Goal: Information Seeking & Learning: Check status

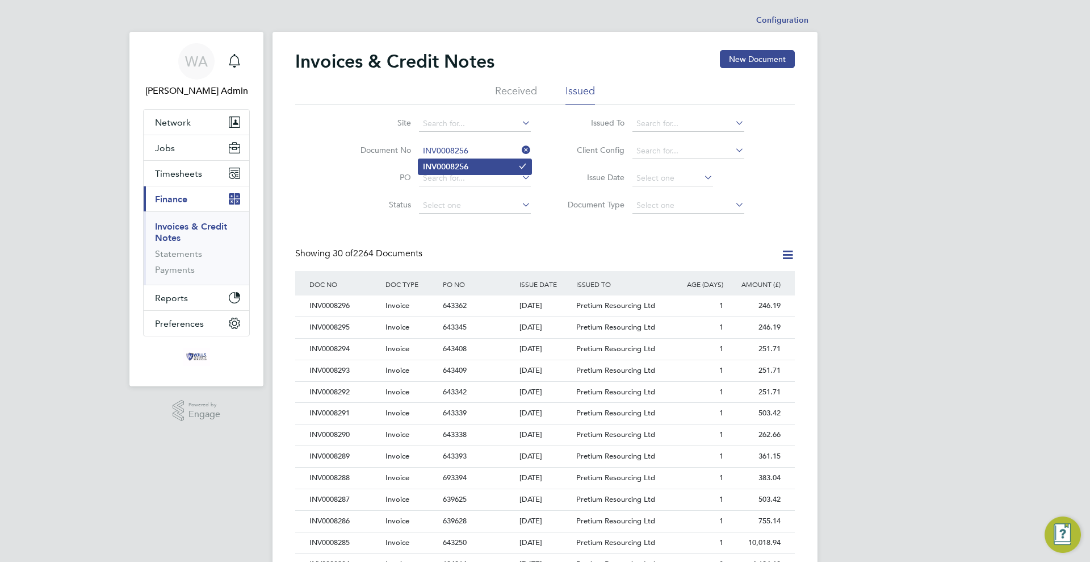
type input "INV0008256"
click at [474, 161] on li "INV0008256" at bounding box center [474, 166] width 113 height 15
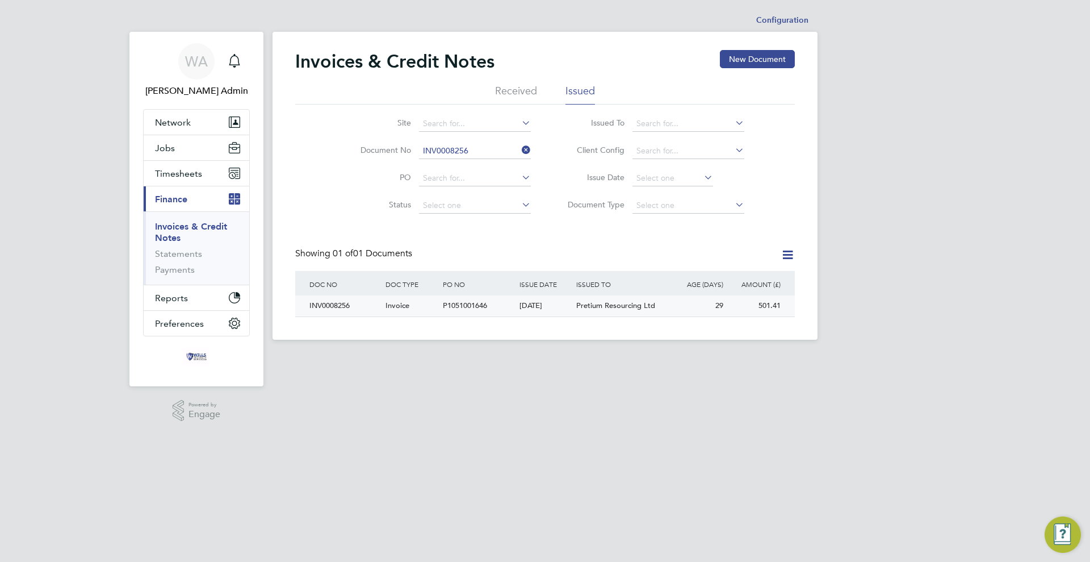
click at [553, 305] on div "[DATE]" at bounding box center [545, 305] width 57 height 21
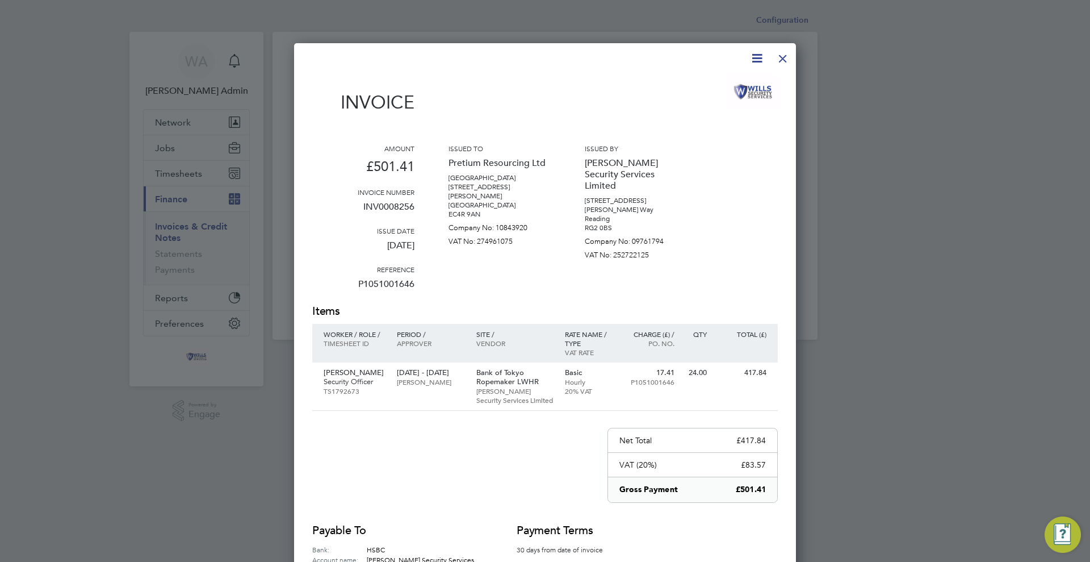
click at [781, 56] on div at bounding box center [783, 55] width 20 height 20
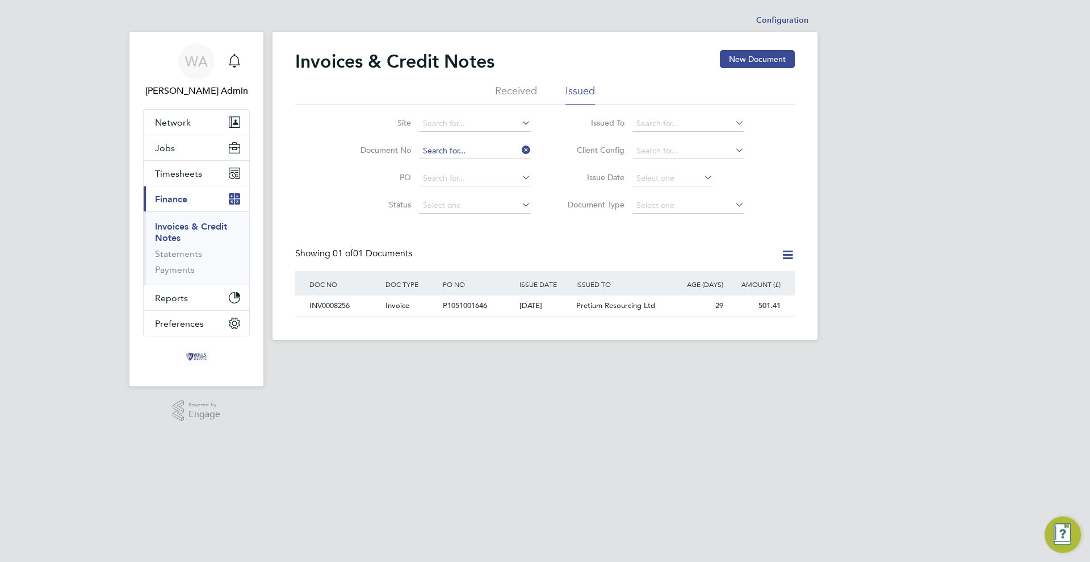
click at [464, 149] on input at bounding box center [475, 151] width 112 height 16
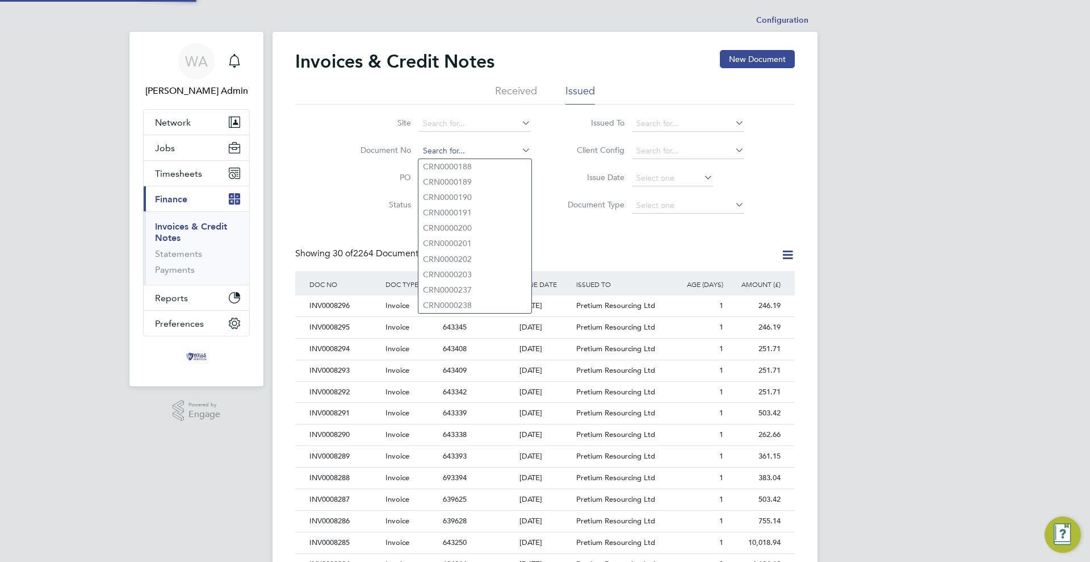
scroll to position [22, 77]
paste input "CRN0008249"
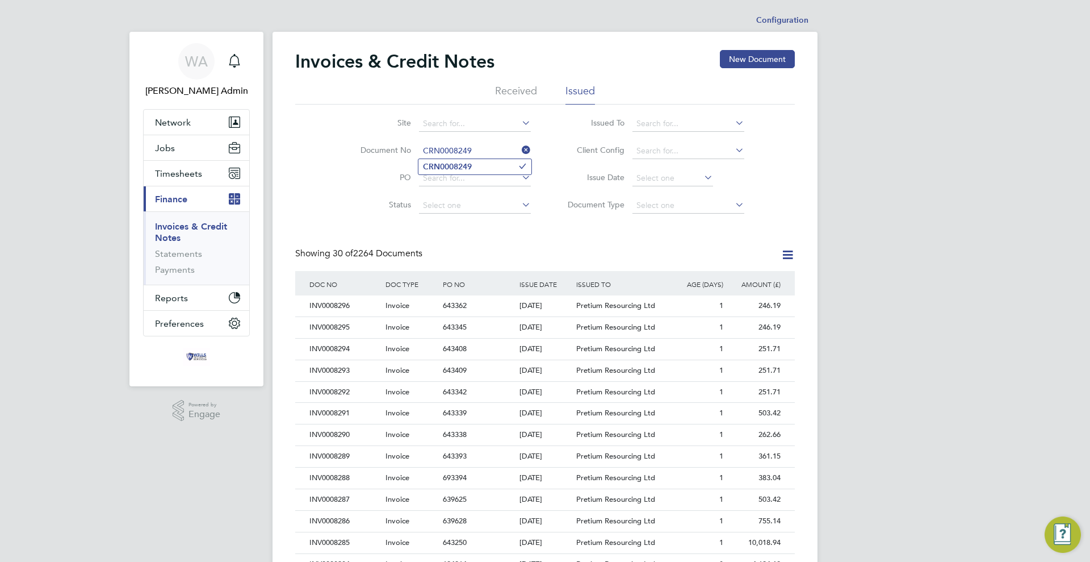
type input "CRN0008249"
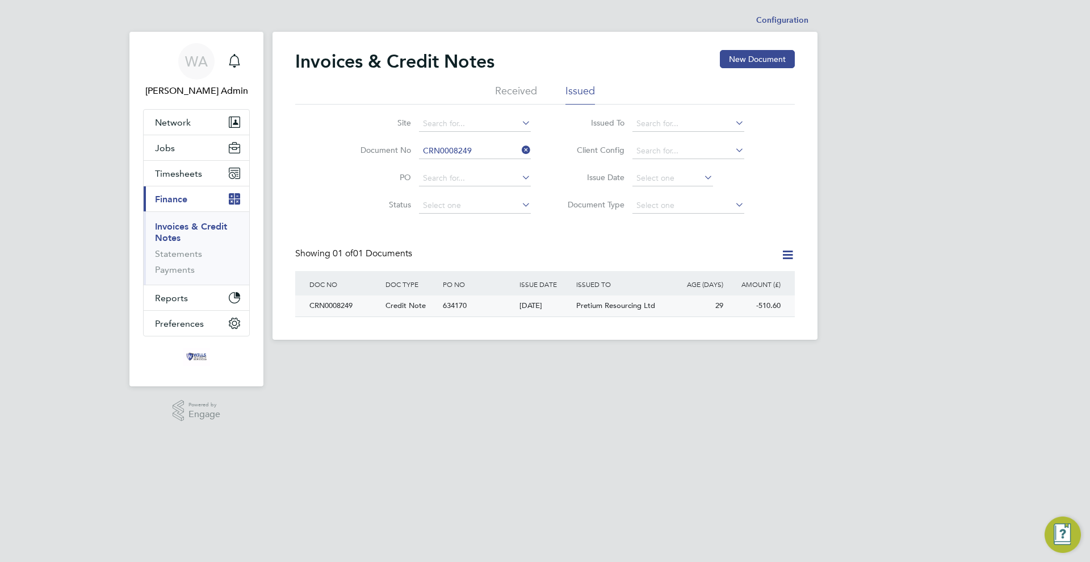
click at [463, 305] on span "634170" at bounding box center [455, 305] width 24 height 10
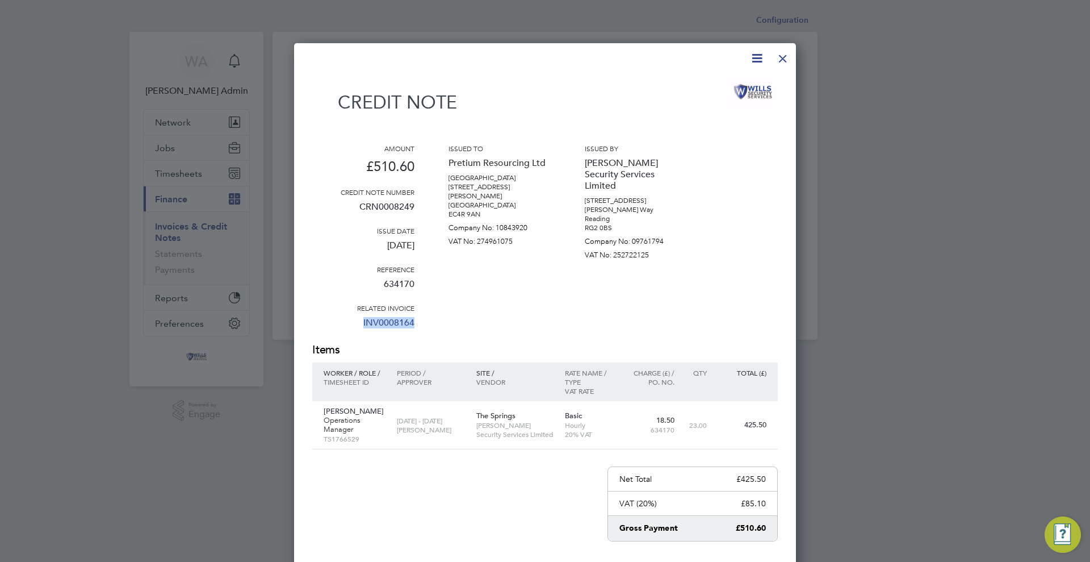
drag, startPoint x: 431, startPoint y: 324, endPoint x: 361, endPoint y: 319, distance: 70.6
click at [361, 319] on div "Amount £510.60 Credit note number CRN0008249 Issue date [DATE] Reference 634170…" at bounding box center [545, 243] width 466 height 198
copy link "INV0008164"
click at [445, 315] on div "Amount £510.60 Credit note number CRN0008249 Issue date [DATE] Reference 634170…" at bounding box center [545, 243] width 466 height 198
drag, startPoint x: 429, startPoint y: 321, endPoint x: 358, endPoint y: 312, distance: 72.1
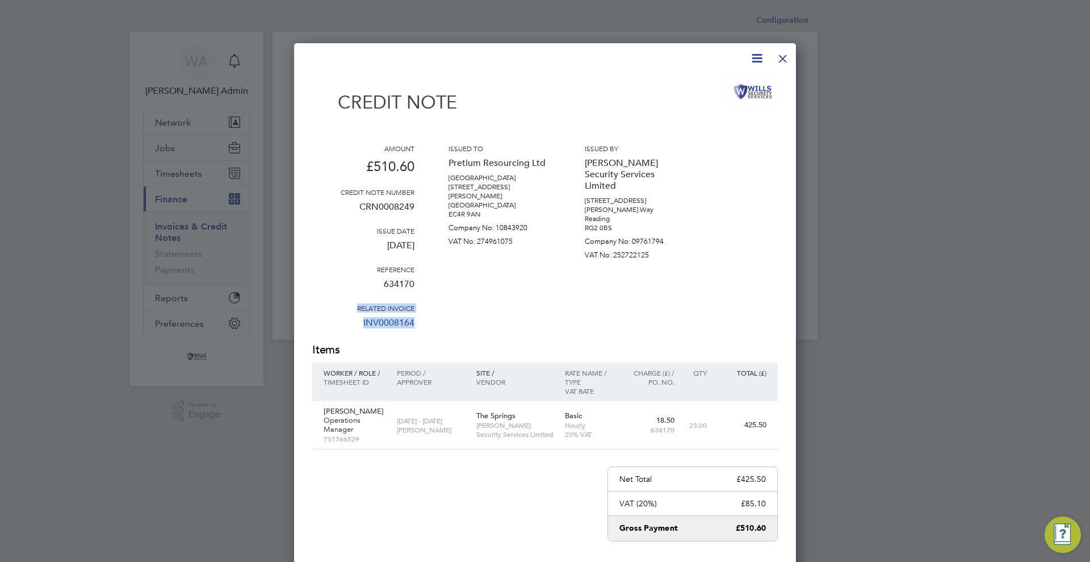
click at [357, 306] on div "Amount £510.60 Credit note number CRN0008249 Issue date [DATE] Reference 634170…" at bounding box center [545, 243] width 466 height 198
copy div "Related invoice INV0008164"
click at [781, 58] on div at bounding box center [783, 55] width 20 height 20
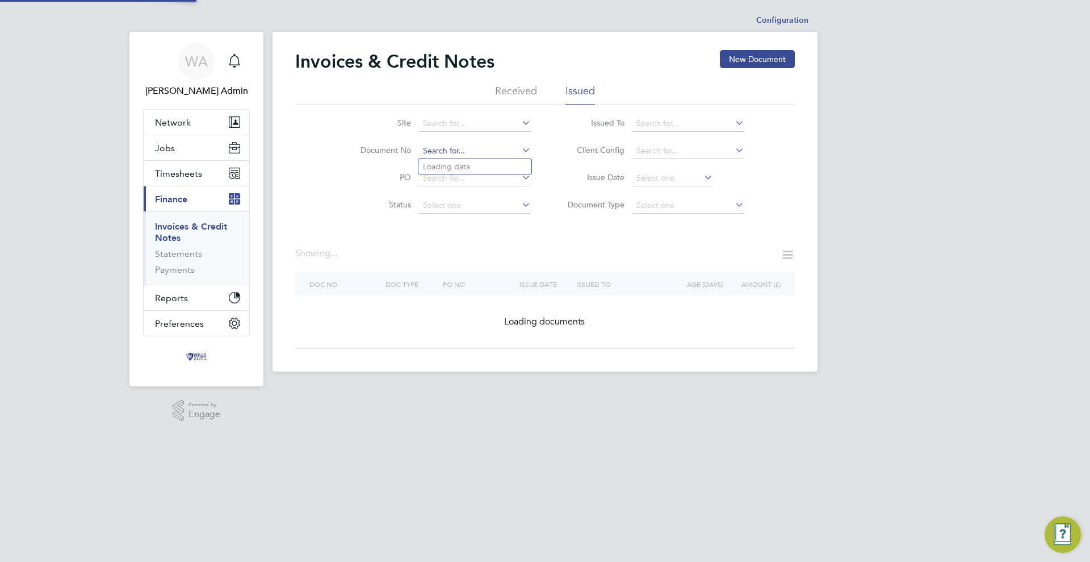
click at [481, 150] on input at bounding box center [475, 151] width 112 height 16
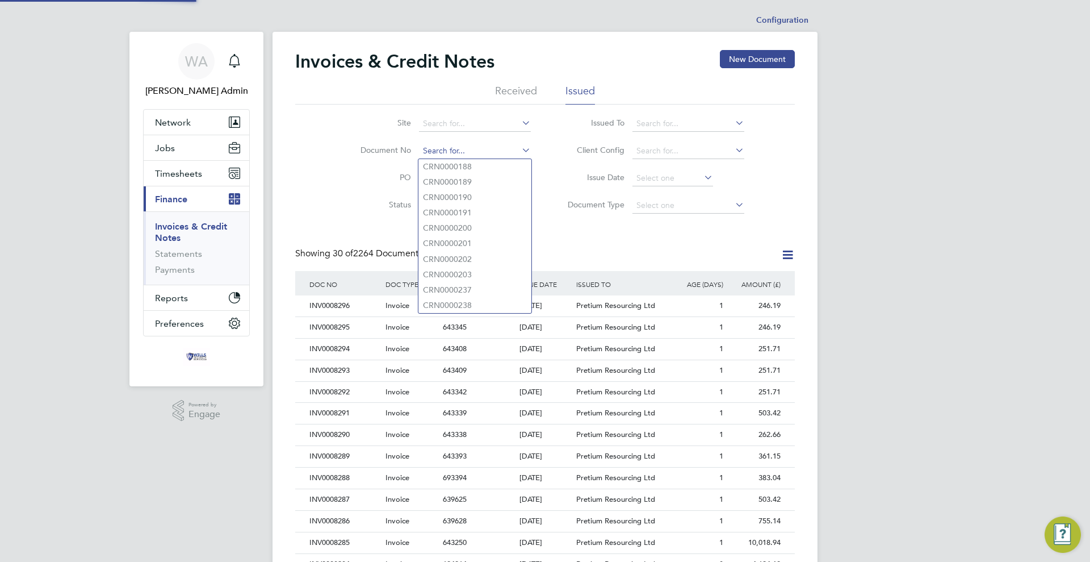
scroll to position [22, 77]
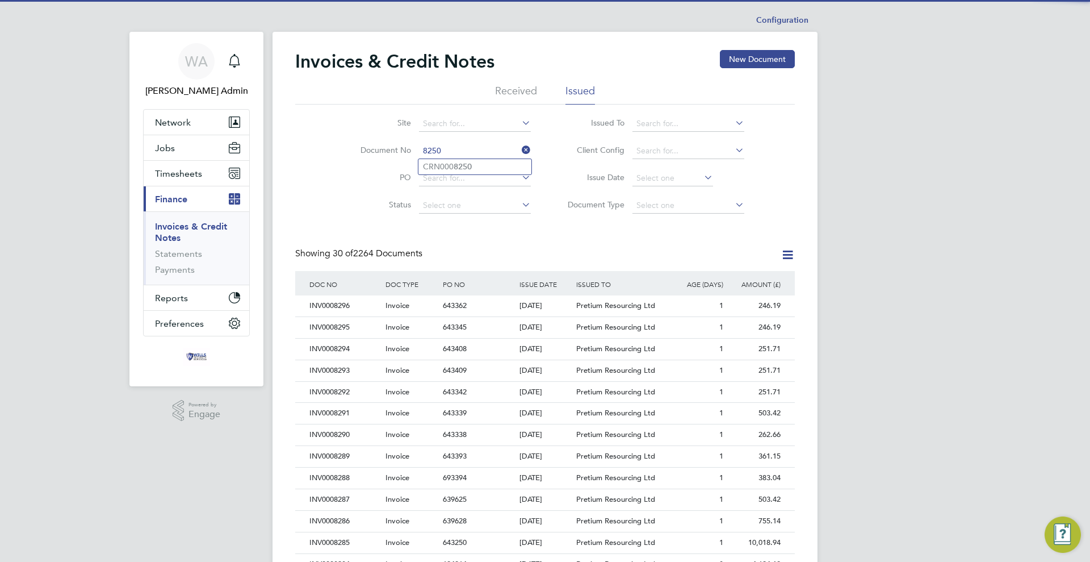
type input "CRN0008250"
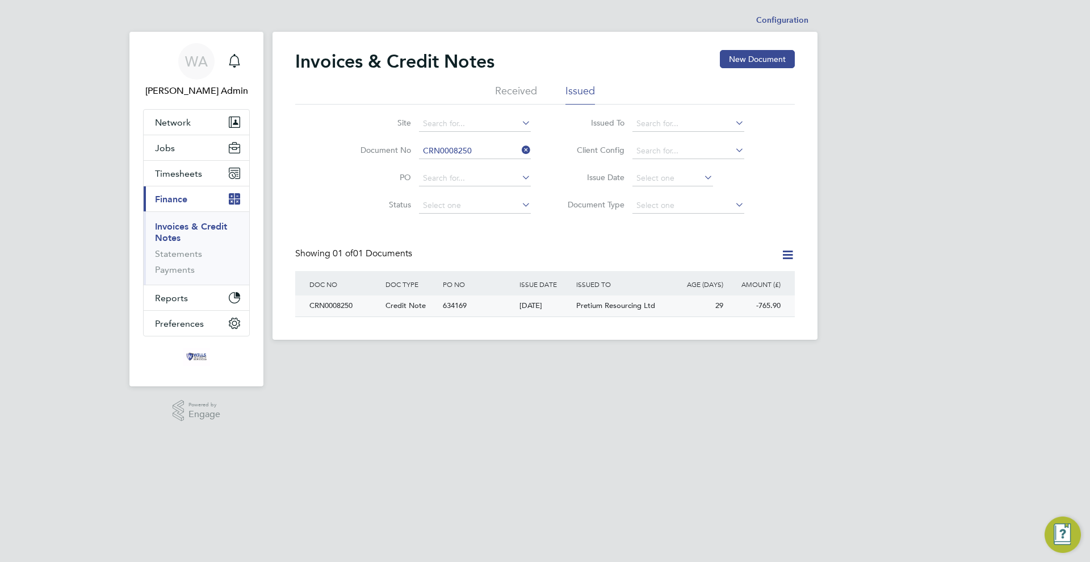
click at [497, 310] on div "634169" at bounding box center [478, 305] width 76 height 21
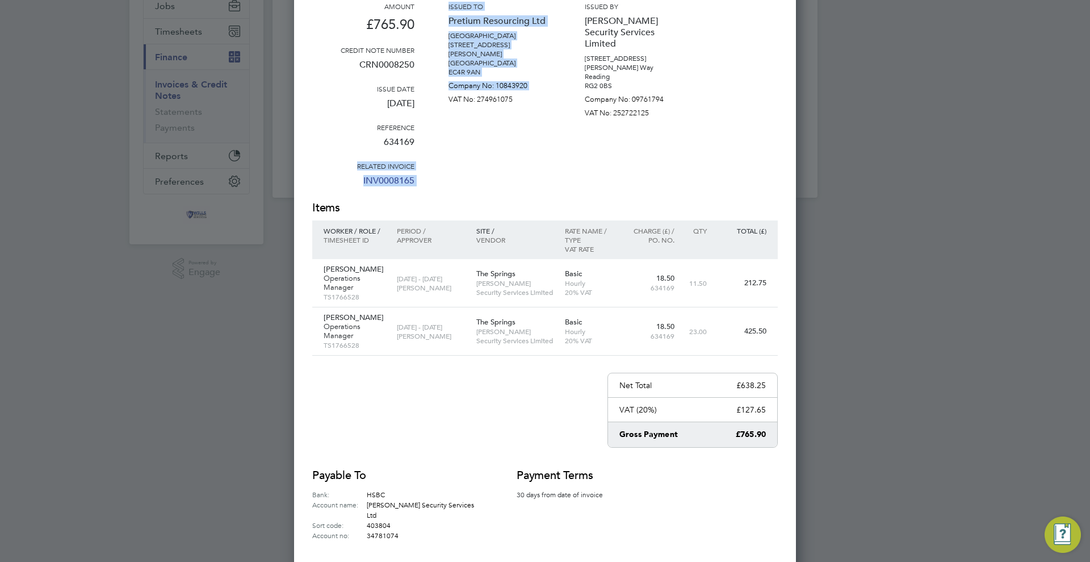
drag, startPoint x: 440, startPoint y: 186, endPoint x: 426, endPoint y: 182, distance: 14.4
click at [385, 173] on div "Amount £765.90 Credit note number CRN0008250 Issue date [DATE] Reference 634169…" at bounding box center [545, 101] width 466 height 198
click at [428, 182] on div "Amount £765.90 Credit note number CRN0008250 Issue date [DATE] Reference 634169…" at bounding box center [545, 101] width 466 height 198
drag, startPoint x: 407, startPoint y: 179, endPoint x: 354, endPoint y: 170, distance: 54.2
click at [354, 170] on div "Amount £765.90 Credit note number CRN0008250 Issue date [DATE] Reference 634169…" at bounding box center [545, 101] width 466 height 198
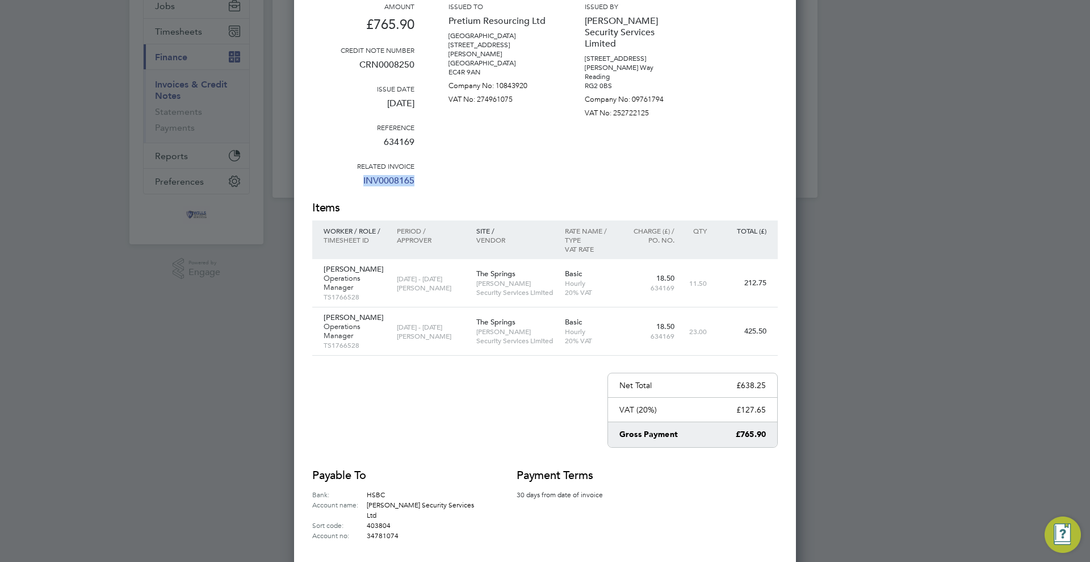
click at [354, 170] on p "INV0008165" at bounding box center [363, 185] width 102 height 30
drag, startPoint x: 415, startPoint y: 182, endPoint x: 355, endPoint y: 165, distance: 62.4
click at [355, 165] on div "Amount £765.90 Credit note number CRN0008250 Issue date [DATE] Reference 634169…" at bounding box center [545, 101] width 466 height 198
copy div "Related invoice INV0008165"
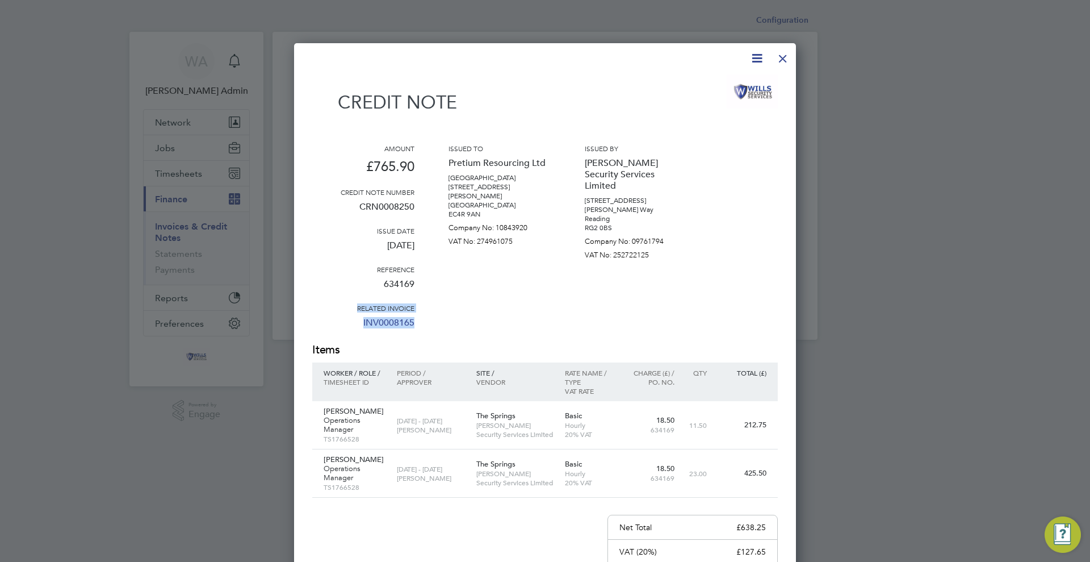
click at [779, 61] on div at bounding box center [783, 55] width 20 height 20
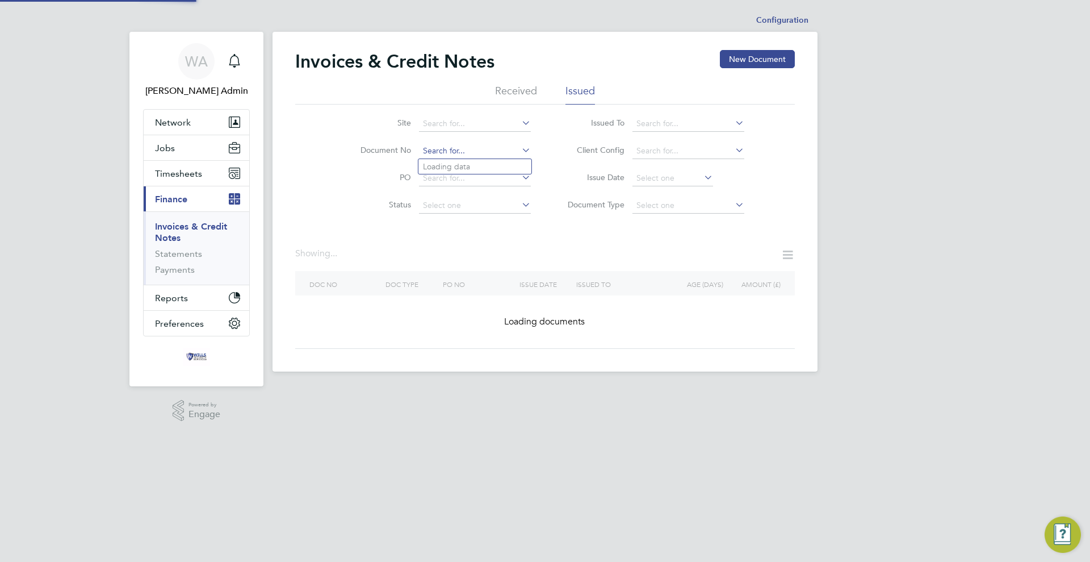
click at [478, 149] on input at bounding box center [475, 151] width 112 height 16
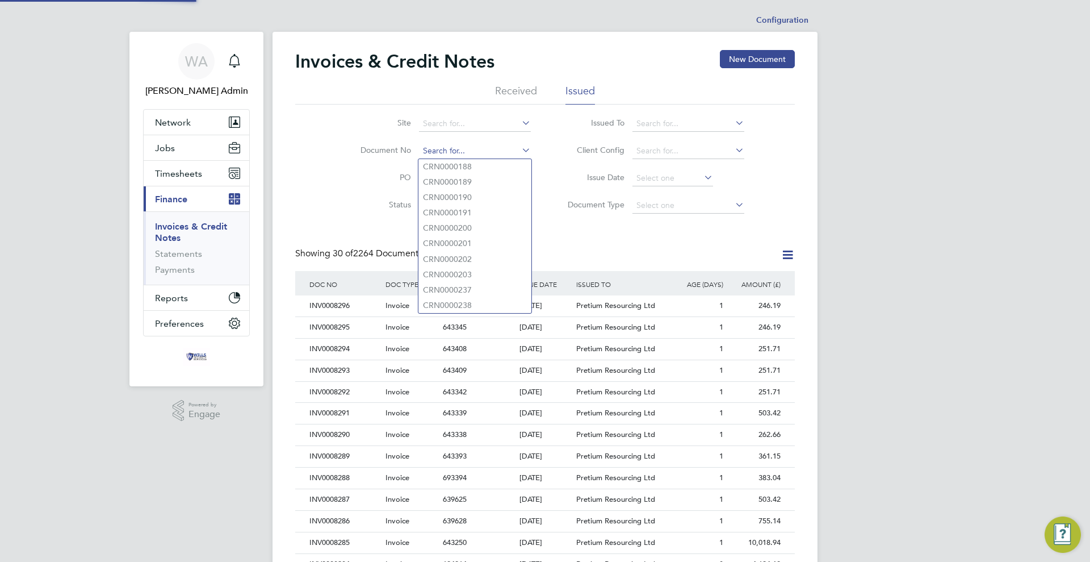
scroll to position [22, 77]
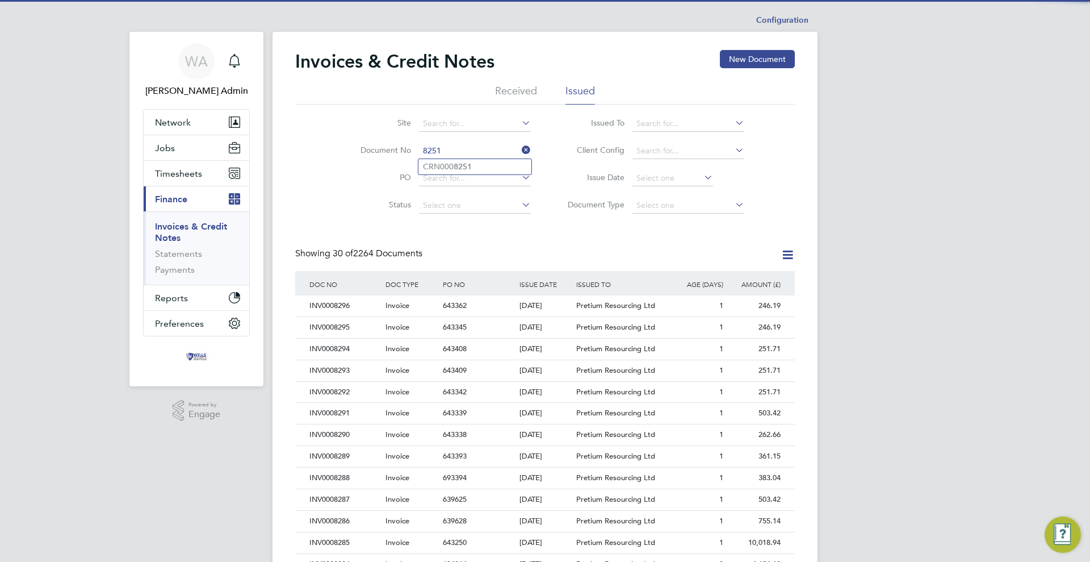
type input "CRN0008251"
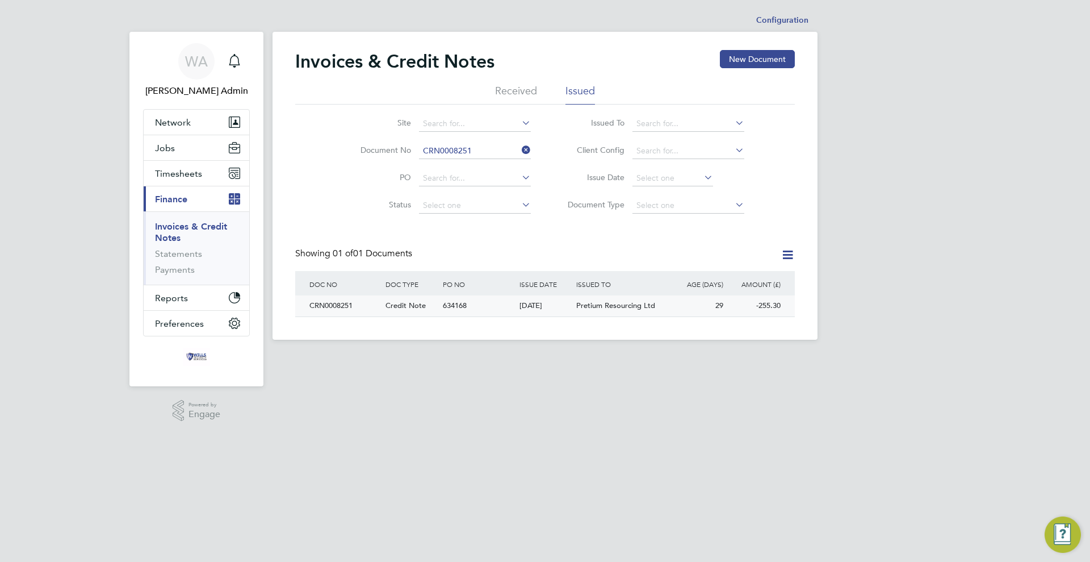
click at [494, 307] on div "634168" at bounding box center [478, 305] width 76 height 21
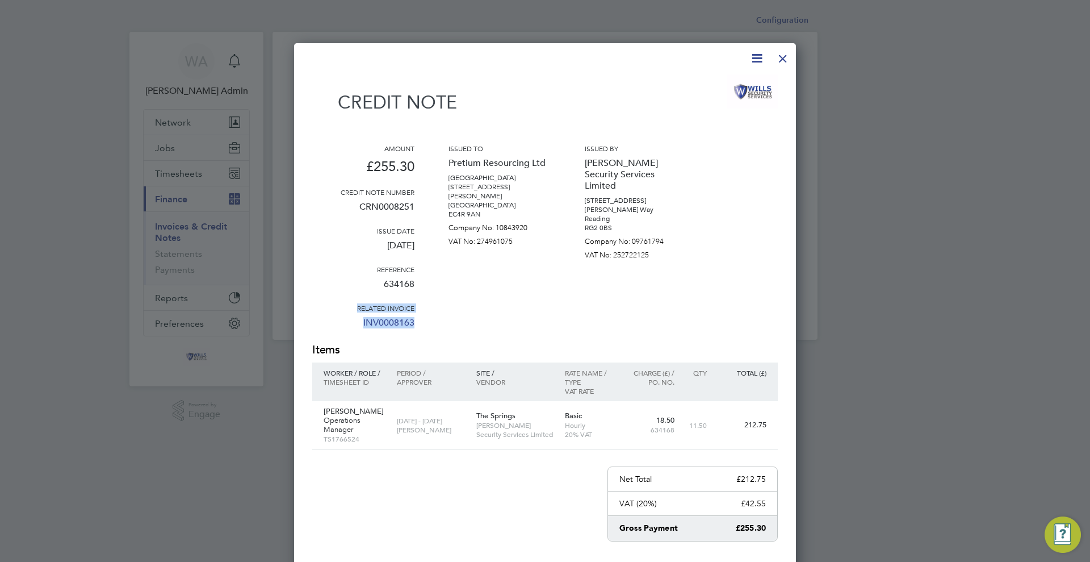
drag, startPoint x: 424, startPoint y: 323, endPoint x: 354, endPoint y: 305, distance: 72.2
click at [354, 305] on div "Amount £255.30 Credit note number CRN0008251 Issue date [DATE] Reference 634168…" at bounding box center [545, 243] width 466 height 198
copy div "Related invoice INV0008163"
click at [780, 61] on div at bounding box center [783, 55] width 20 height 20
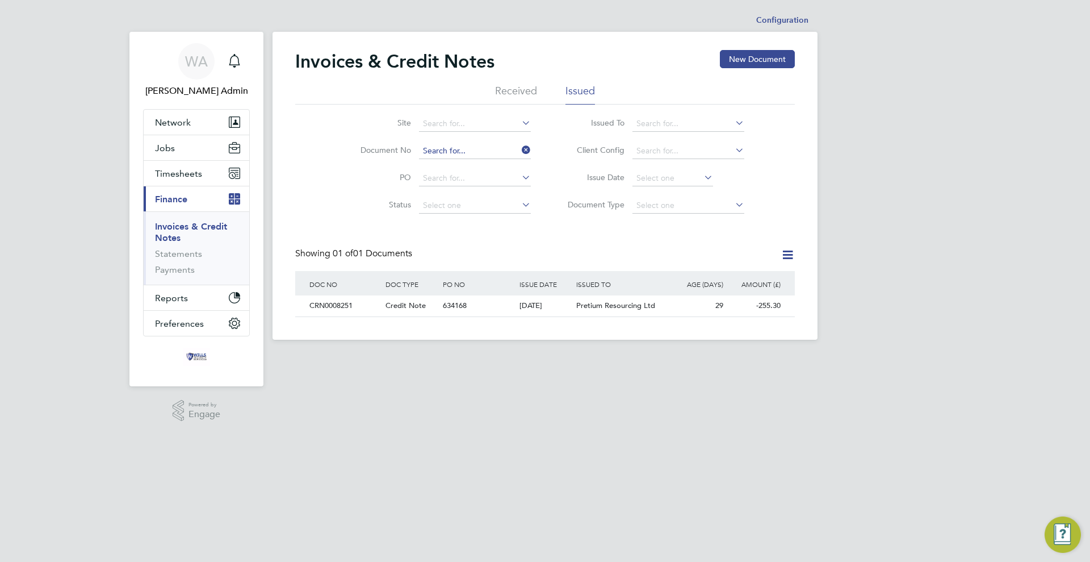
click at [483, 147] on input at bounding box center [475, 151] width 112 height 16
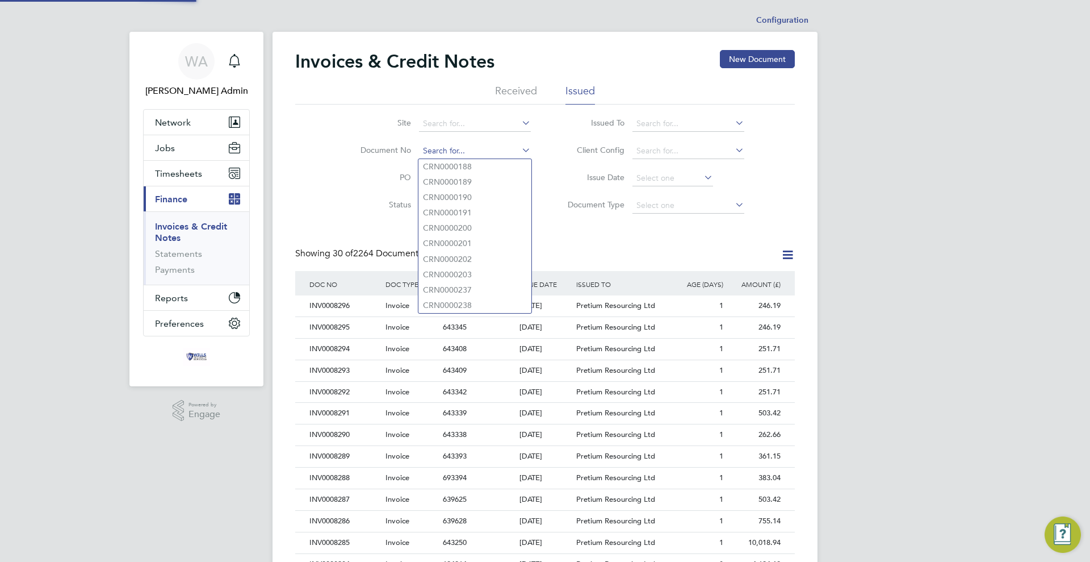
scroll to position [22, 77]
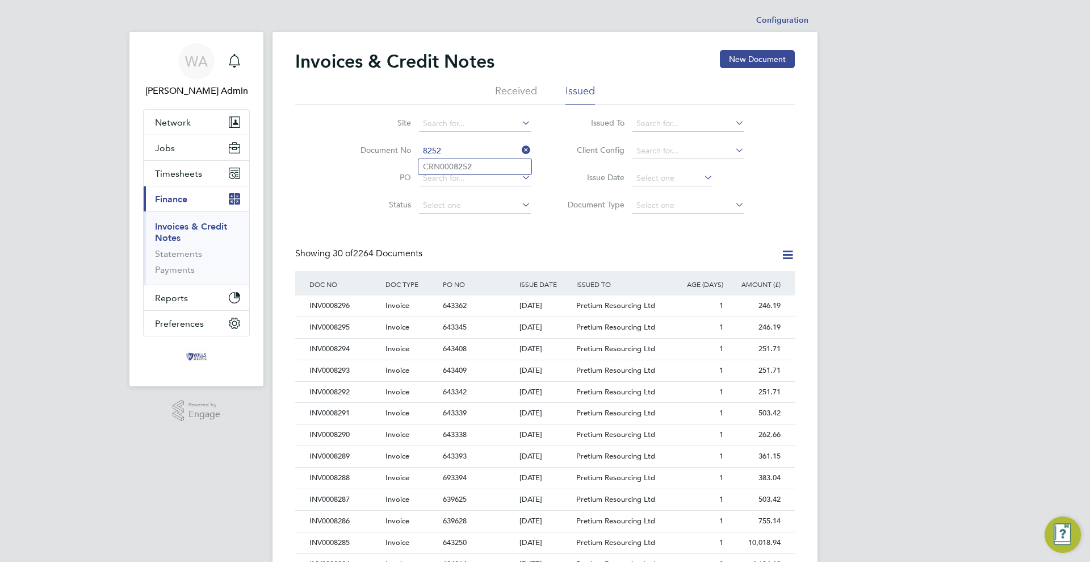
type input "CRN0008252"
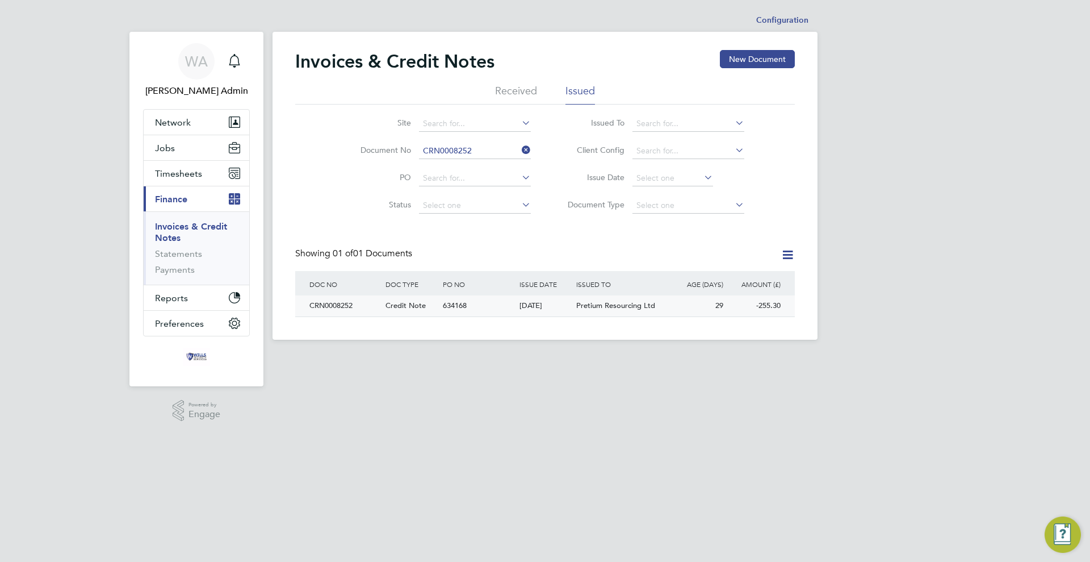
click at [459, 304] on span "634168" at bounding box center [455, 305] width 24 height 10
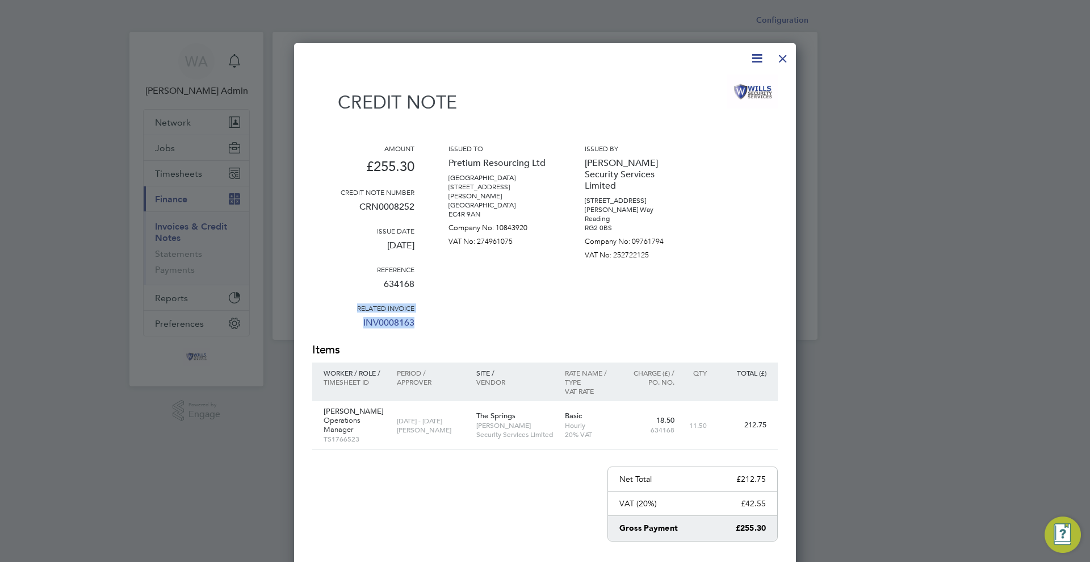
drag, startPoint x: 415, startPoint y: 323, endPoint x: 354, endPoint y: 306, distance: 62.9
click at [354, 307] on div "Amount £255.30 Credit note number CRN0008252 Issue date [DATE] Reference 634168…" at bounding box center [545, 243] width 466 height 198
copy div "Related invoice INV0008163"
click at [786, 58] on div at bounding box center [783, 55] width 20 height 20
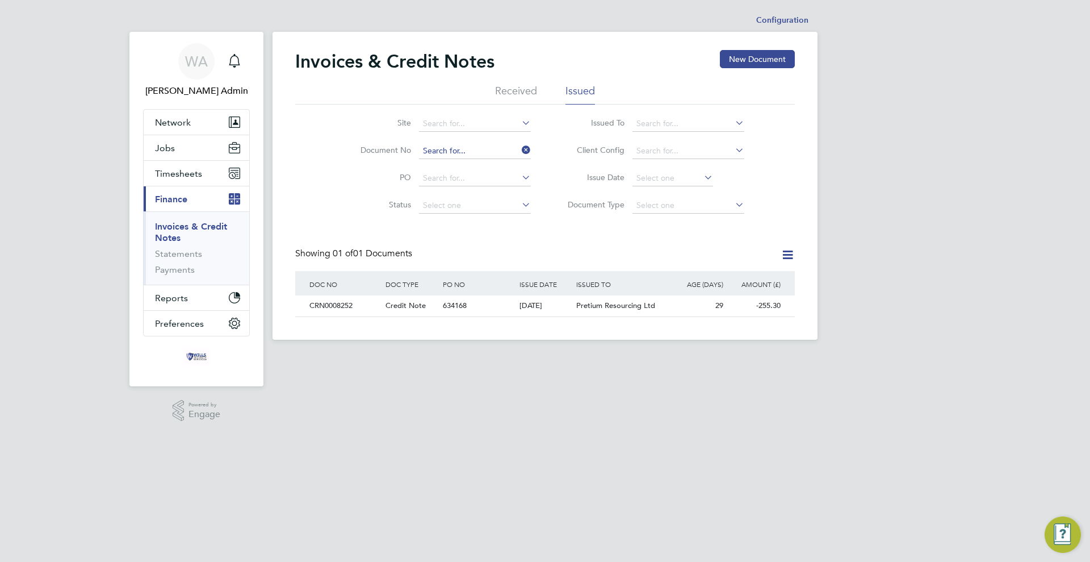
click at [499, 152] on input at bounding box center [475, 151] width 112 height 16
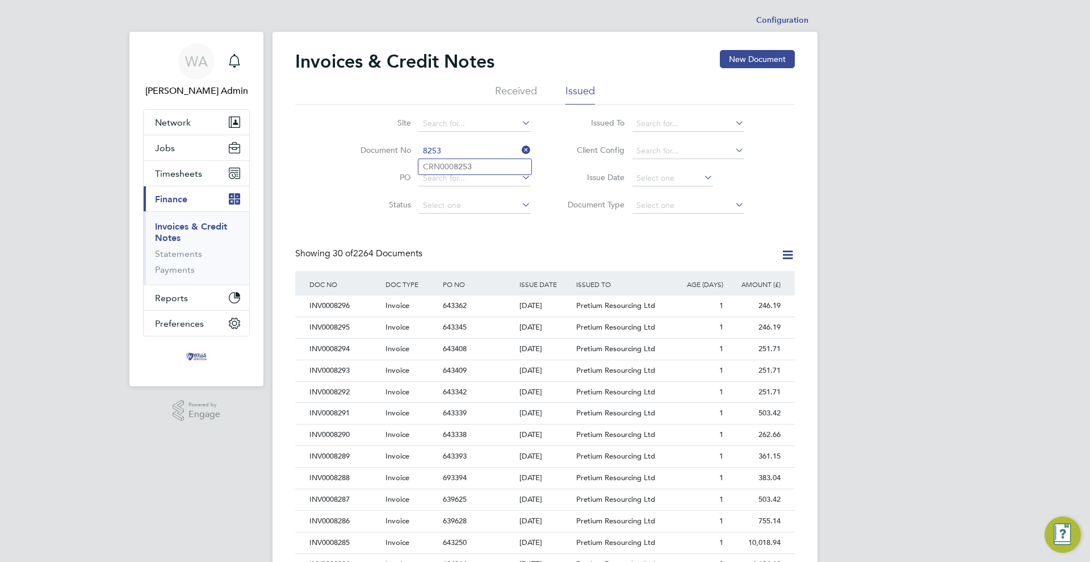
type input "CRN0008253"
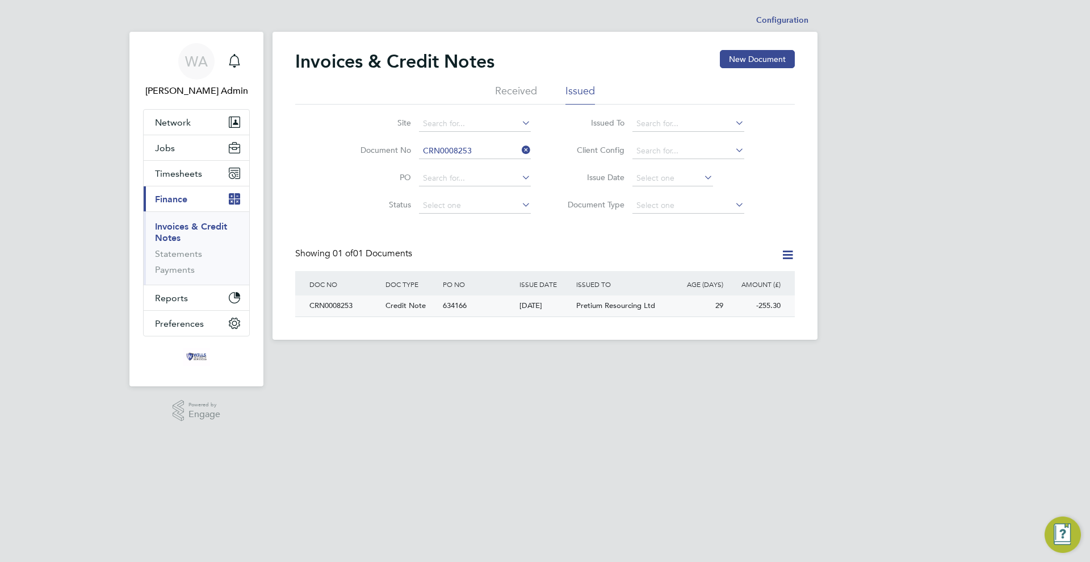
click at [505, 310] on div "634166" at bounding box center [478, 305] width 76 height 21
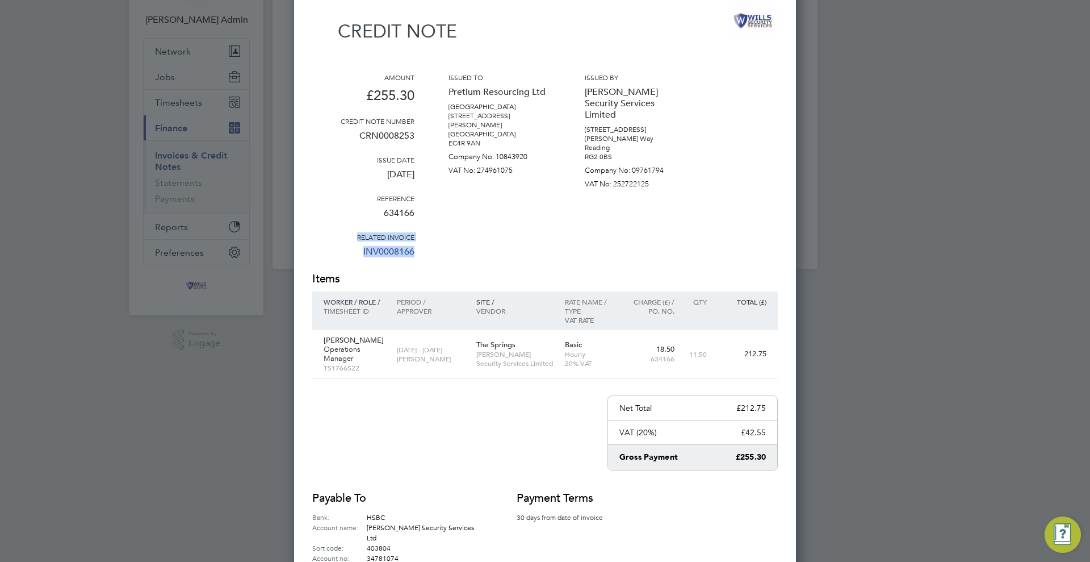
drag, startPoint x: 430, startPoint y: 246, endPoint x: 347, endPoint y: 233, distance: 83.9
click at [347, 233] on div "Amount £255.30 Credit note number CRN0008253 Issue date [DATE] Reference 634166…" at bounding box center [545, 172] width 466 height 198
copy div "Related invoice INV0008166"
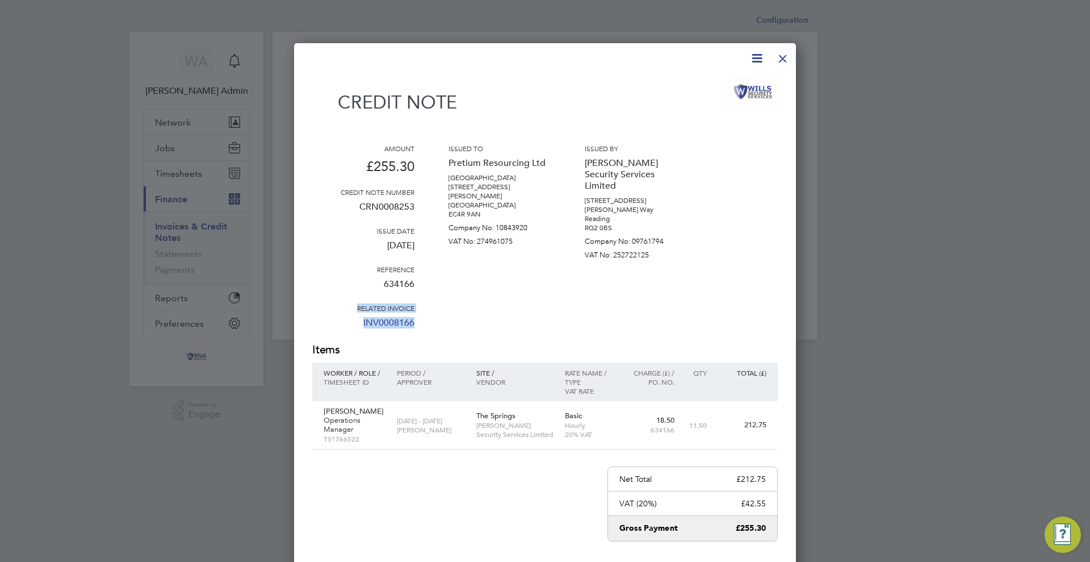
click at [784, 62] on div at bounding box center [783, 55] width 20 height 20
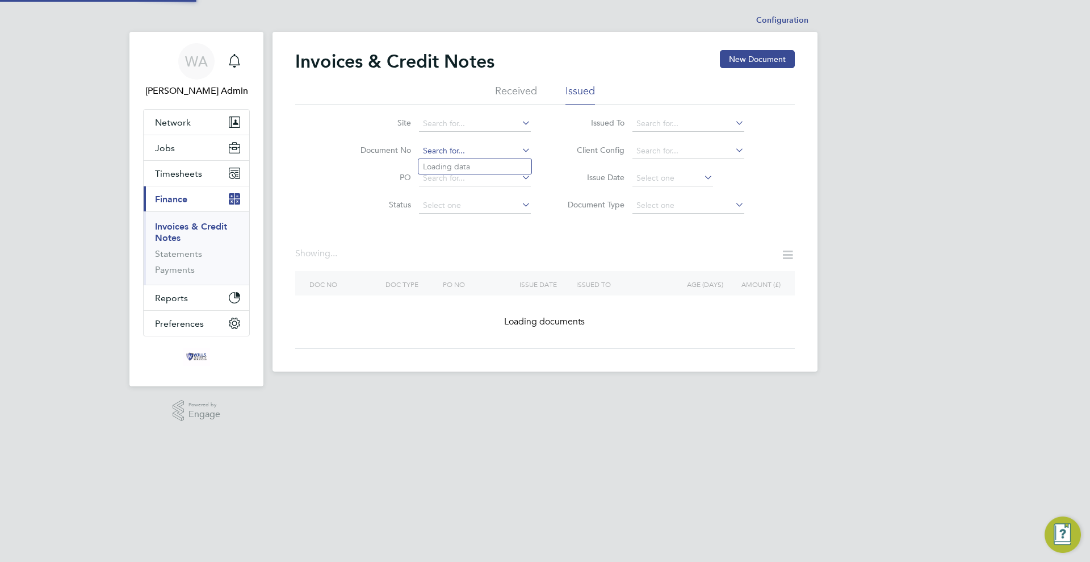
click at [508, 148] on input at bounding box center [475, 151] width 112 height 16
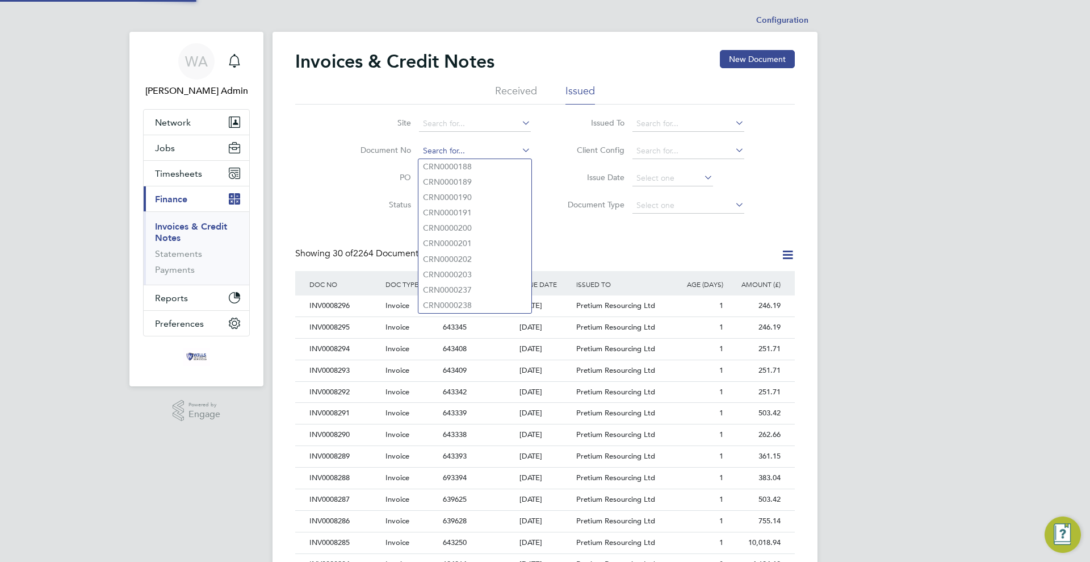
scroll to position [22, 77]
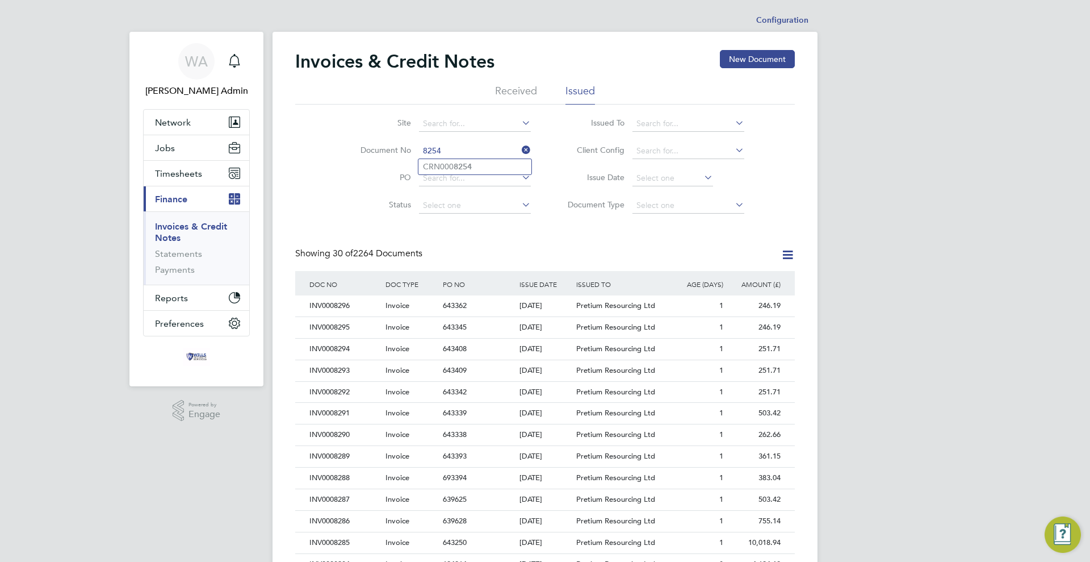
type input "CRN0008254"
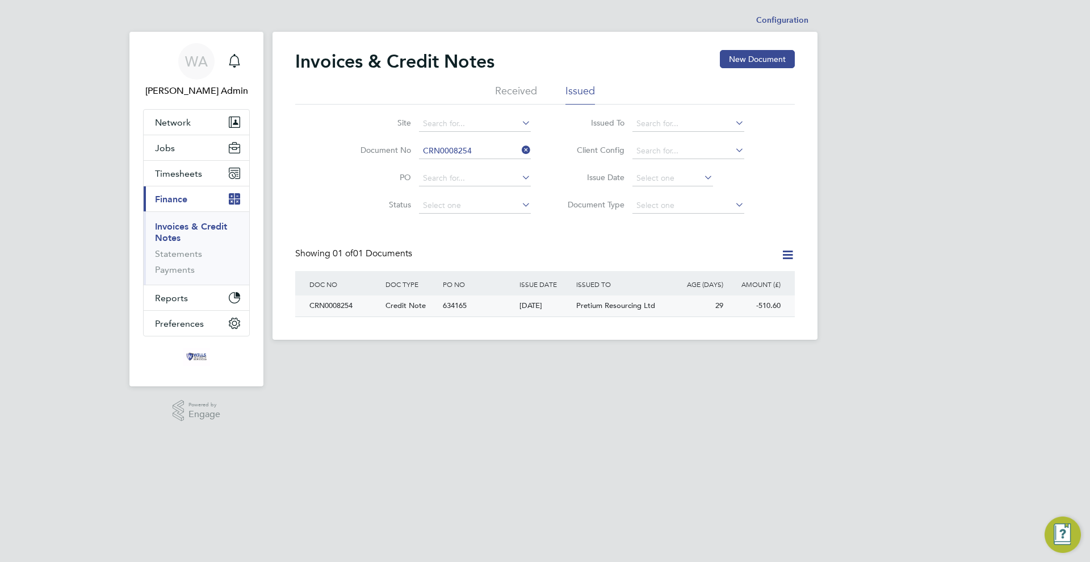
click at [485, 314] on div "634165" at bounding box center [478, 305] width 76 height 21
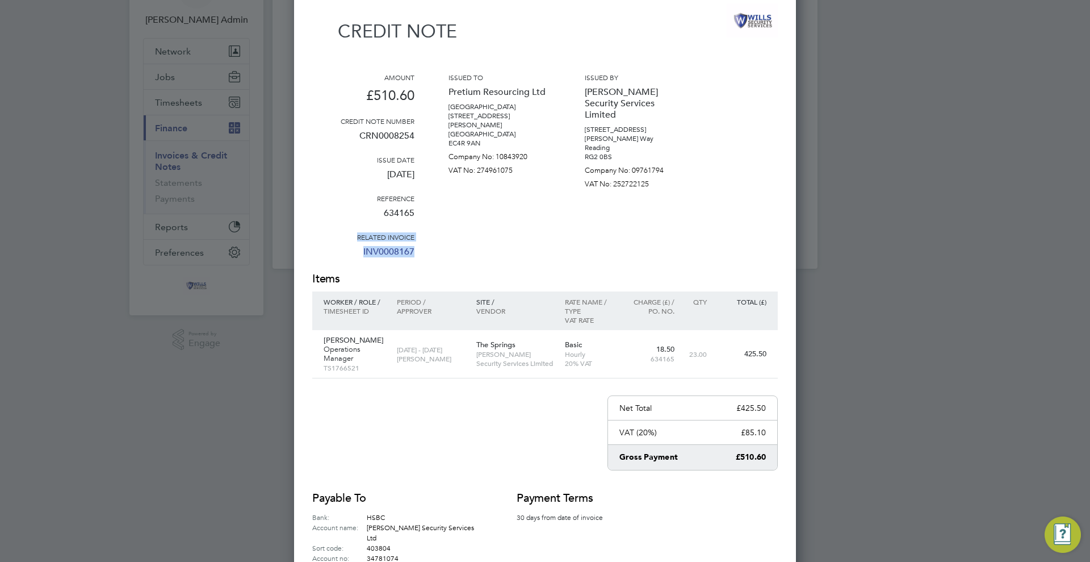
drag, startPoint x: 418, startPoint y: 253, endPoint x: 341, endPoint y: 238, distance: 79.1
click at [341, 238] on div "Amount £510.60 Credit note number CRN0008254 Issue date [DATE] Reference 634165…" at bounding box center [545, 172] width 466 height 198
copy div "Related invoice INV0008167"
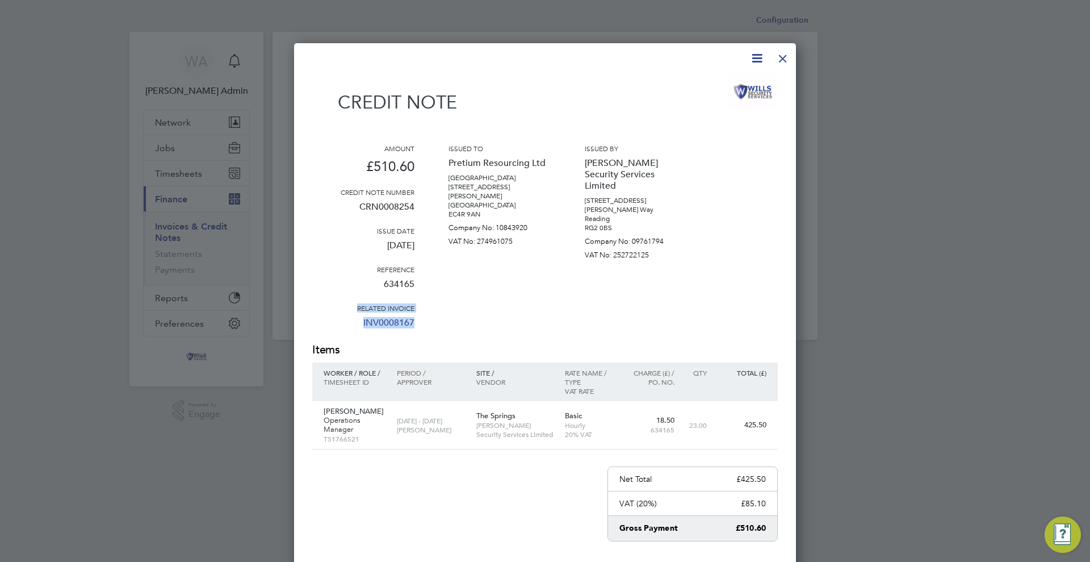
click at [786, 56] on div at bounding box center [783, 55] width 20 height 20
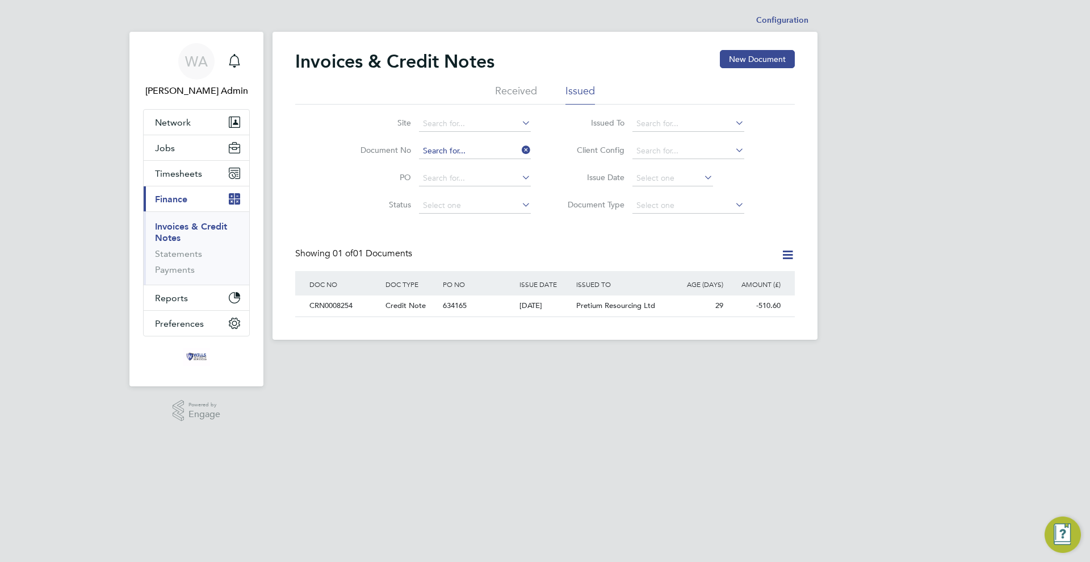
click at [484, 146] on input at bounding box center [475, 151] width 112 height 16
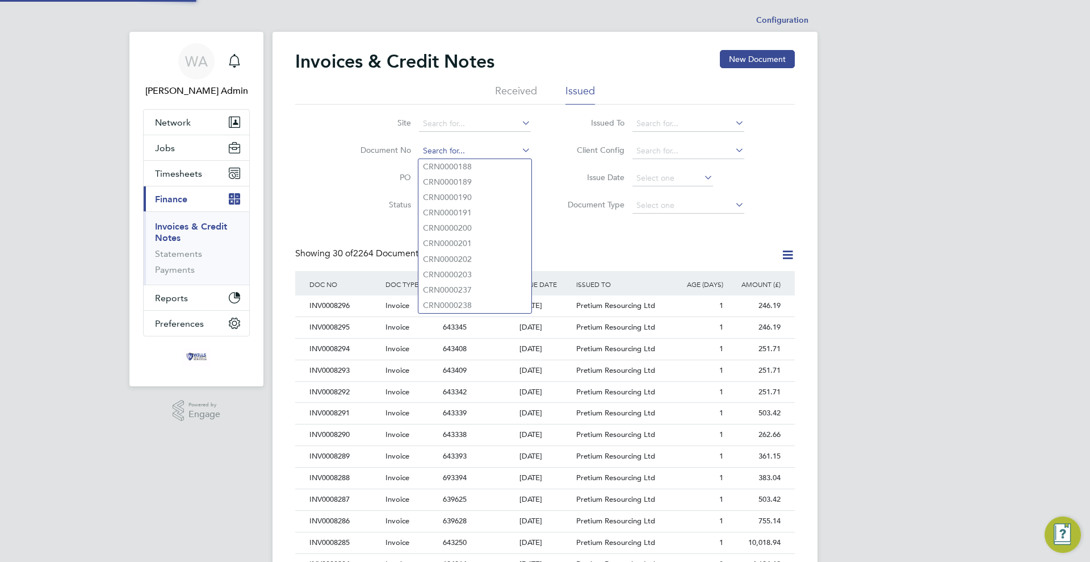
scroll to position [22, 77]
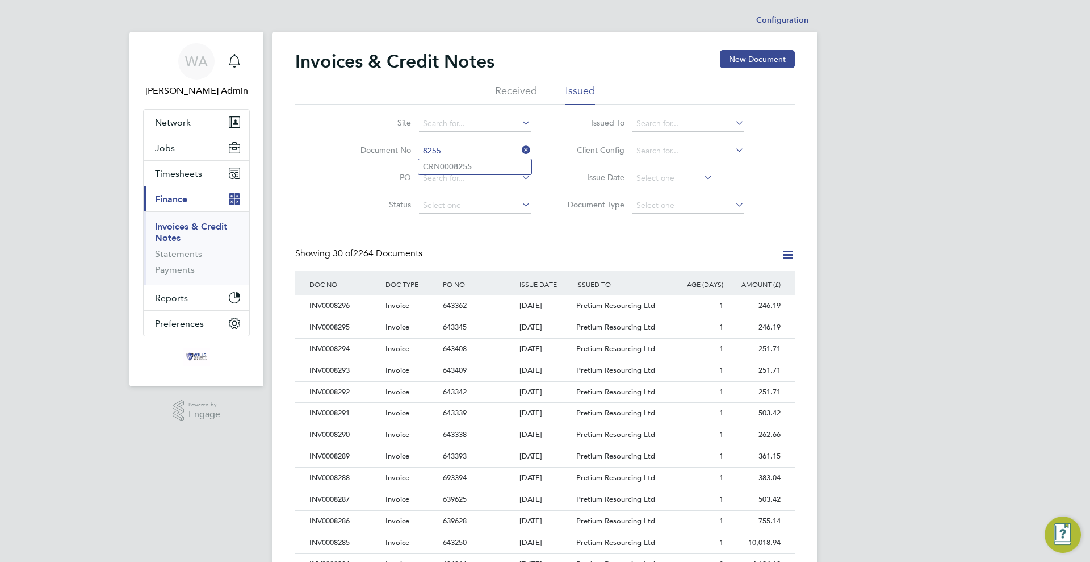
type input "CRN0008255"
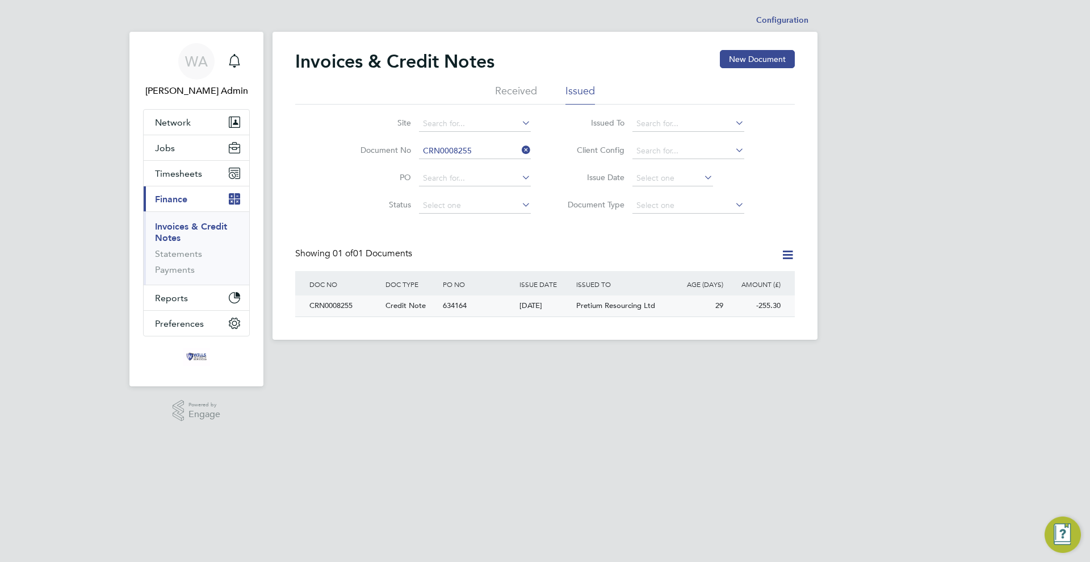
click at [377, 309] on div "CRN0008255" at bounding box center [345, 305] width 76 height 21
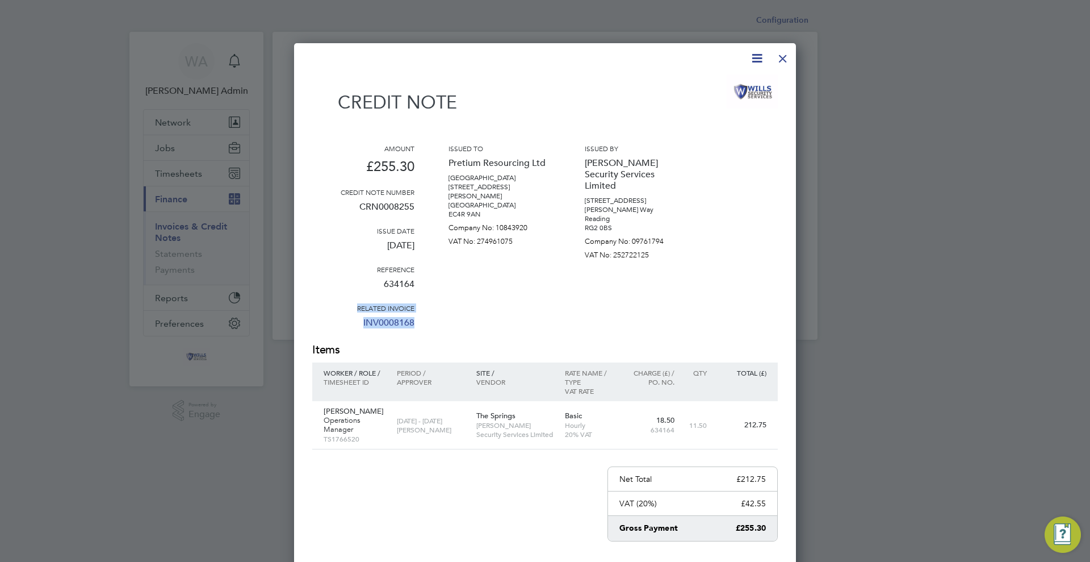
drag, startPoint x: 421, startPoint y: 324, endPoint x: 354, endPoint y: 308, distance: 69.3
click at [354, 308] on div "Amount £255.30 Credit note number CRN0008255 Issue date [DATE] Reference 634164…" at bounding box center [545, 243] width 466 height 198
copy div "Related invoice INV0008168"
click at [780, 60] on div at bounding box center [783, 55] width 20 height 20
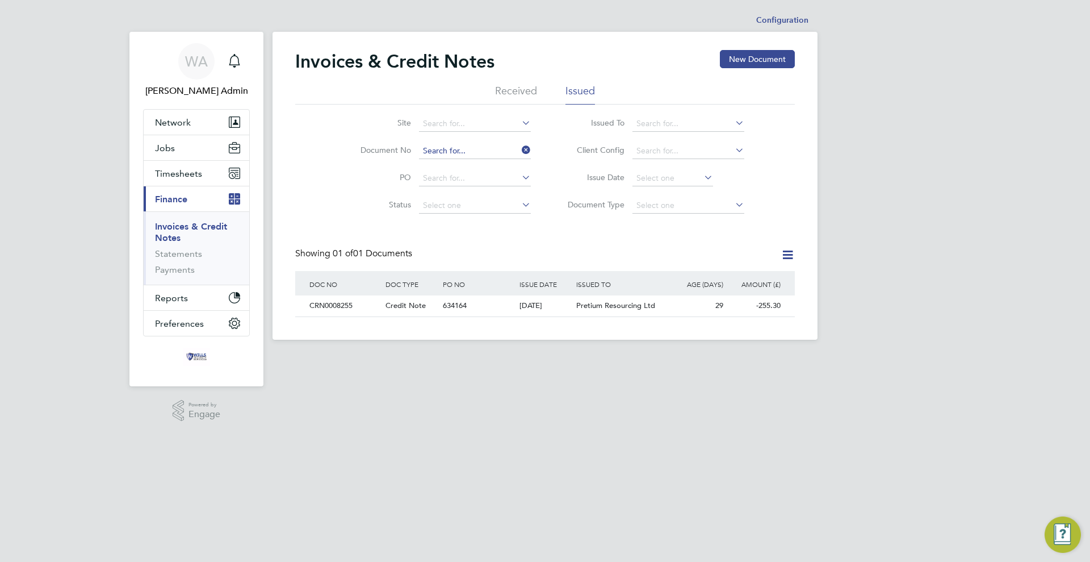
click at [462, 152] on input at bounding box center [475, 151] width 112 height 16
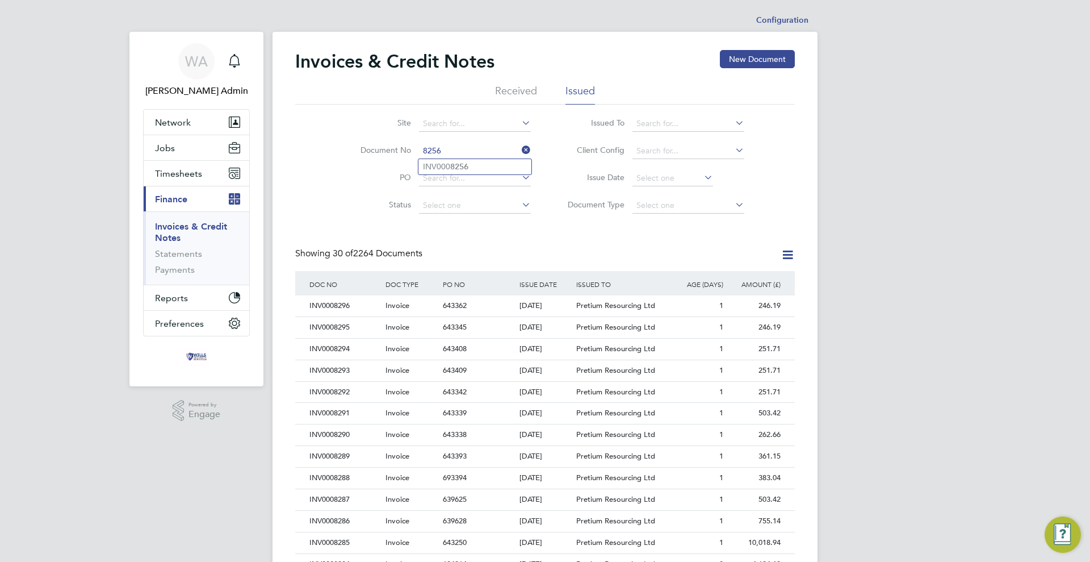
type input "INV0008256"
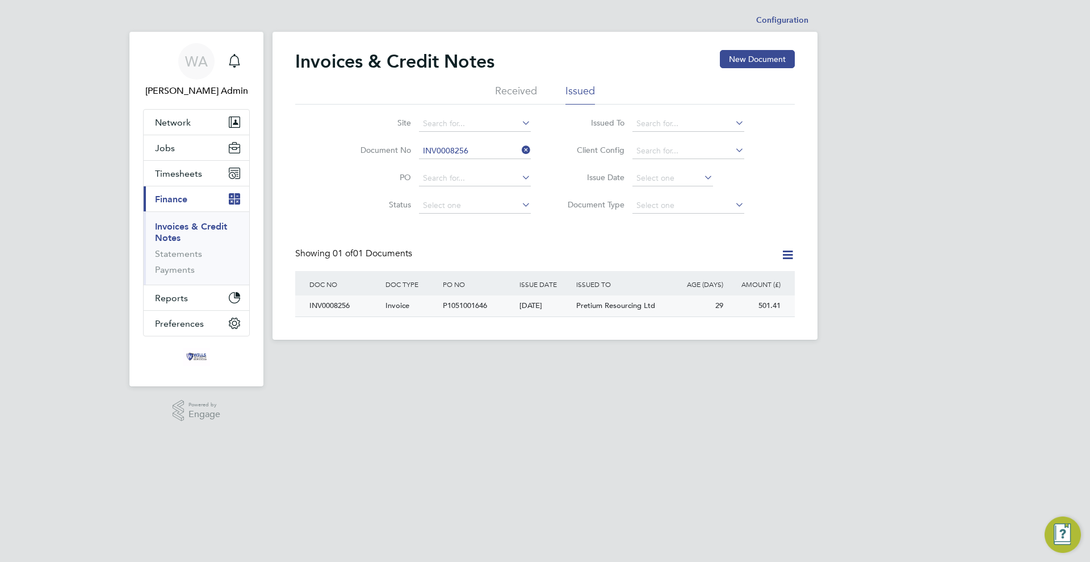
click at [546, 315] on div "[DATE]" at bounding box center [545, 305] width 57 height 21
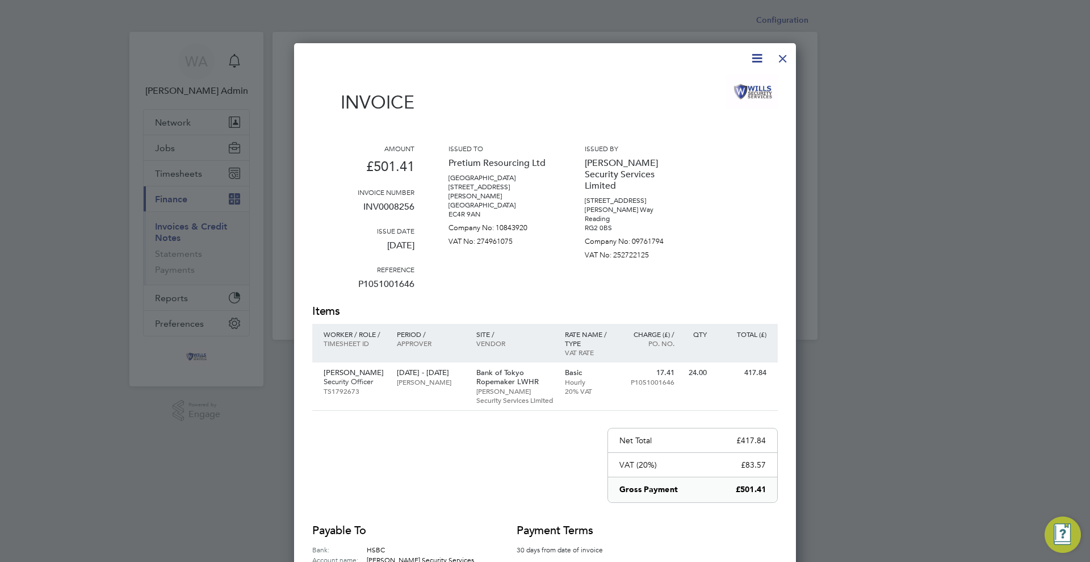
drag, startPoint x: 780, startPoint y: 58, endPoint x: 777, endPoint y: 65, distance: 7.6
click at [780, 58] on div at bounding box center [783, 55] width 20 height 20
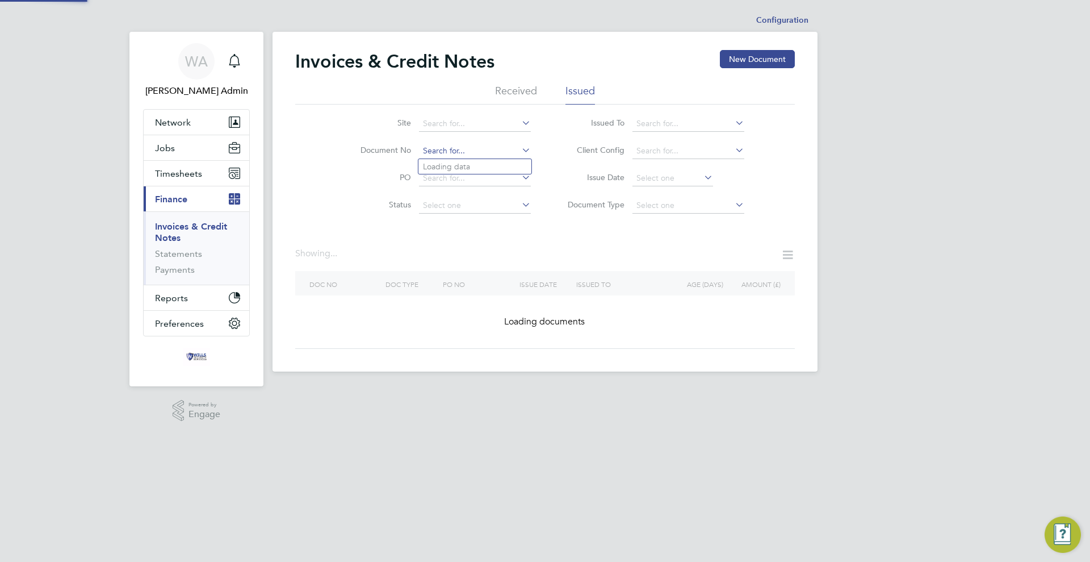
click at [485, 146] on input at bounding box center [475, 151] width 112 height 16
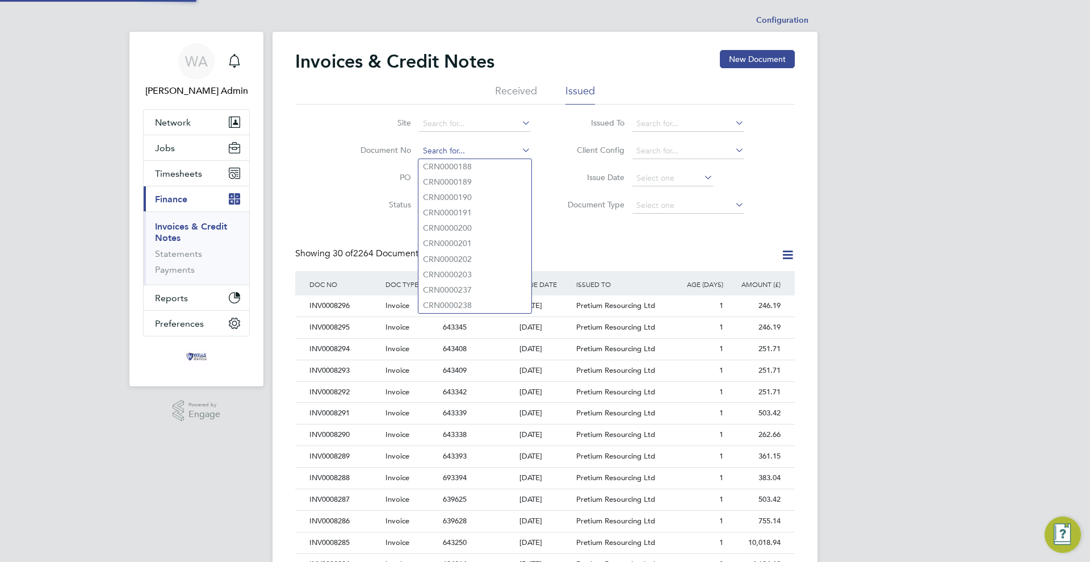
scroll to position [22, 77]
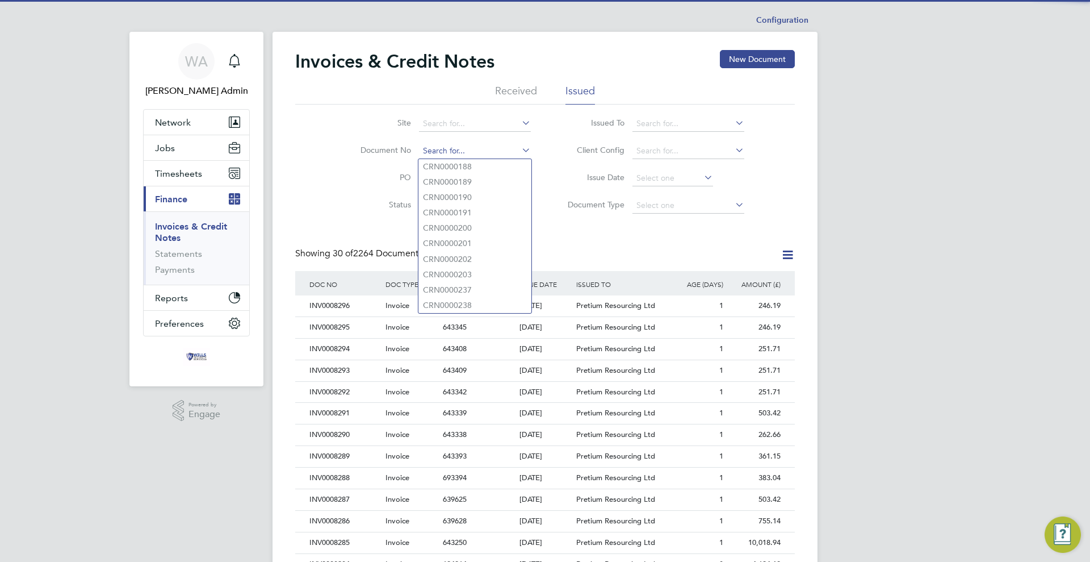
paste input "INV0008256"
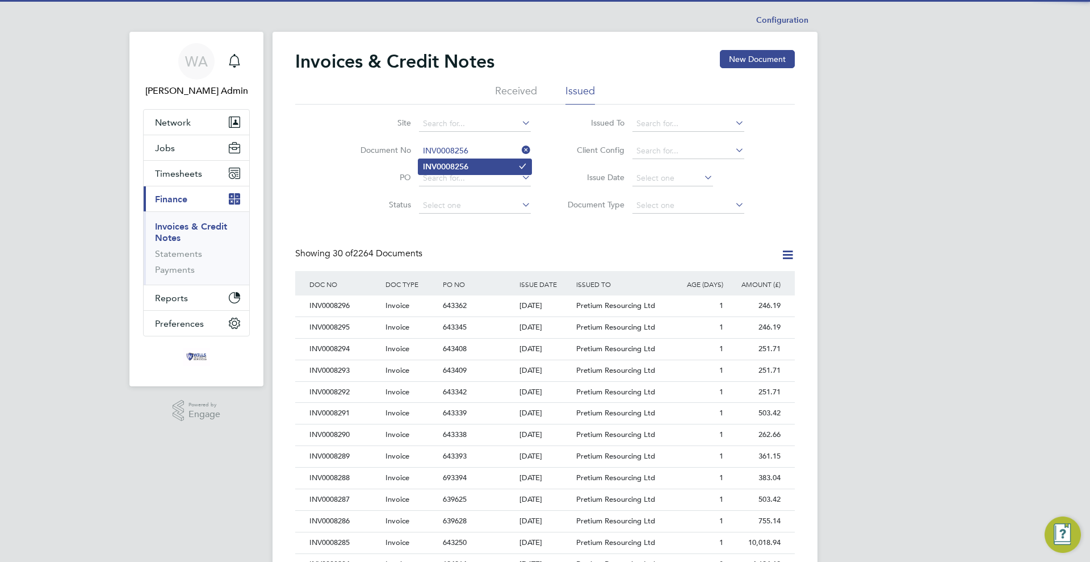
type input "INV0008256"
click at [474, 165] on li "INV0008256" at bounding box center [474, 166] width 113 height 15
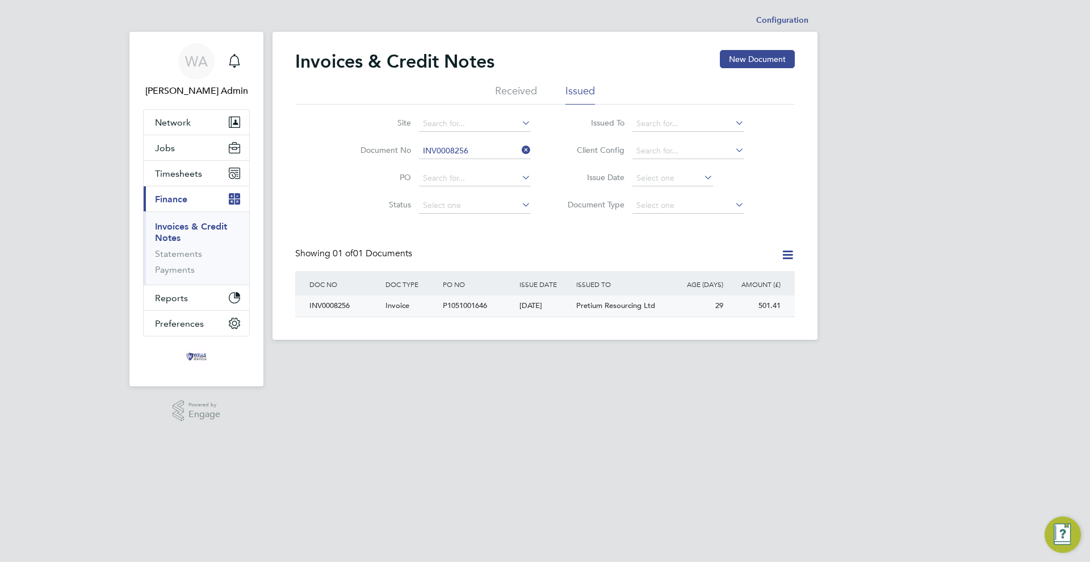
click at [499, 303] on div "P1051001646" at bounding box center [478, 305] width 76 height 21
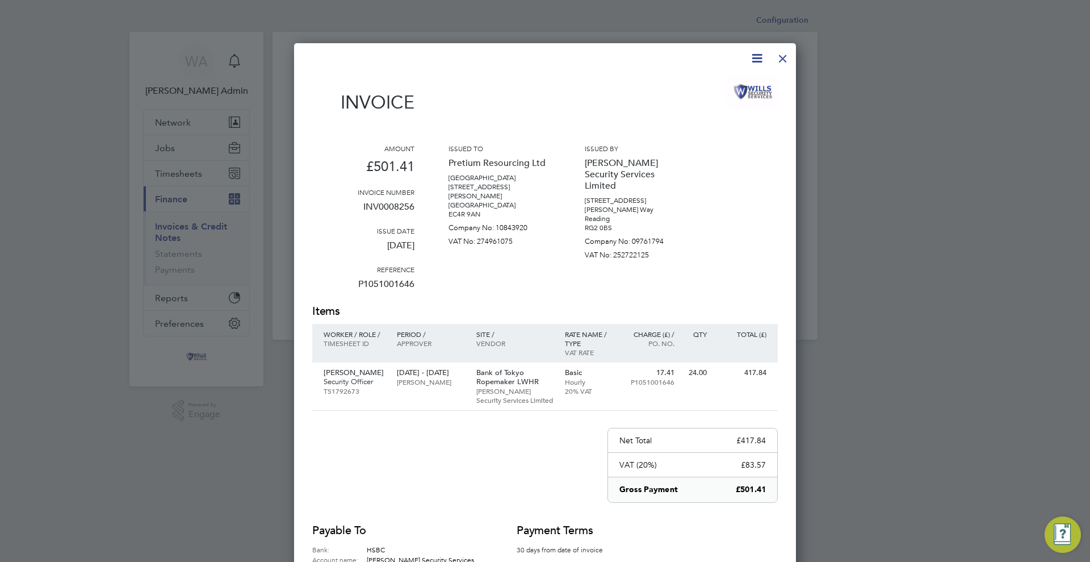
click at [780, 57] on div at bounding box center [783, 55] width 20 height 20
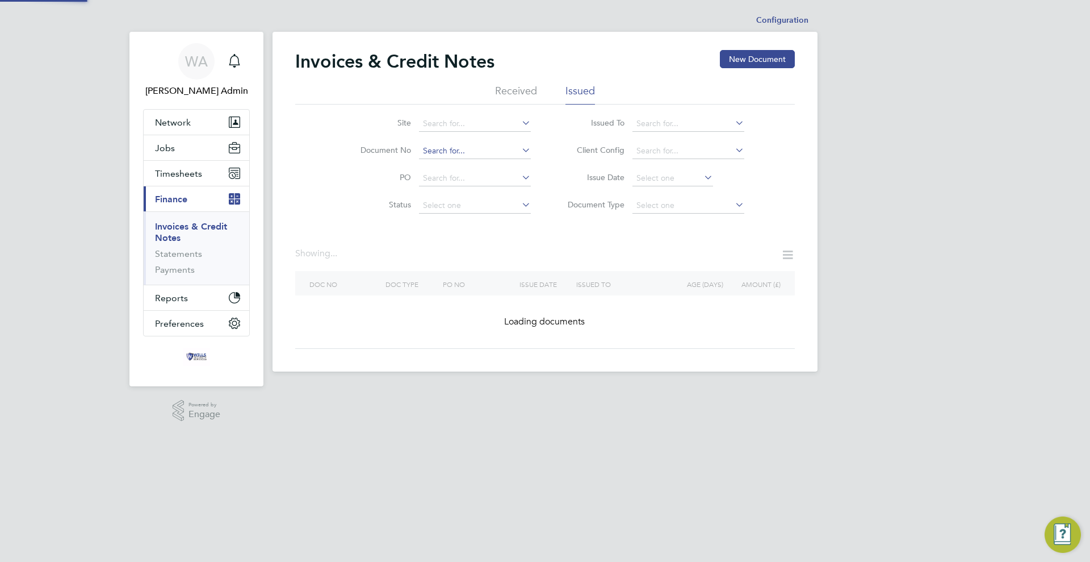
click at [495, 149] on input at bounding box center [475, 151] width 112 height 16
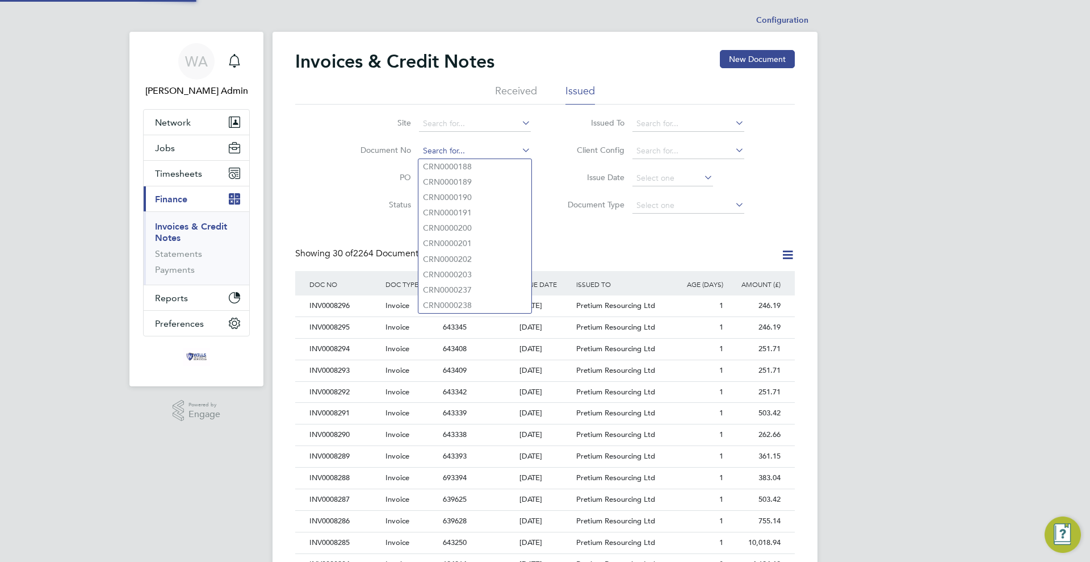
scroll to position [22, 77]
type input "INV0008257"
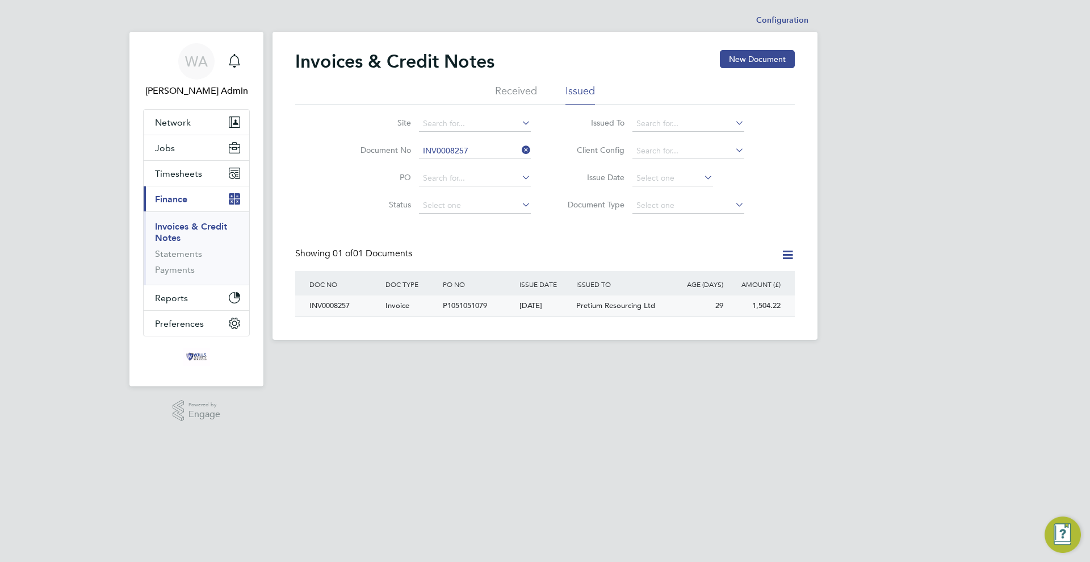
click at [493, 312] on div "P1051051079" at bounding box center [478, 305] width 76 height 21
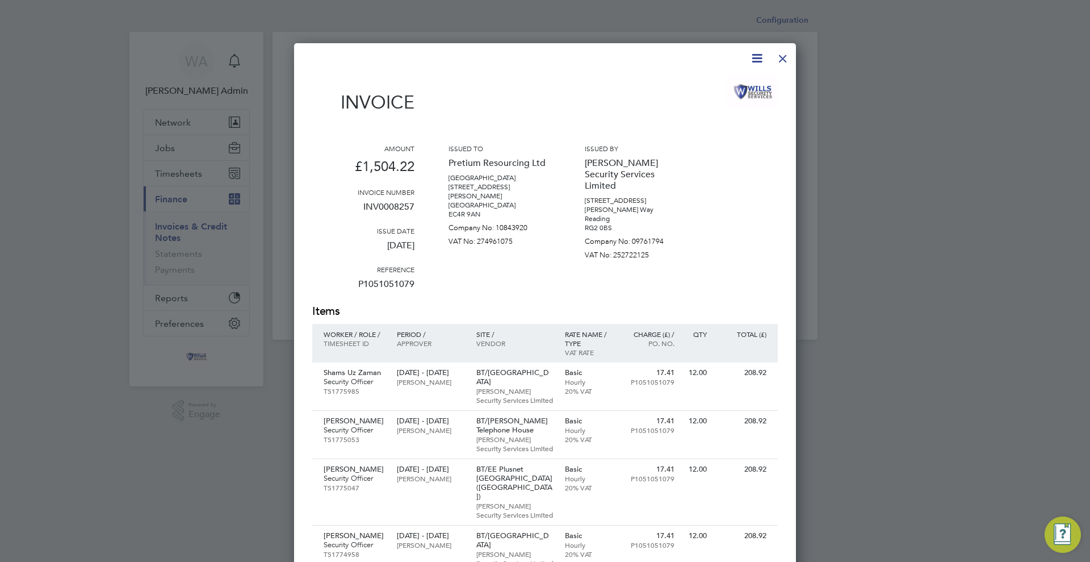
click at [788, 57] on div at bounding box center [783, 55] width 20 height 20
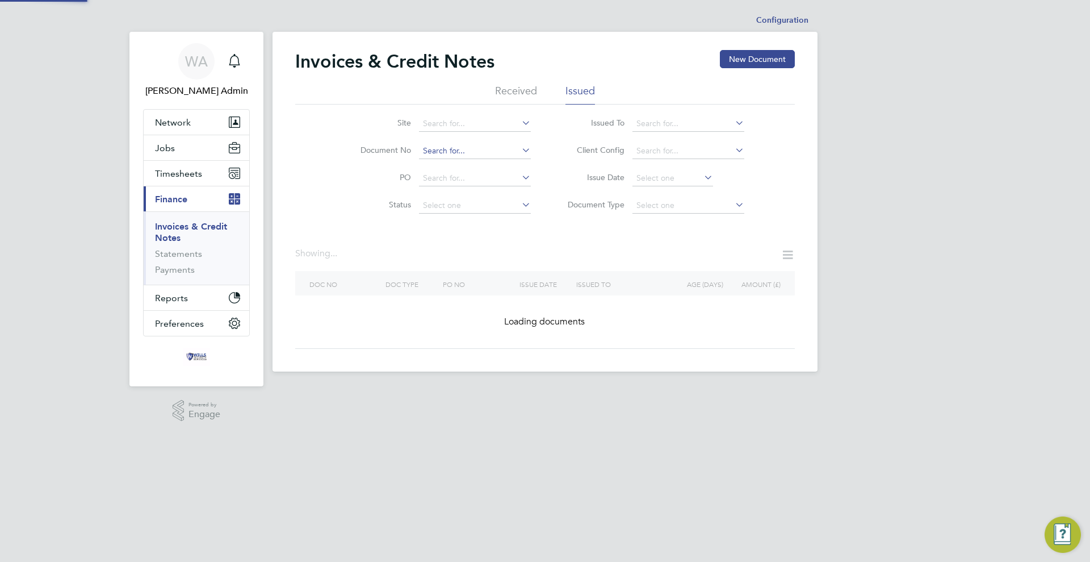
click at [498, 149] on input at bounding box center [475, 151] width 112 height 16
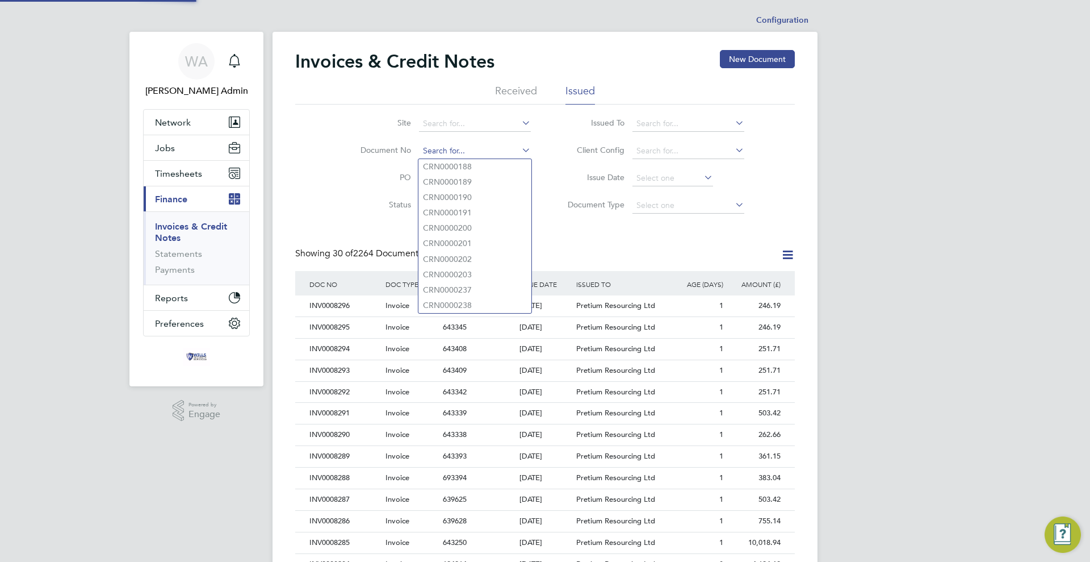
scroll to position [22, 77]
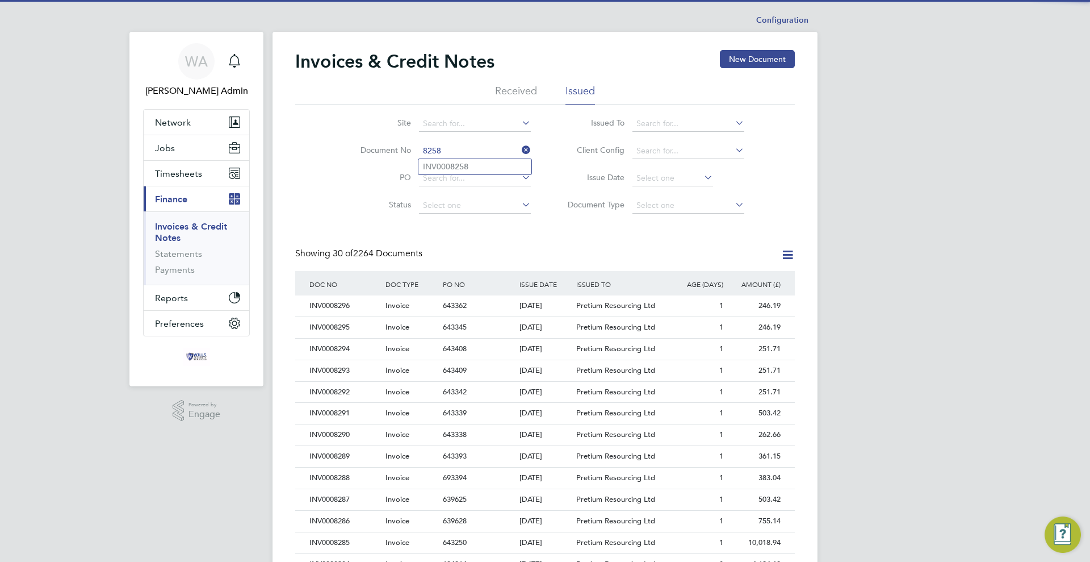
type input "INV0008258"
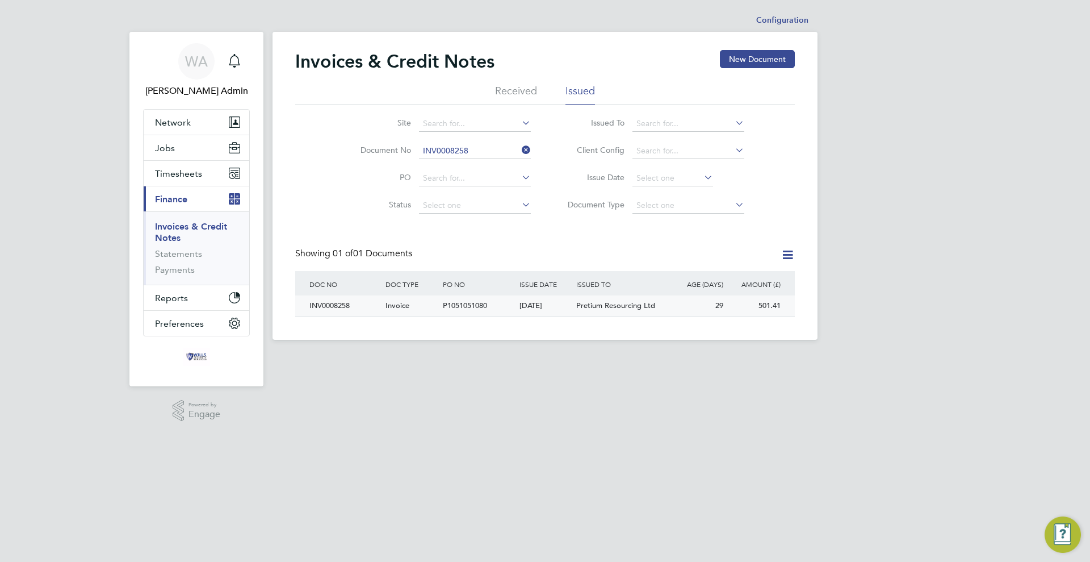
click at [536, 313] on div "[DATE]" at bounding box center [545, 305] width 57 height 21
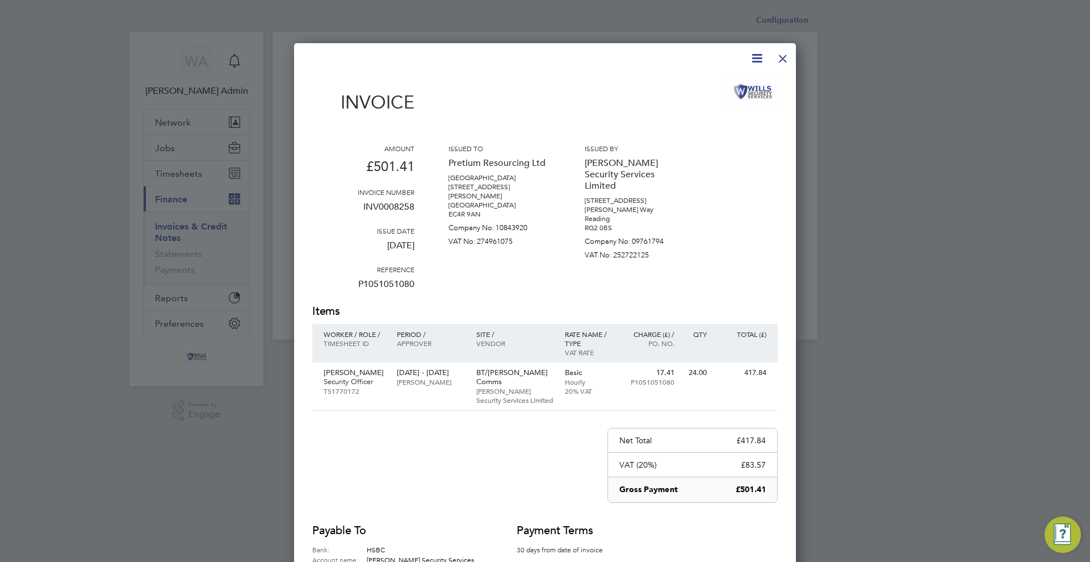
click at [781, 53] on div at bounding box center [783, 55] width 20 height 20
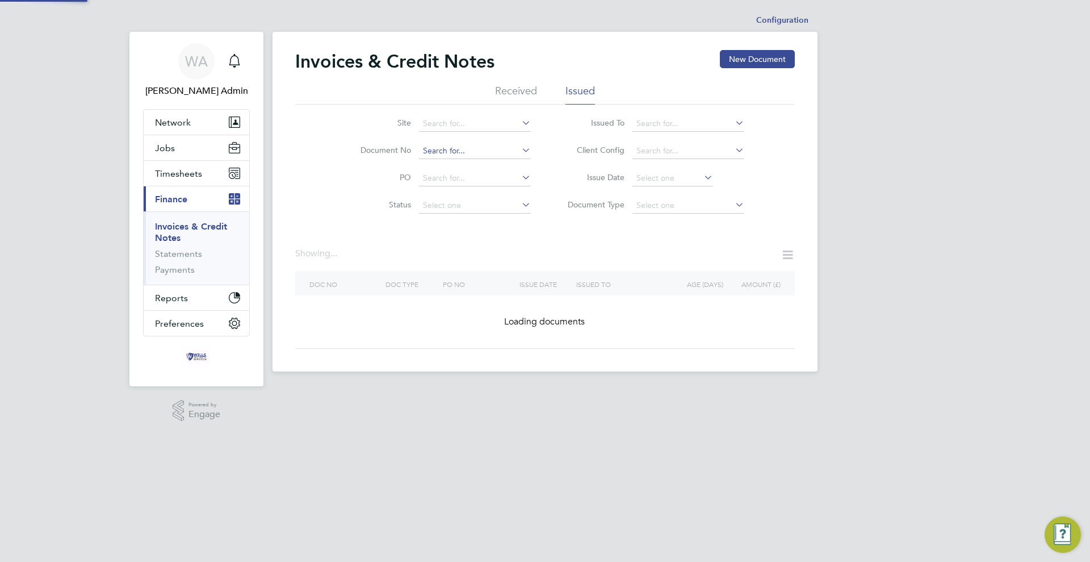
click at [443, 149] on input at bounding box center [475, 151] width 112 height 16
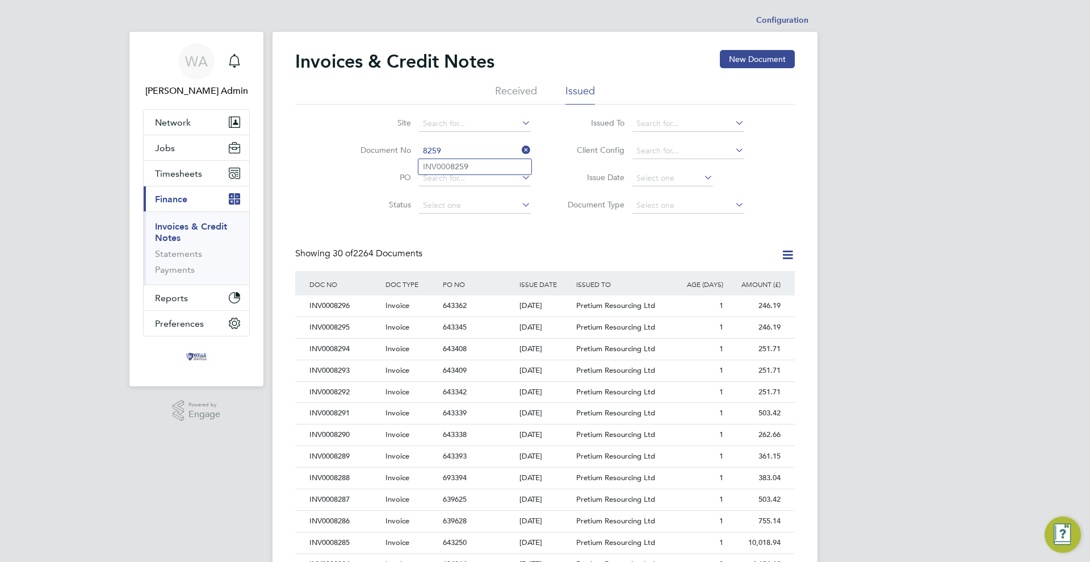
type input "INV0008259"
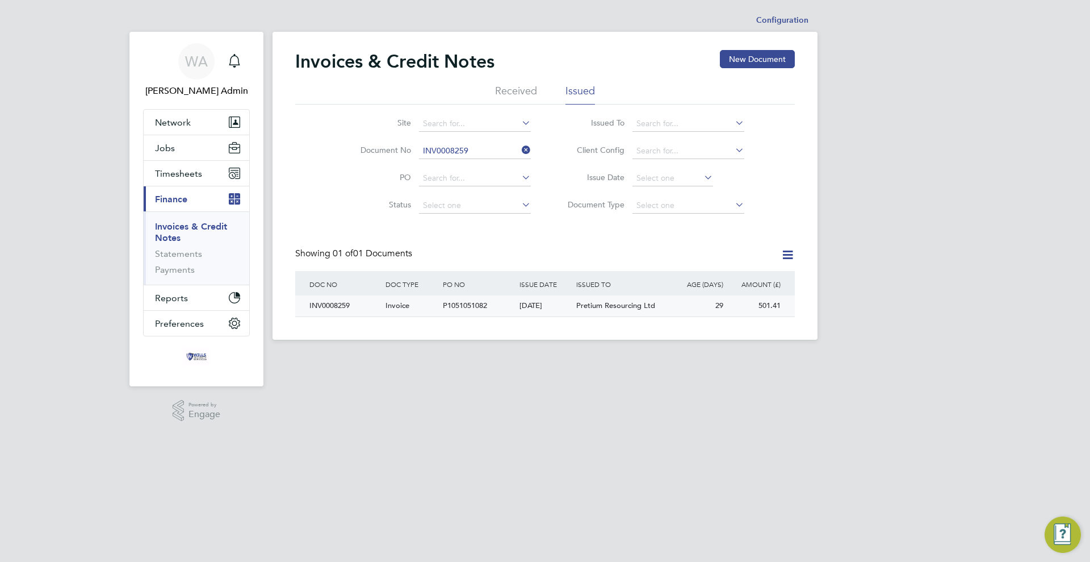
click at [446, 307] on span "P1051051082" at bounding box center [465, 305] width 44 height 10
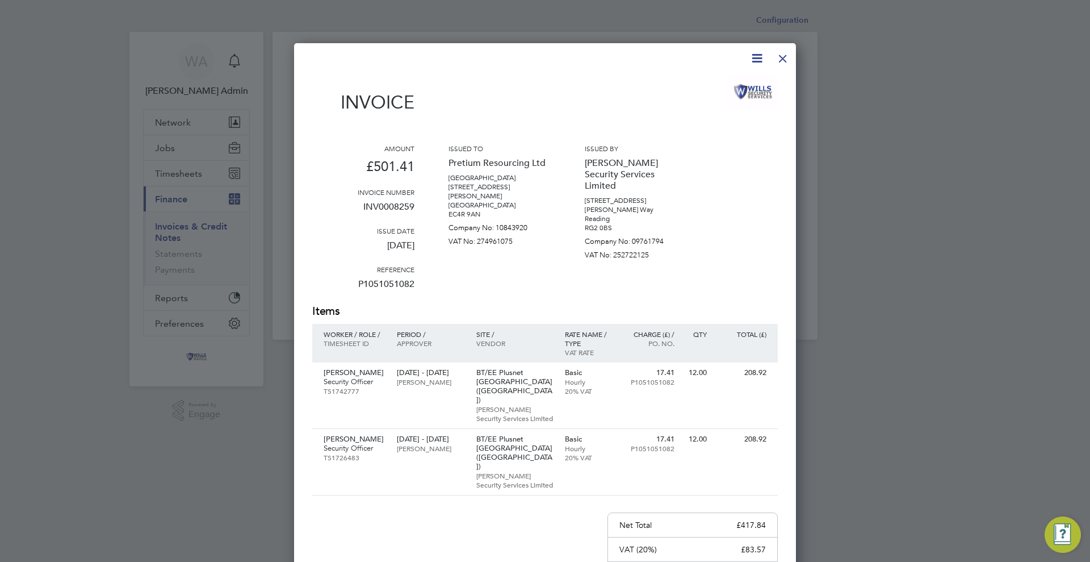
click at [788, 55] on div at bounding box center [783, 55] width 20 height 20
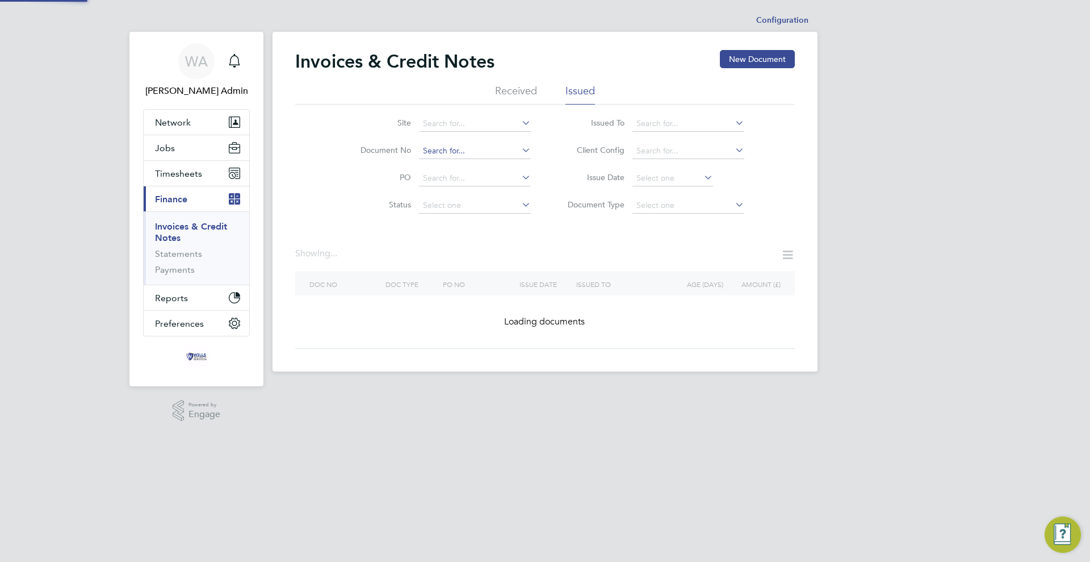
click at [479, 145] on input at bounding box center [475, 151] width 112 height 16
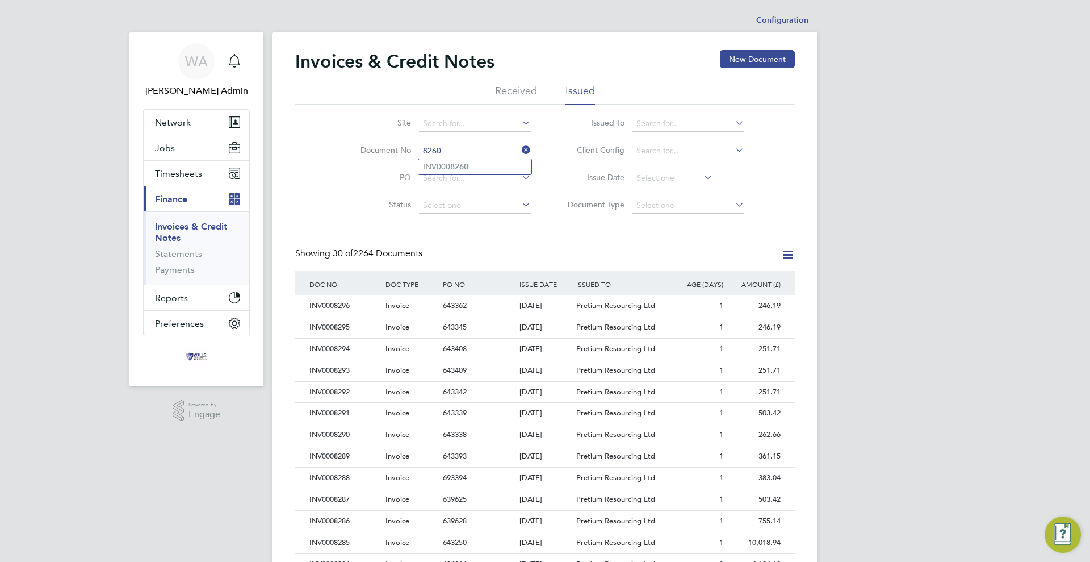
type input "INV0008260"
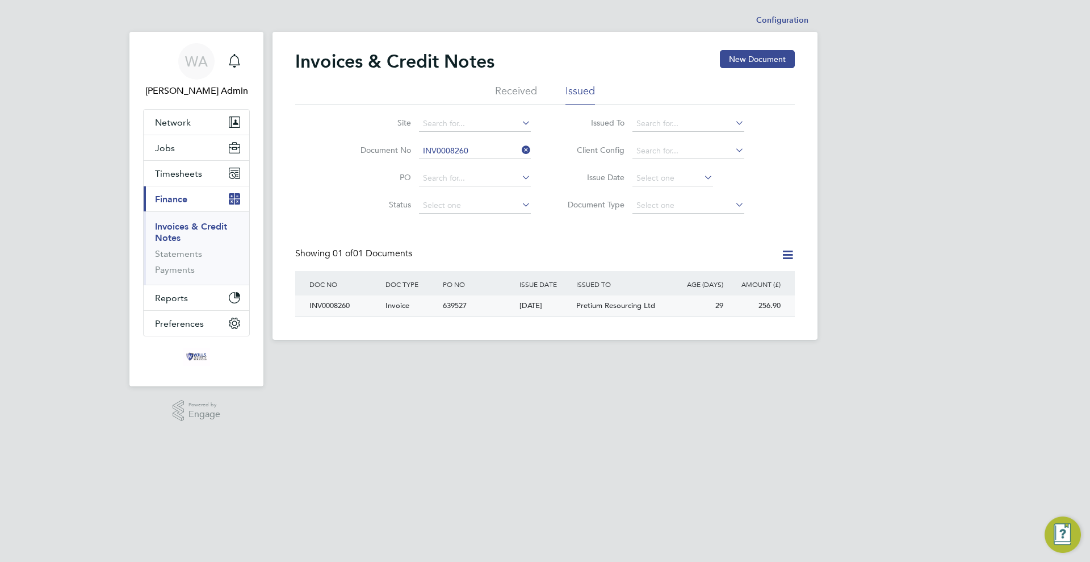
click at [493, 307] on div "639527" at bounding box center [478, 305] width 76 height 21
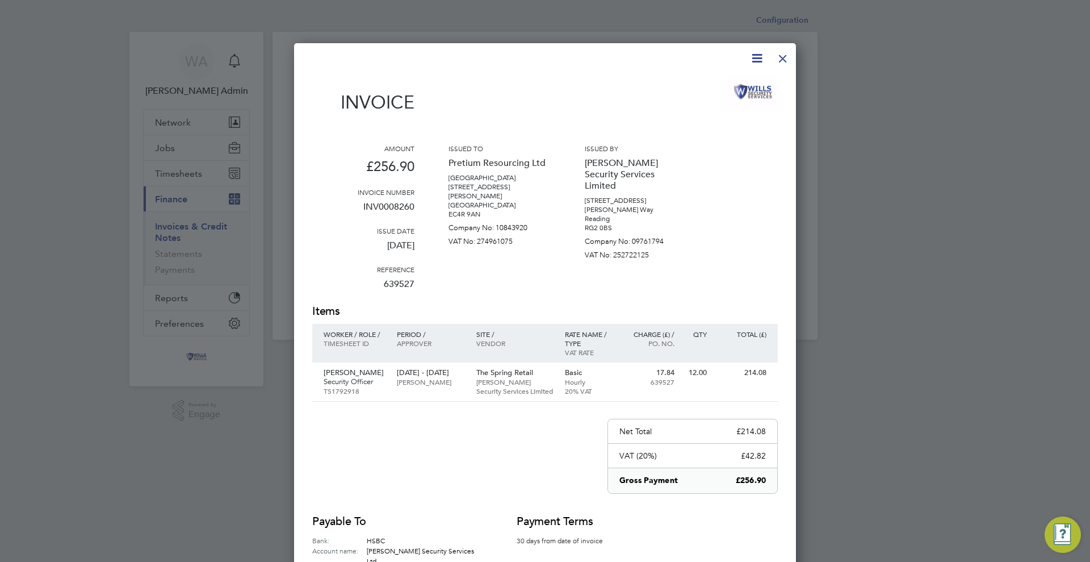
click at [781, 57] on div at bounding box center [783, 55] width 20 height 20
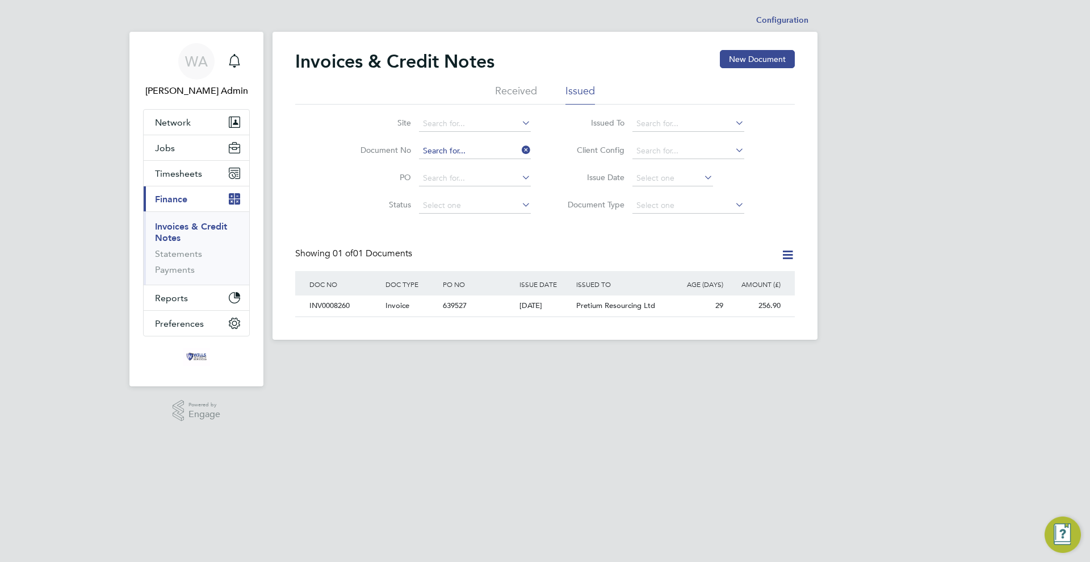
click at [463, 152] on input at bounding box center [475, 151] width 112 height 16
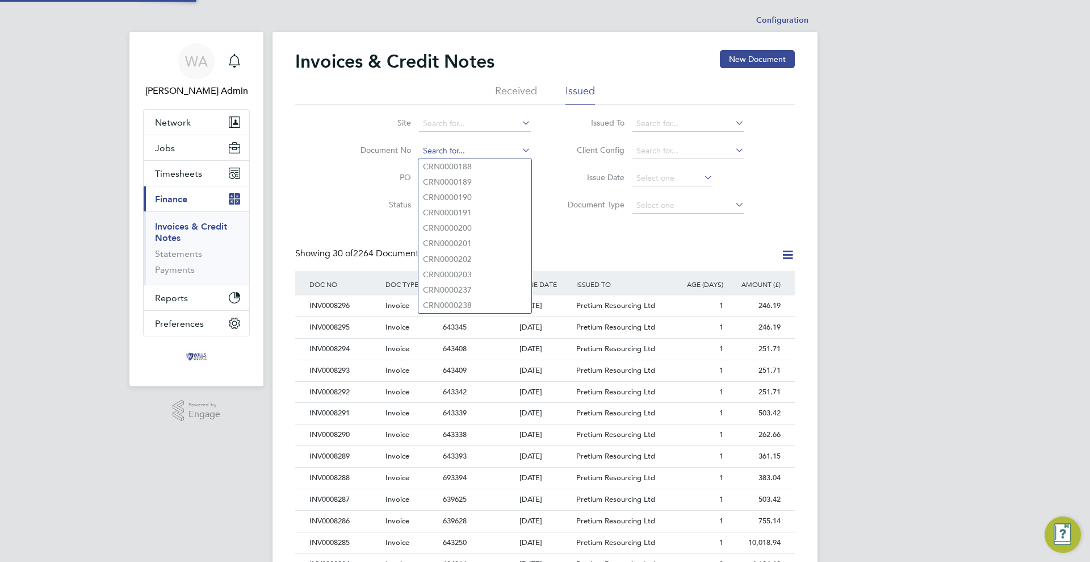
scroll to position [22, 77]
type input "INV0008261"
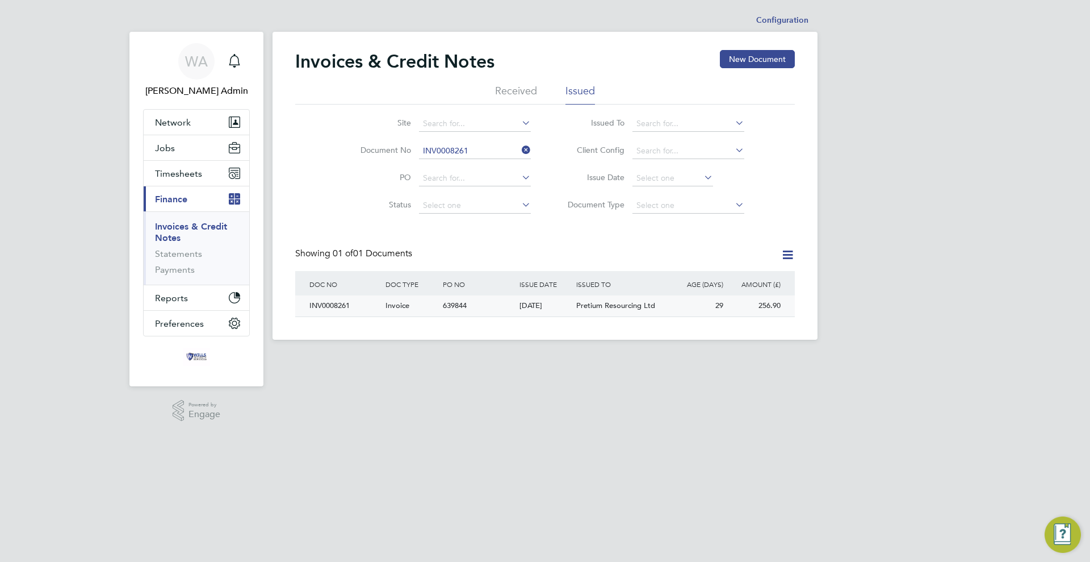
click at [489, 314] on div "639844" at bounding box center [478, 305] width 76 height 21
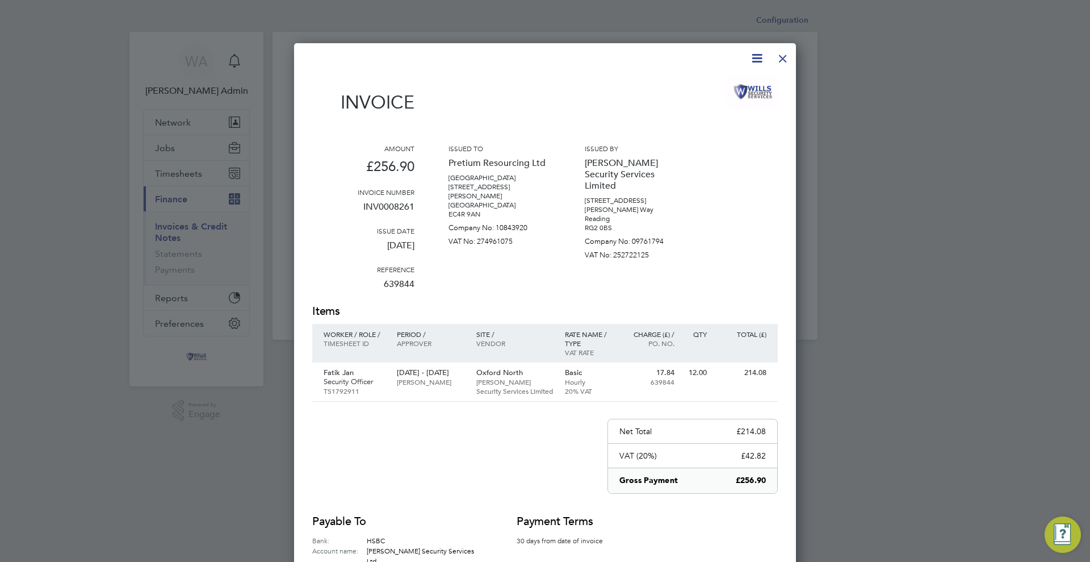
click at [778, 54] on div at bounding box center [783, 55] width 20 height 20
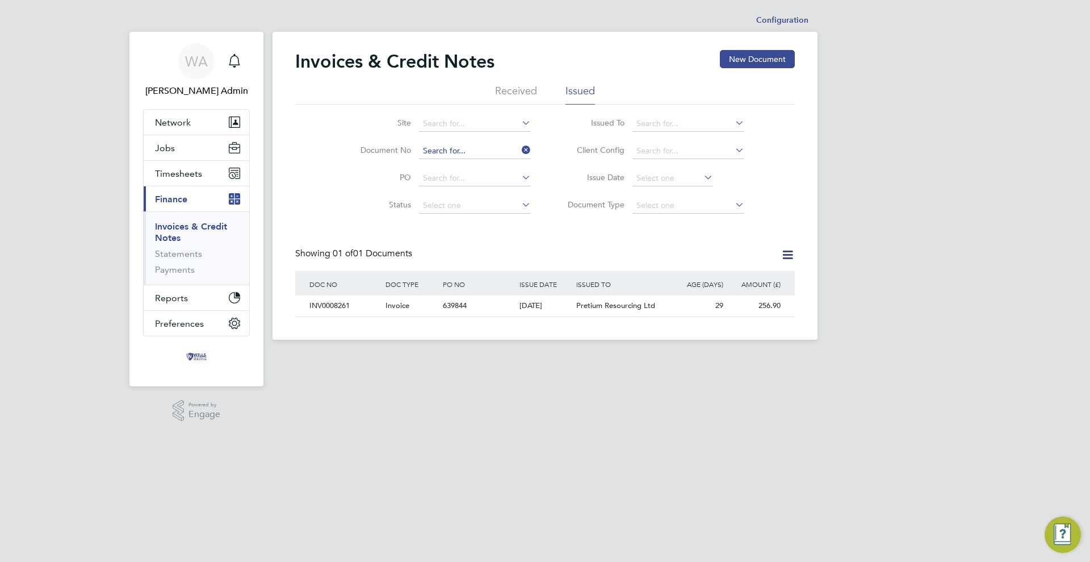
click at [453, 151] on input at bounding box center [475, 151] width 112 height 16
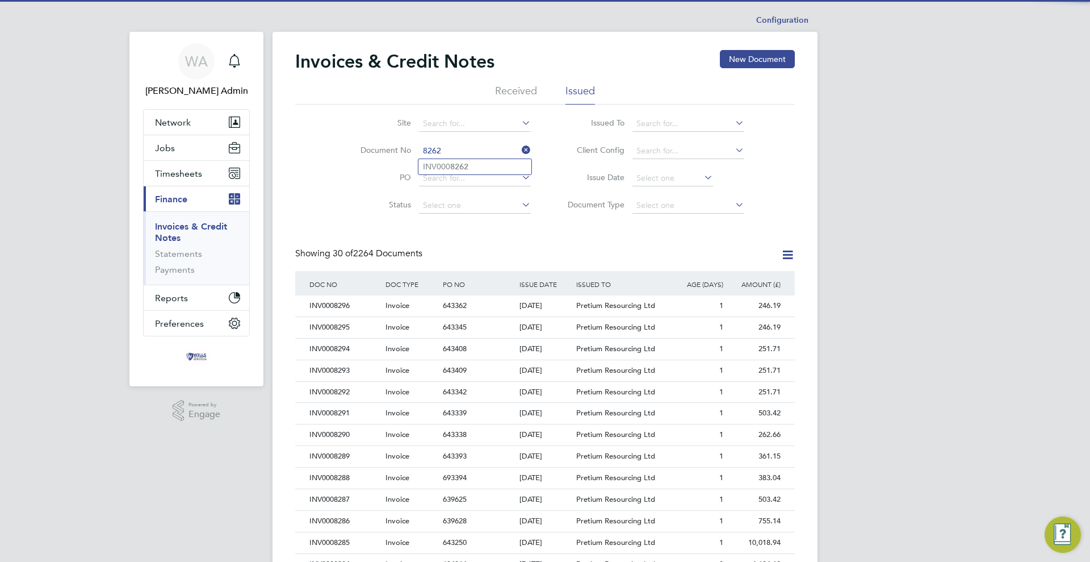
type input "INV0008262"
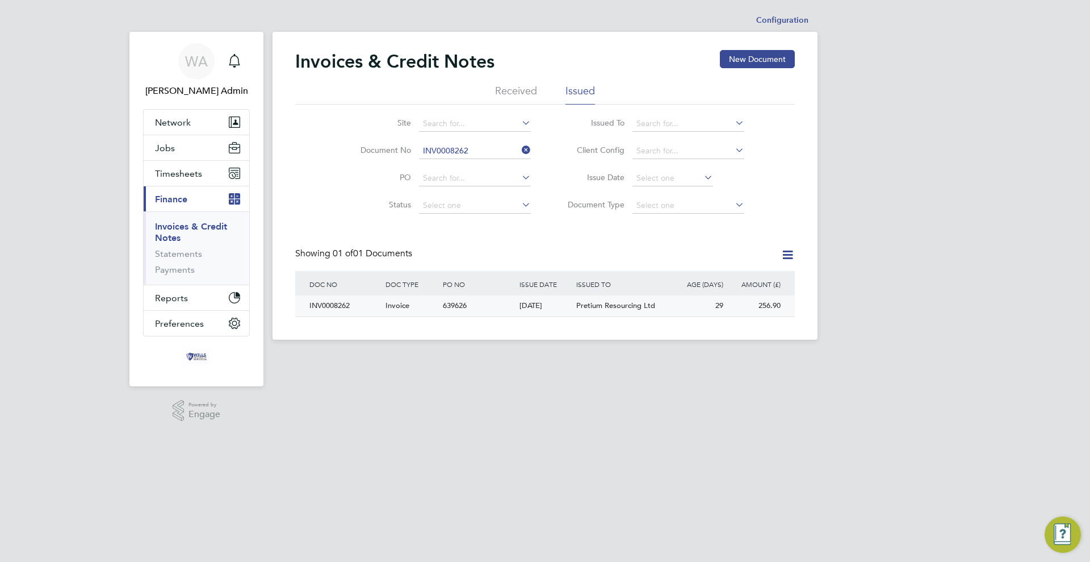
click at [585, 316] on div "Pretium Resourcing Ltd" at bounding box center [620, 305] width 95 height 21
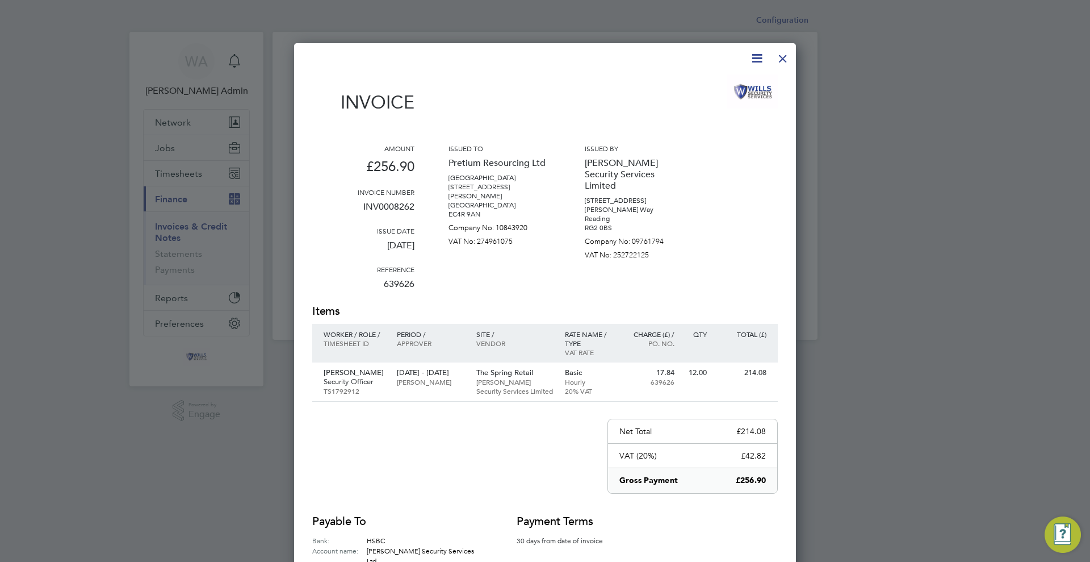
click at [787, 61] on div at bounding box center [783, 55] width 20 height 20
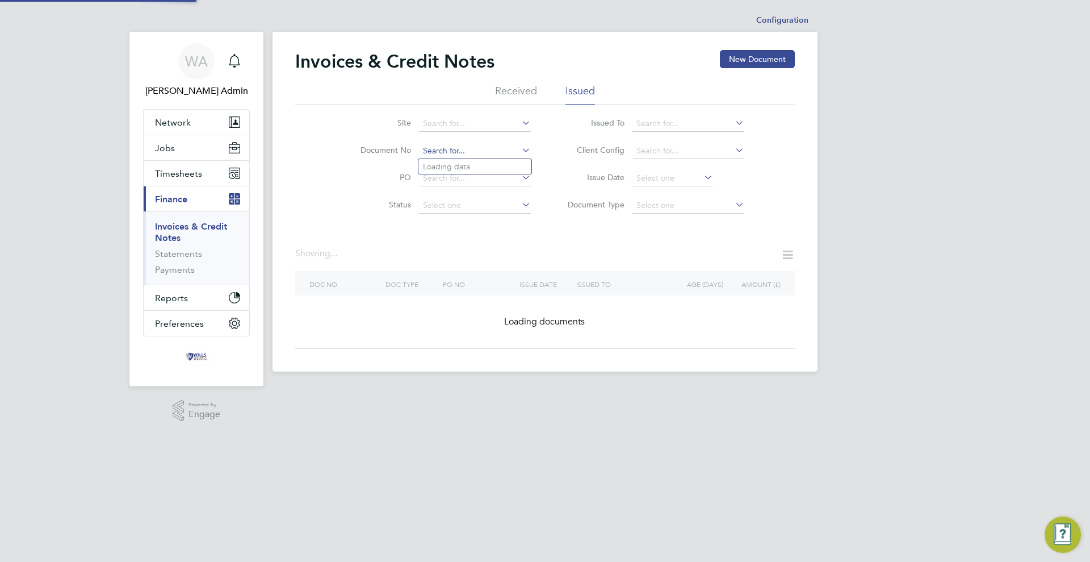
click at [492, 151] on input at bounding box center [475, 151] width 112 height 16
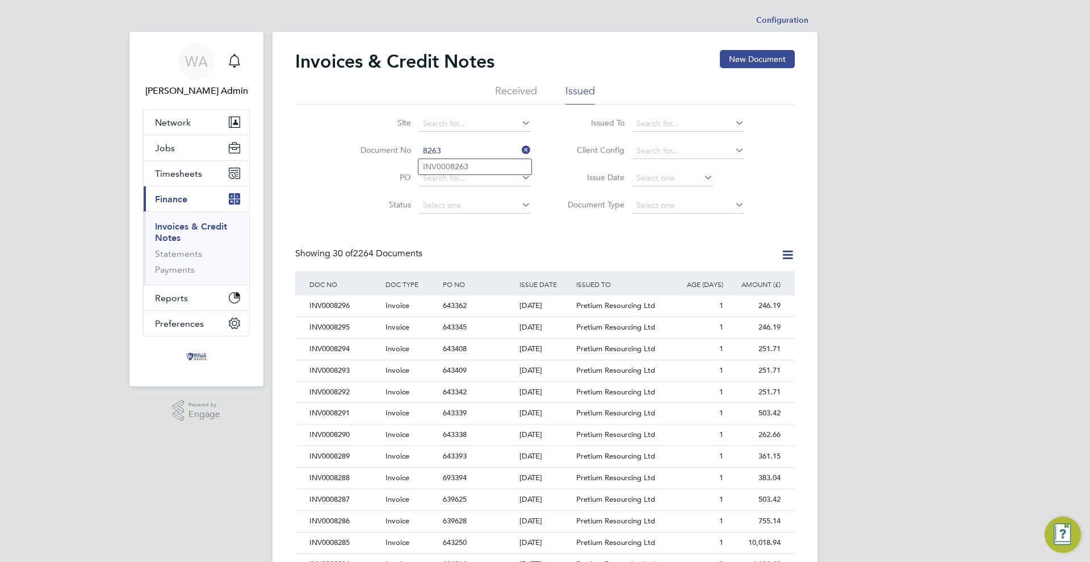
type input "INV0008263"
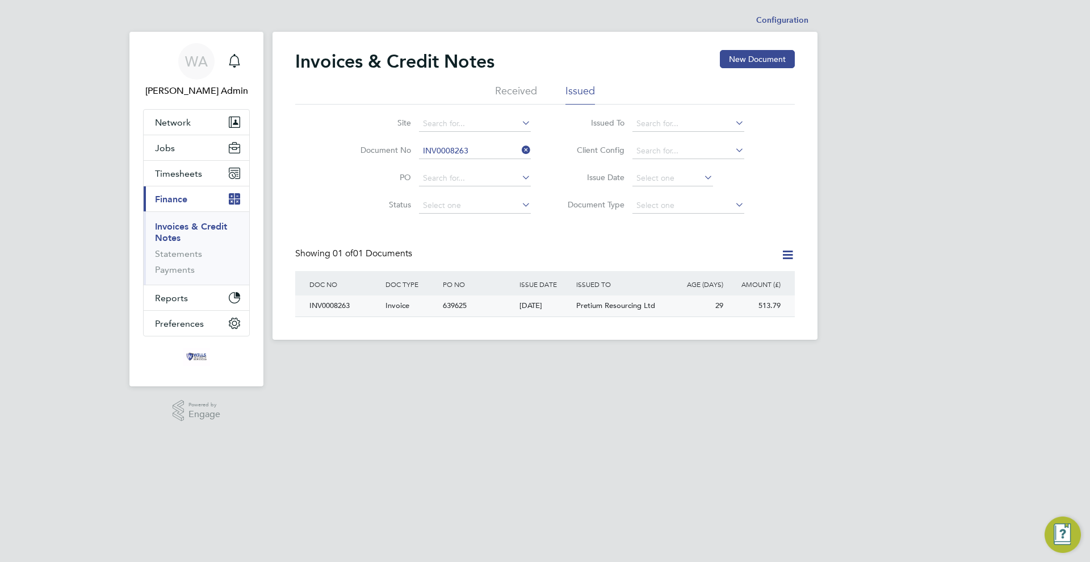
click at [510, 312] on div "639625" at bounding box center [478, 305] width 76 height 21
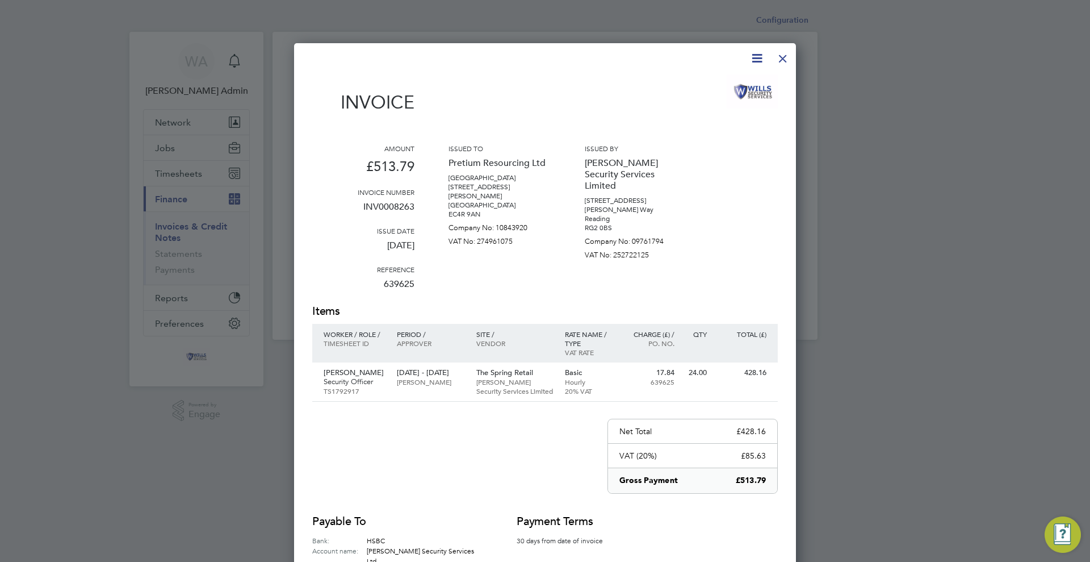
click at [784, 55] on div at bounding box center [783, 55] width 20 height 20
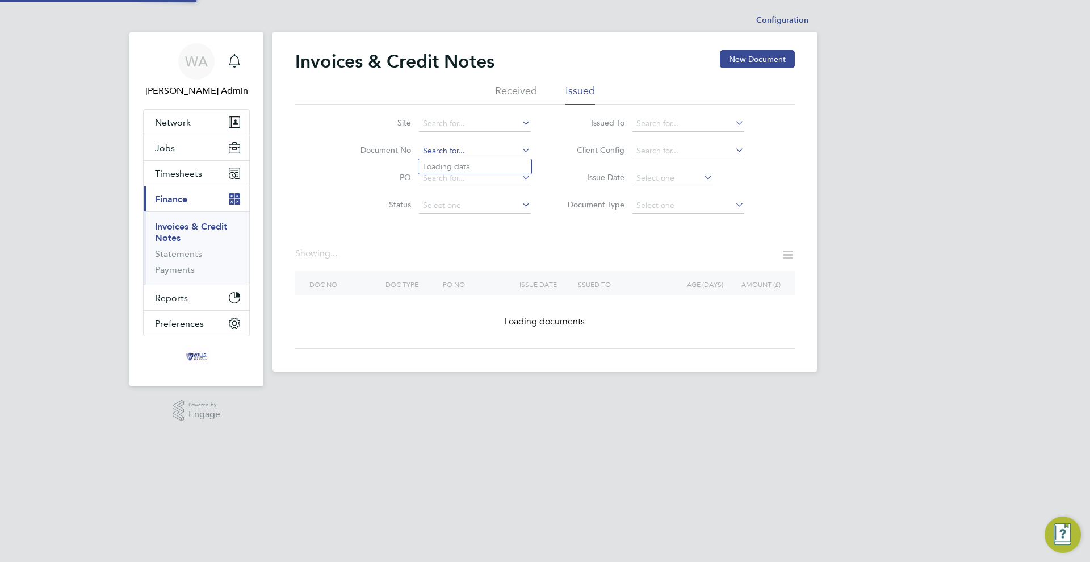
click at [474, 153] on input at bounding box center [475, 151] width 112 height 16
type input "INV0008264"
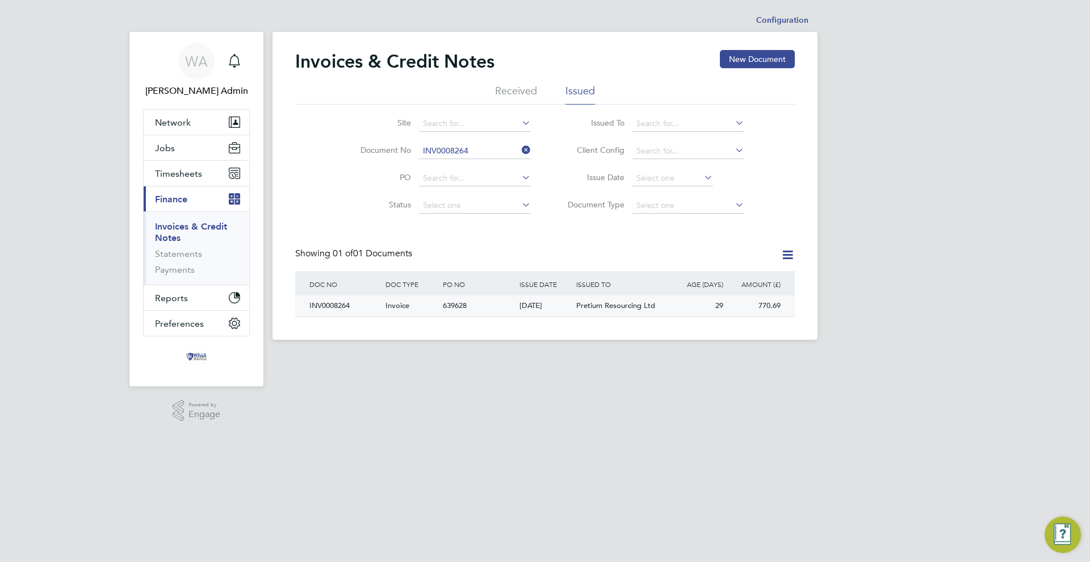
click at [463, 308] on span "639628" at bounding box center [455, 305] width 24 height 10
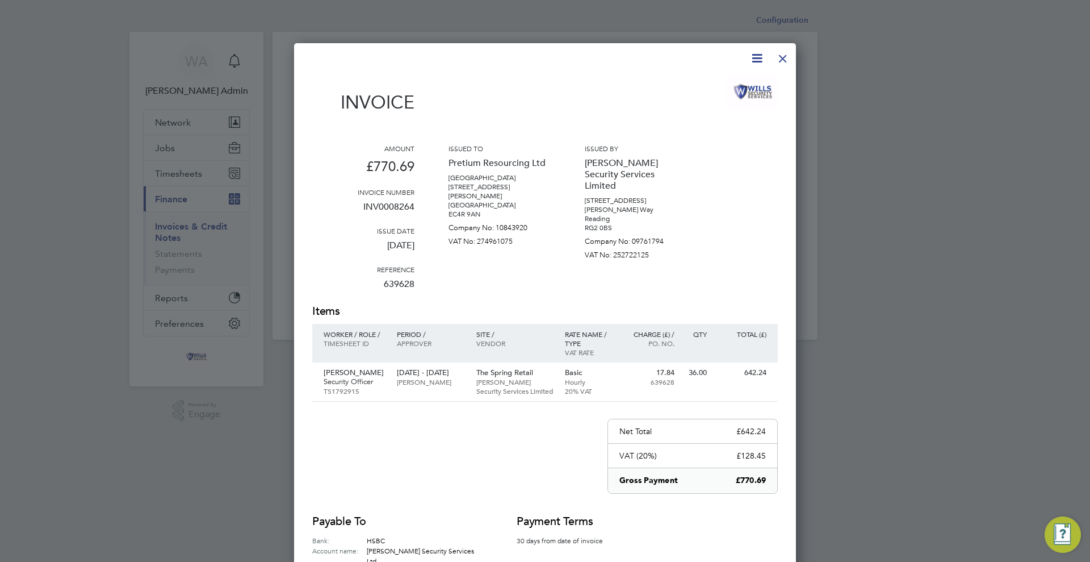
click at [785, 53] on div at bounding box center [783, 55] width 20 height 20
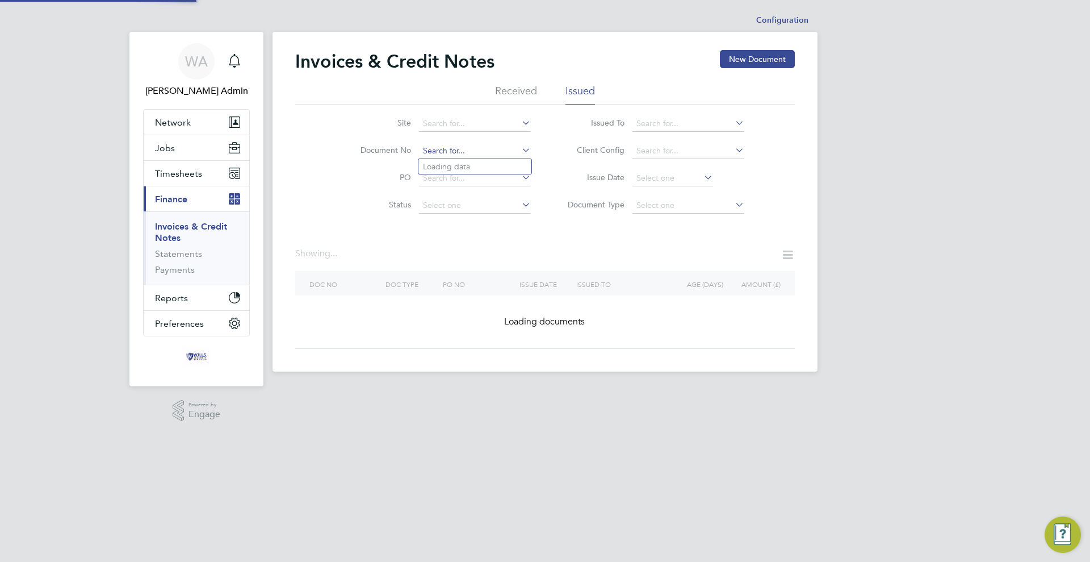
click at [488, 149] on input at bounding box center [475, 151] width 112 height 16
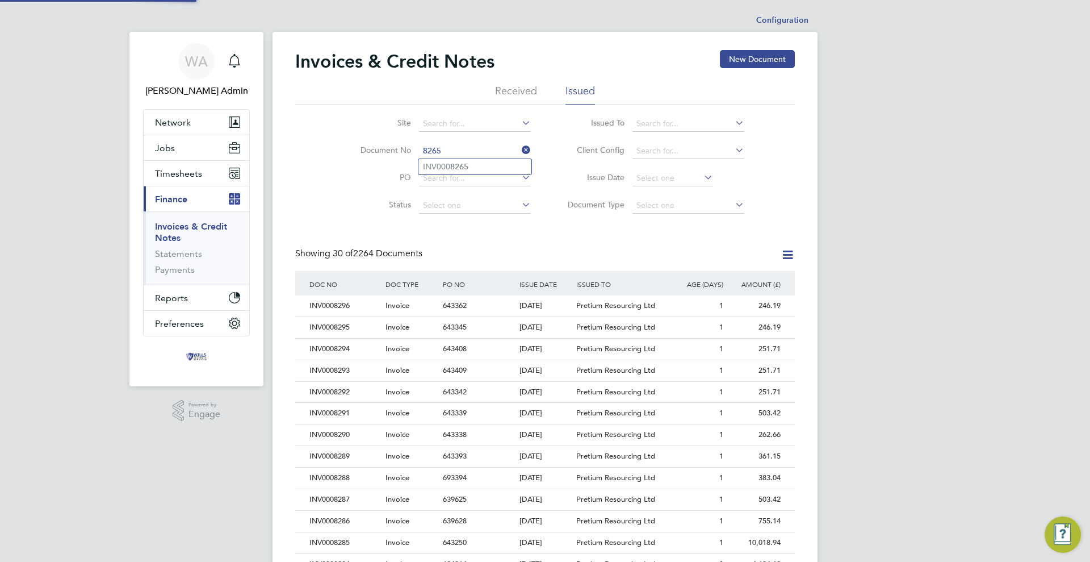
type input "INV0008265"
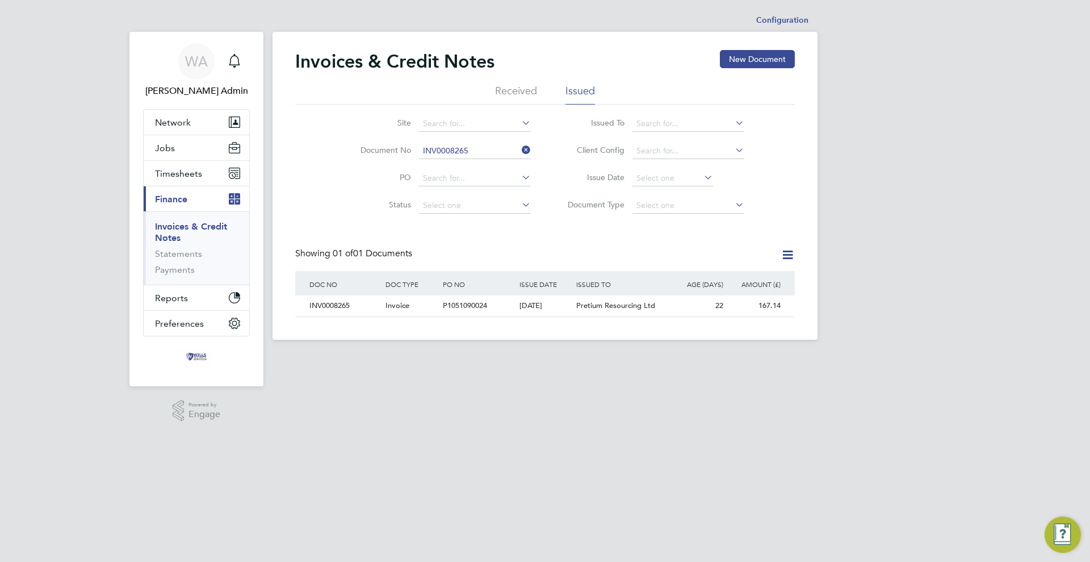
click at [548, 301] on div "[DATE]" at bounding box center [545, 305] width 57 height 21
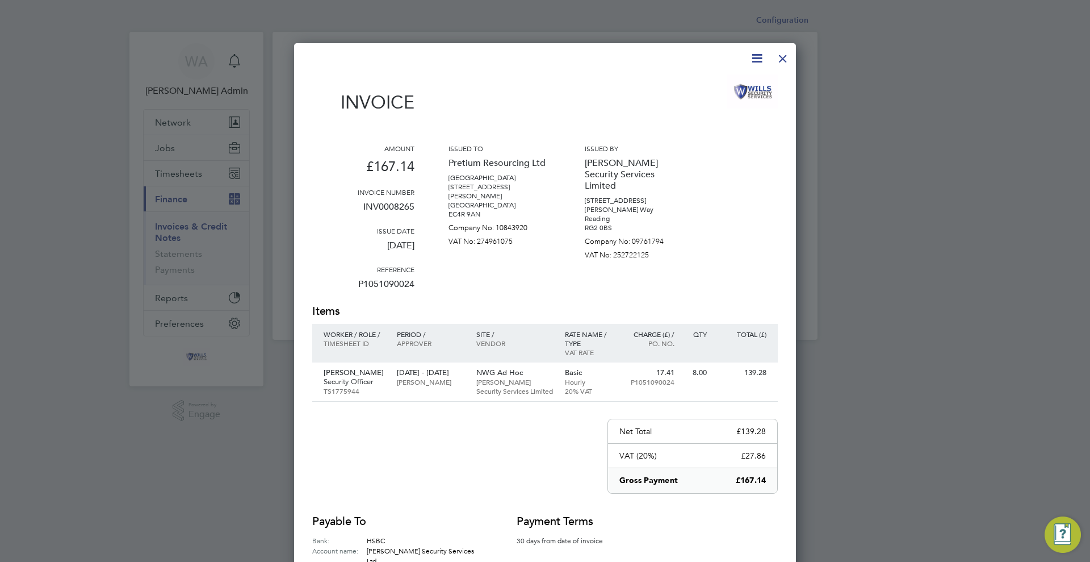
click at [783, 60] on div at bounding box center [783, 55] width 20 height 20
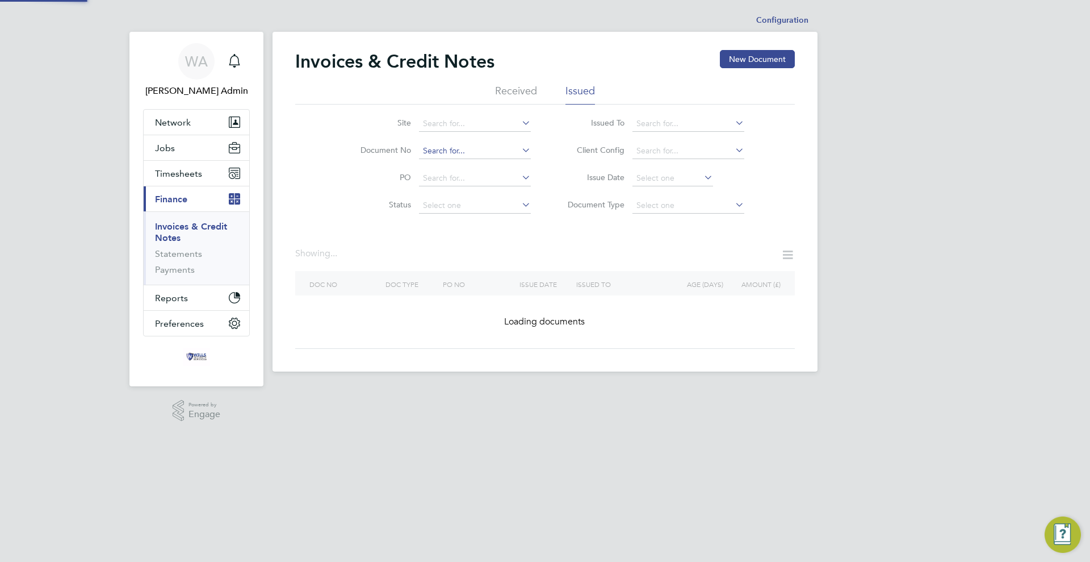
click at [468, 149] on input at bounding box center [475, 151] width 112 height 16
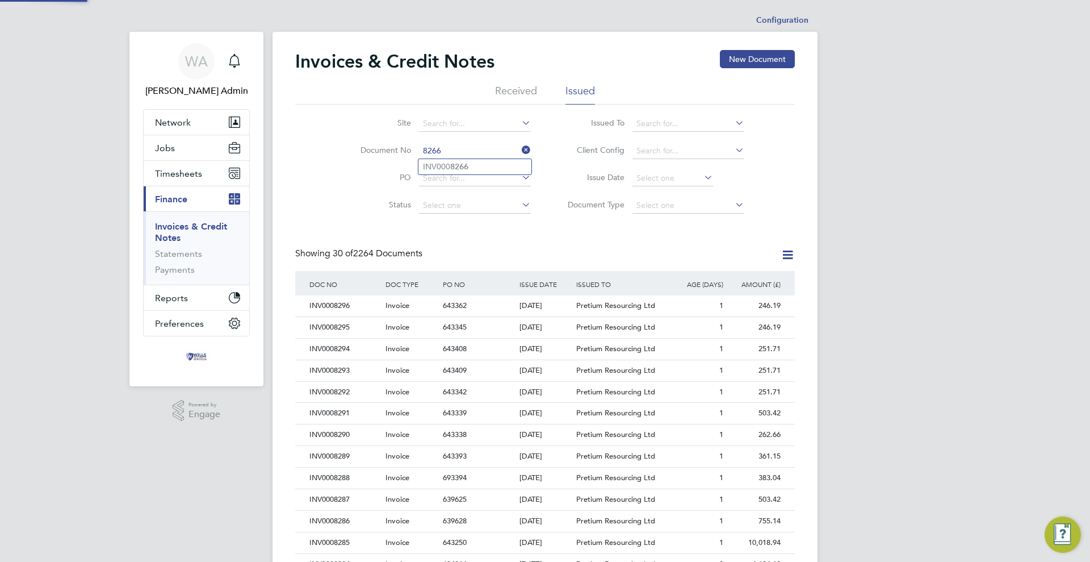
type input "INV0008266"
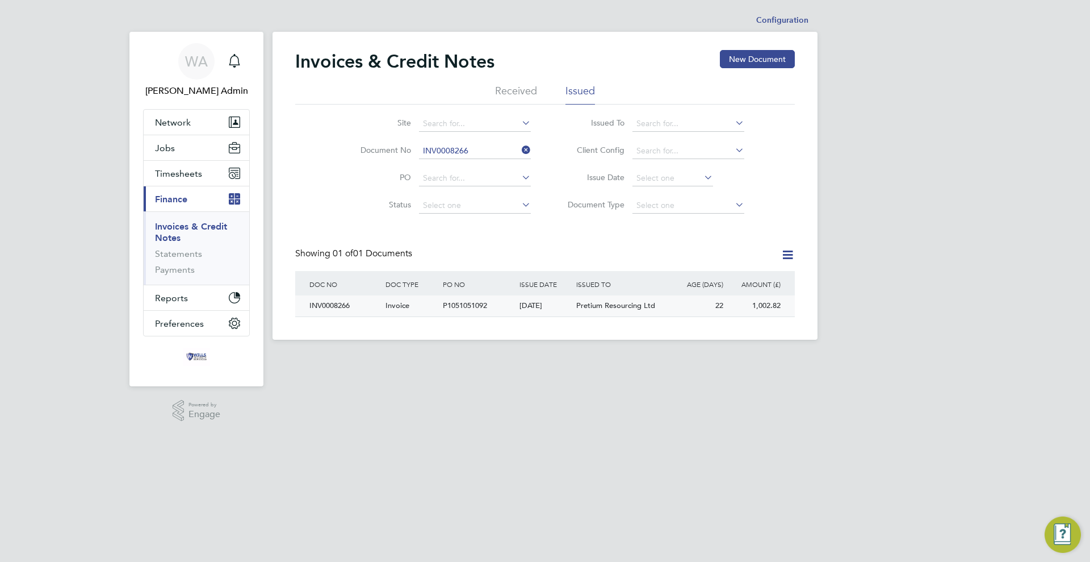
click at [495, 306] on div "P1051051092" at bounding box center [478, 305] width 76 height 21
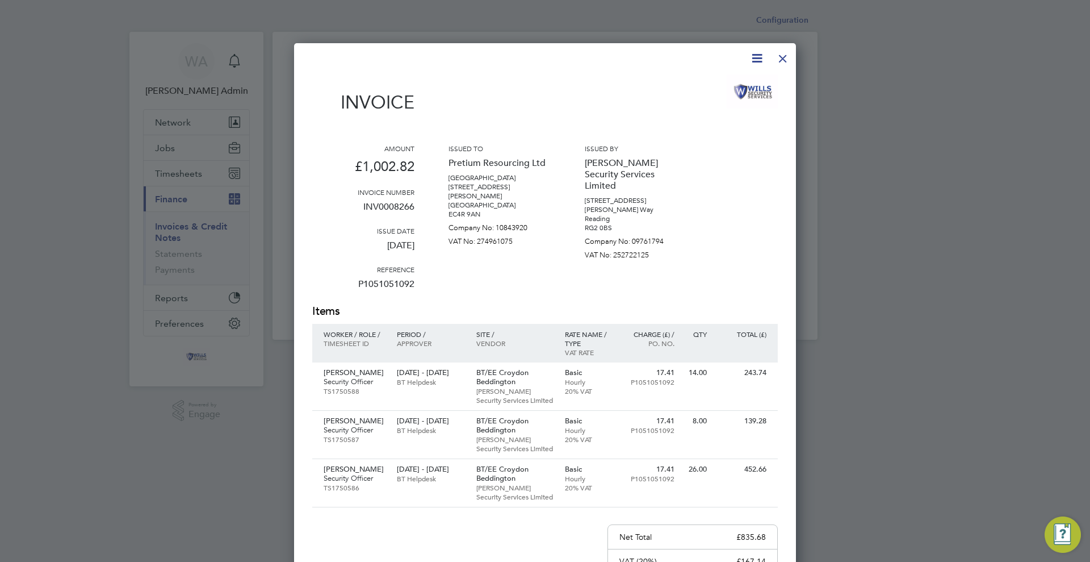
click at [779, 62] on div at bounding box center [783, 55] width 20 height 20
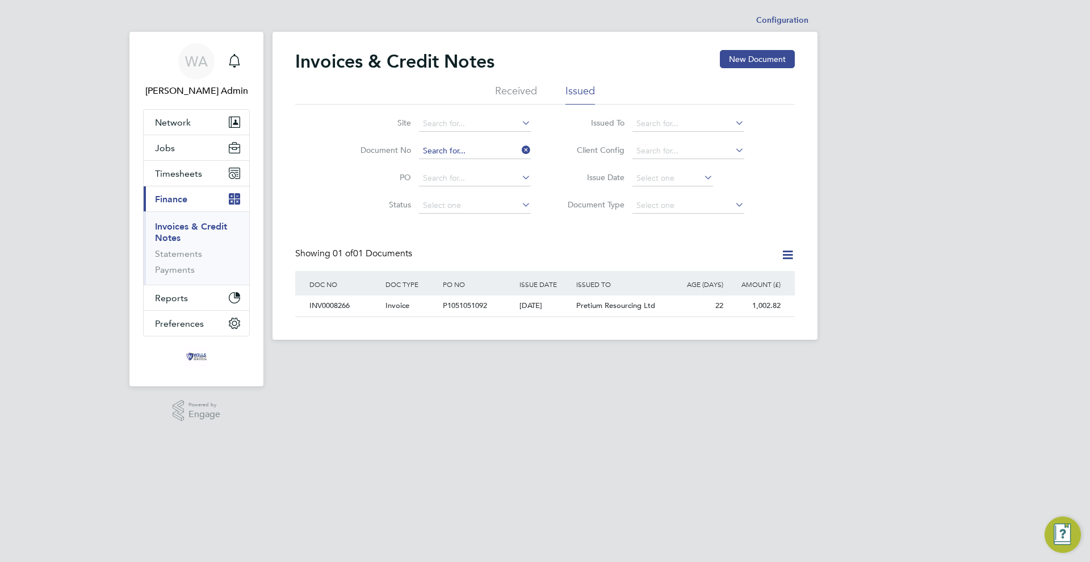
click at [498, 147] on input at bounding box center [475, 151] width 112 height 16
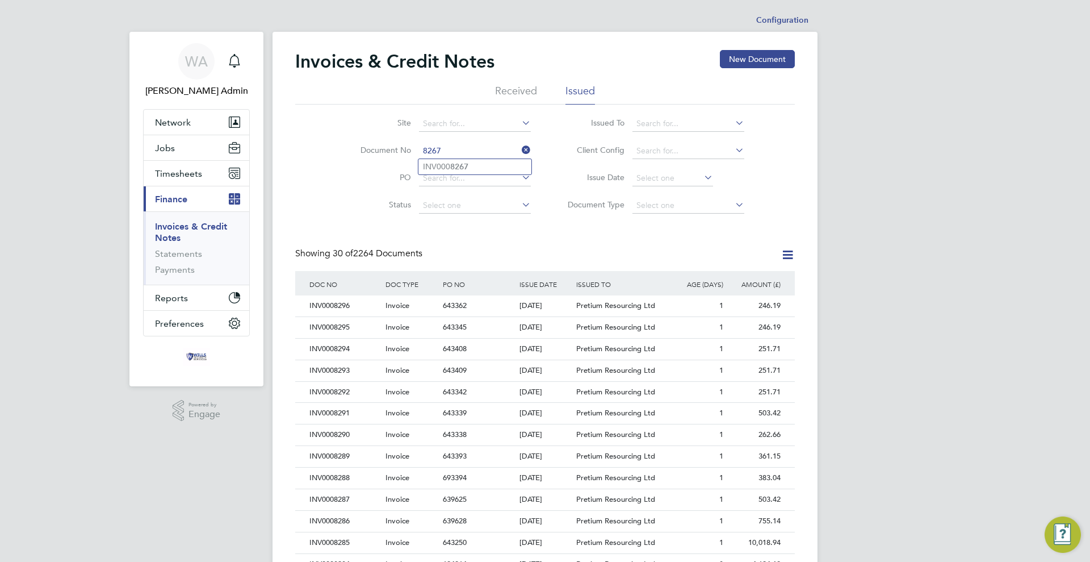
type input "INV0008267"
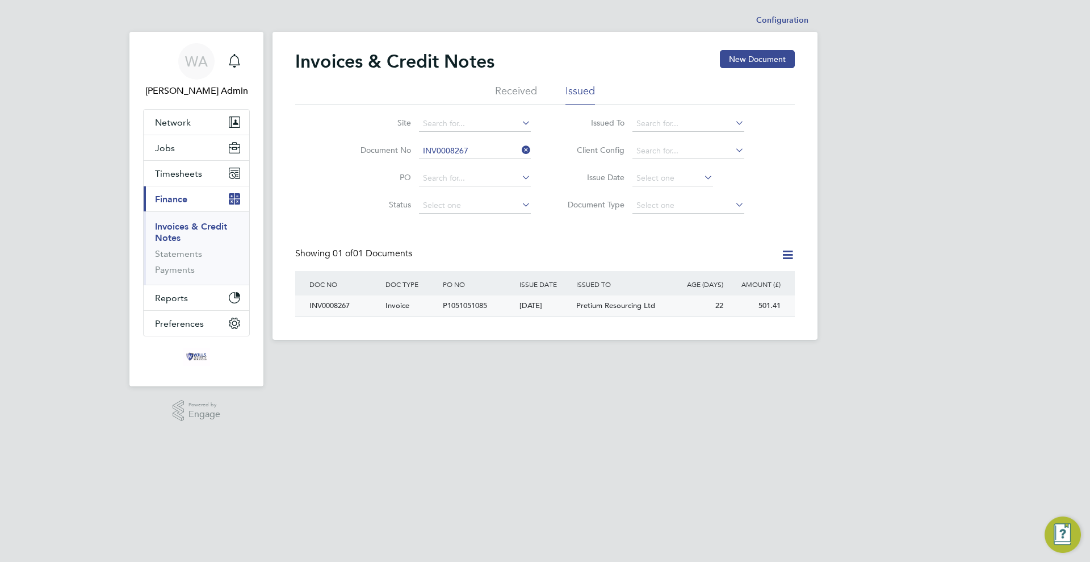
click at [519, 303] on div "[DATE]" at bounding box center [545, 305] width 57 height 21
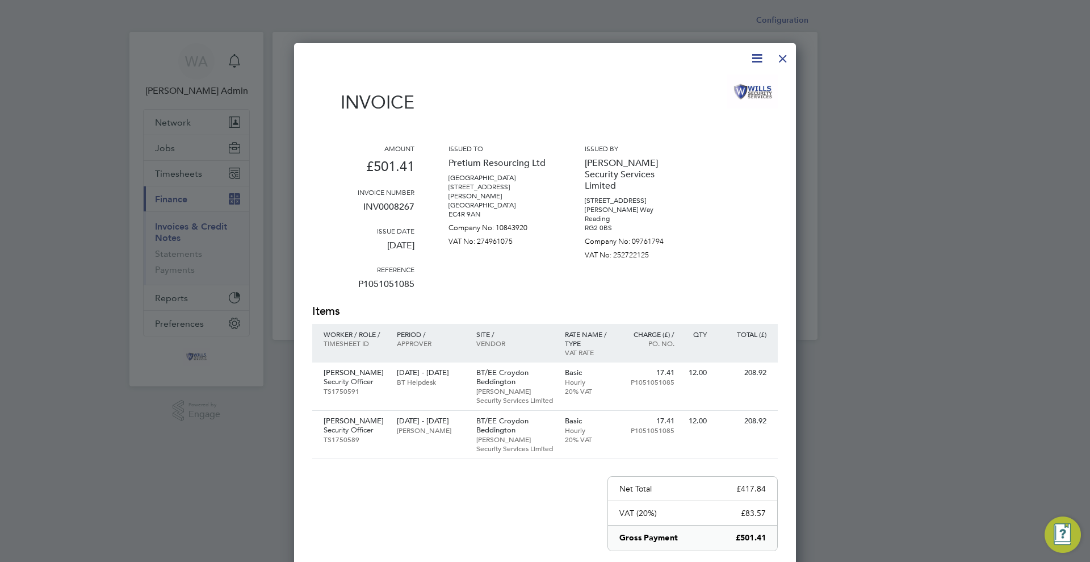
click at [782, 58] on div at bounding box center [783, 55] width 20 height 20
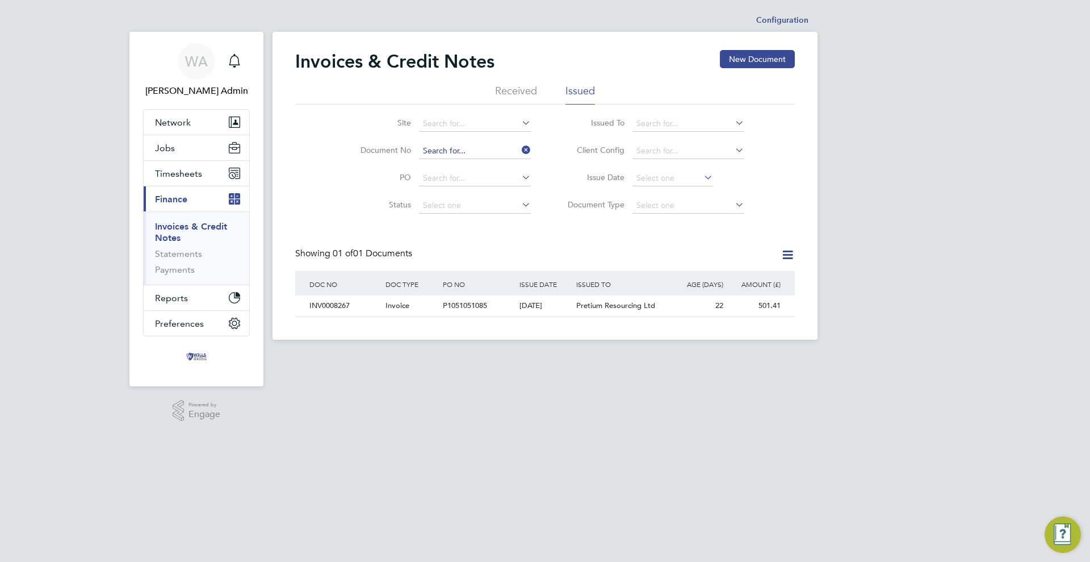
click at [487, 149] on input at bounding box center [475, 151] width 112 height 16
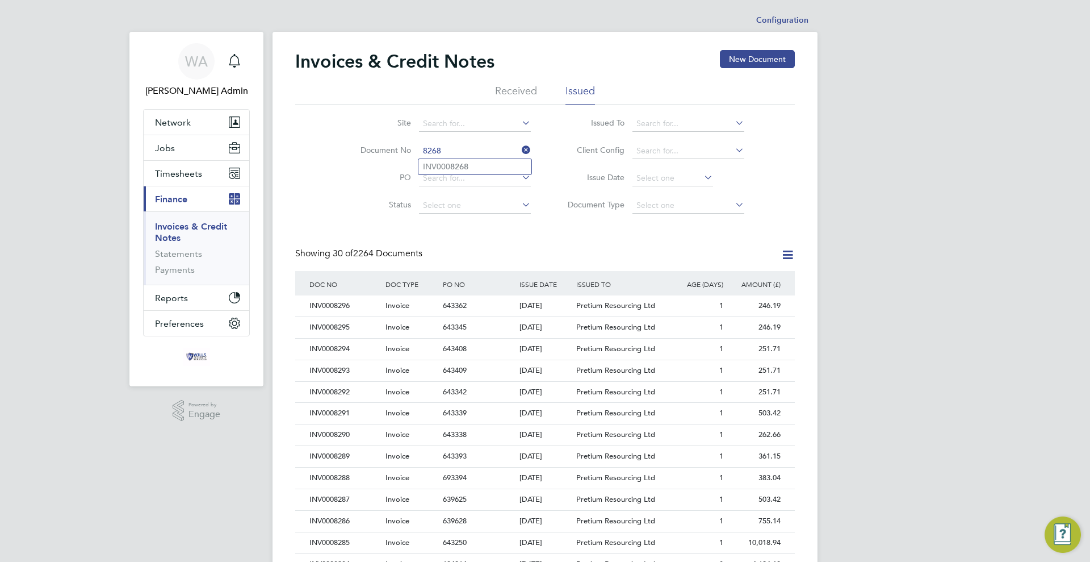
type input "INV0008268"
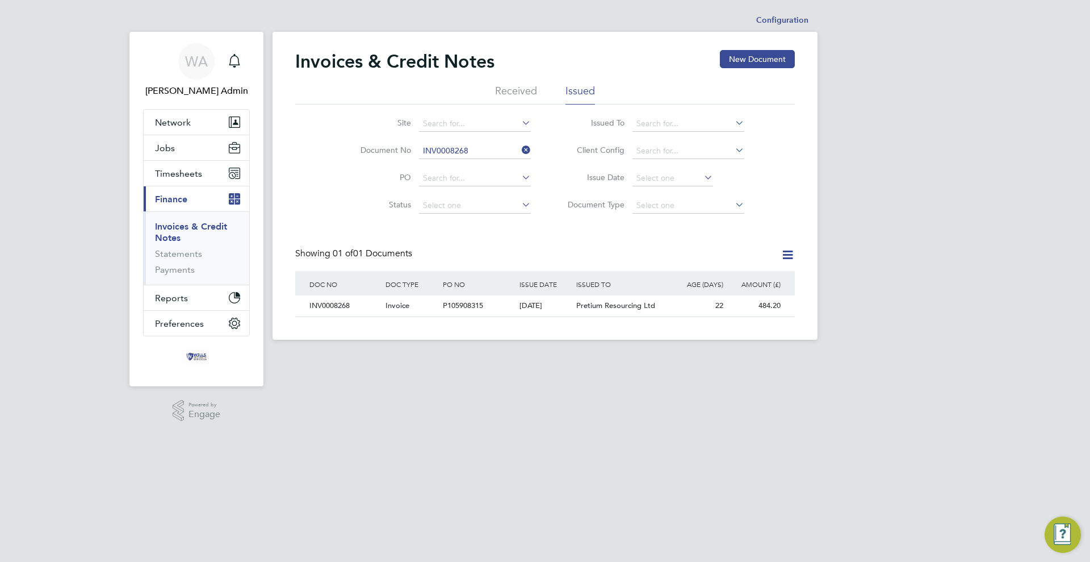
click at [560, 294] on div "ISSUE DATE" at bounding box center [545, 284] width 57 height 26
click at [559, 298] on div "[DATE]" at bounding box center [545, 305] width 57 height 21
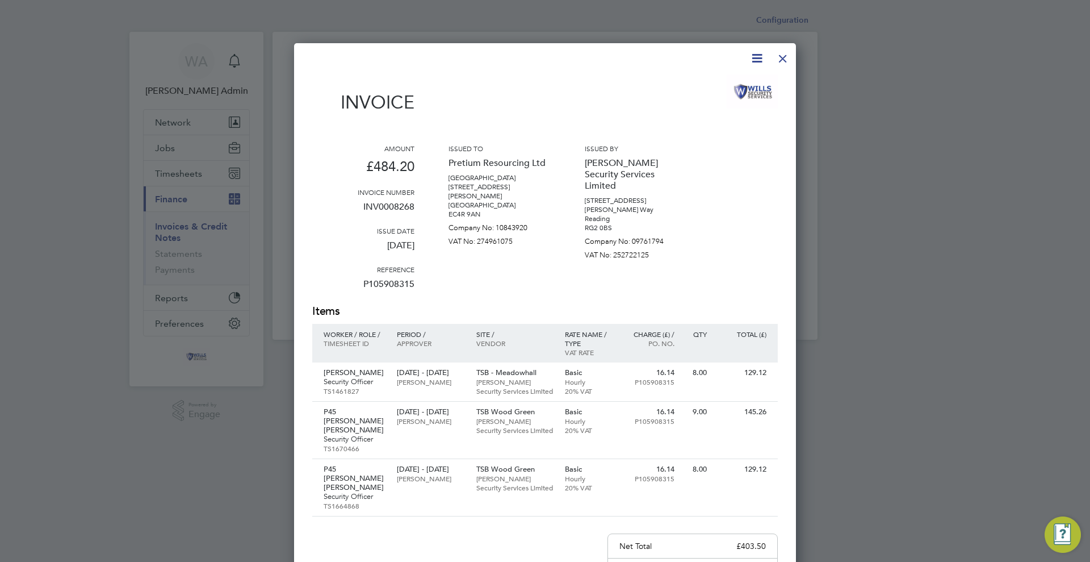
click at [786, 57] on div at bounding box center [783, 55] width 20 height 20
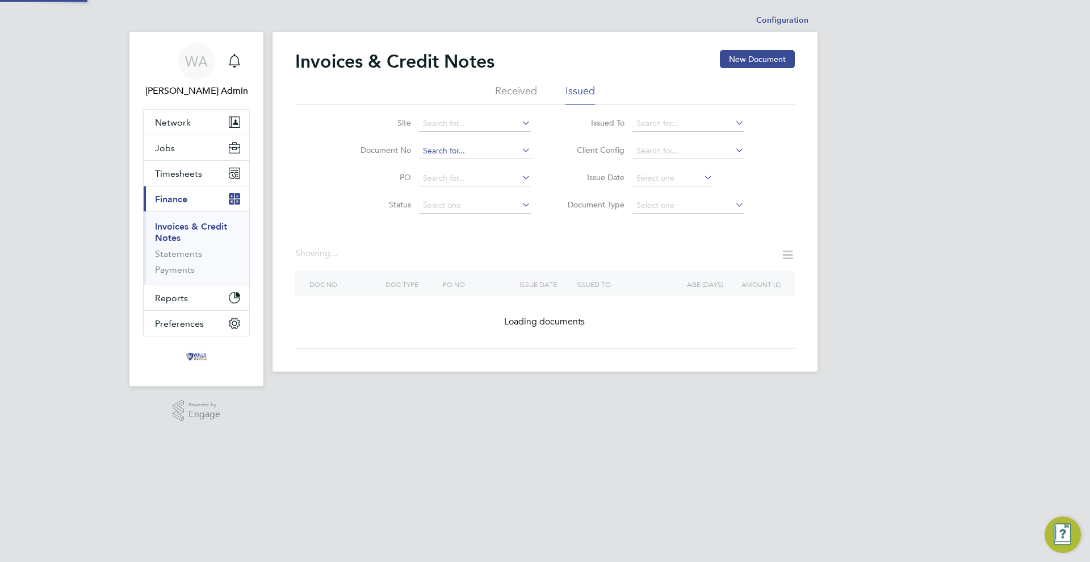
click at [468, 153] on input at bounding box center [475, 151] width 112 height 16
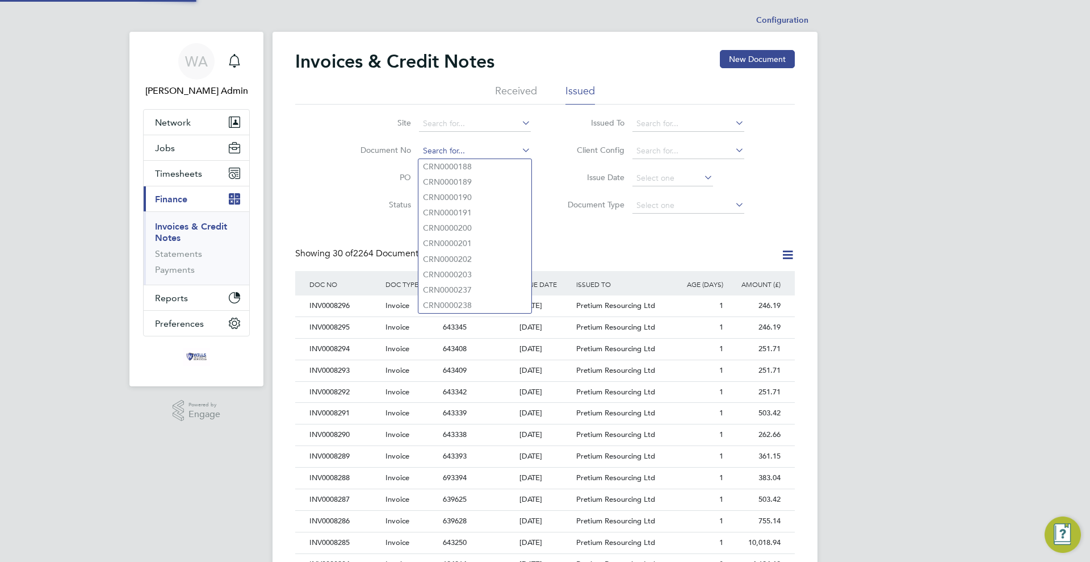
scroll to position [22, 77]
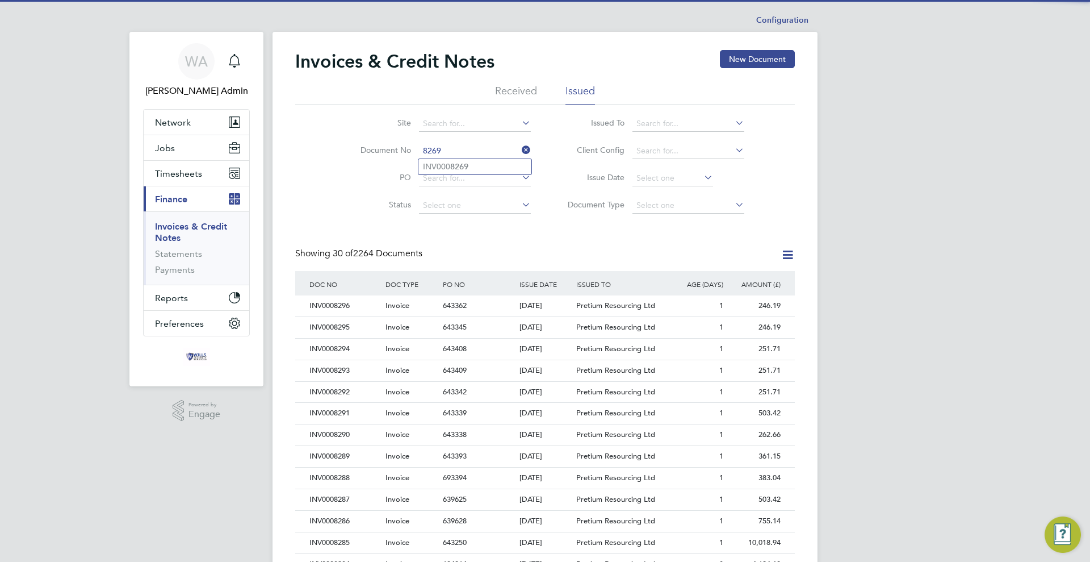
type input "INV0008269"
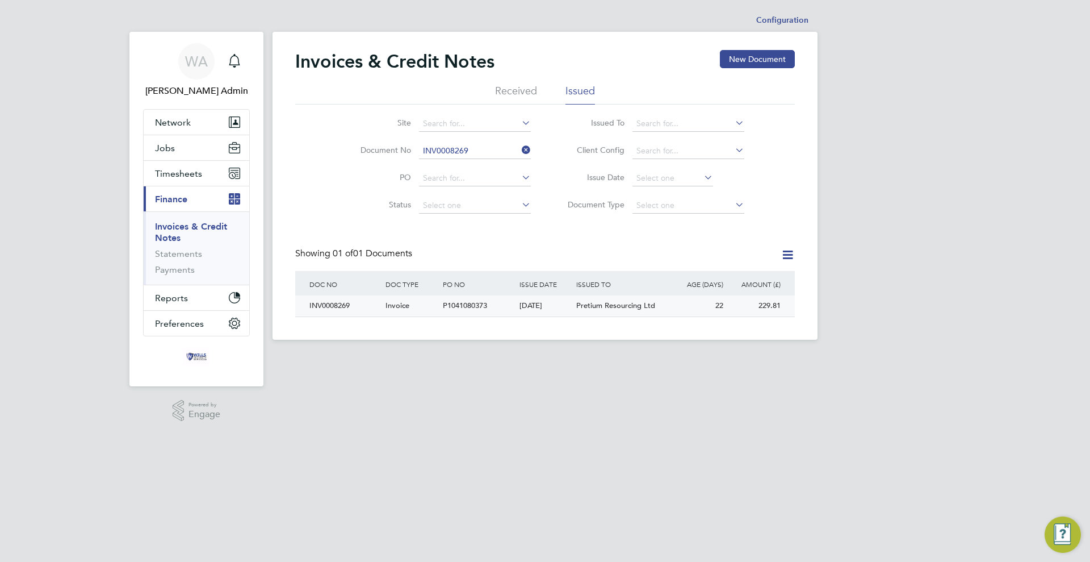
click at [460, 299] on div "P1041080373" at bounding box center [478, 305] width 76 height 21
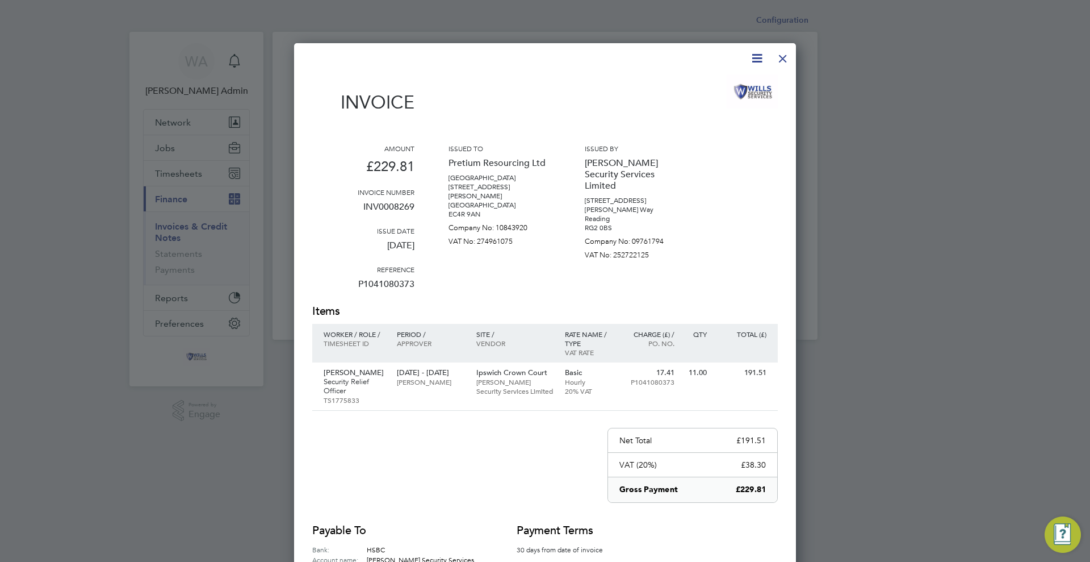
click at [783, 61] on div at bounding box center [783, 55] width 20 height 20
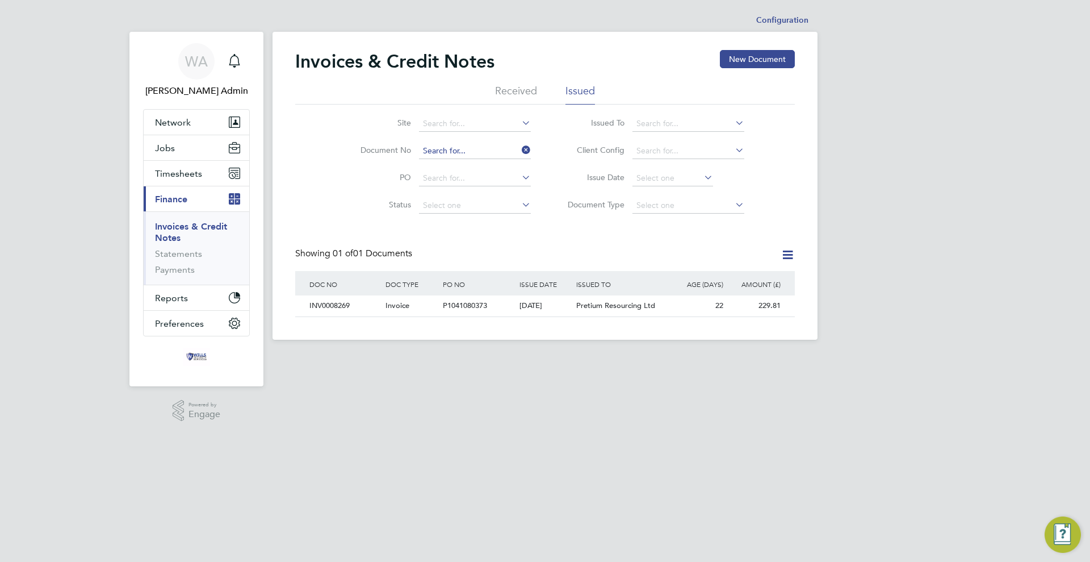
click at [478, 152] on input at bounding box center [475, 151] width 112 height 16
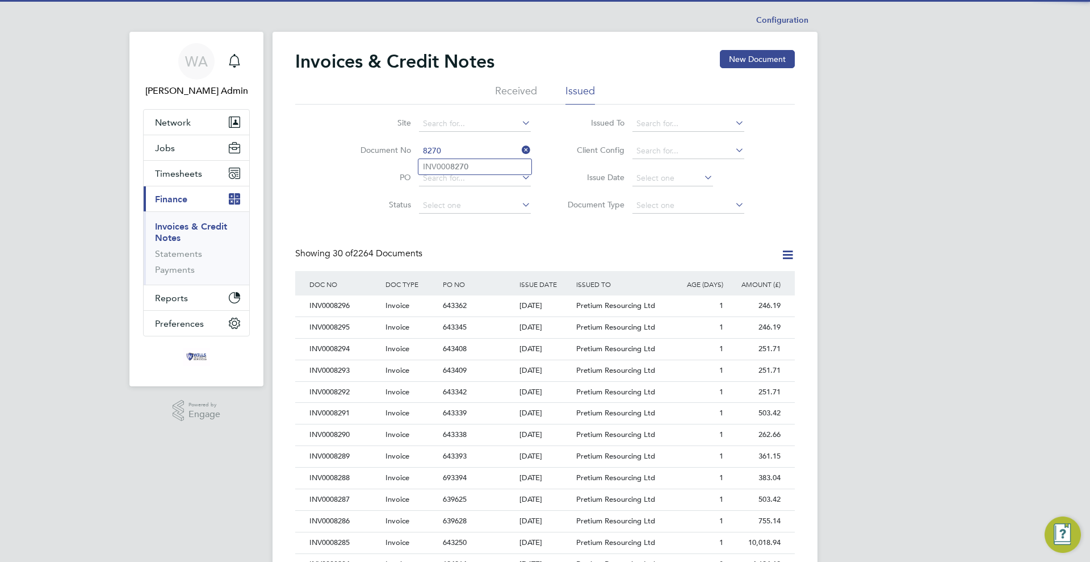
type input "INV0008270"
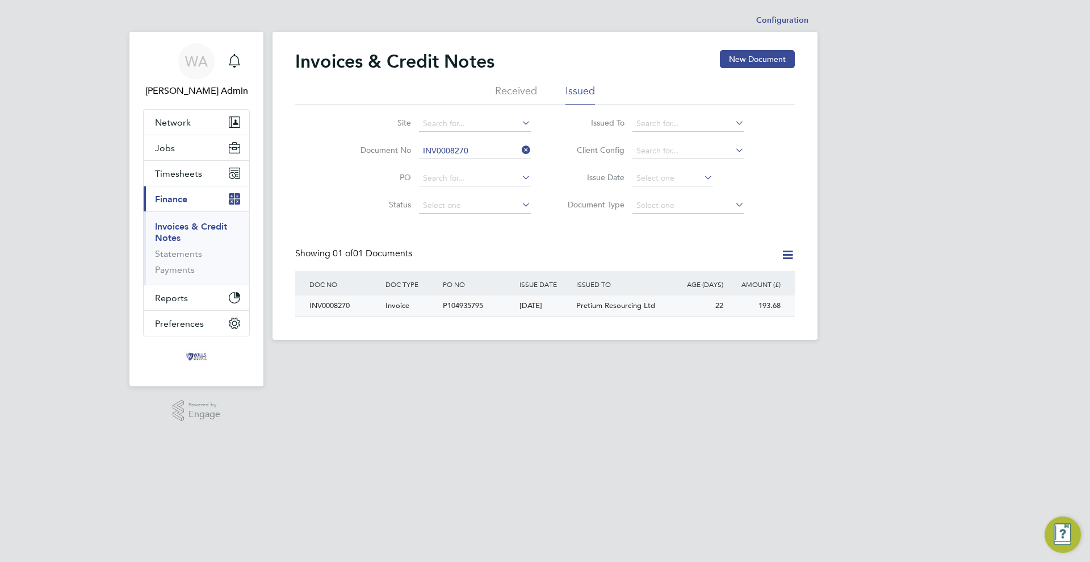
click at [445, 315] on div "P104935795" at bounding box center [478, 305] width 76 height 21
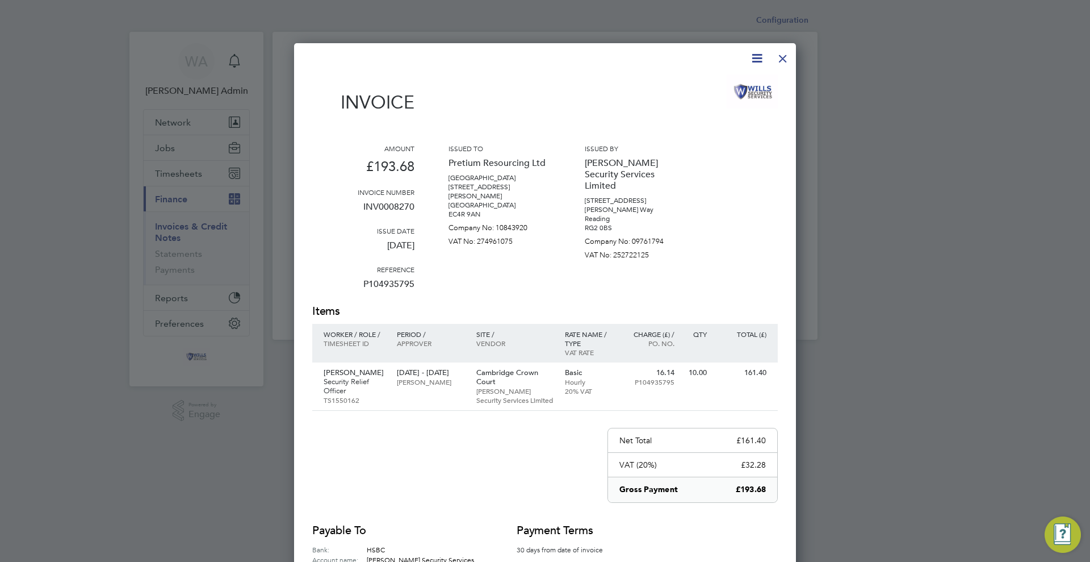
click at [783, 58] on div at bounding box center [783, 55] width 20 height 20
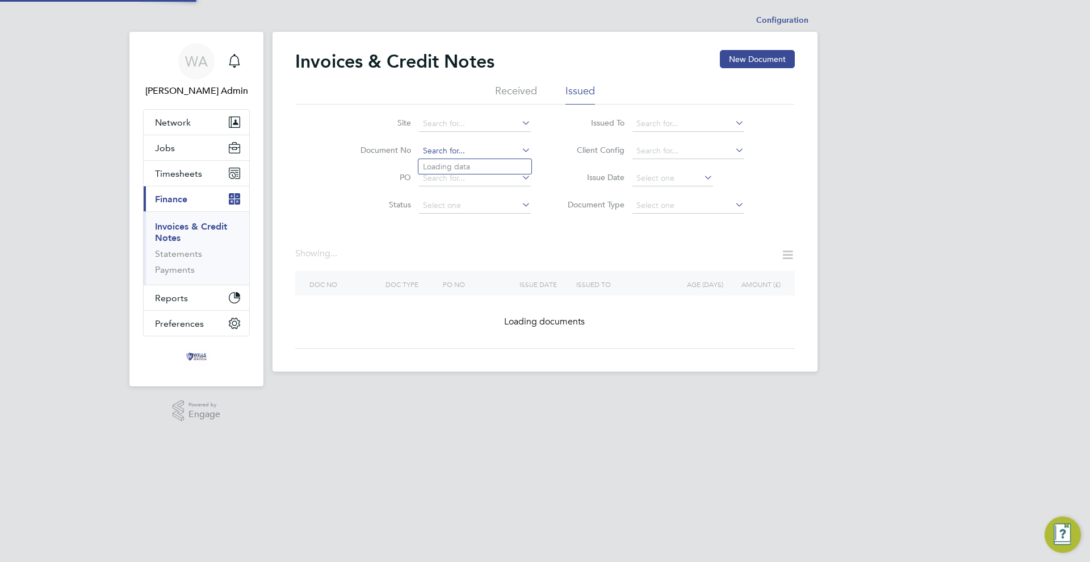
click at [491, 150] on input at bounding box center [475, 151] width 112 height 16
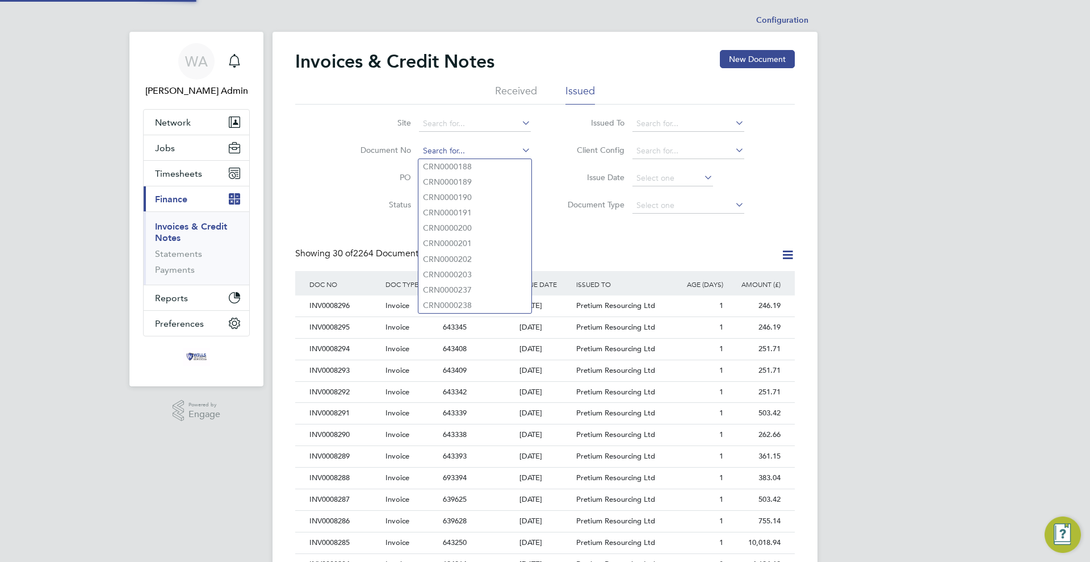
scroll to position [22, 77]
type input "CRN0000482"
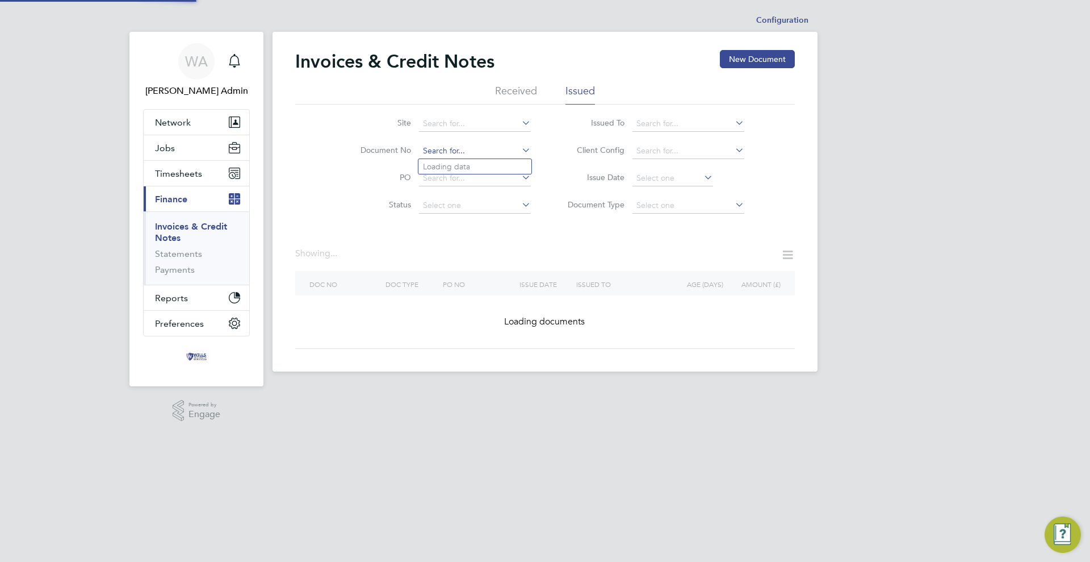
click at [478, 155] on input at bounding box center [475, 151] width 112 height 16
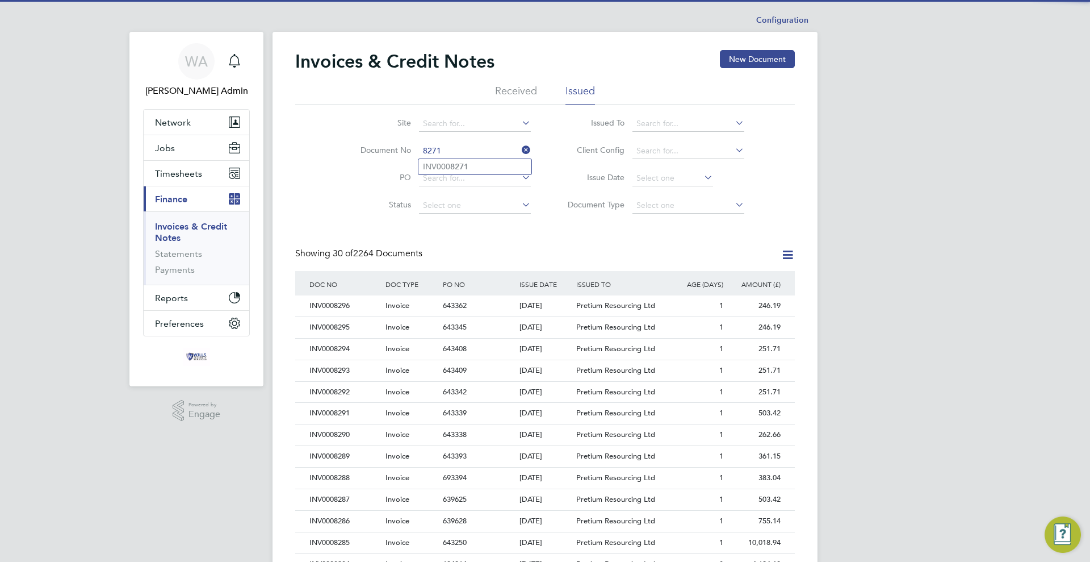
type input "INV0008271"
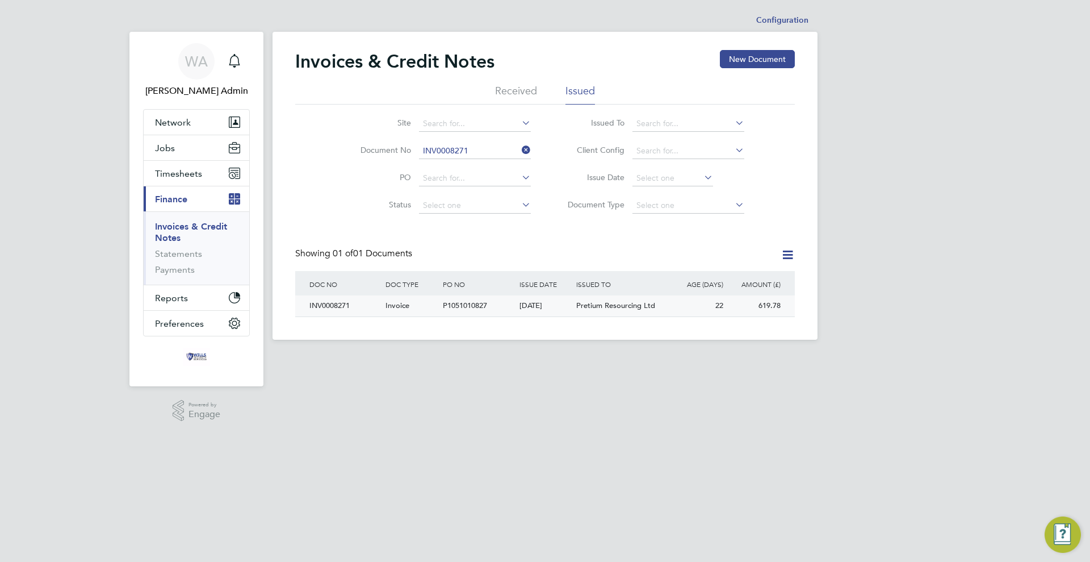
click at [485, 309] on span "P1051010827" at bounding box center [465, 305] width 44 height 10
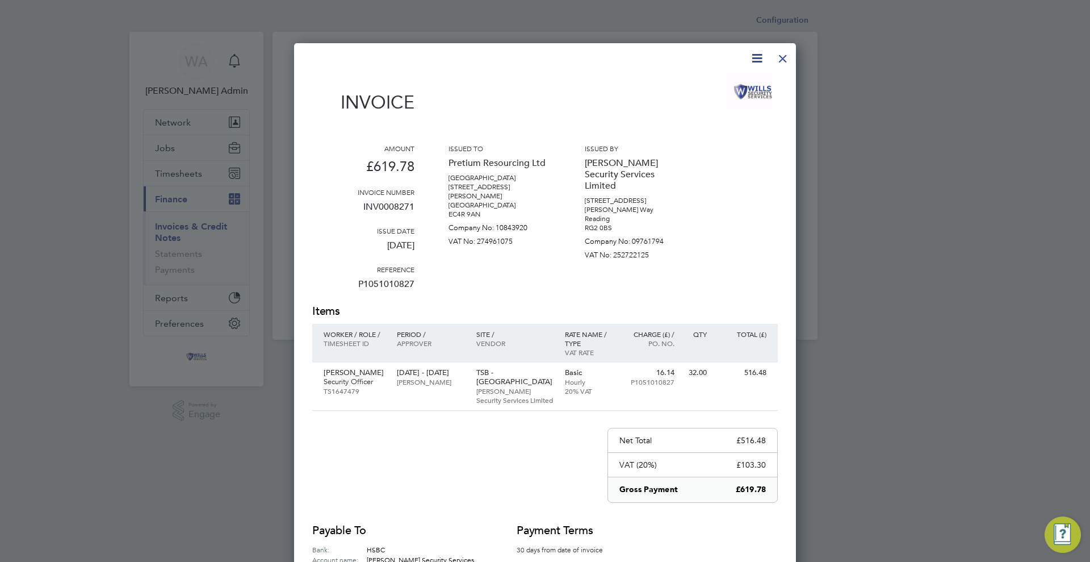
click at [788, 56] on div at bounding box center [783, 55] width 20 height 20
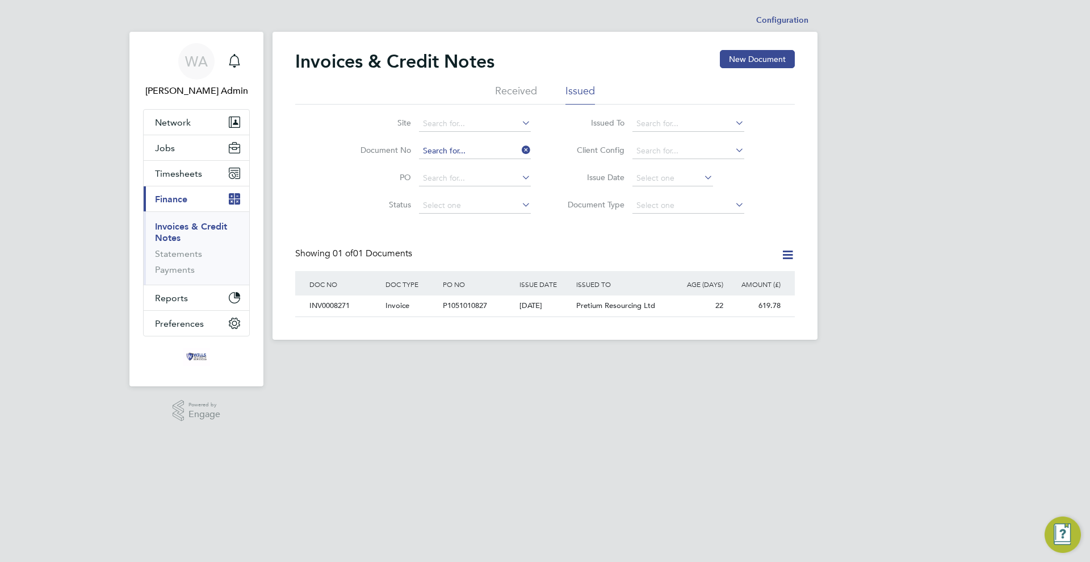
click at [467, 153] on input at bounding box center [475, 151] width 112 height 16
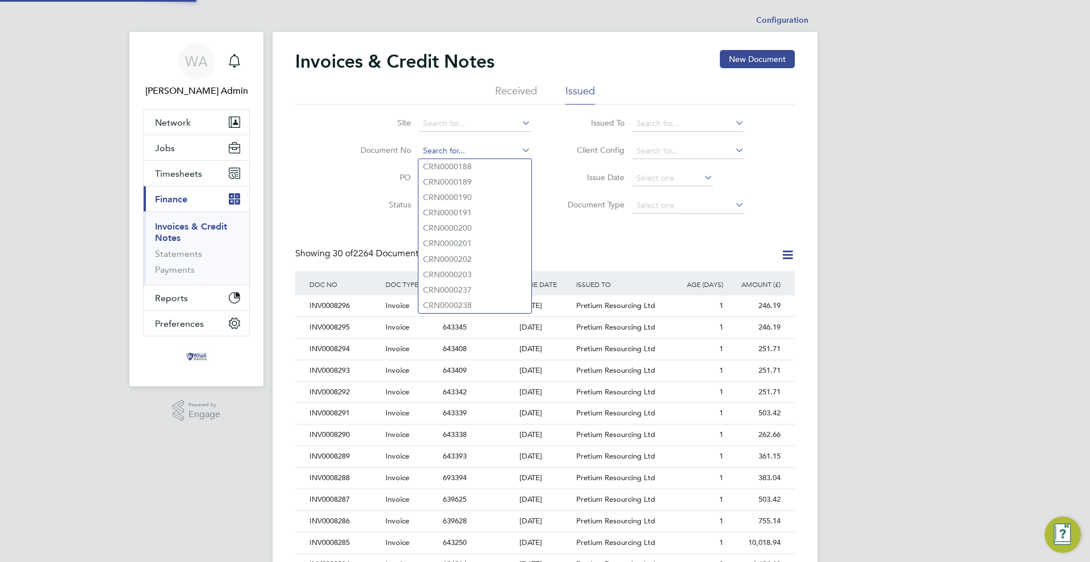
scroll to position [22, 77]
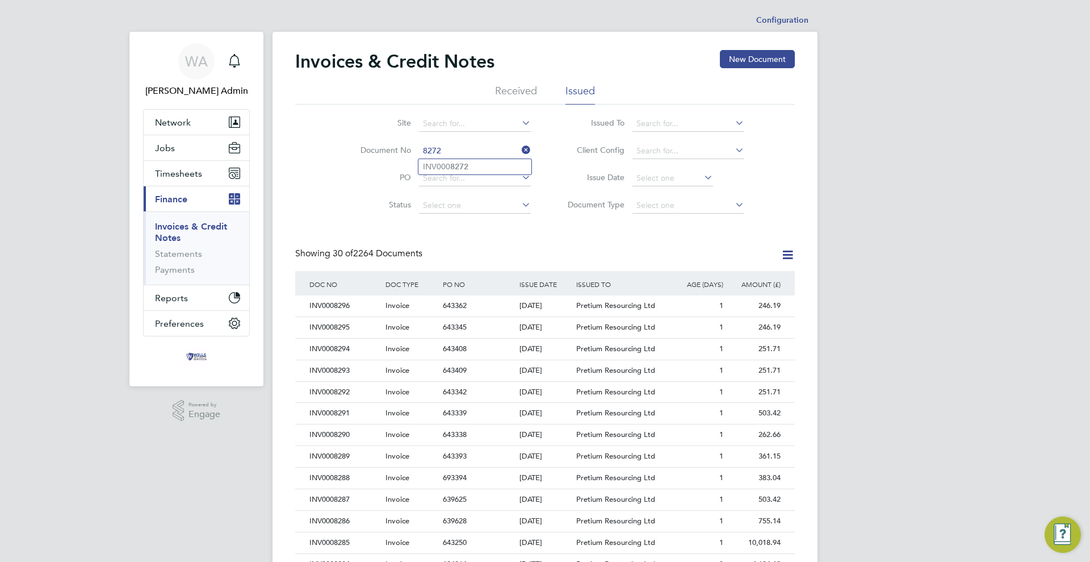
type input "INV0008272"
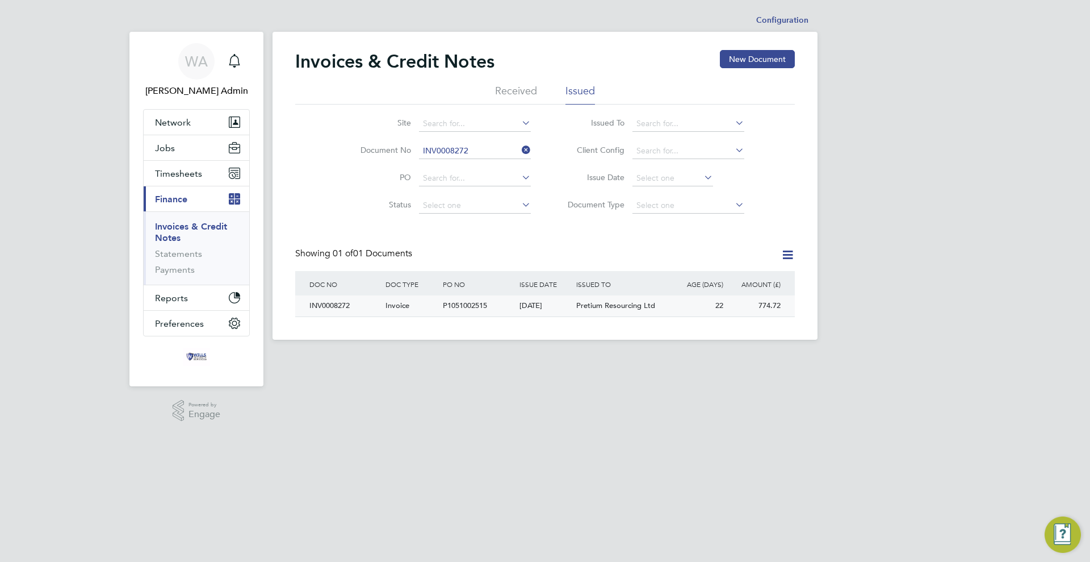
click at [504, 308] on div "P1051002515" at bounding box center [478, 305] width 76 height 21
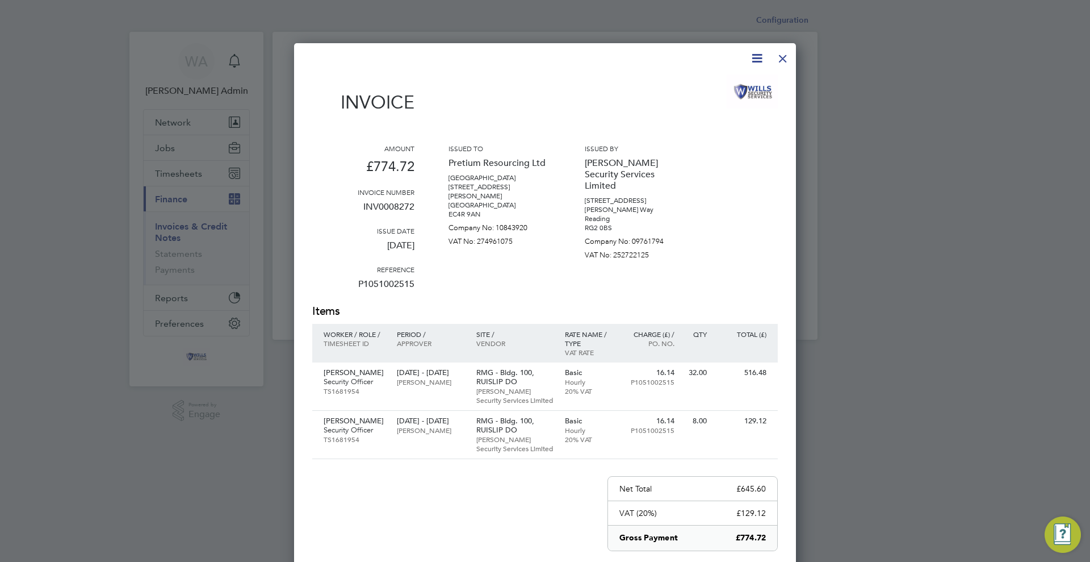
drag, startPoint x: 782, startPoint y: 61, endPoint x: 755, endPoint y: 74, distance: 30.5
click at [782, 61] on div at bounding box center [783, 55] width 20 height 20
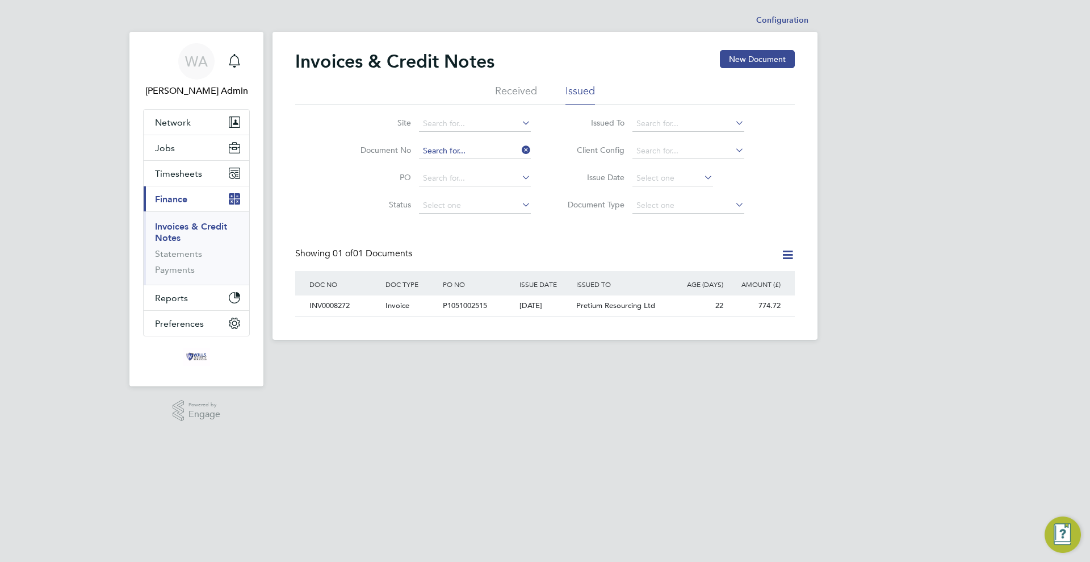
click at [492, 151] on input at bounding box center [475, 151] width 112 height 16
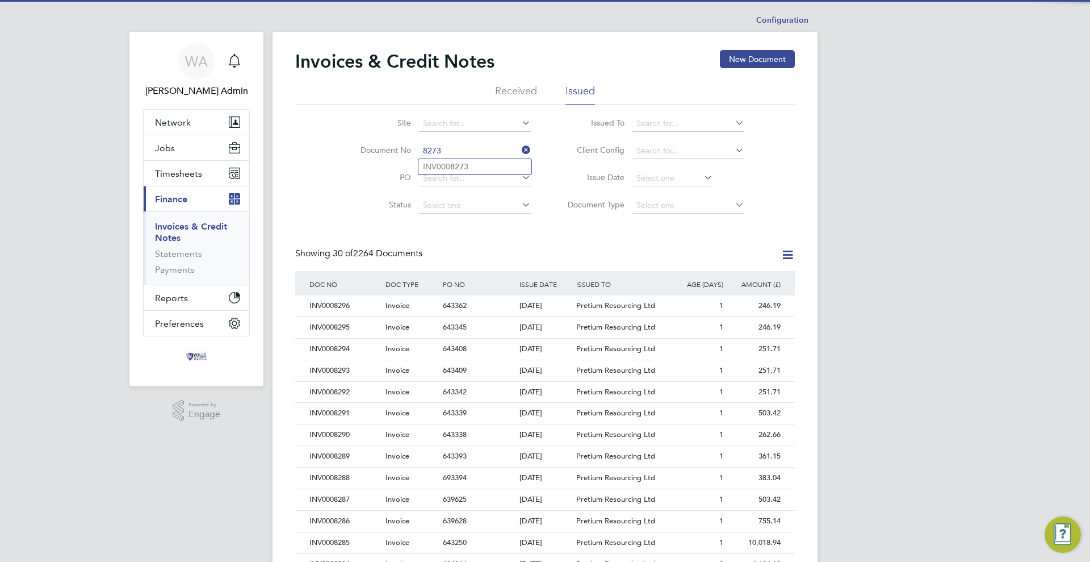
type input "INV0008273"
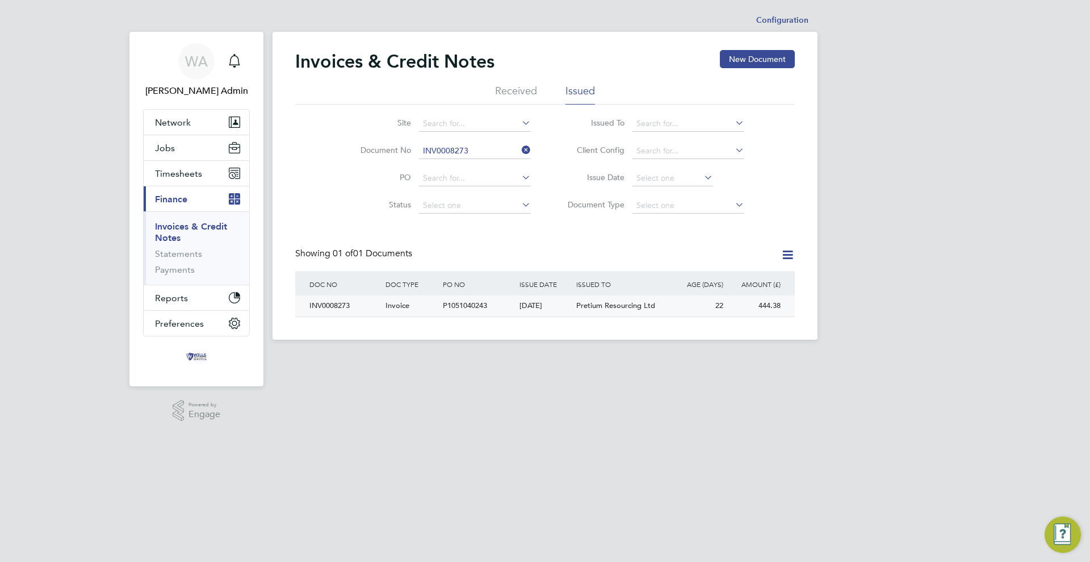
click at [542, 312] on div "[DATE]" at bounding box center [545, 305] width 57 height 21
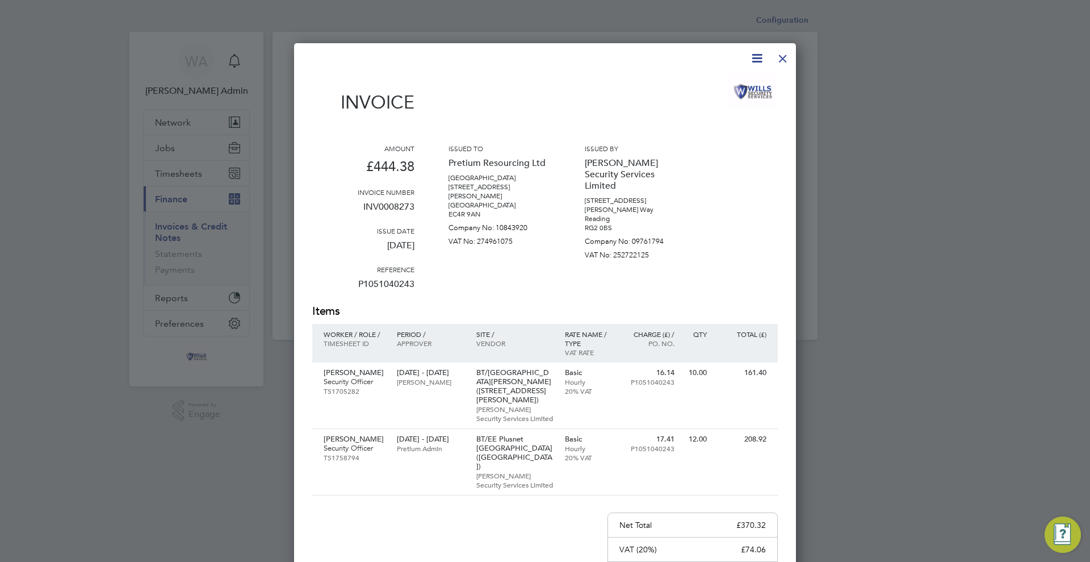
drag, startPoint x: 782, startPoint y: 56, endPoint x: 778, endPoint y: 68, distance: 12.6
click at [782, 56] on div at bounding box center [783, 55] width 20 height 20
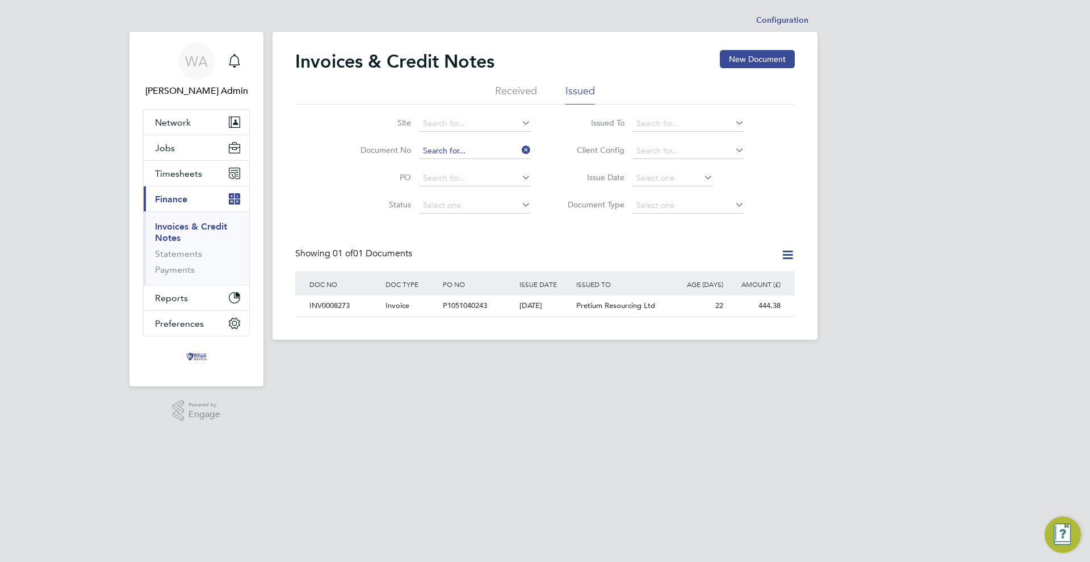
click at [480, 149] on input at bounding box center [475, 151] width 112 height 16
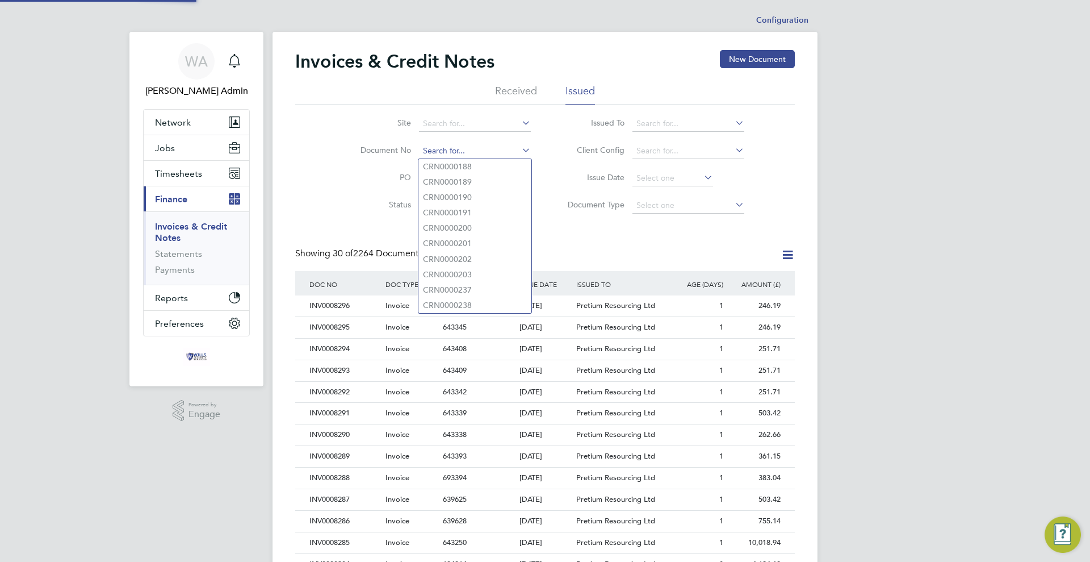
scroll to position [22, 77]
type input "INV0008274"
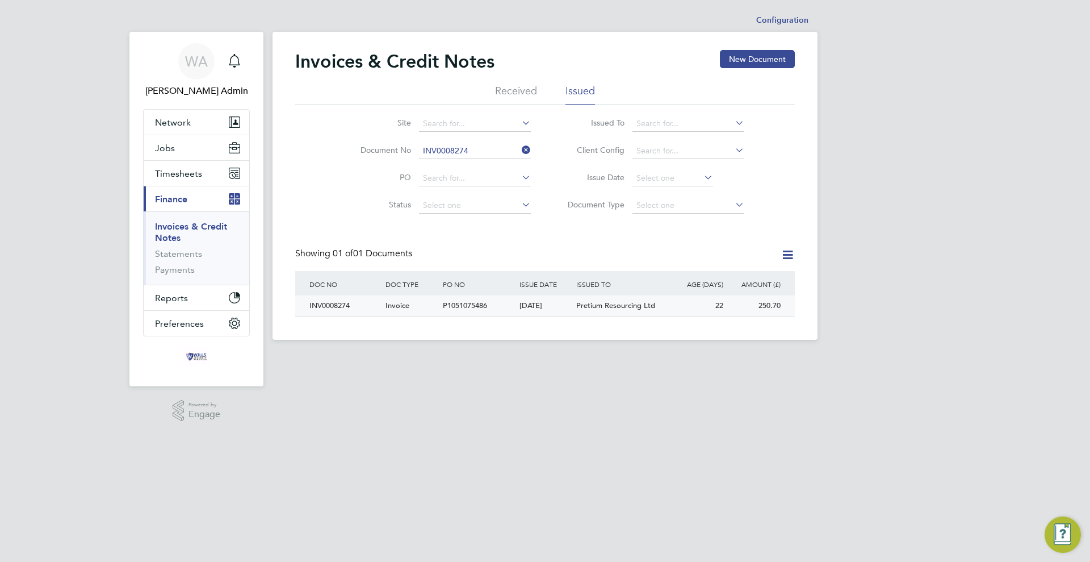
click at [429, 307] on div "Invoice" at bounding box center [411, 305] width 57 height 21
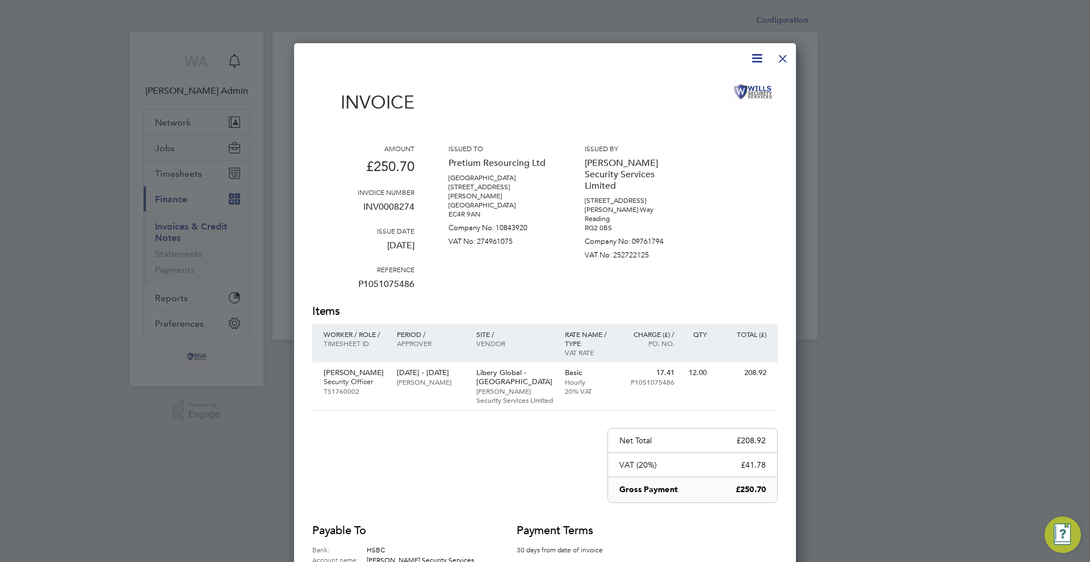
click at [781, 63] on div at bounding box center [783, 55] width 20 height 20
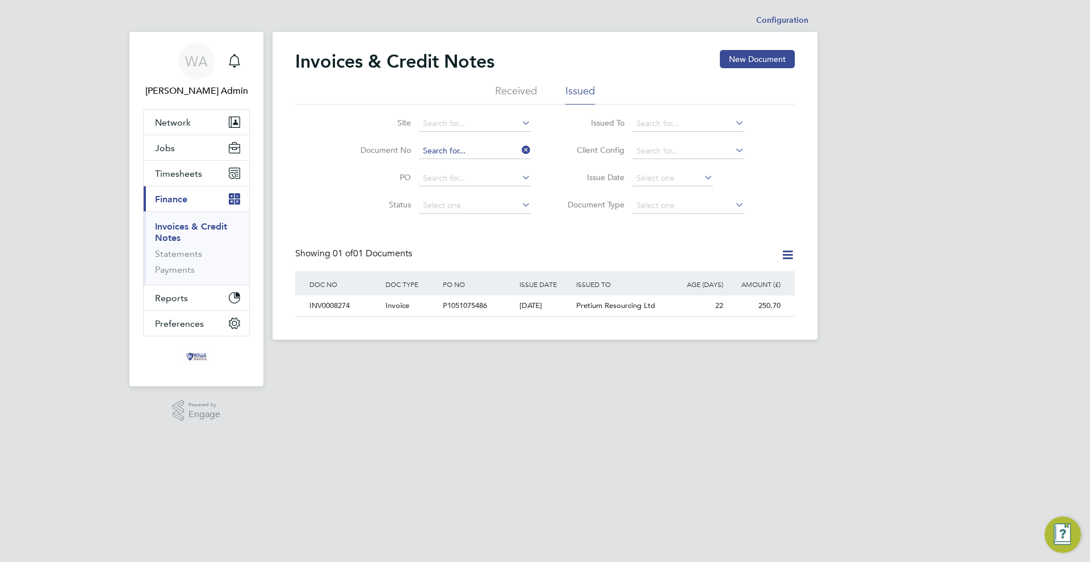
click at [455, 146] on input at bounding box center [475, 151] width 112 height 16
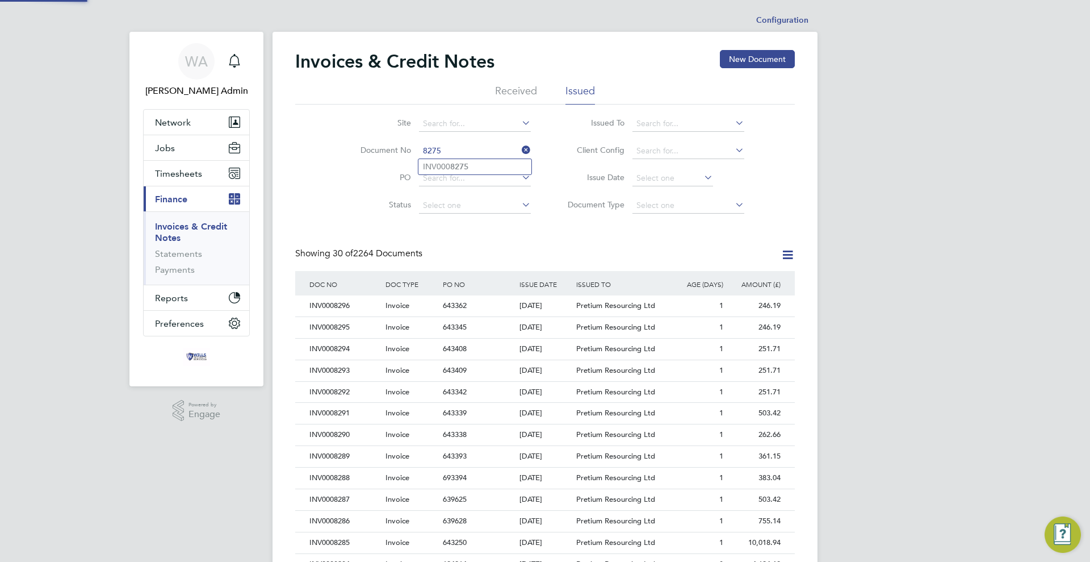
type input "INV0008275"
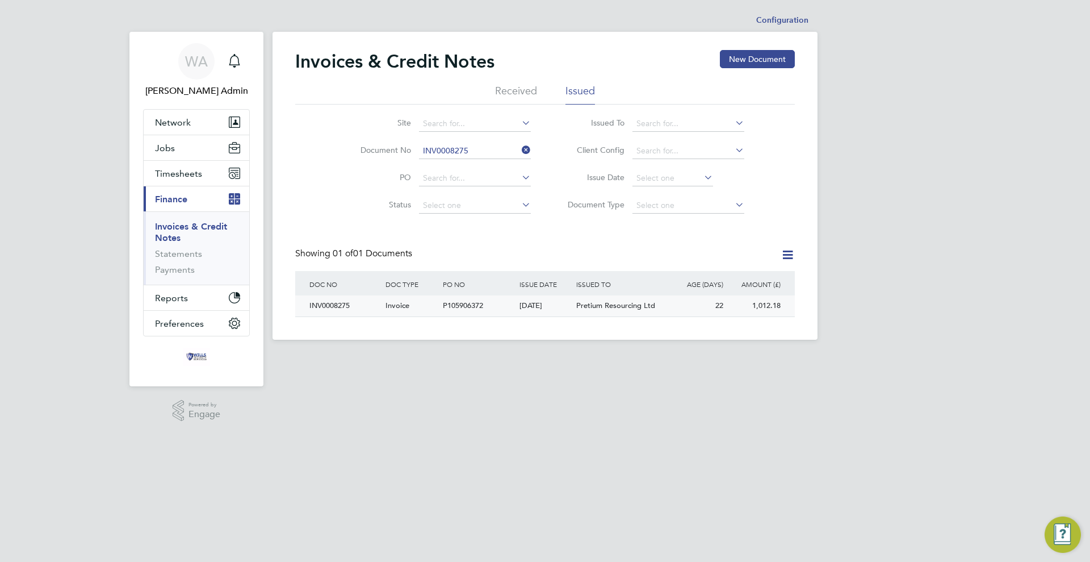
click at [486, 307] on div "P105906372" at bounding box center [478, 305] width 76 height 21
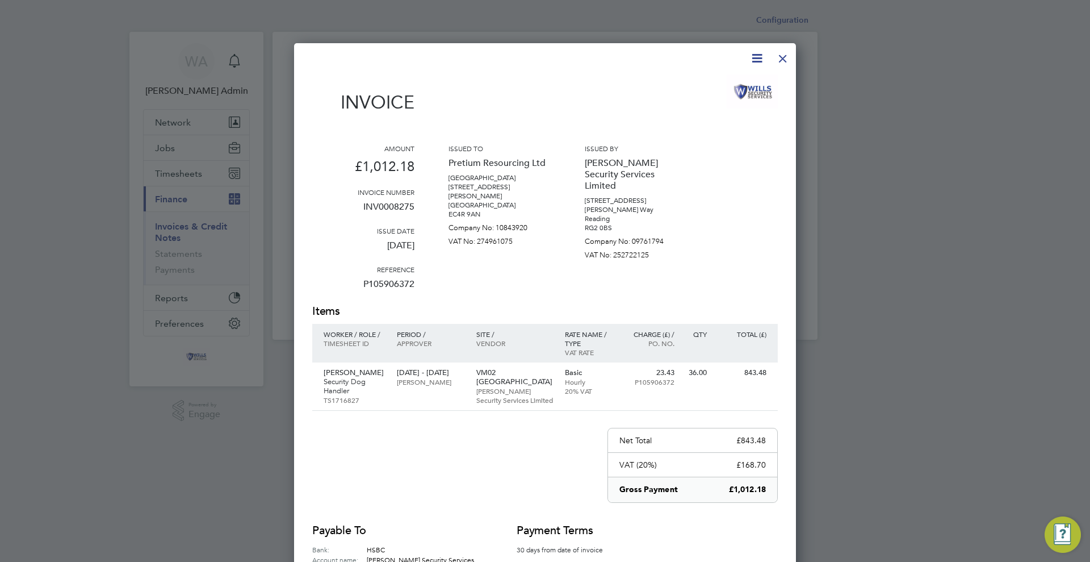
click at [785, 61] on div at bounding box center [783, 55] width 20 height 20
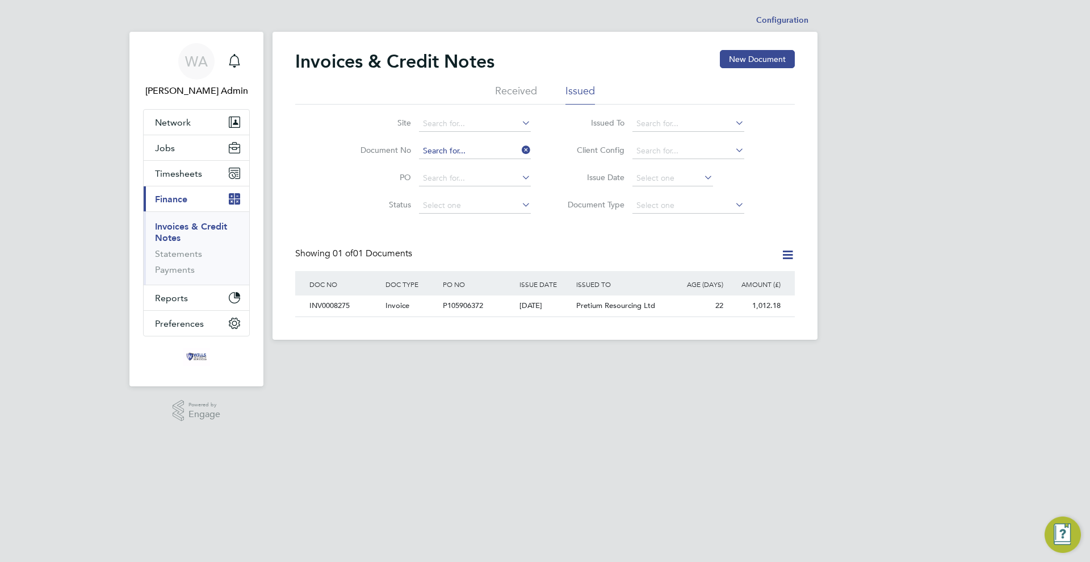
click at [481, 148] on input at bounding box center [475, 151] width 112 height 16
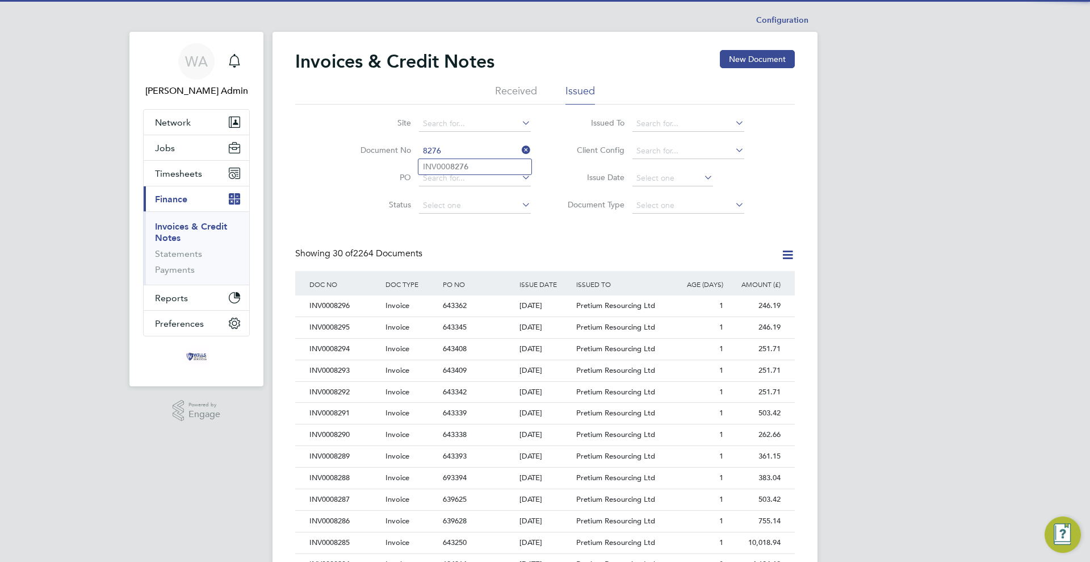
type input "INV0008276"
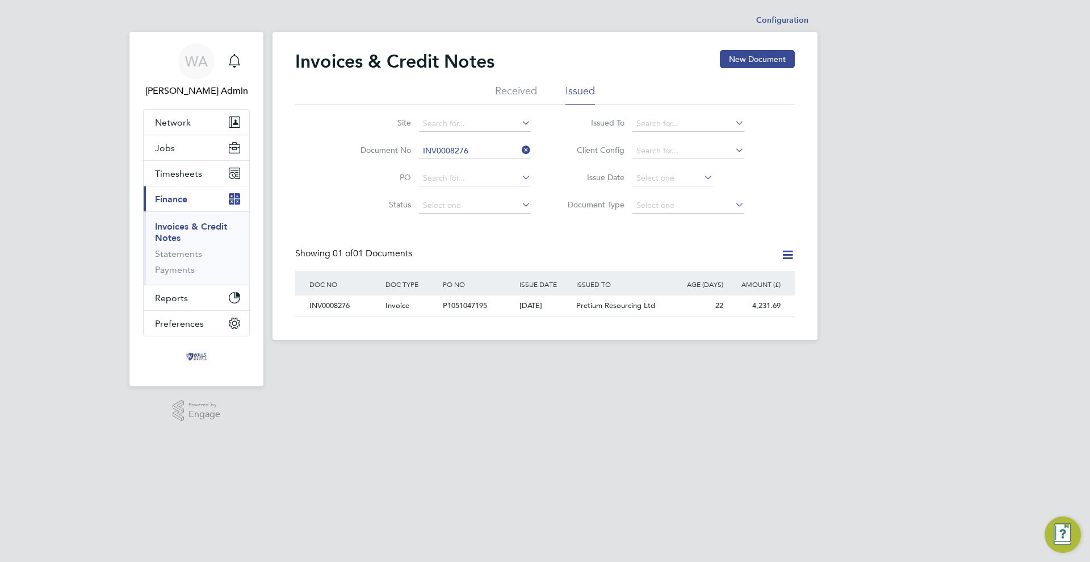
click at [460, 318] on div "Invoices & Credit Notes New Document Received Issued Site Document No INV000827…" at bounding box center [545, 186] width 545 height 308
click at [463, 311] on div "P1051047195" at bounding box center [478, 305] width 76 height 21
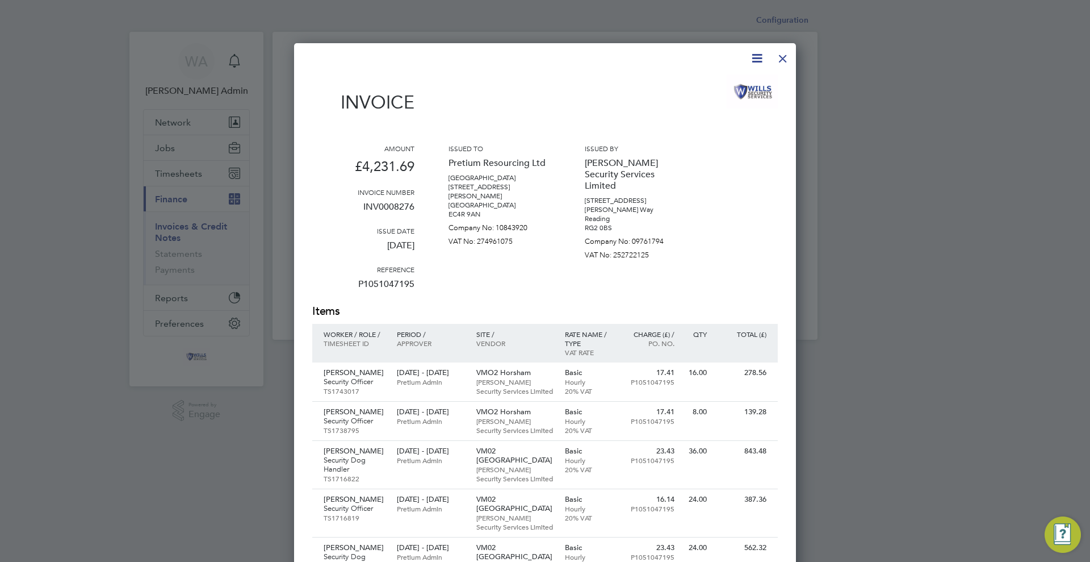
click at [784, 58] on div at bounding box center [783, 55] width 20 height 20
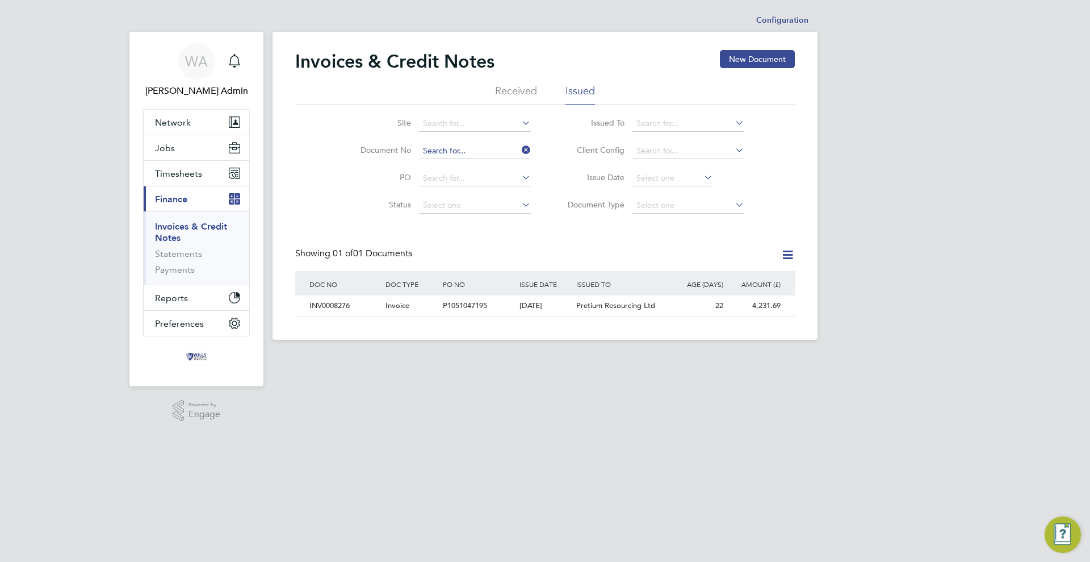
click at [451, 145] on input at bounding box center [475, 151] width 112 height 16
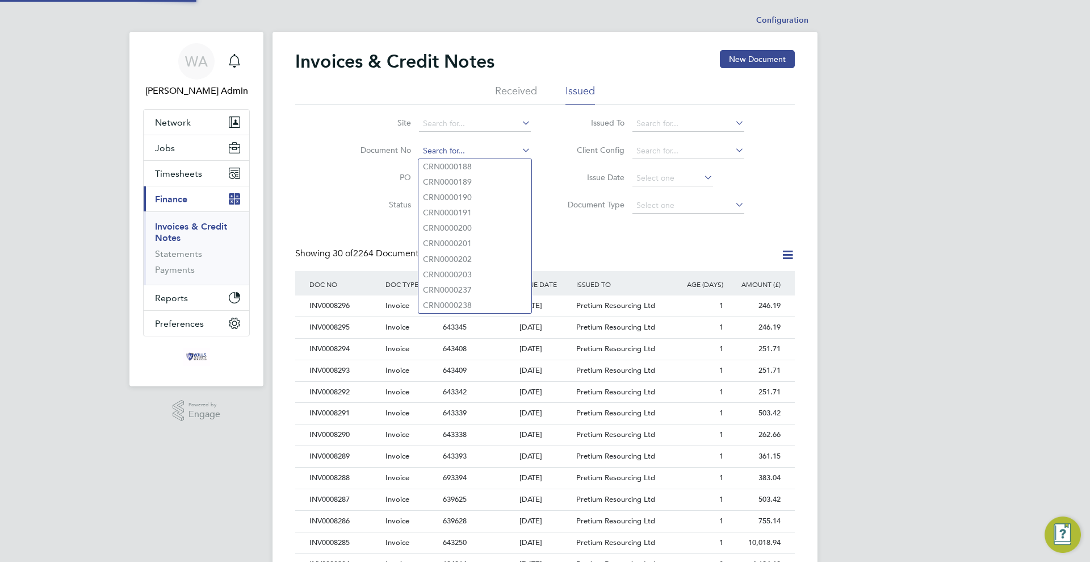
scroll to position [22, 96]
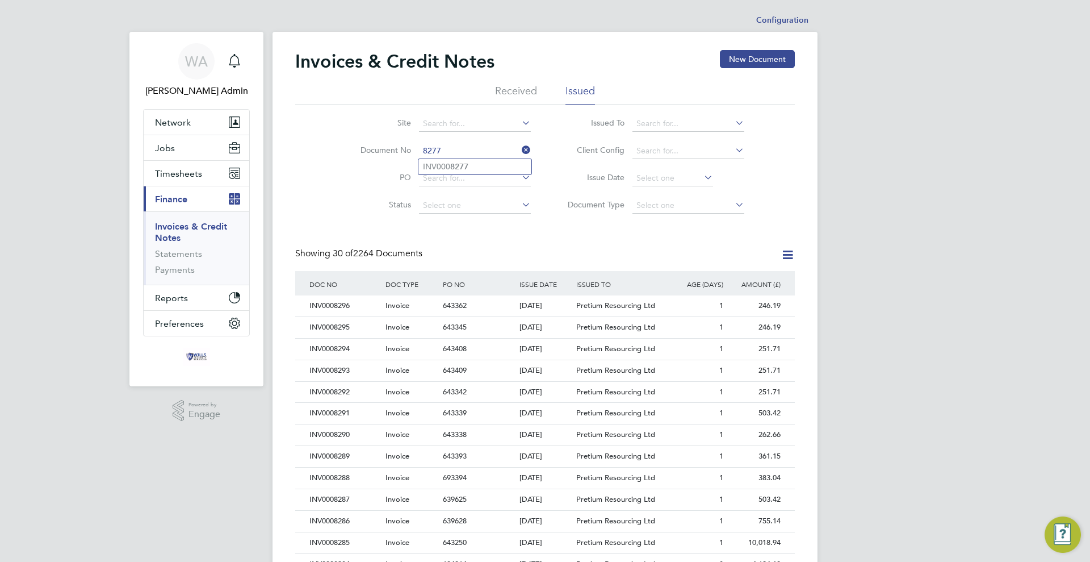
type input "INV0008277"
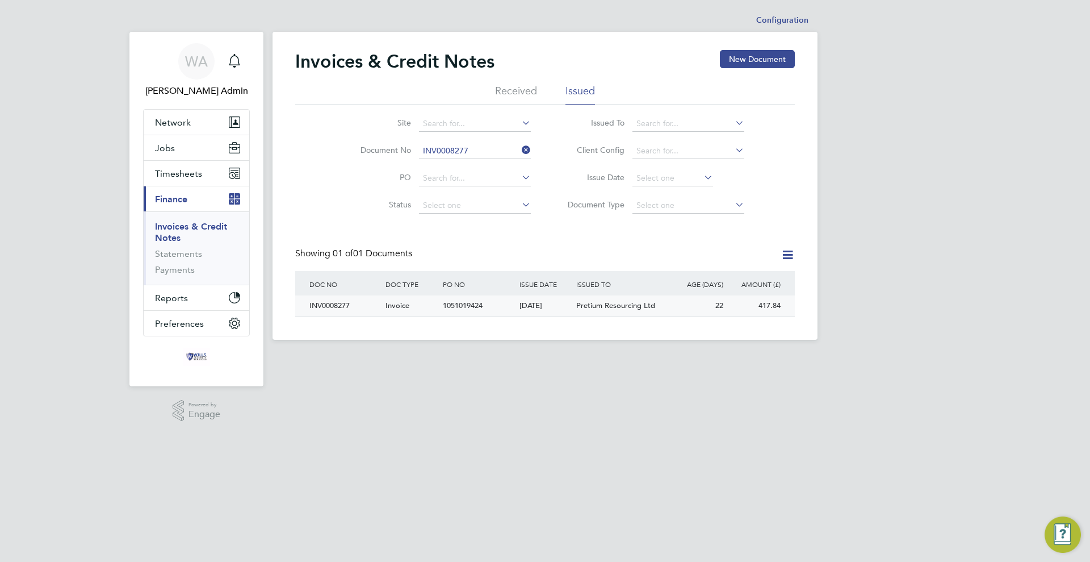
click at [558, 311] on div "[DATE]" at bounding box center [545, 305] width 57 height 21
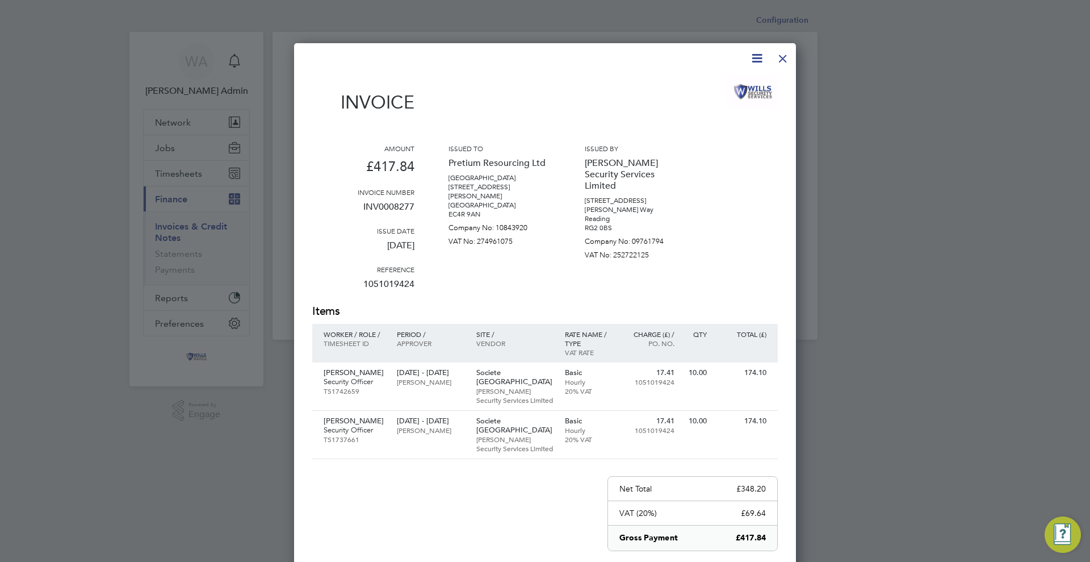
click at [780, 59] on div at bounding box center [783, 55] width 20 height 20
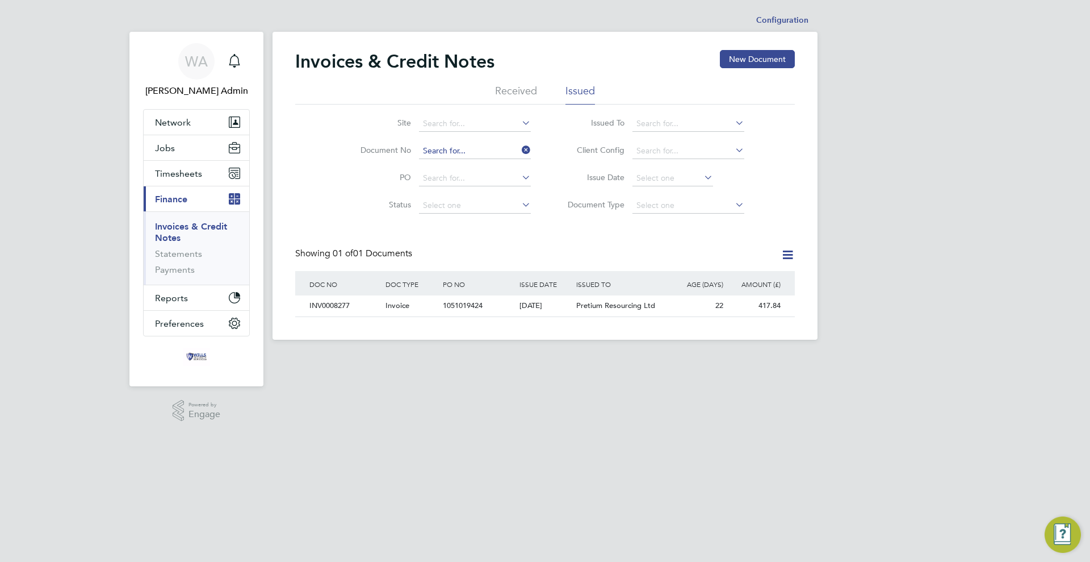
click at [489, 151] on input at bounding box center [475, 151] width 112 height 16
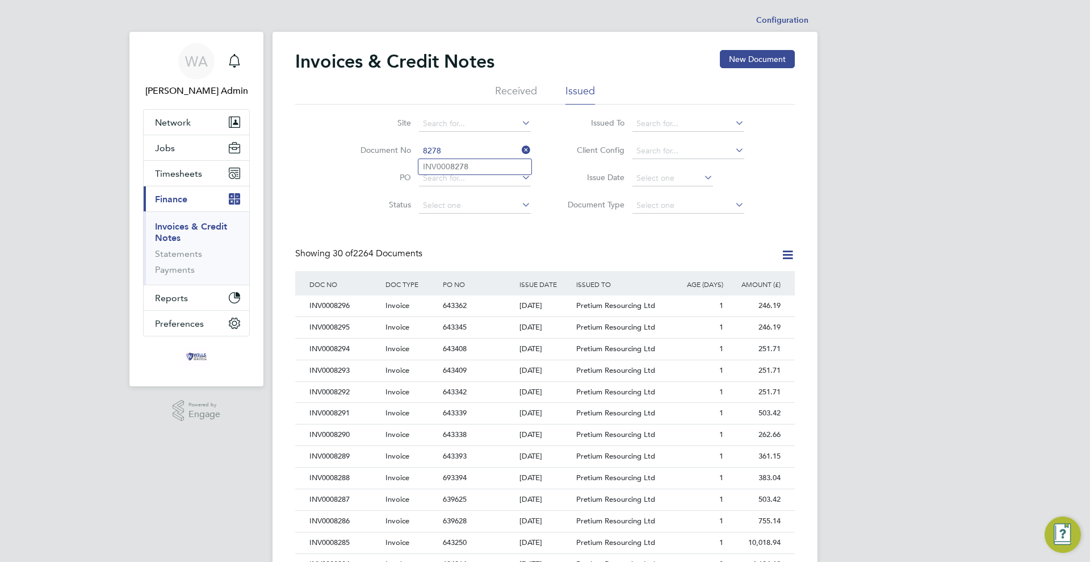
type input "INV0008278"
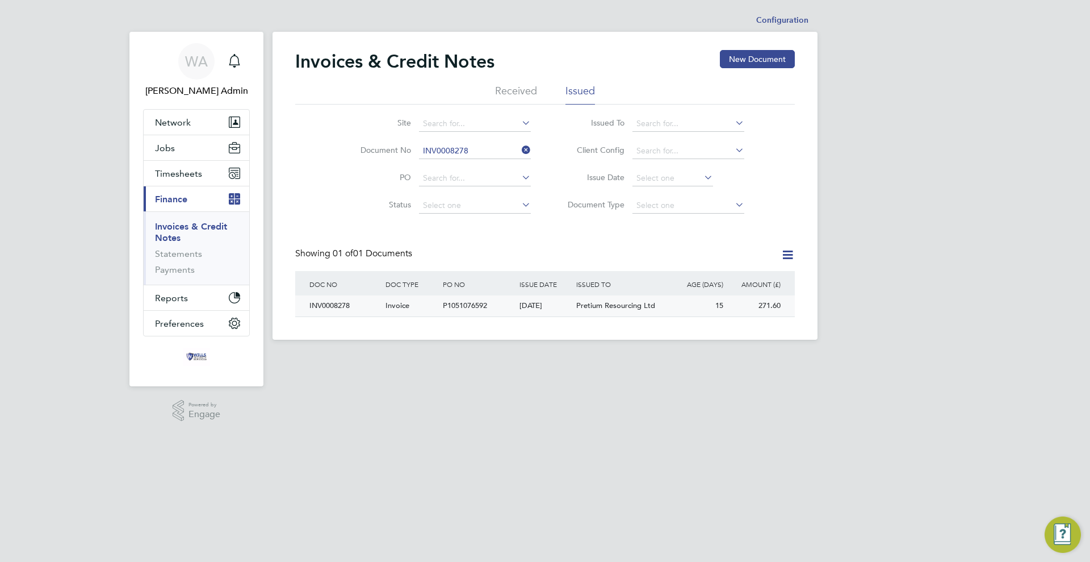
click at [512, 303] on div "P1051076592" at bounding box center [478, 305] width 76 height 21
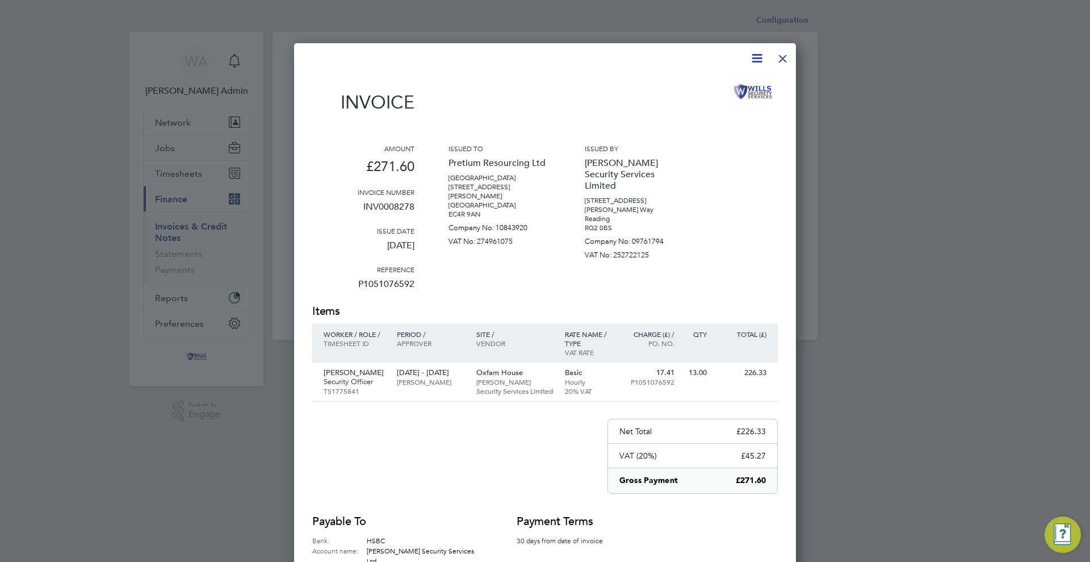
click at [785, 58] on div at bounding box center [783, 55] width 20 height 20
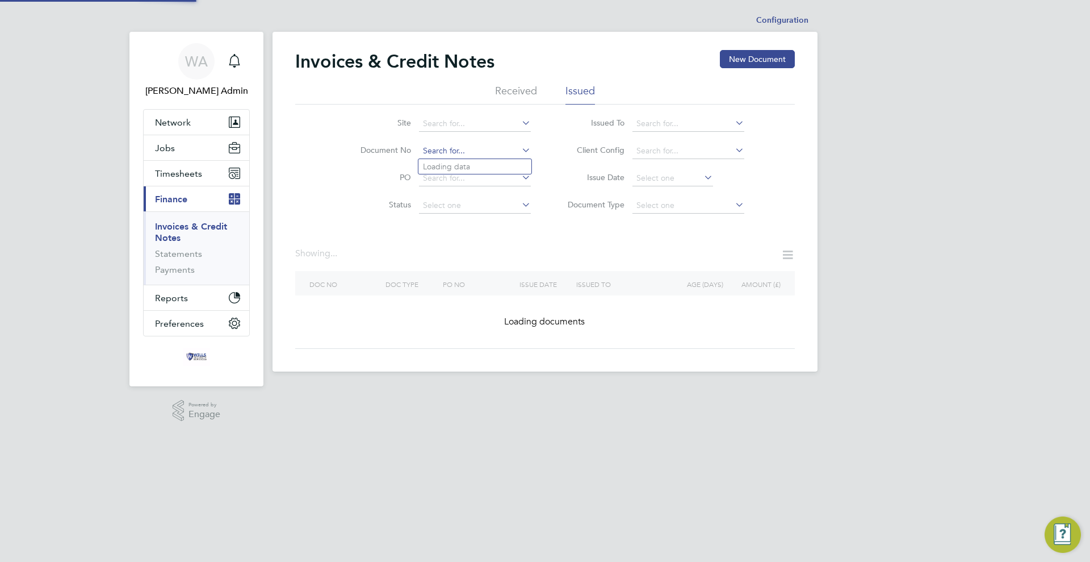
click at [483, 148] on input at bounding box center [475, 151] width 112 height 16
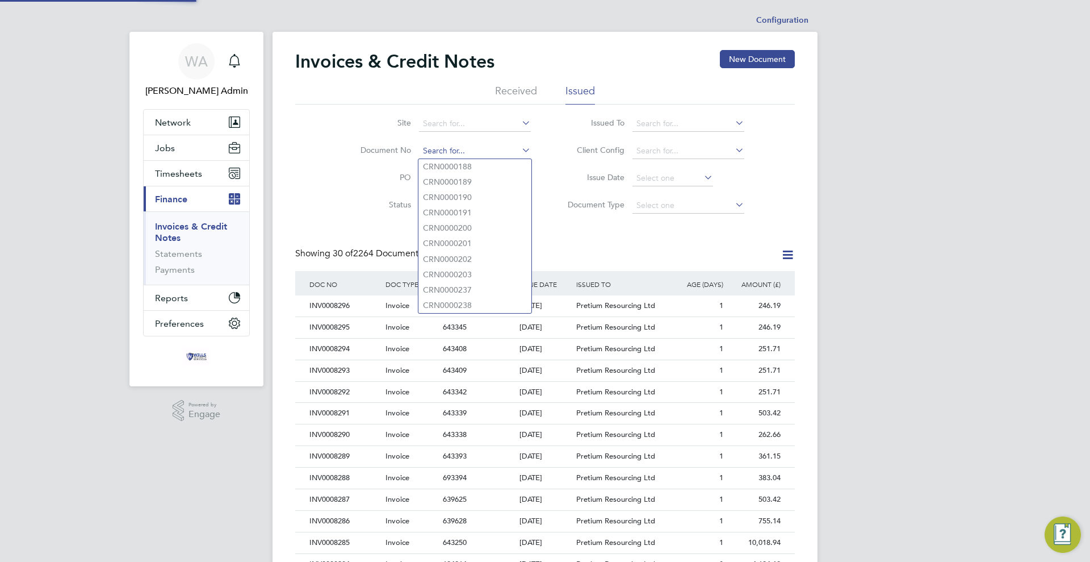
scroll to position [22, 77]
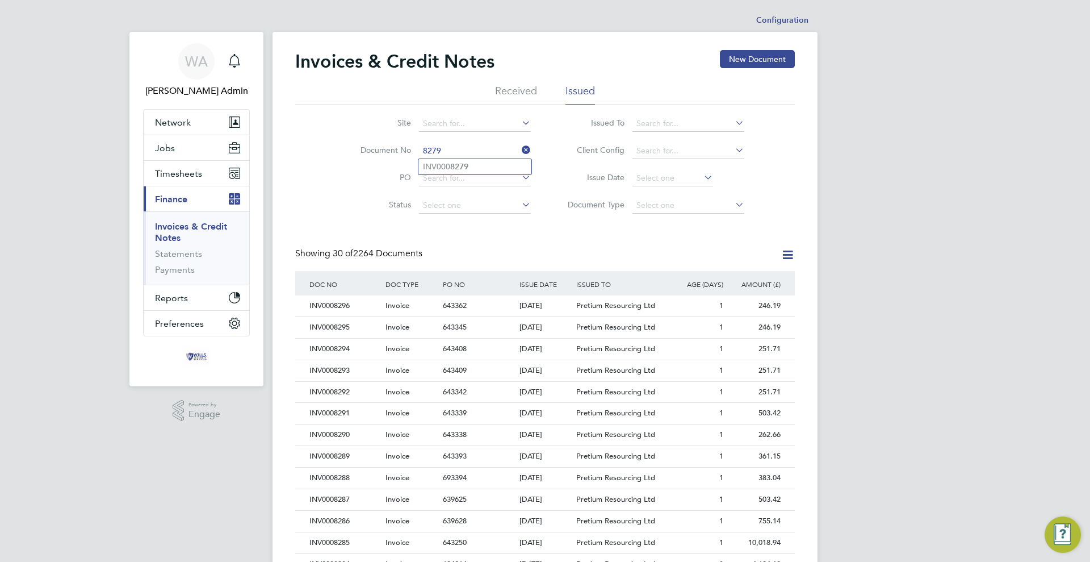
type input "INV0008279"
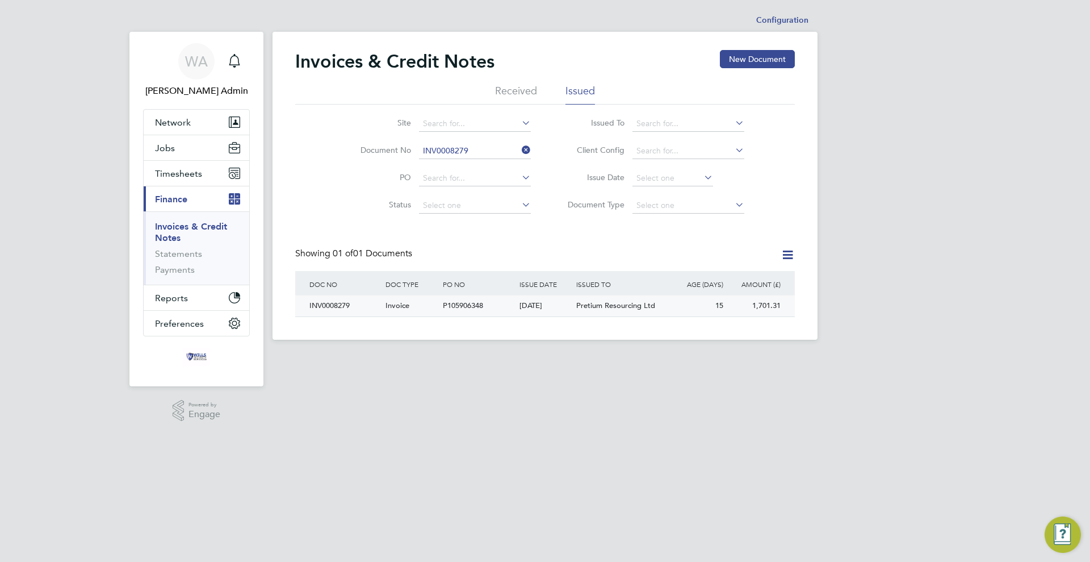
click at [417, 309] on div "Invoice" at bounding box center [411, 305] width 57 height 21
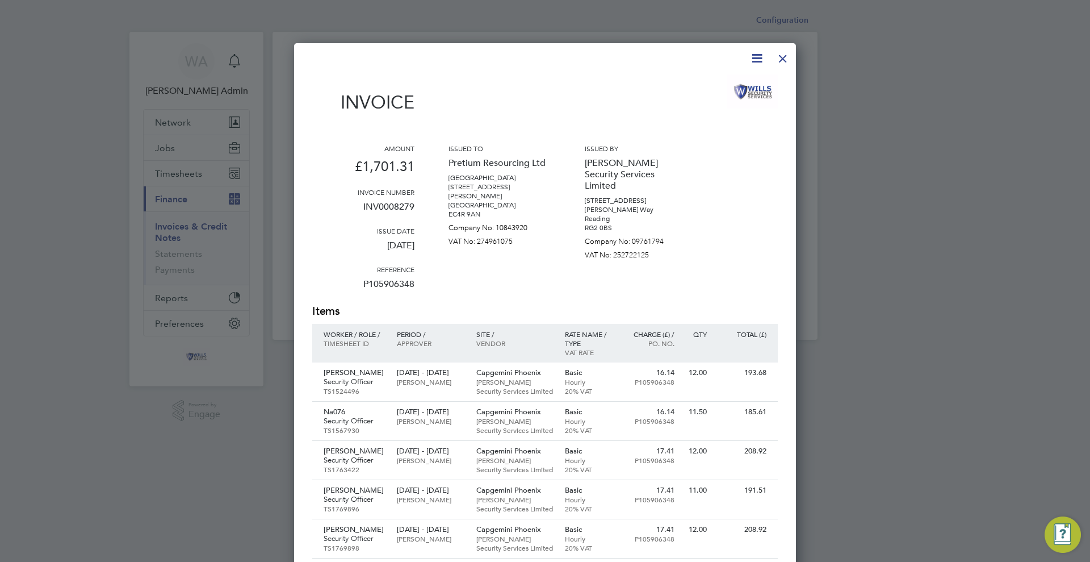
click at [786, 62] on div at bounding box center [783, 55] width 20 height 20
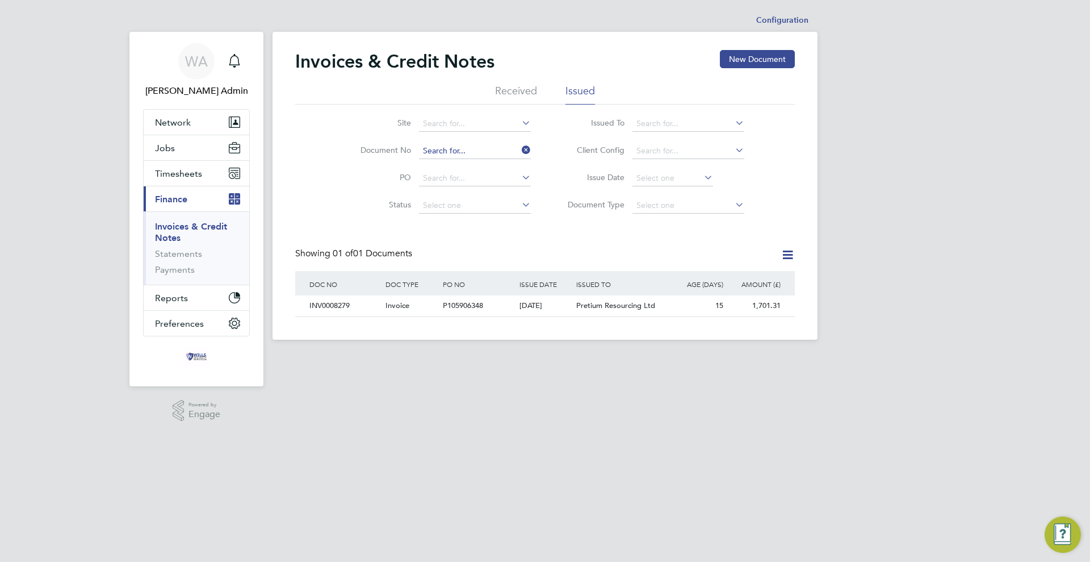
click at [494, 154] on input at bounding box center [475, 151] width 112 height 16
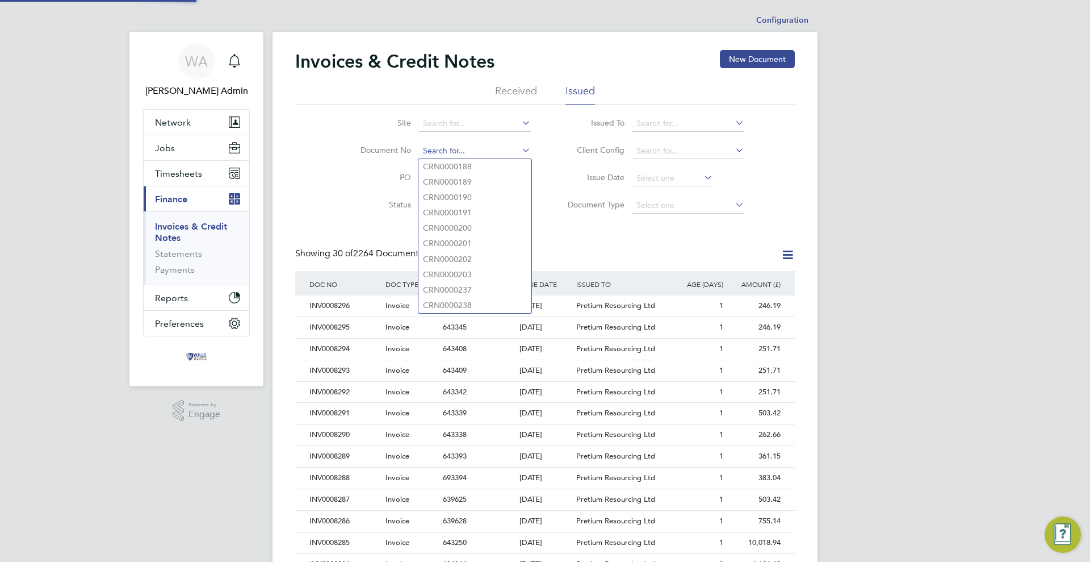
scroll to position [22, 77]
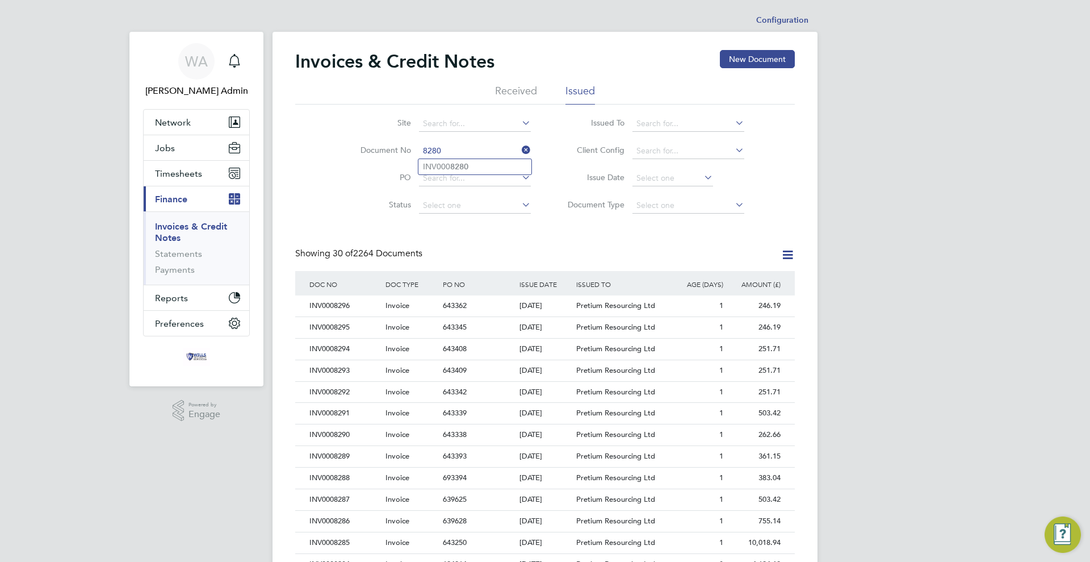
type input "INV0008280"
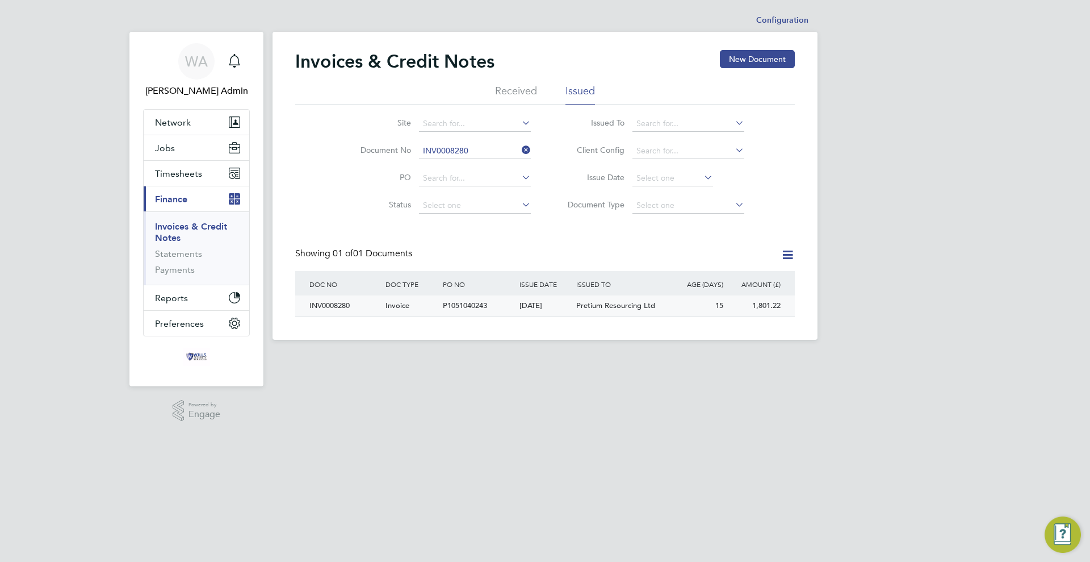
click at [509, 304] on div "P1051040243" at bounding box center [478, 305] width 76 height 21
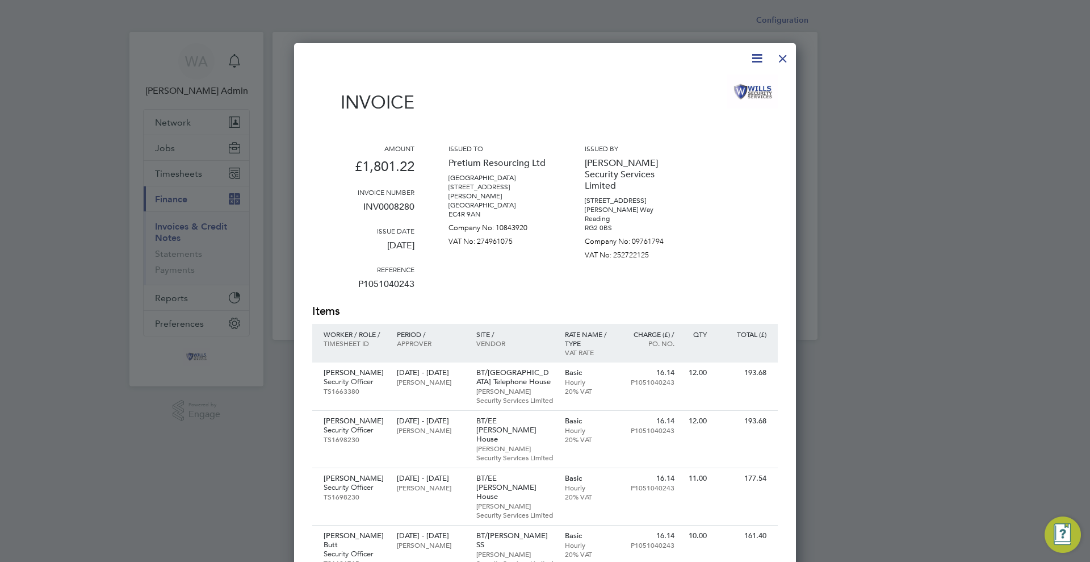
click at [785, 61] on div at bounding box center [783, 55] width 20 height 20
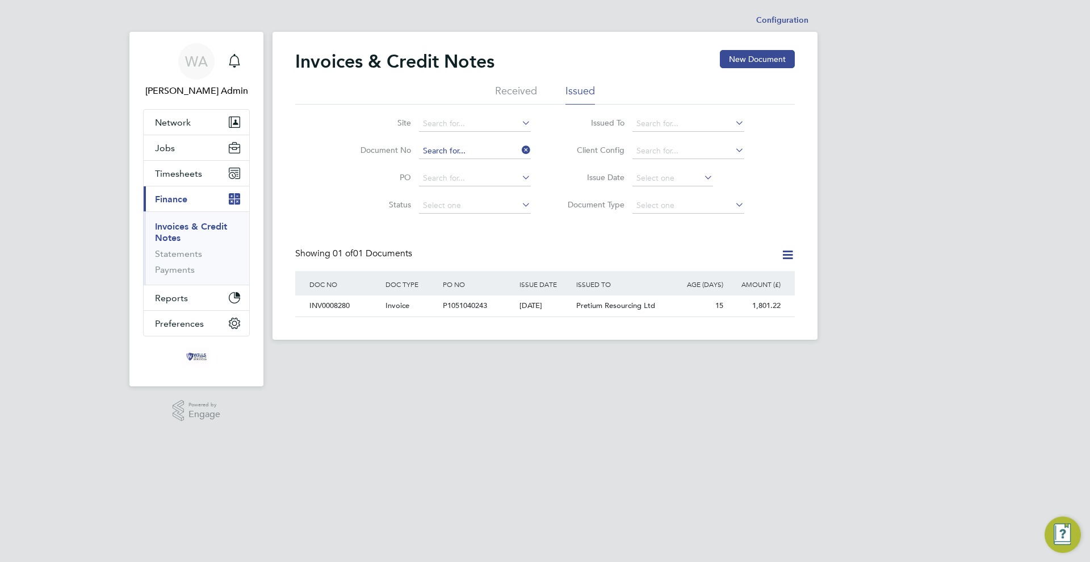
click at [485, 153] on input at bounding box center [475, 151] width 112 height 16
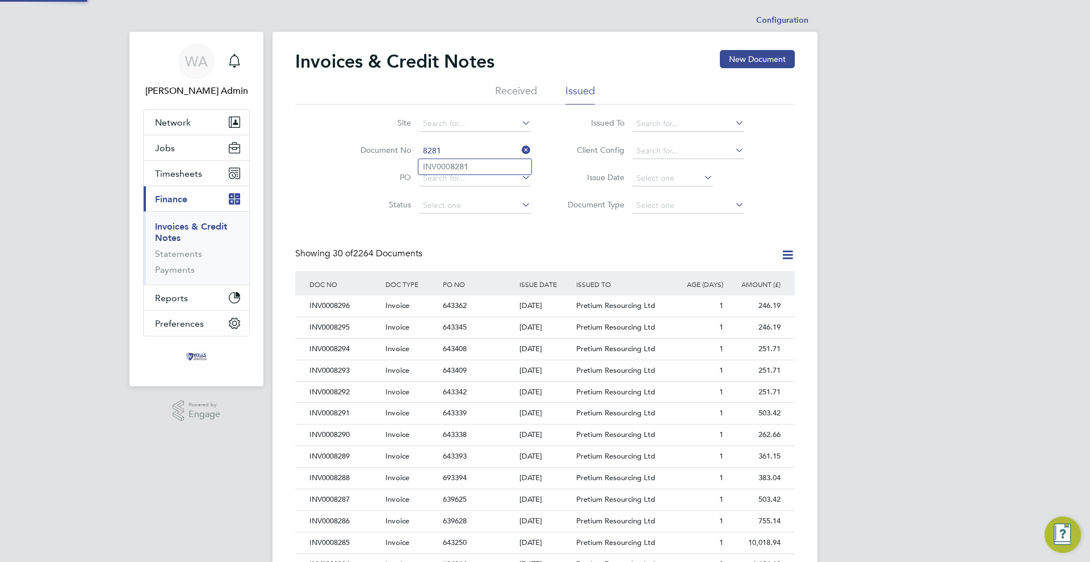
type input "INV0008281"
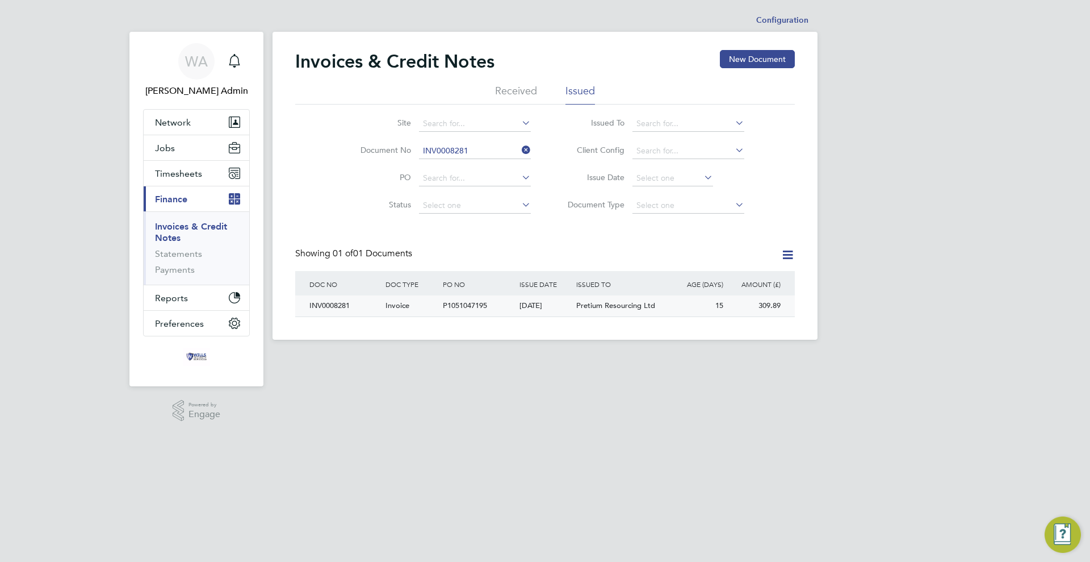
click at [518, 311] on div "[DATE]" at bounding box center [545, 305] width 57 height 21
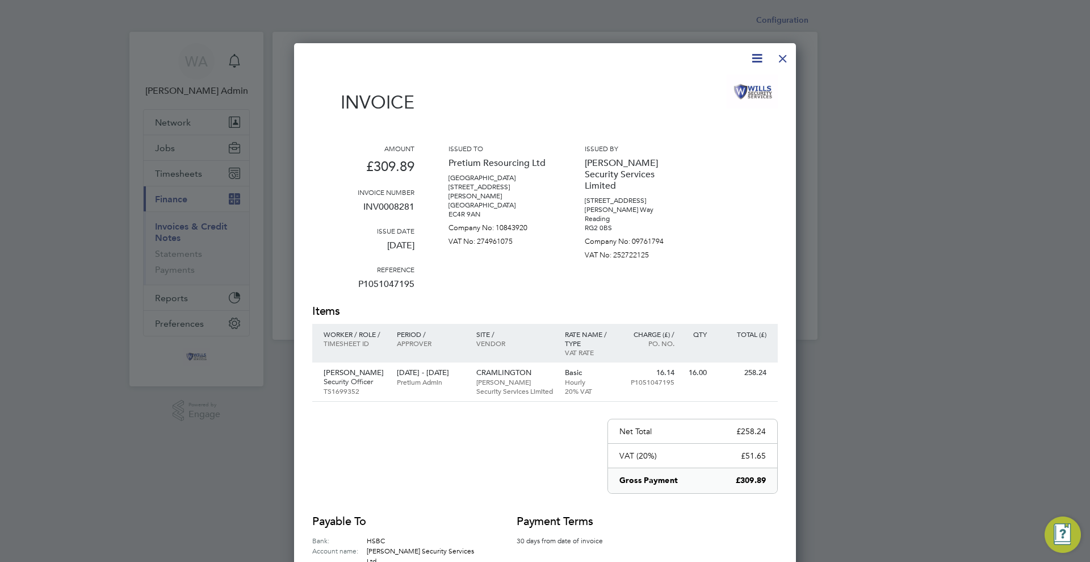
click at [781, 58] on div at bounding box center [783, 55] width 20 height 20
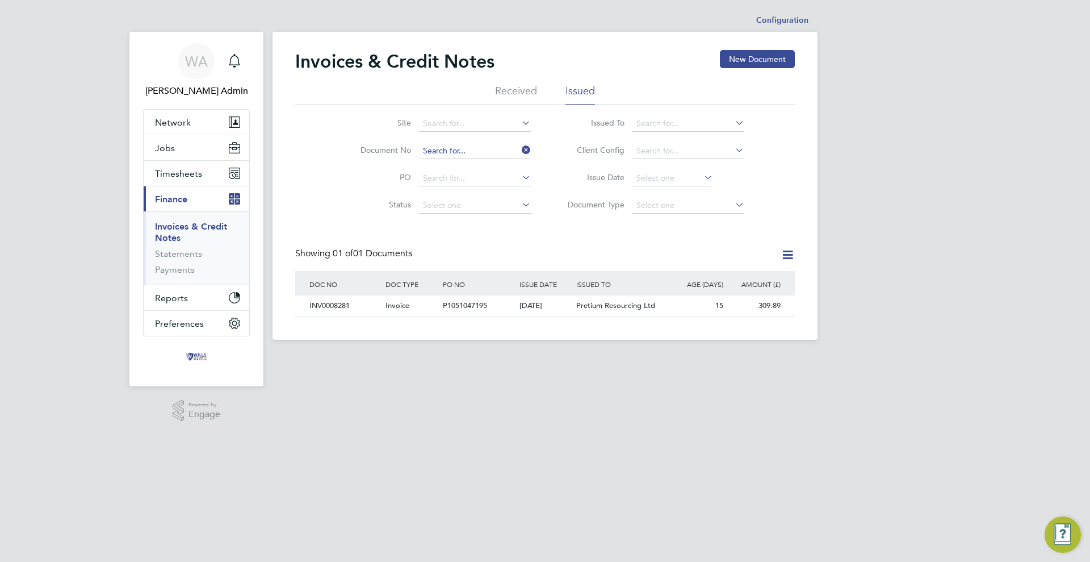
click at [455, 151] on input at bounding box center [475, 151] width 112 height 16
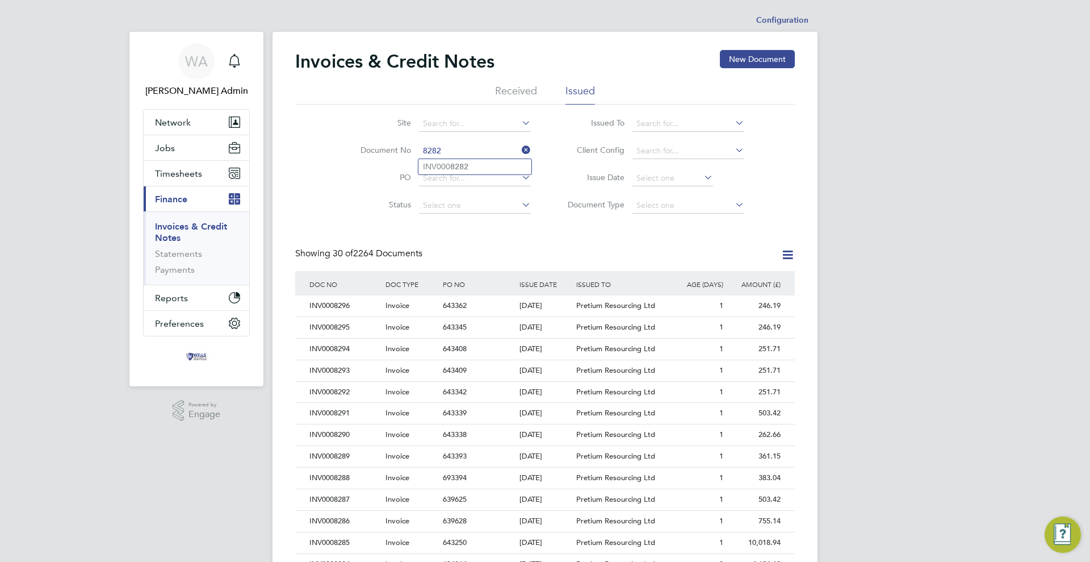
type input "INV0008282"
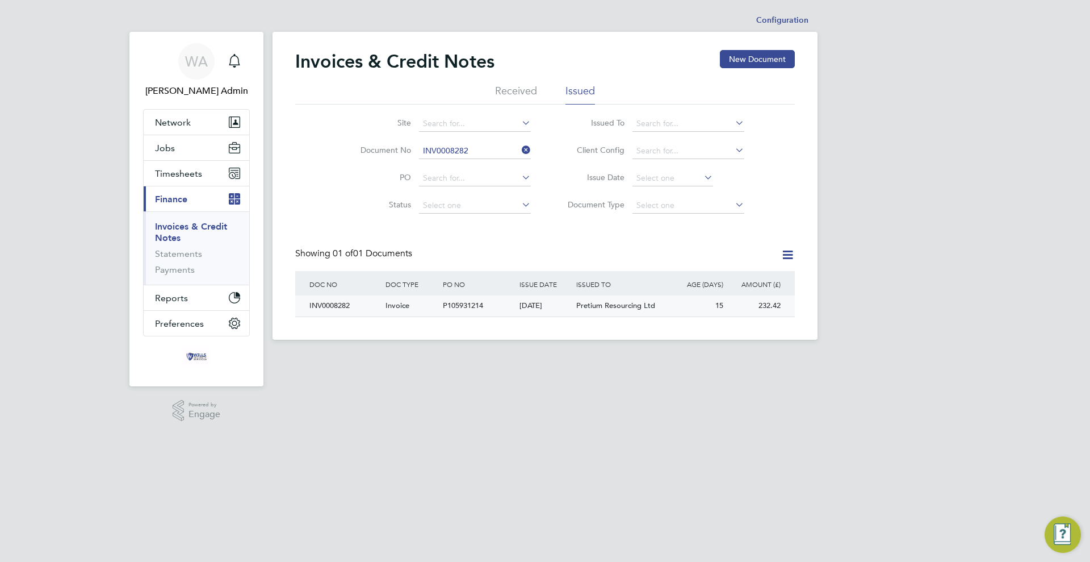
click at [455, 300] on div "P105931214" at bounding box center [478, 305] width 76 height 21
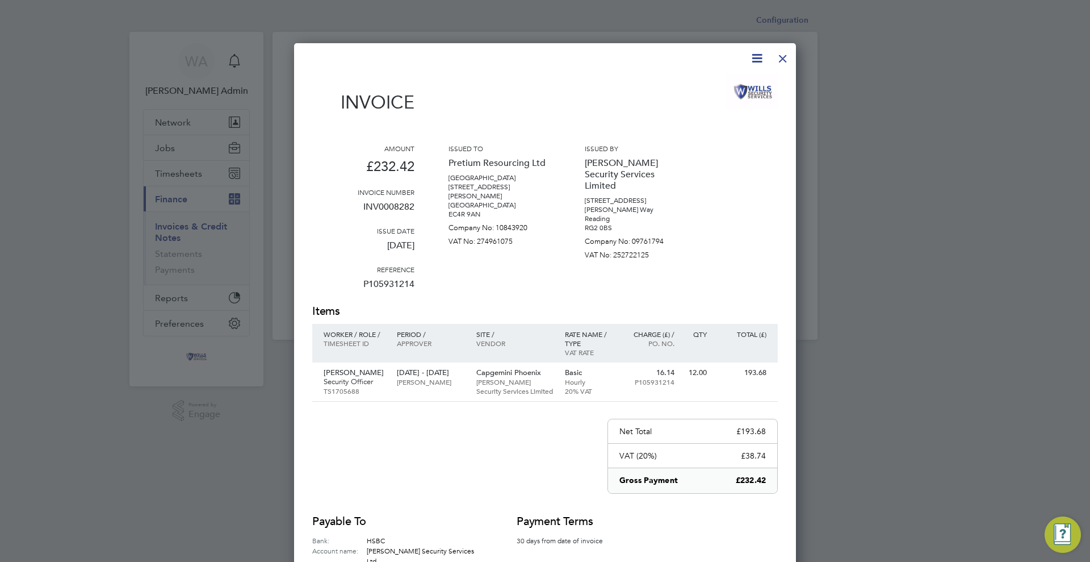
click at [781, 58] on div at bounding box center [783, 55] width 20 height 20
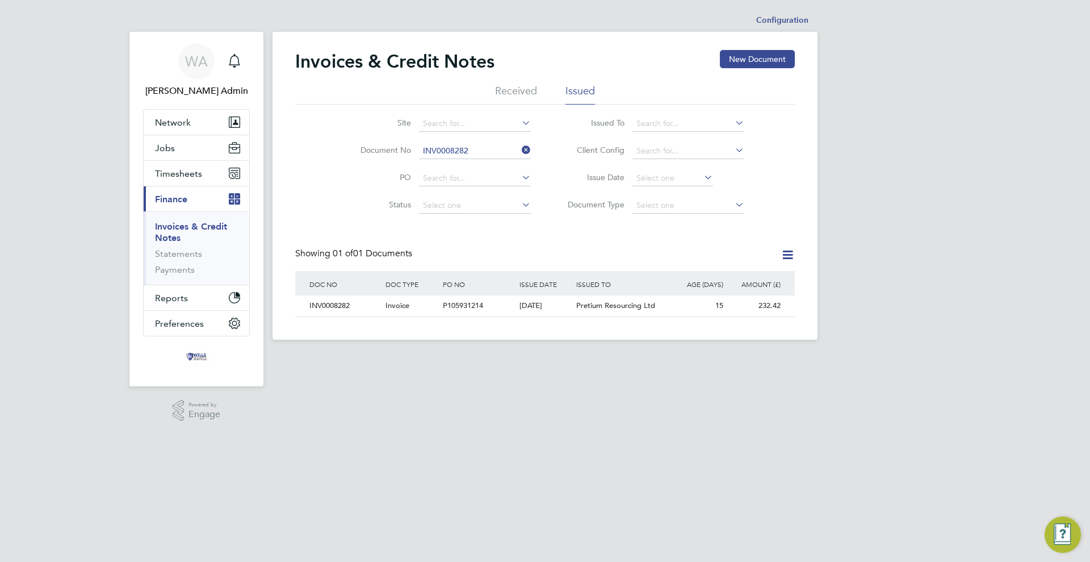
click at [500, 142] on li "Document No INV0008282" at bounding box center [438, 150] width 213 height 27
click at [464, 141] on li "Document No INV0008282" at bounding box center [438, 150] width 213 height 27
click at [465, 146] on input at bounding box center [475, 151] width 112 height 16
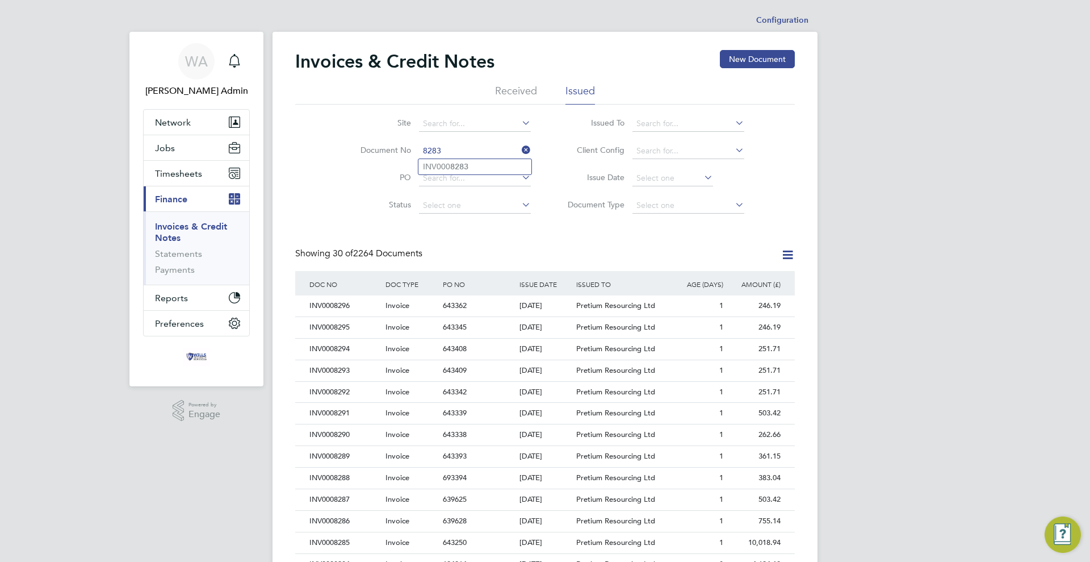
type input "INV0008283"
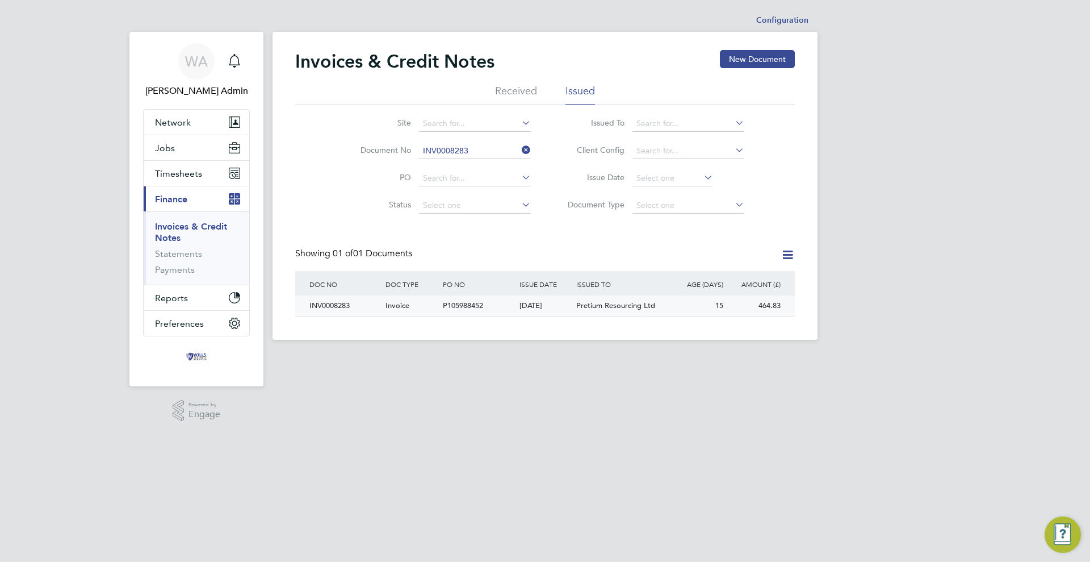
click at [514, 312] on div "P105988452" at bounding box center [478, 305] width 76 height 21
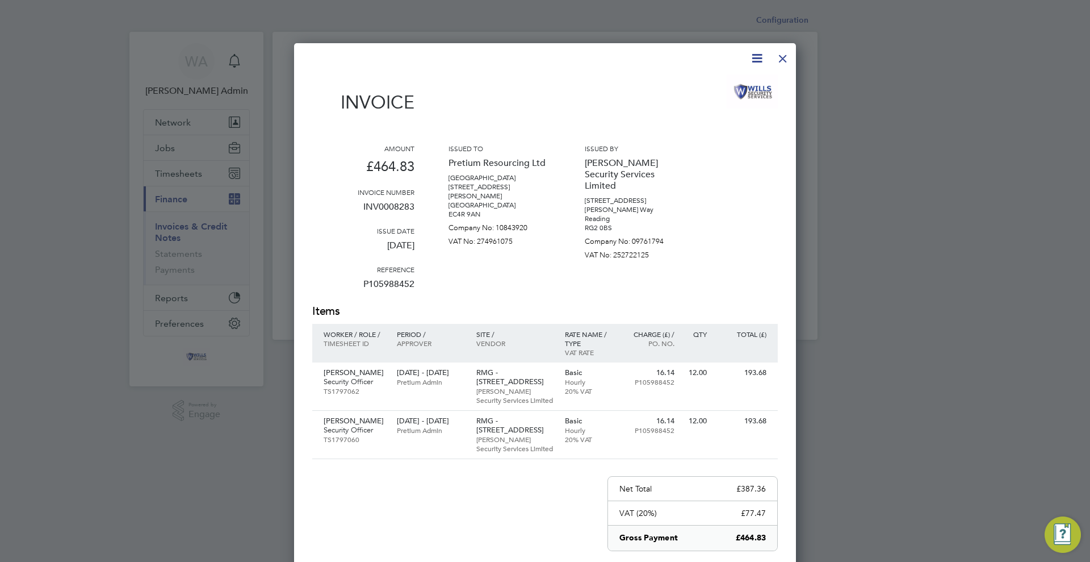
click at [779, 59] on div at bounding box center [783, 55] width 20 height 20
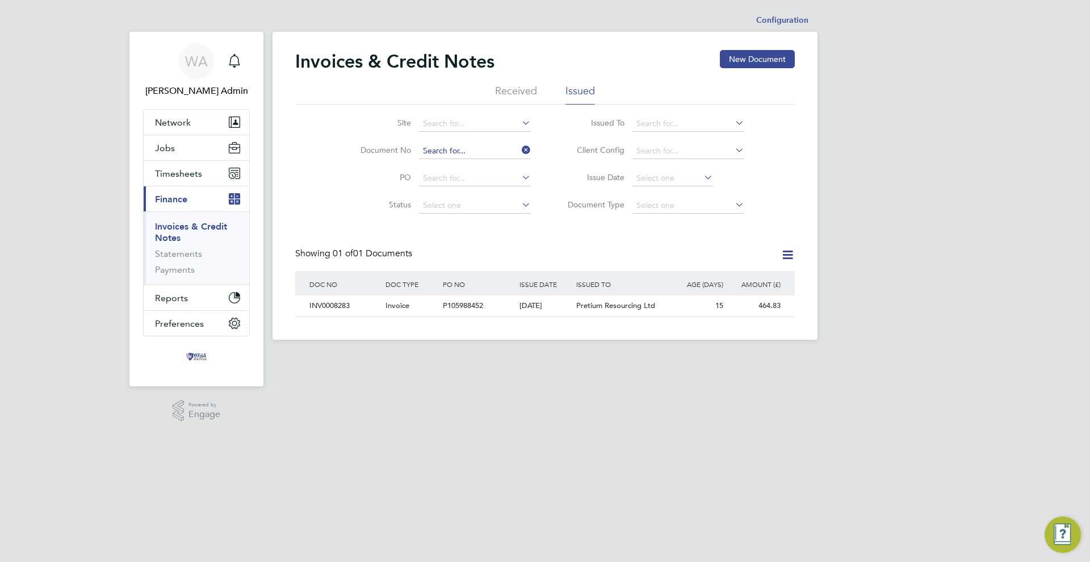
click at [490, 149] on input at bounding box center [475, 151] width 112 height 16
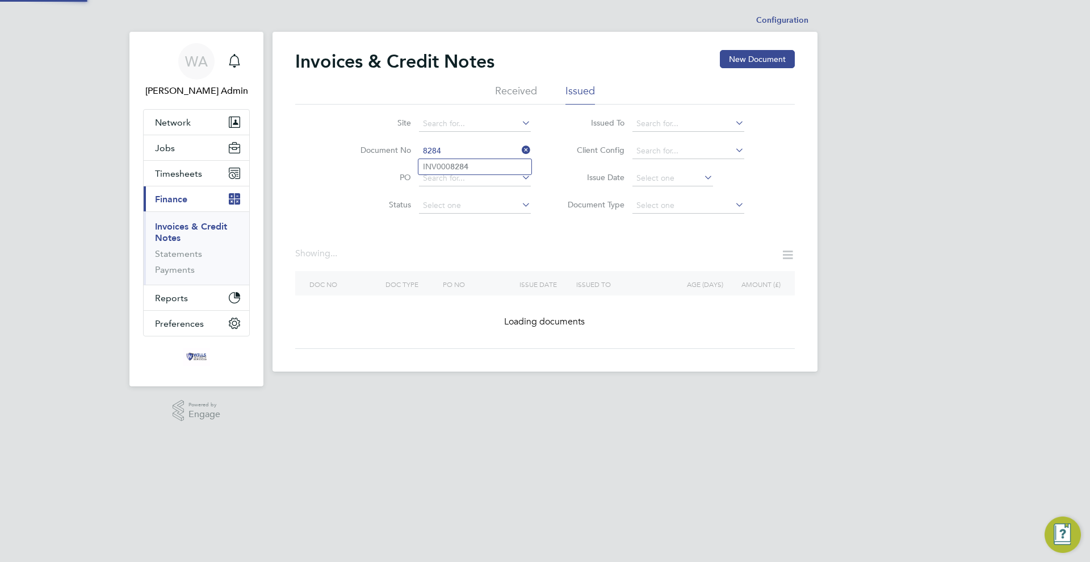
type input "INV0008284"
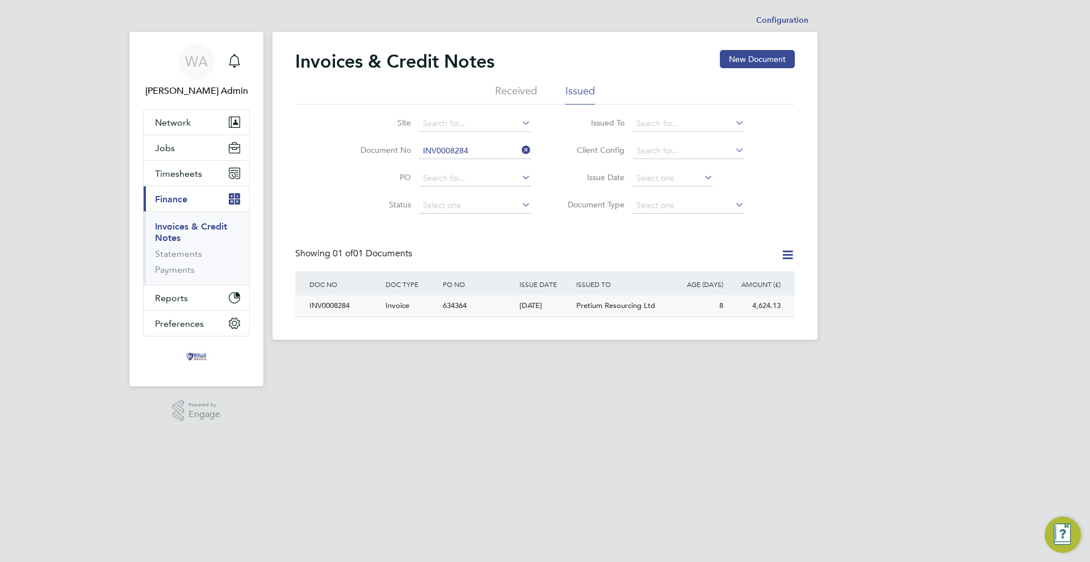
click at [479, 300] on div "634364" at bounding box center [478, 305] width 76 height 21
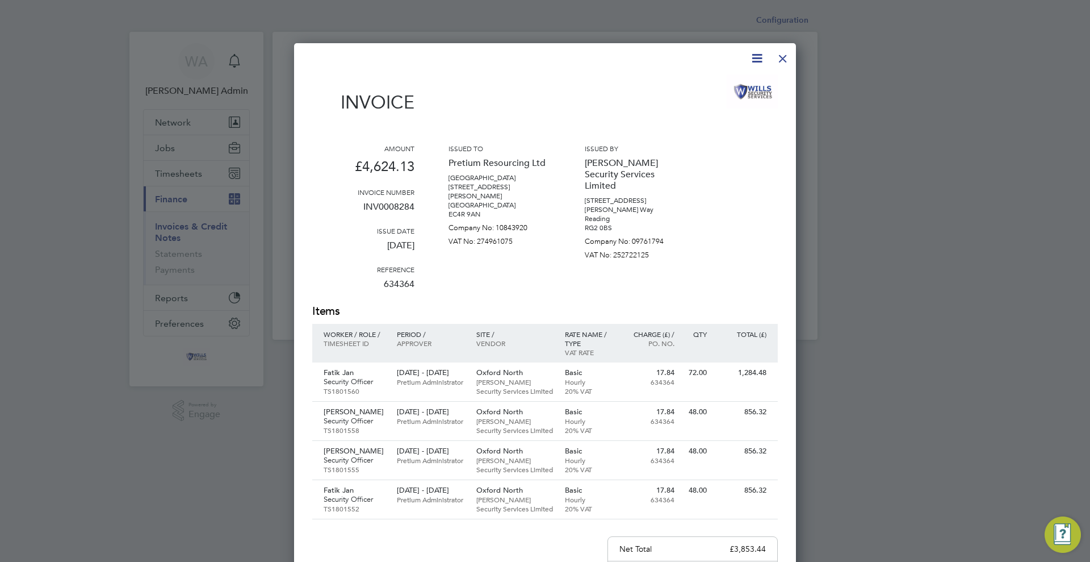
click at [781, 62] on div at bounding box center [783, 55] width 20 height 20
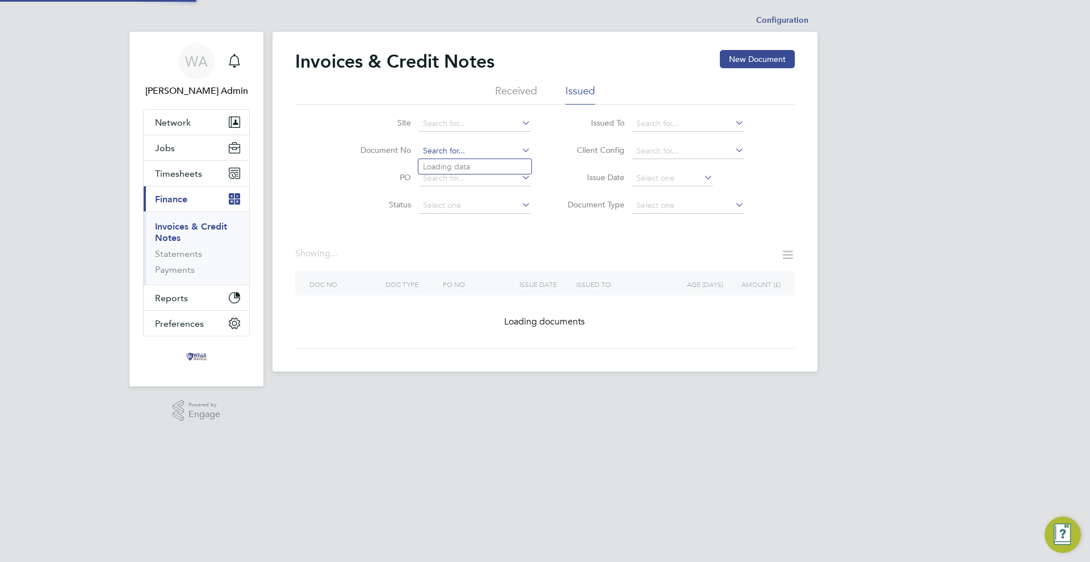
click at [476, 150] on input at bounding box center [475, 151] width 112 height 16
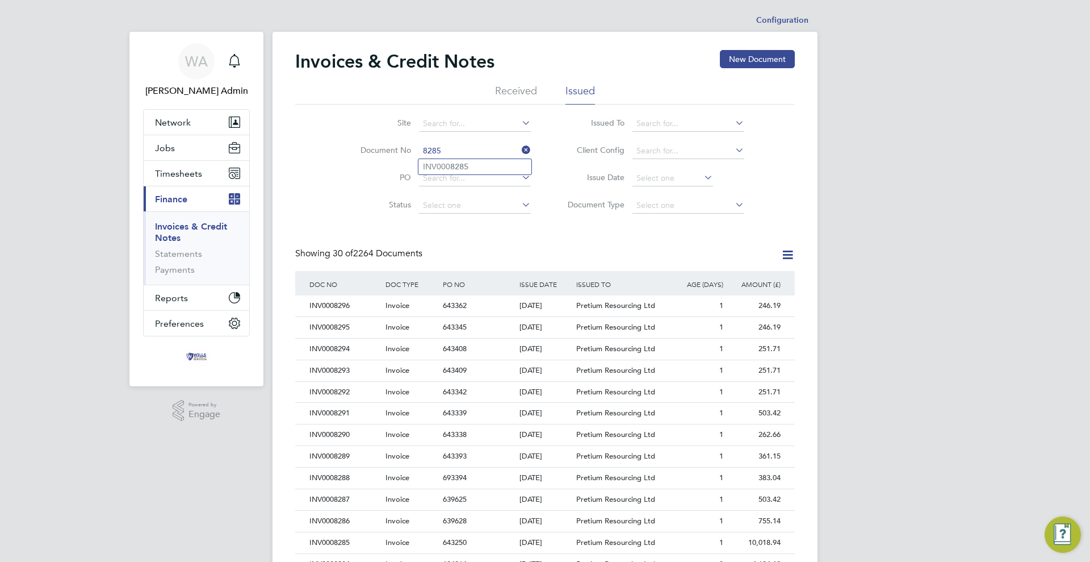
type input "INV0008285"
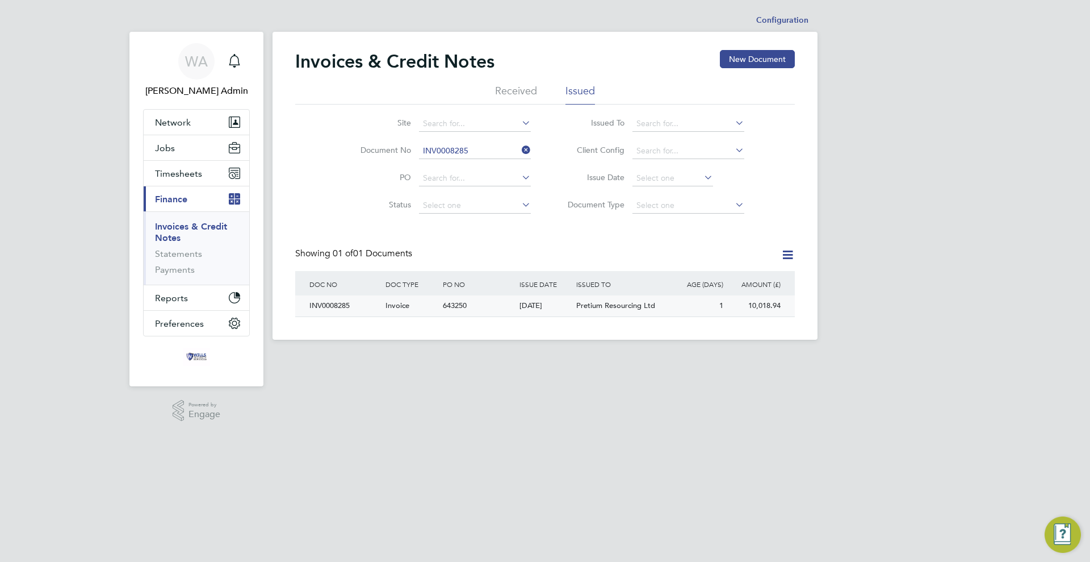
click at [517, 302] on div "[DATE]" at bounding box center [545, 305] width 57 height 21
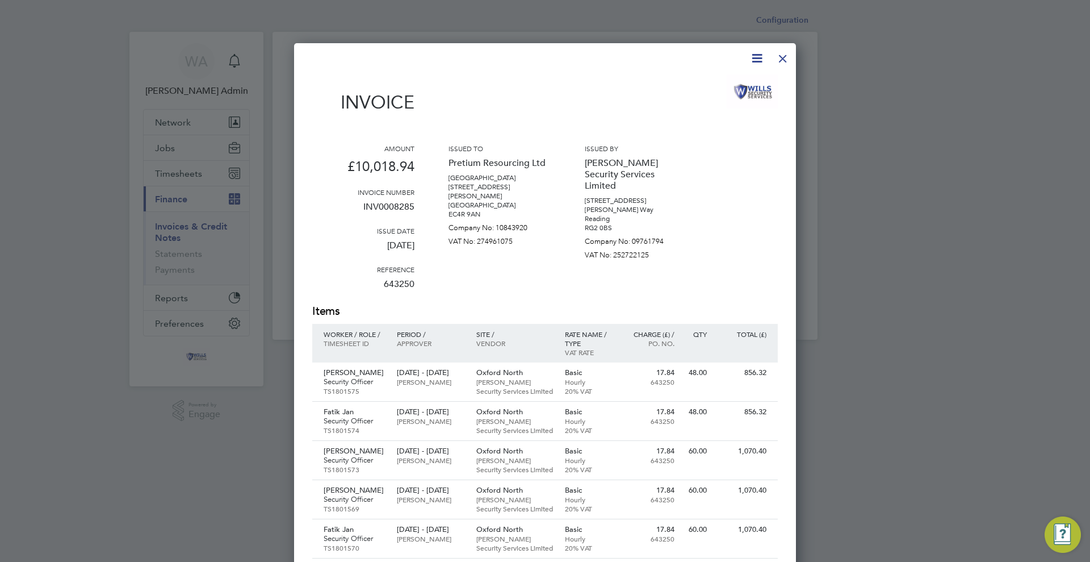
click at [785, 60] on div at bounding box center [783, 55] width 20 height 20
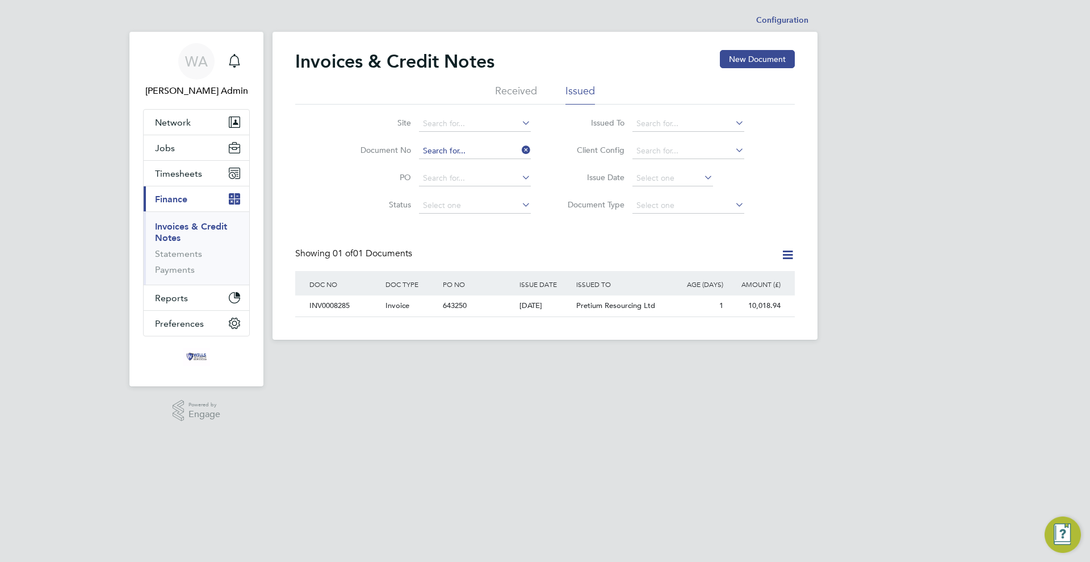
click at [449, 150] on input at bounding box center [475, 151] width 112 height 16
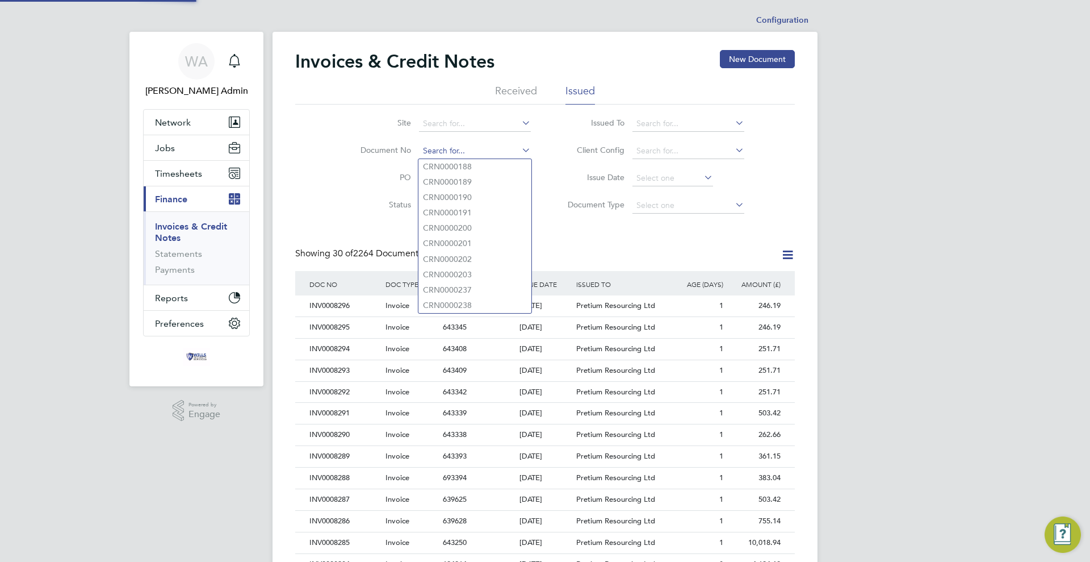
scroll to position [22, 77]
type input "INV0008286"
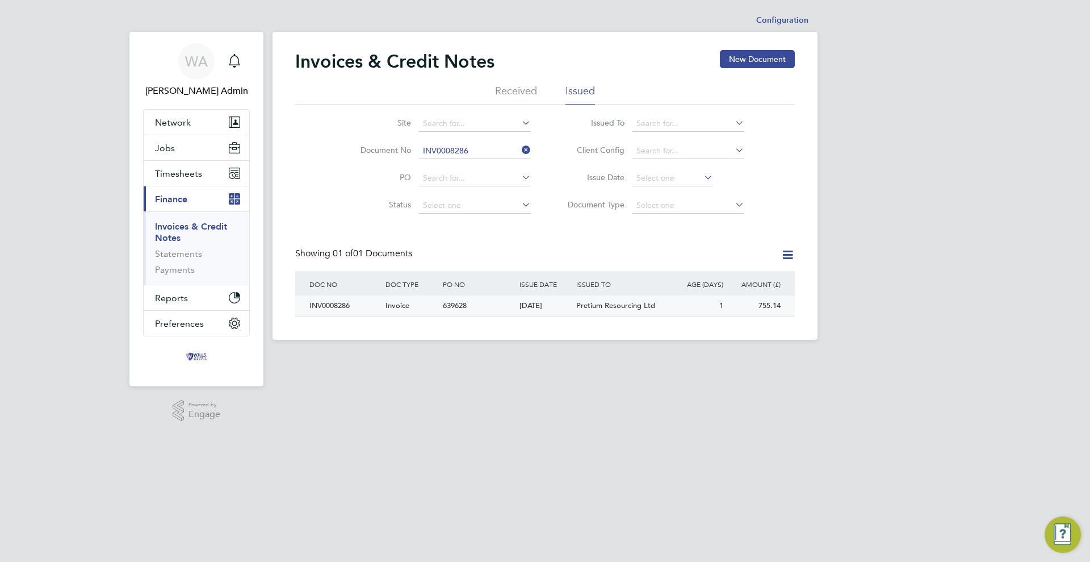
click at [491, 312] on div "639628" at bounding box center [478, 305] width 76 height 21
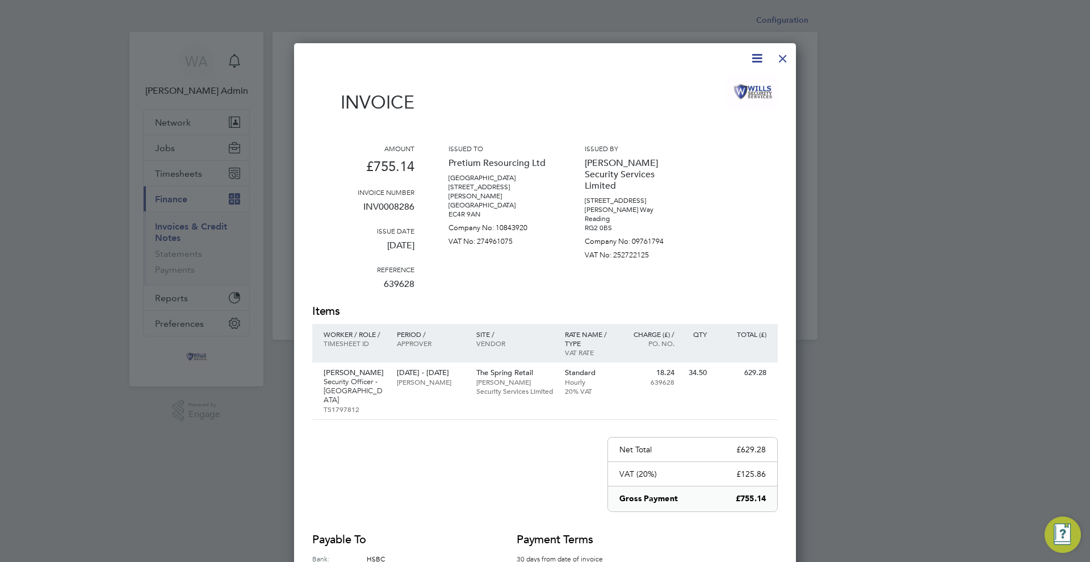
click at [786, 57] on div at bounding box center [783, 55] width 20 height 20
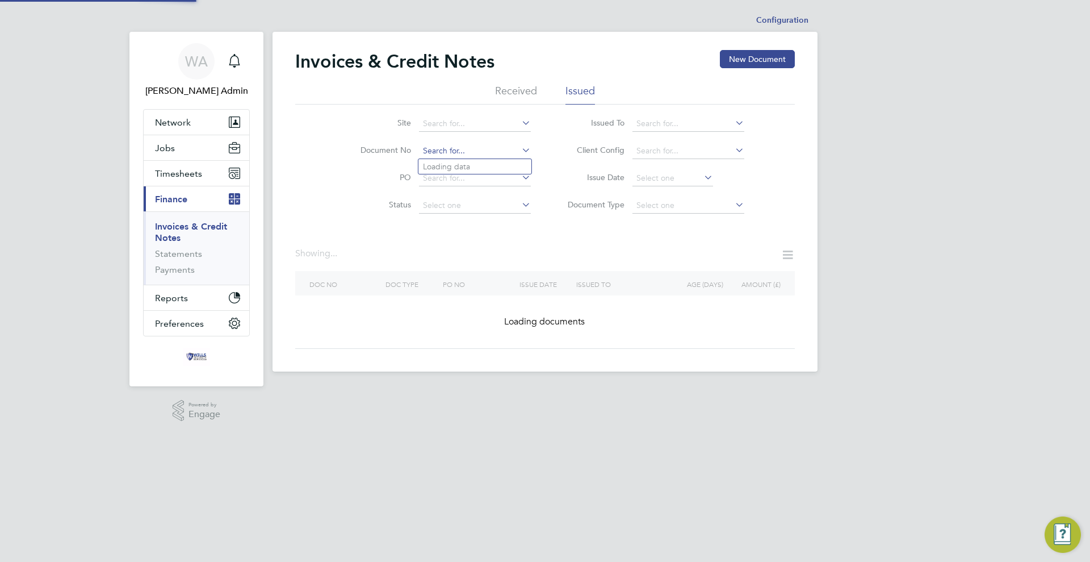
click at [496, 145] on input at bounding box center [475, 151] width 112 height 16
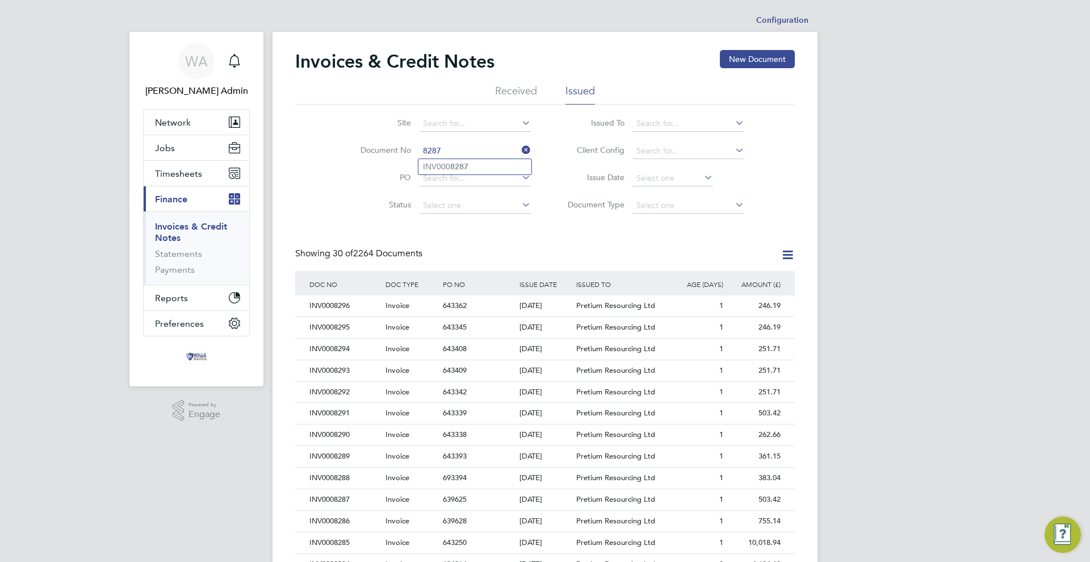
type input "INV0008287"
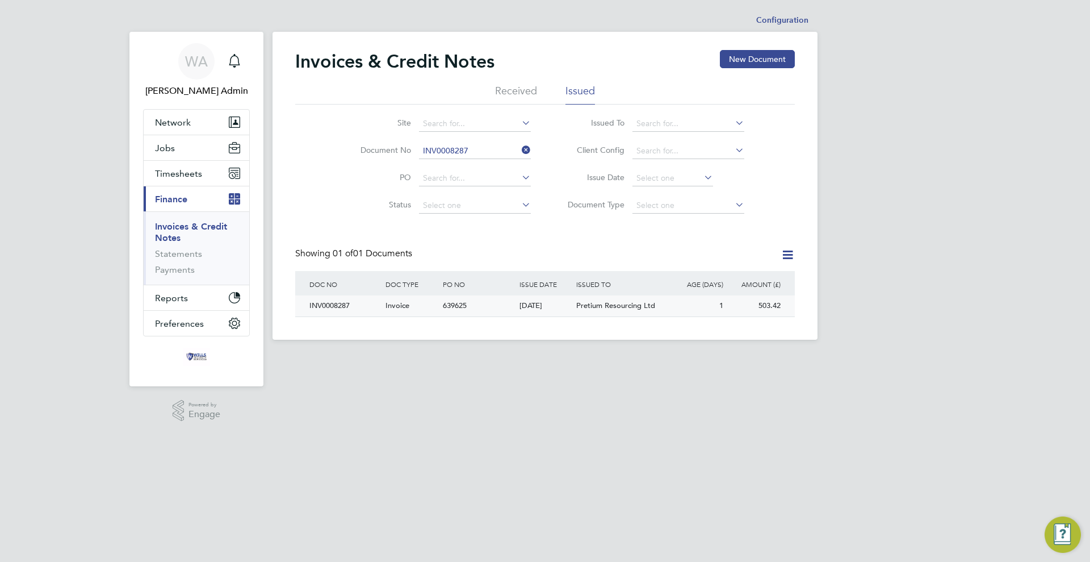
click at [499, 302] on div "639625" at bounding box center [478, 305] width 76 height 21
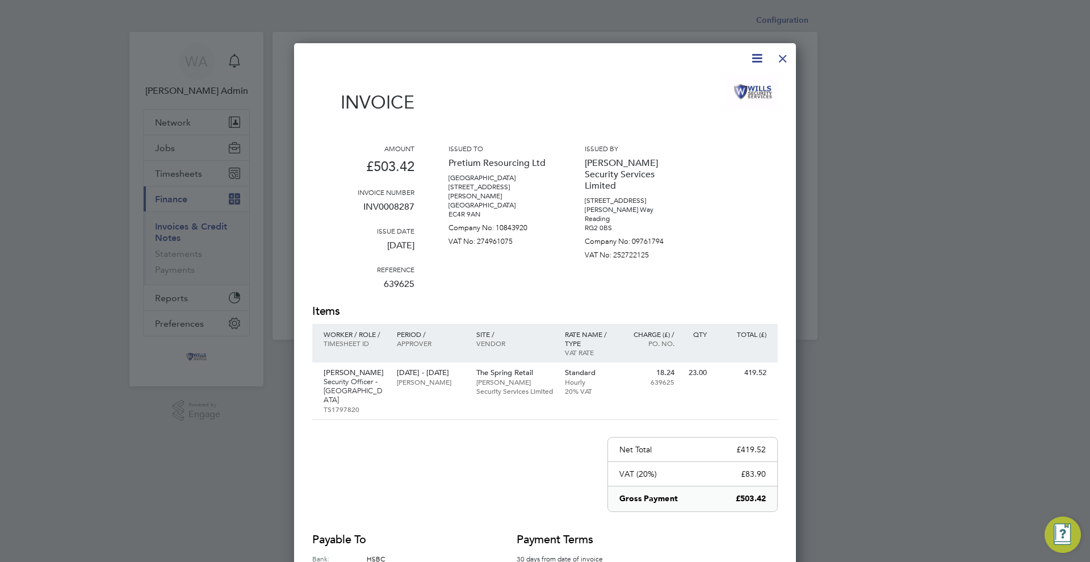
click at [784, 57] on div at bounding box center [783, 55] width 20 height 20
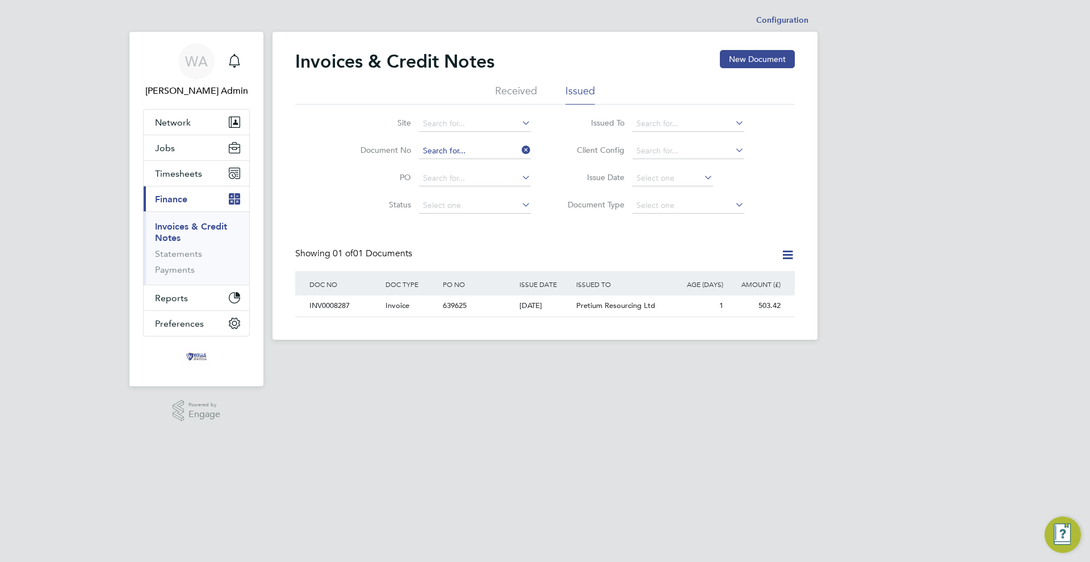
click at [493, 148] on input at bounding box center [475, 151] width 112 height 16
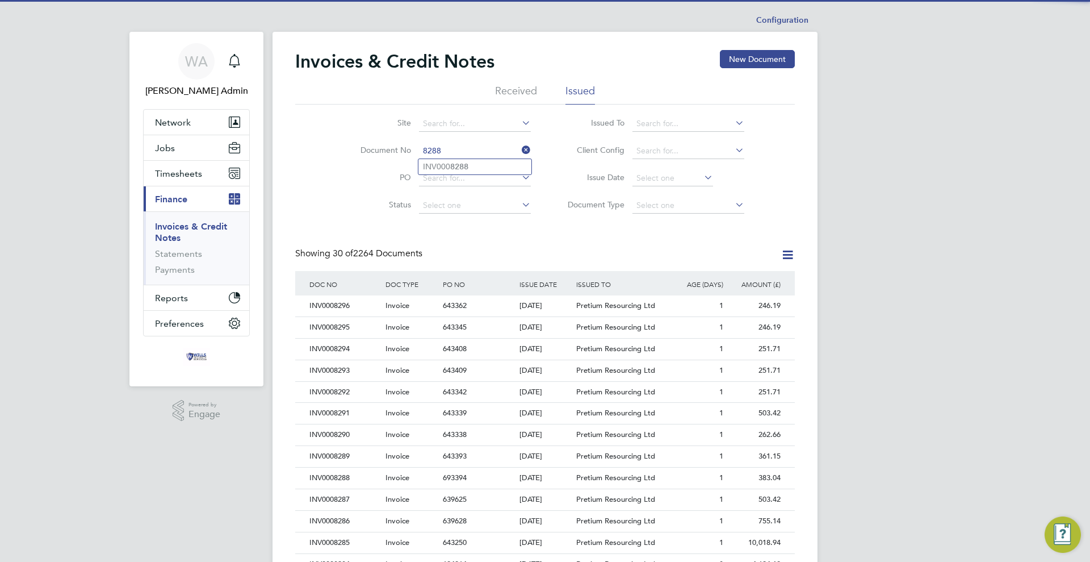
type input "INV0008288"
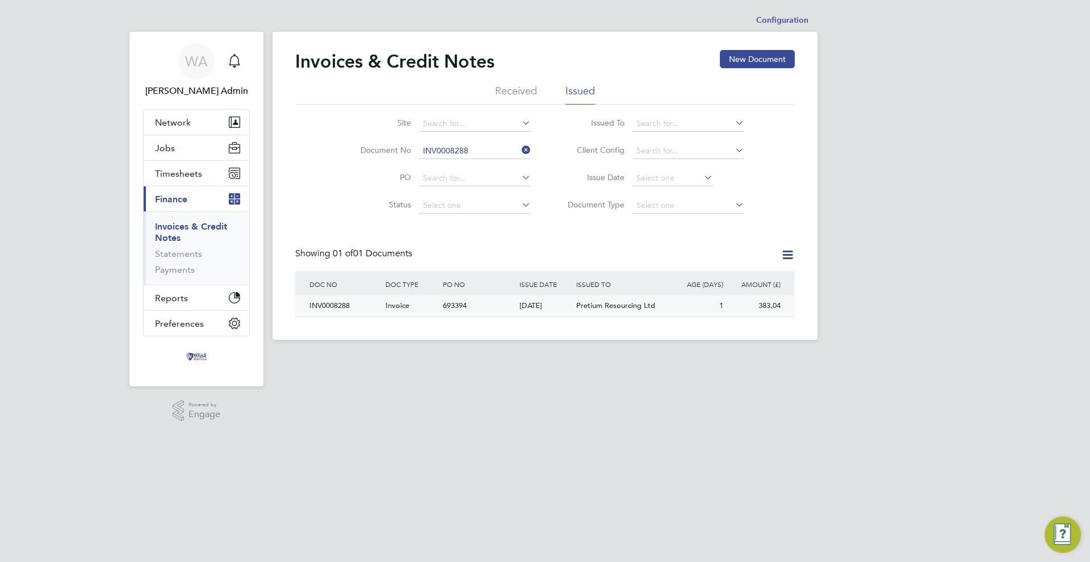
click at [472, 308] on div "693394" at bounding box center [478, 305] width 76 height 21
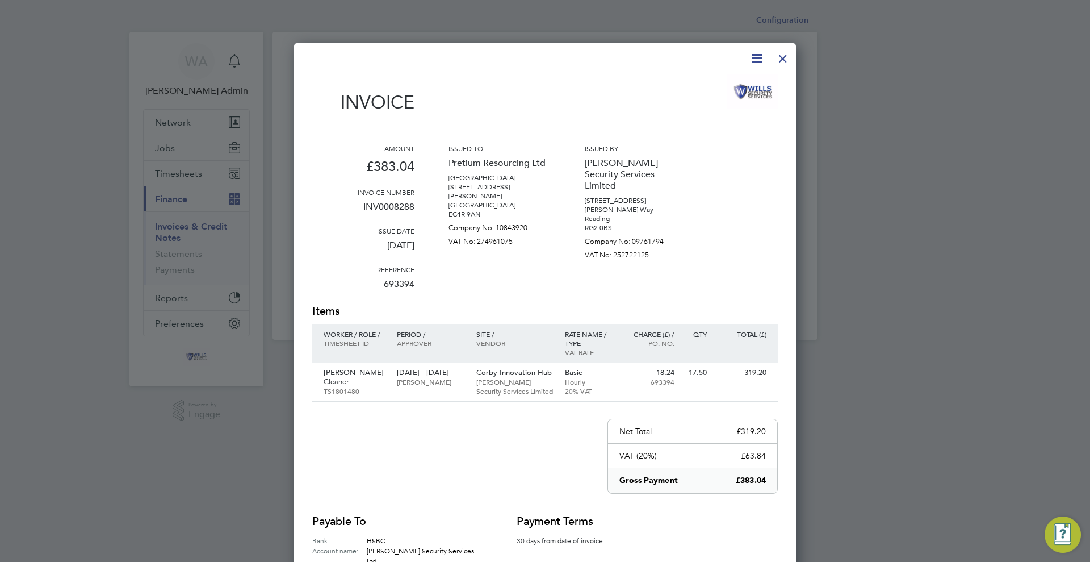
click at [783, 51] on div at bounding box center [783, 55] width 20 height 20
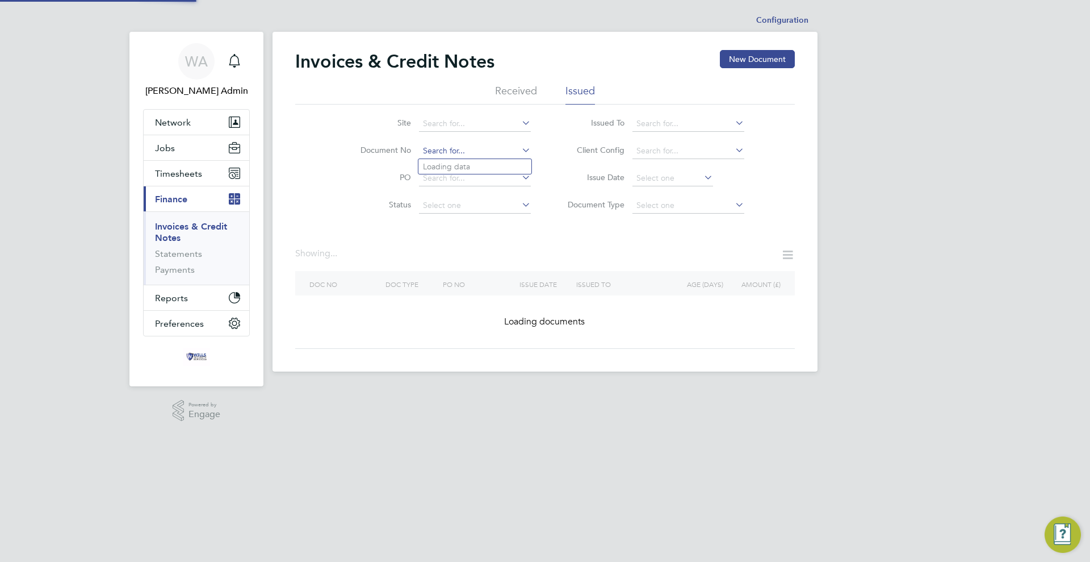
click at [499, 152] on input at bounding box center [475, 151] width 112 height 16
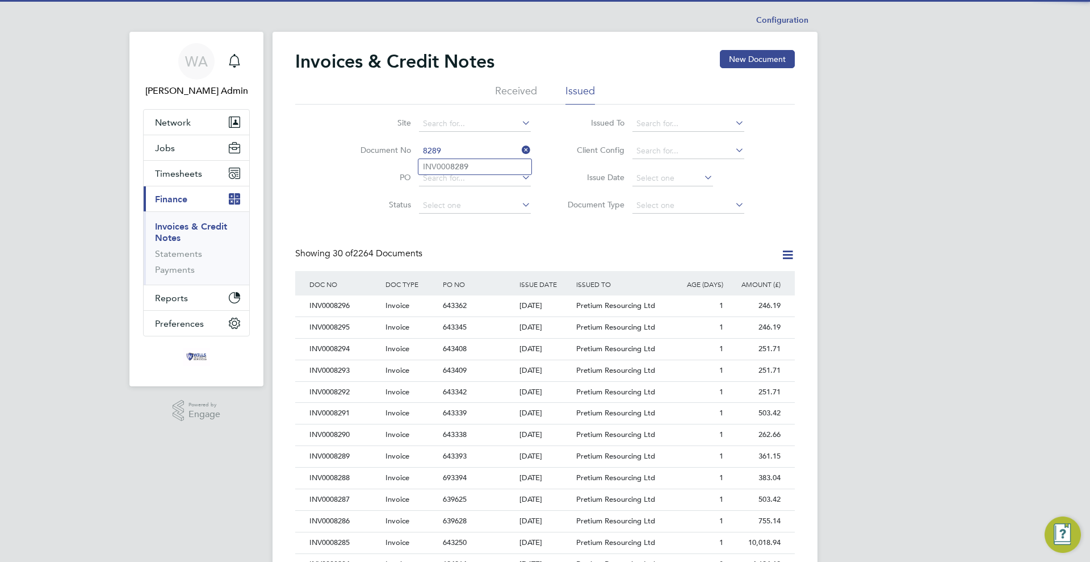
type input "INV0008289"
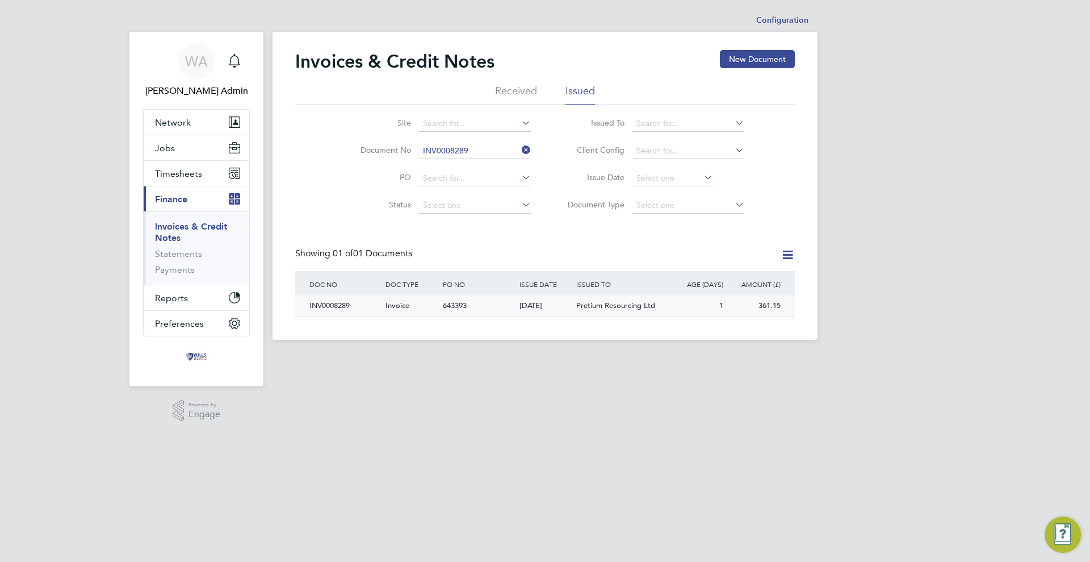
click at [545, 308] on div "[DATE]" at bounding box center [545, 305] width 57 height 21
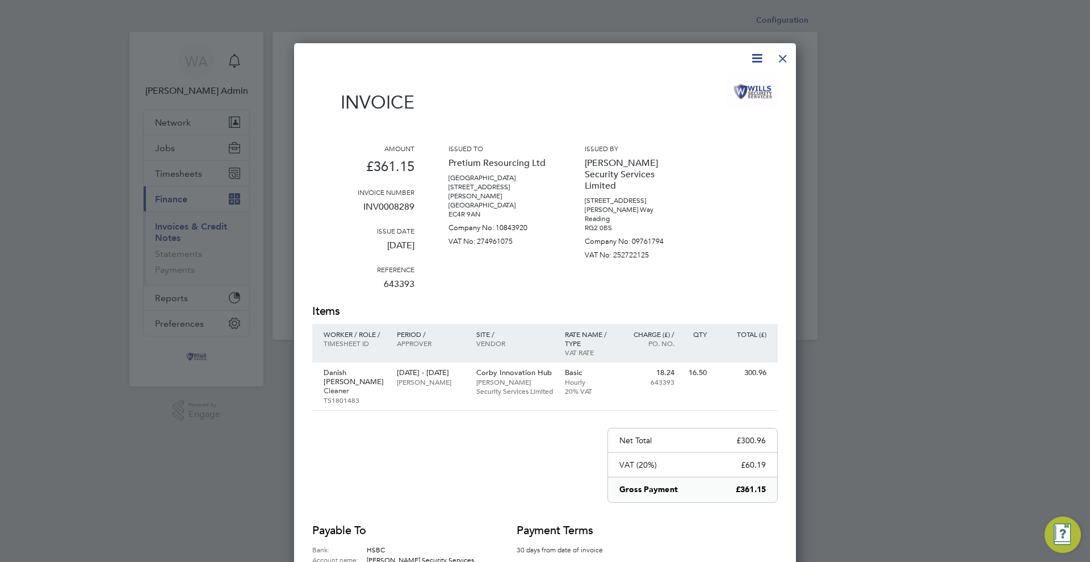
click at [784, 61] on div at bounding box center [783, 55] width 20 height 20
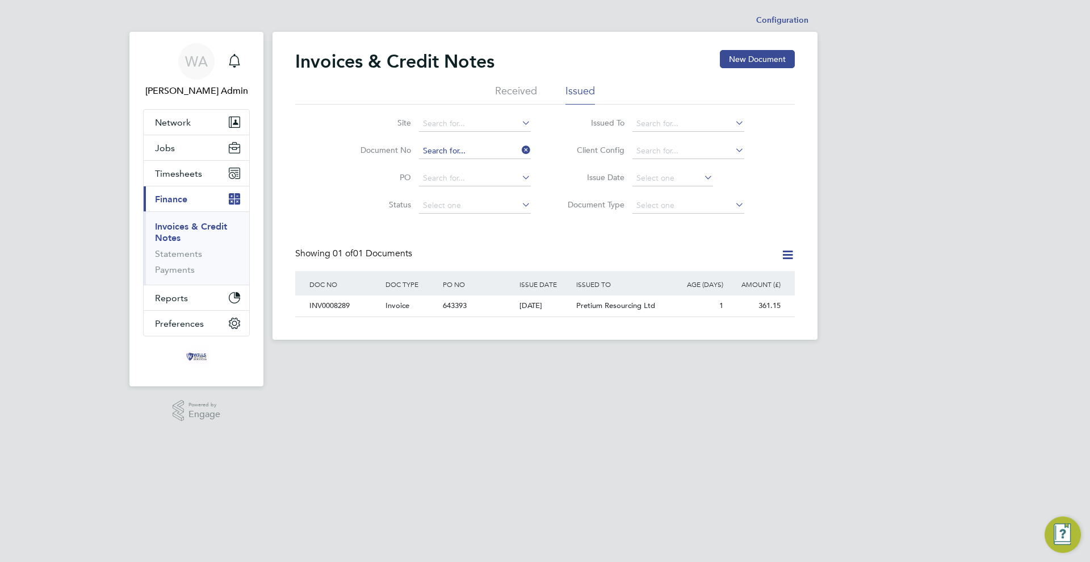
click at [455, 153] on input at bounding box center [475, 151] width 112 height 16
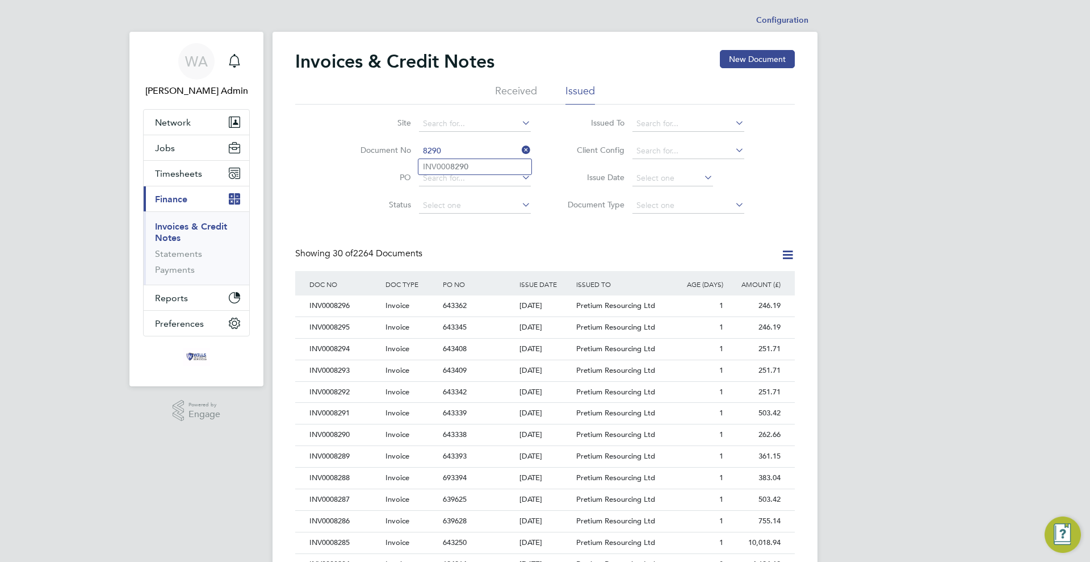
type input "INV0008290"
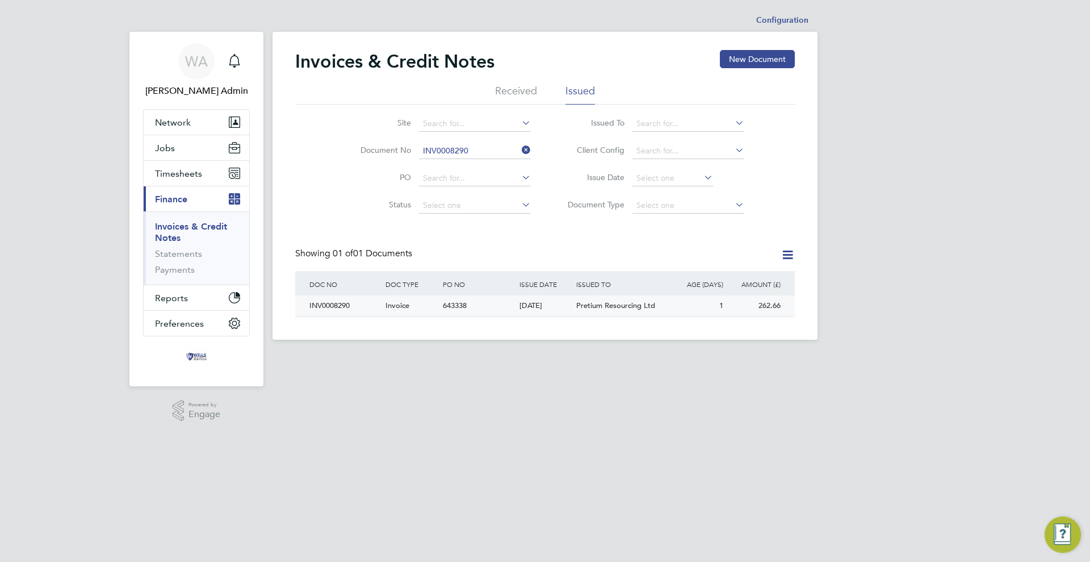
click at [518, 313] on div "[DATE]" at bounding box center [545, 305] width 57 height 21
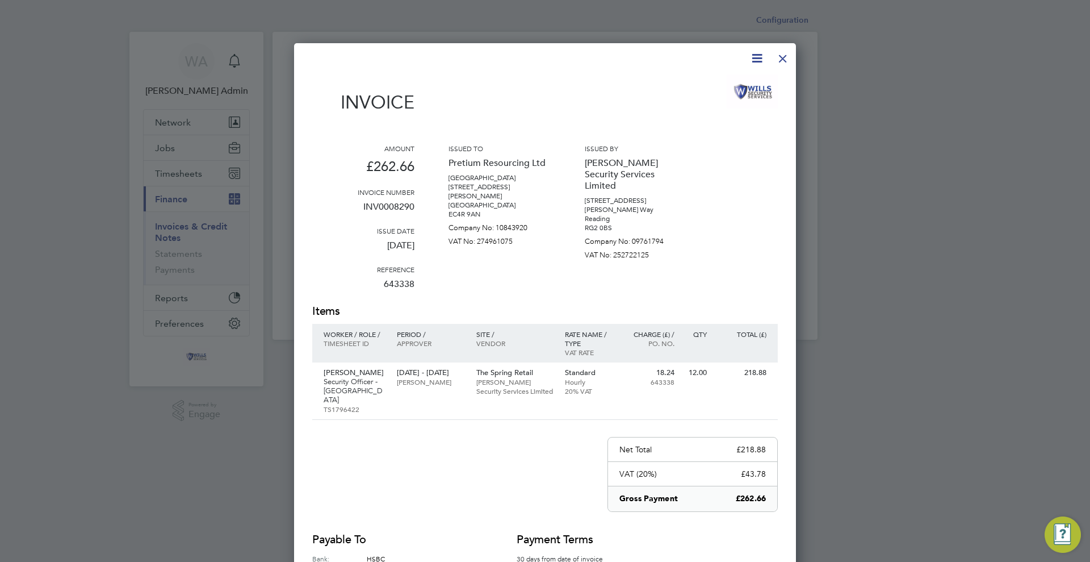
click at [784, 57] on div at bounding box center [783, 55] width 20 height 20
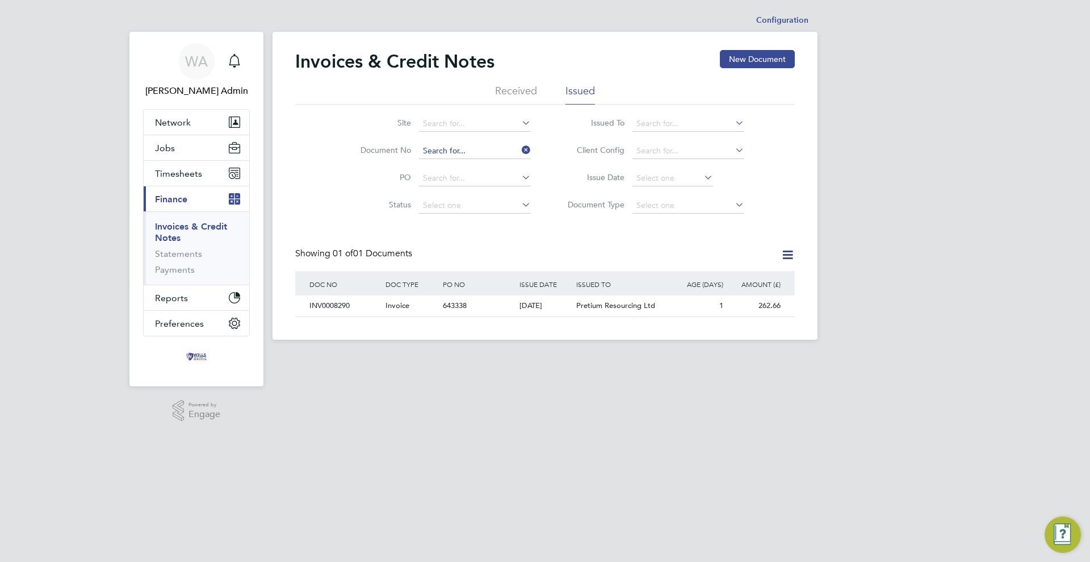
click at [496, 144] on input at bounding box center [475, 151] width 112 height 16
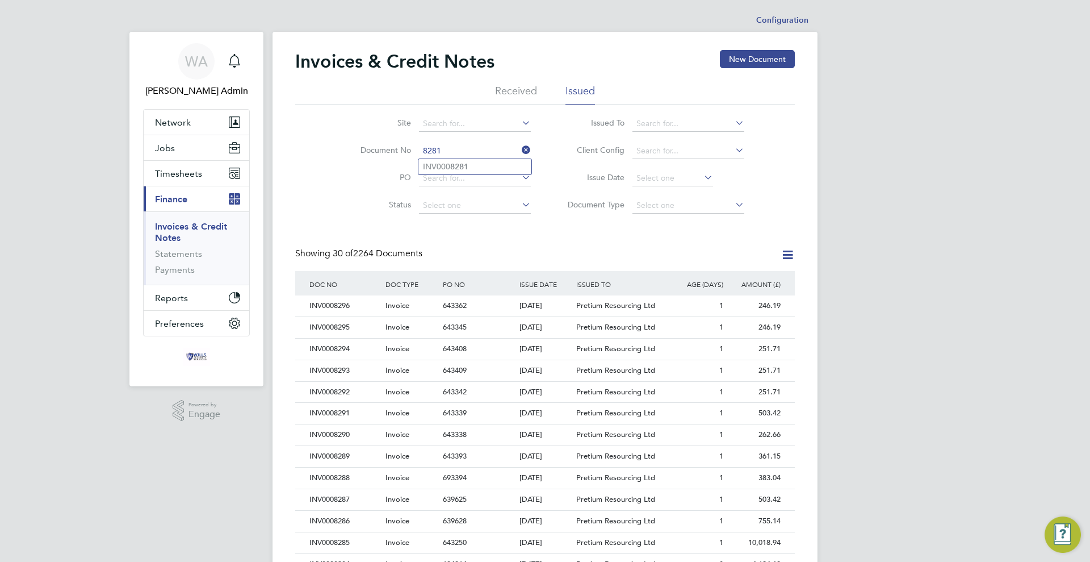
type input "INV0008281"
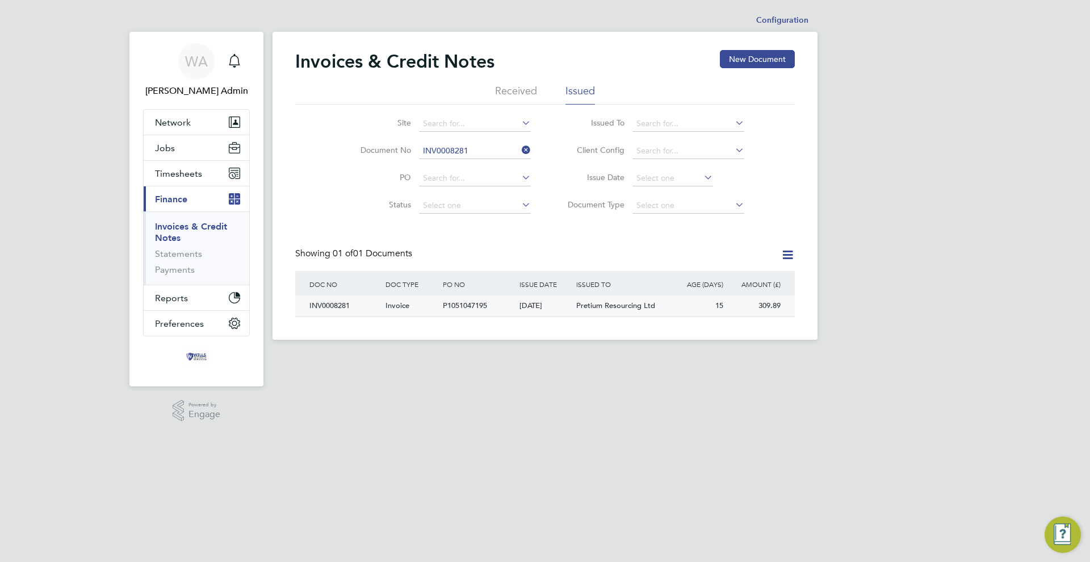
click at [504, 309] on div "P1051047195" at bounding box center [478, 305] width 76 height 21
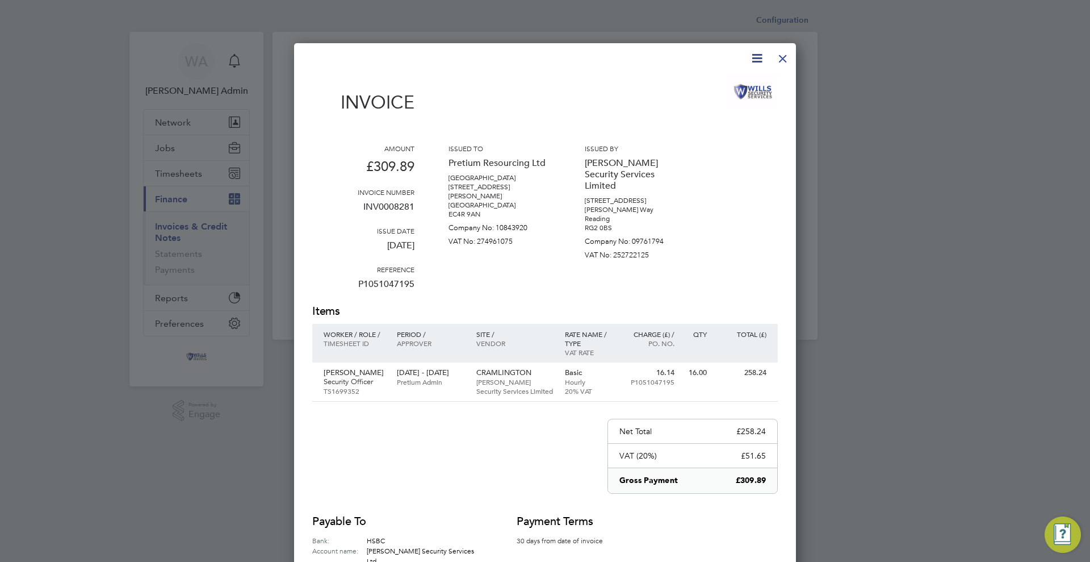
click at [778, 58] on div at bounding box center [783, 55] width 20 height 20
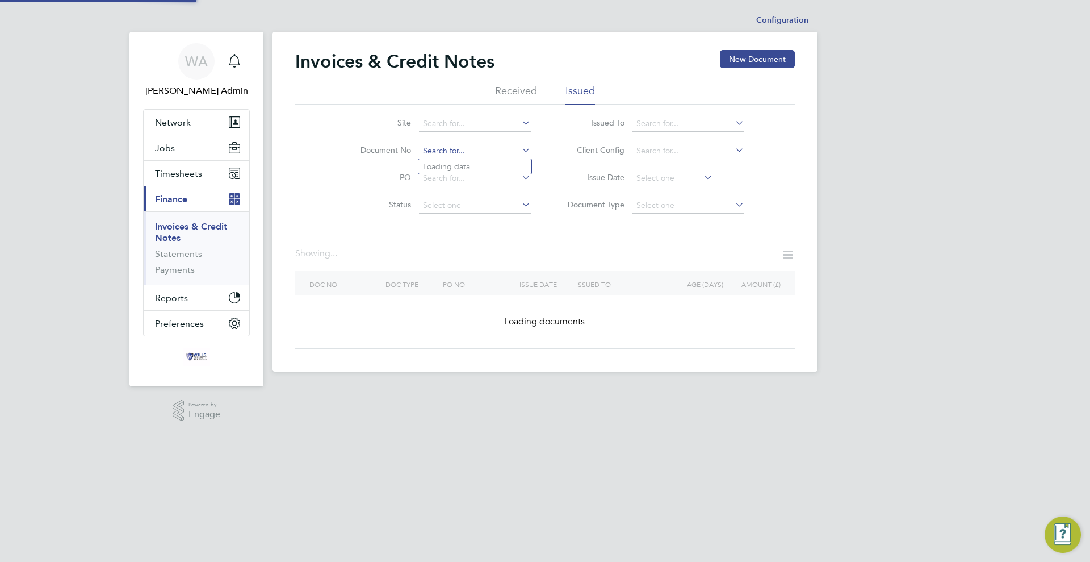
click at [483, 149] on input at bounding box center [475, 151] width 112 height 16
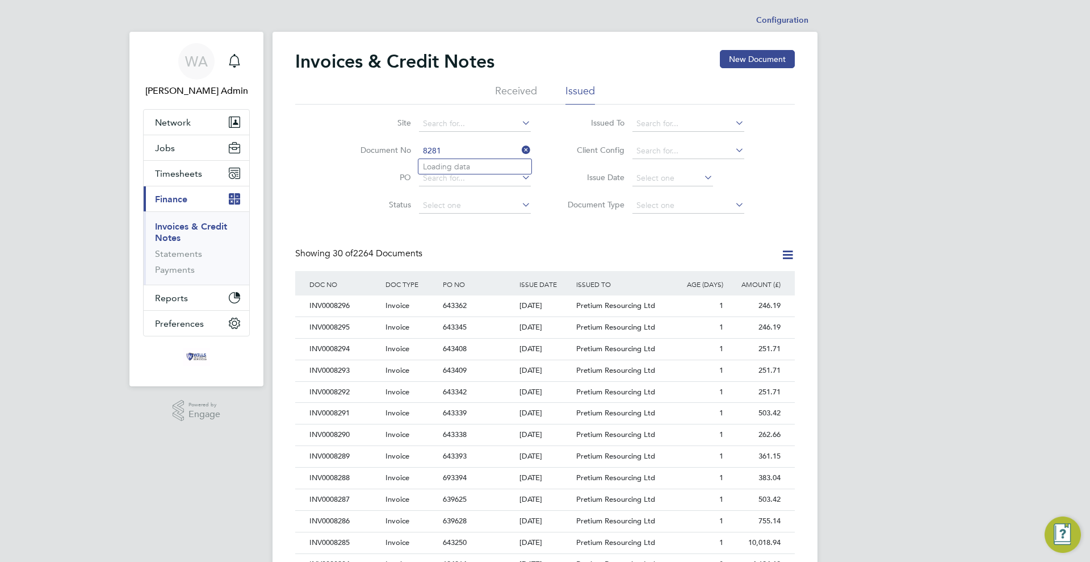
type input "CRN0000482"
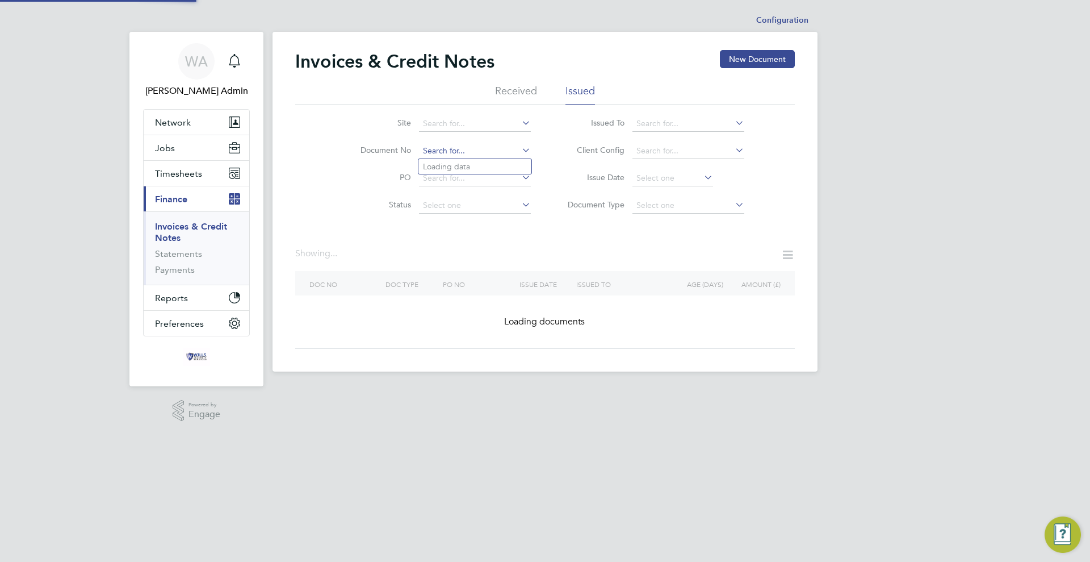
click at [484, 148] on input at bounding box center [475, 151] width 112 height 16
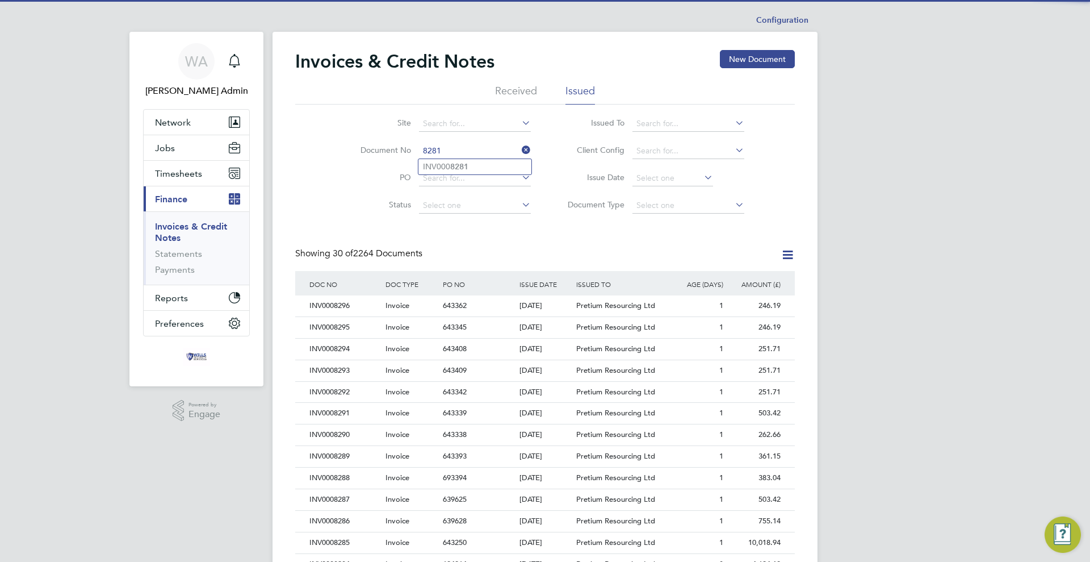
type input "INV0008281"
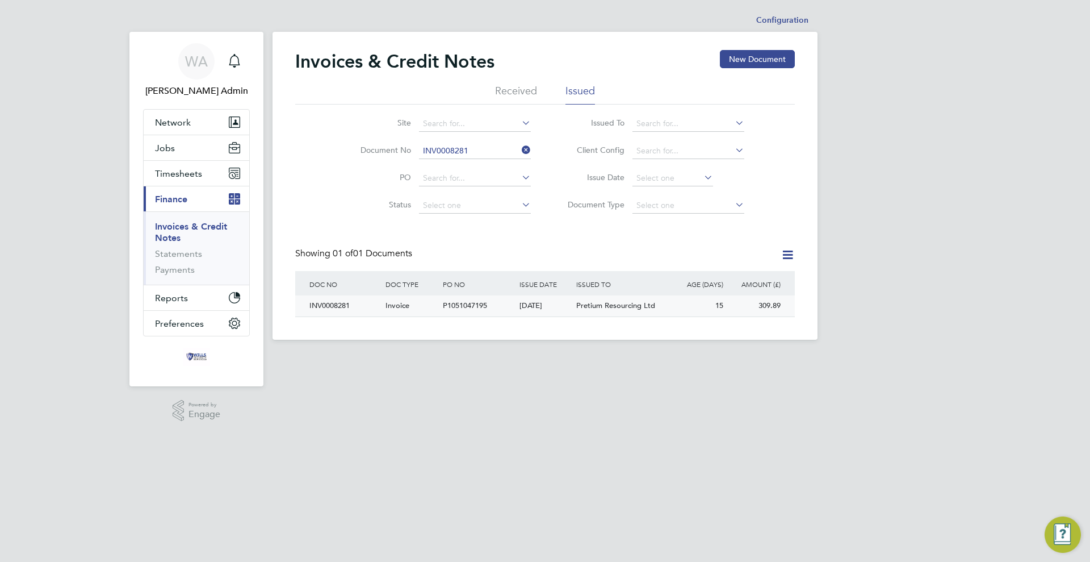
click at [500, 300] on div "P1051047195" at bounding box center [478, 305] width 76 height 21
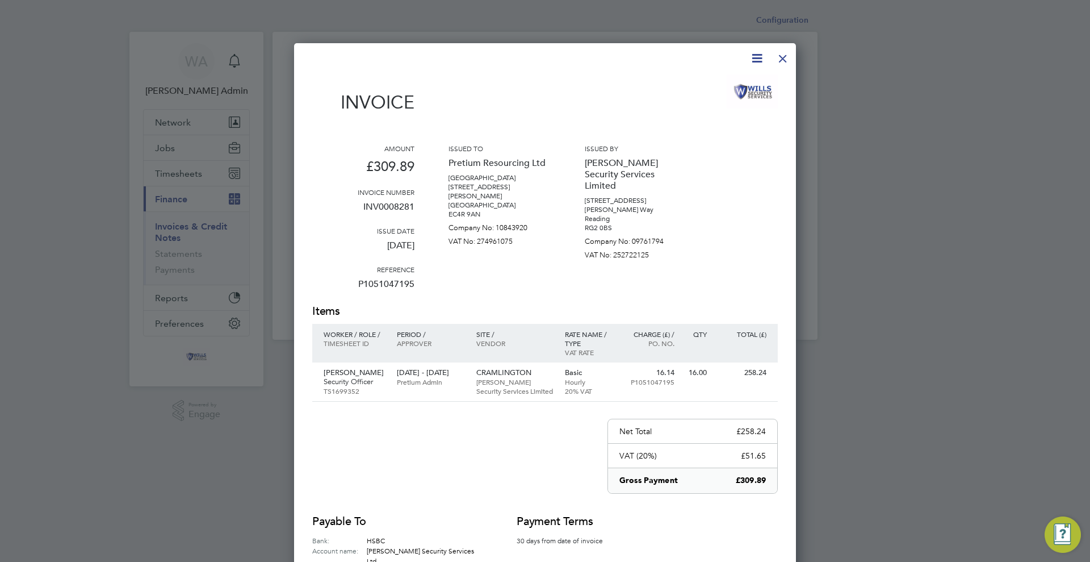
click at [778, 60] on div at bounding box center [783, 55] width 20 height 20
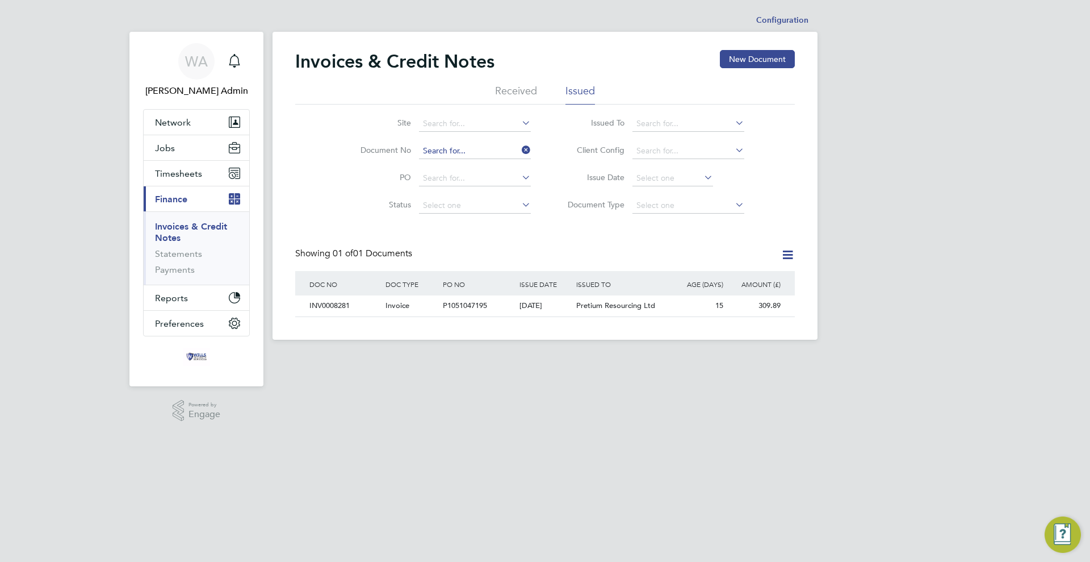
click at [484, 149] on input at bounding box center [475, 151] width 112 height 16
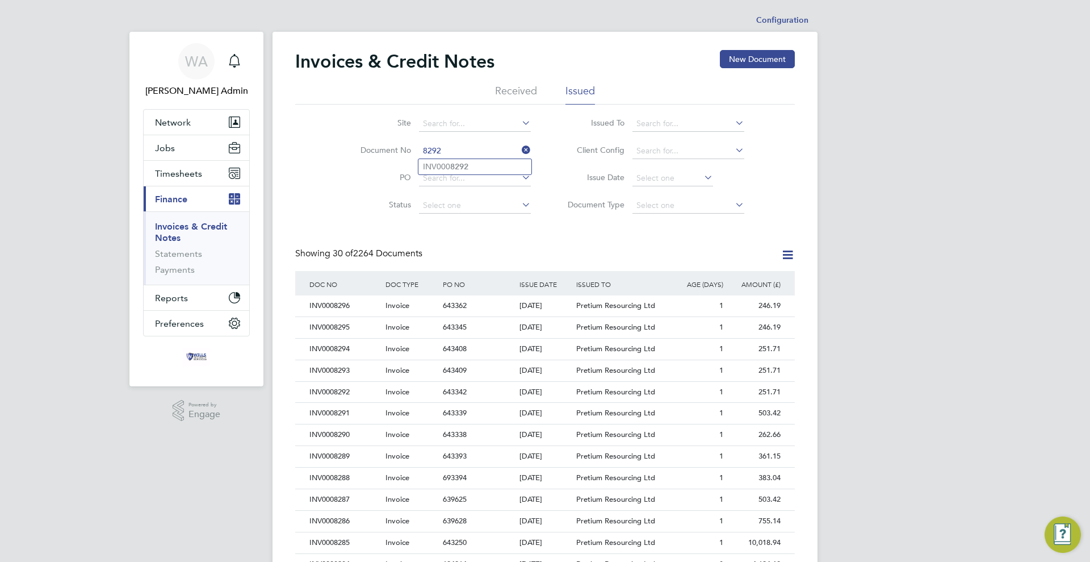
type input "INV0008292"
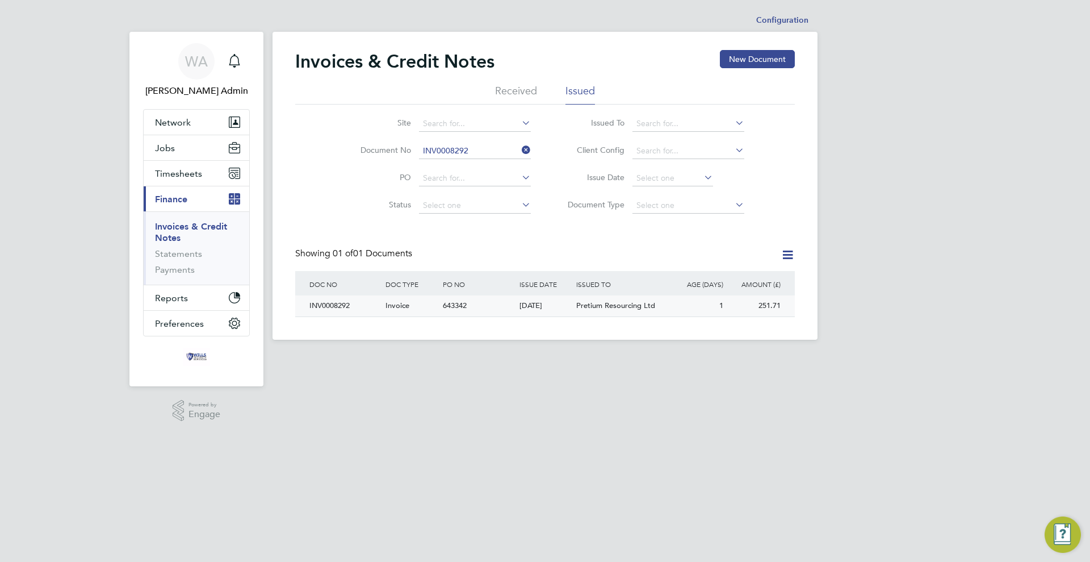
click at [496, 305] on div "643342" at bounding box center [478, 305] width 76 height 21
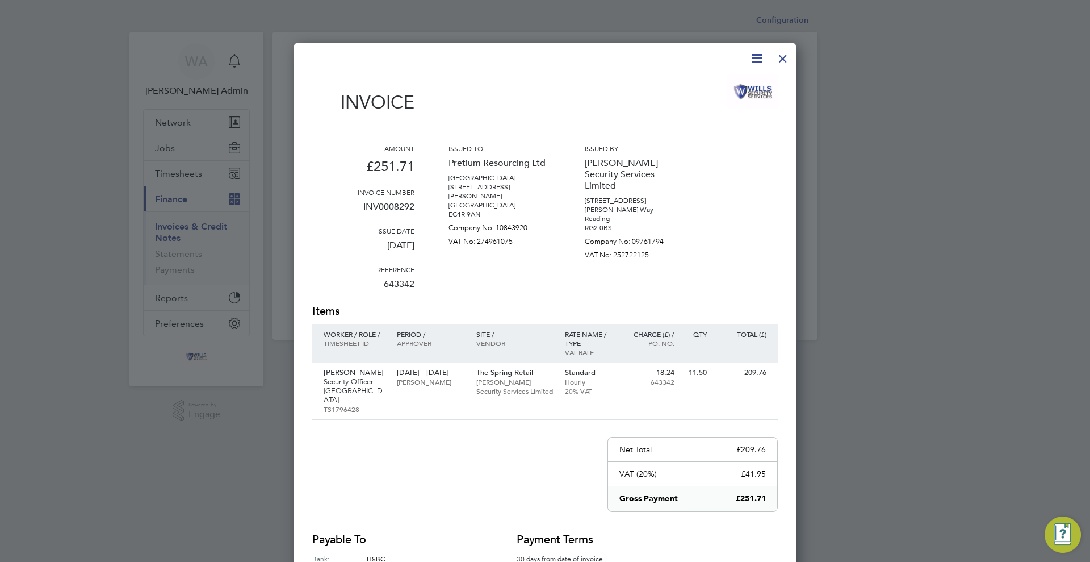
click at [784, 61] on div at bounding box center [783, 55] width 20 height 20
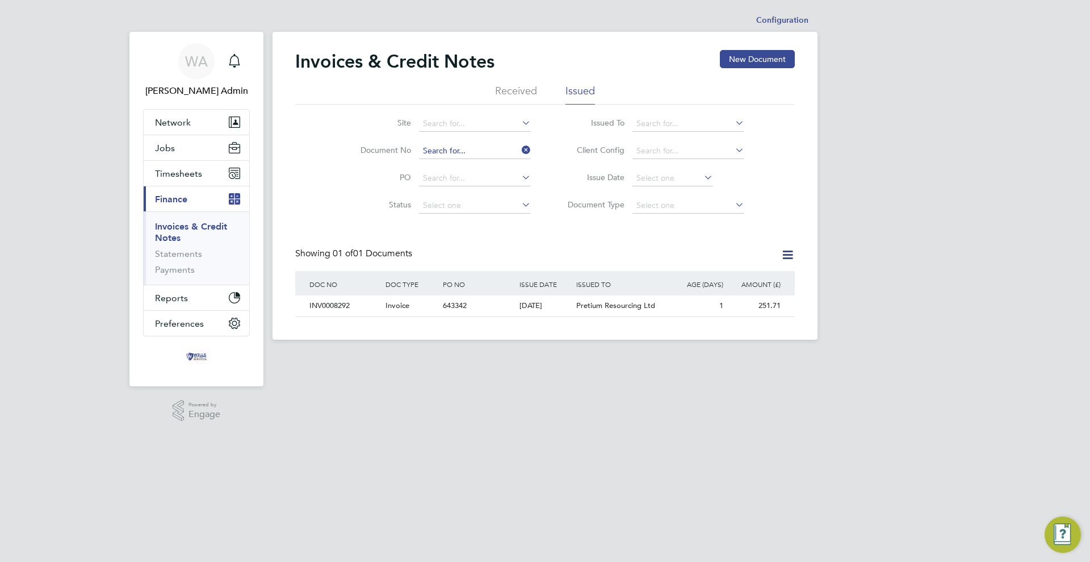
click at [501, 153] on input at bounding box center [475, 151] width 112 height 16
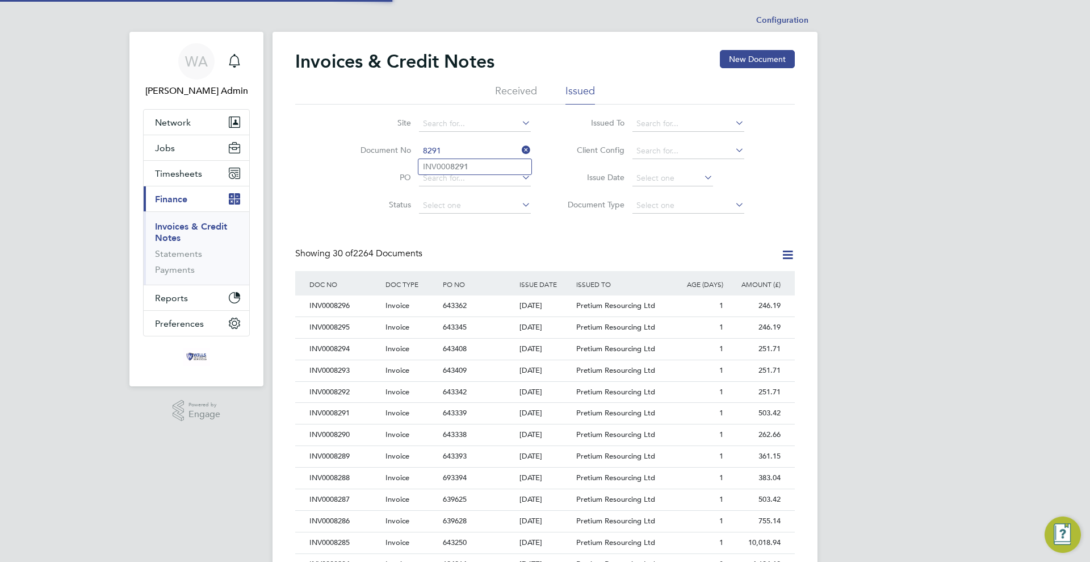
type input "INV0008291"
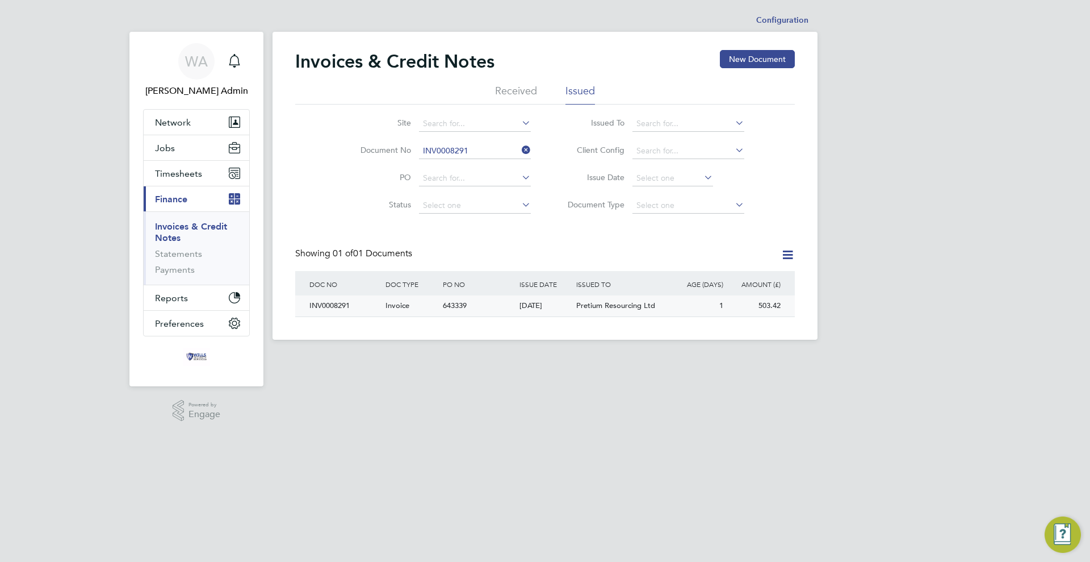
click at [476, 313] on div "643339" at bounding box center [478, 305] width 76 height 21
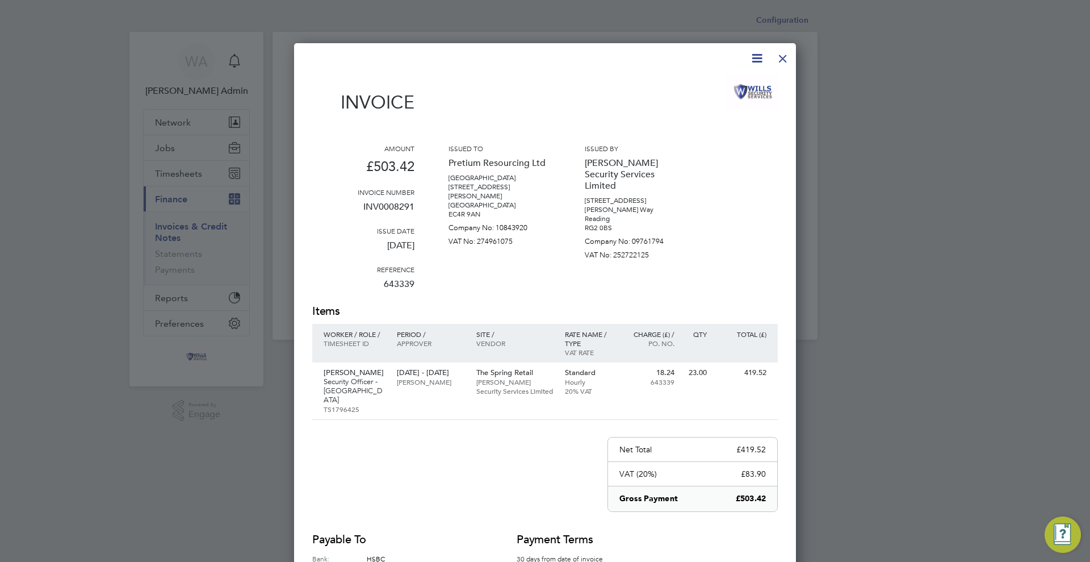
drag, startPoint x: 784, startPoint y: 57, endPoint x: 783, endPoint y: 76, distance: 19.3
click at [784, 57] on div at bounding box center [783, 55] width 20 height 20
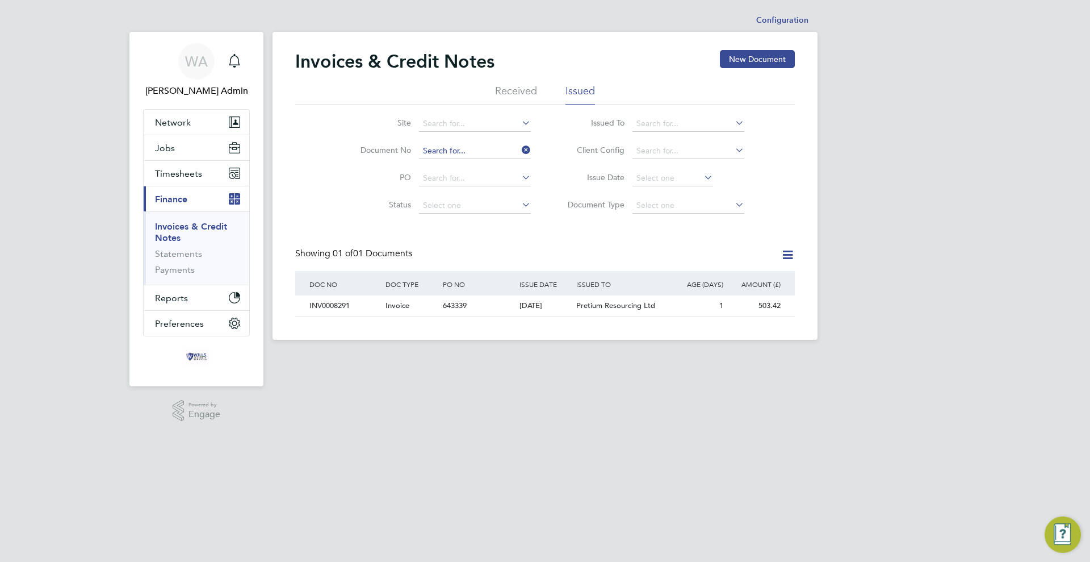
click at [470, 152] on input at bounding box center [475, 151] width 112 height 16
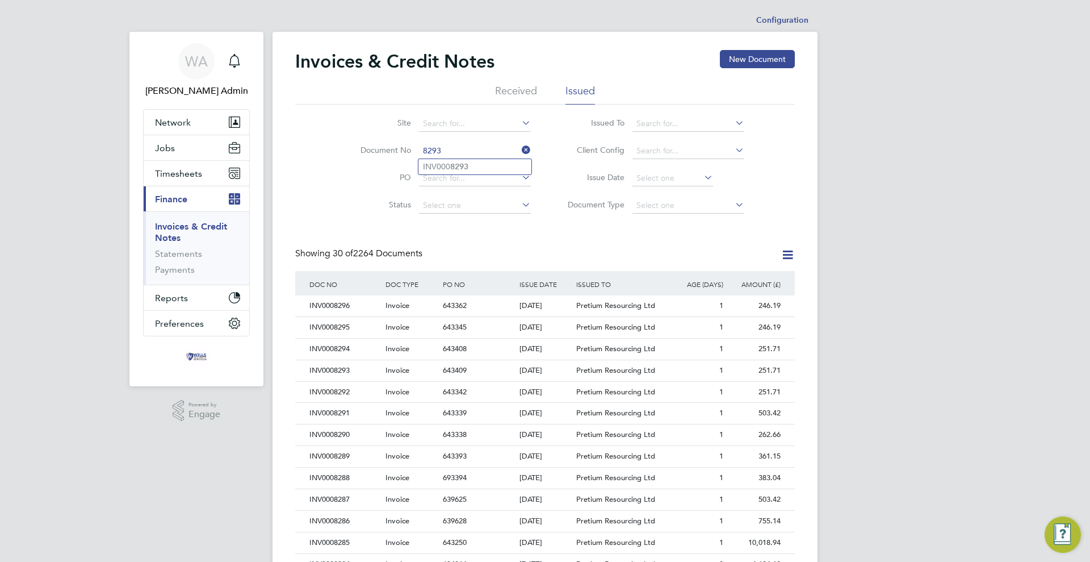
type input "INV0008293"
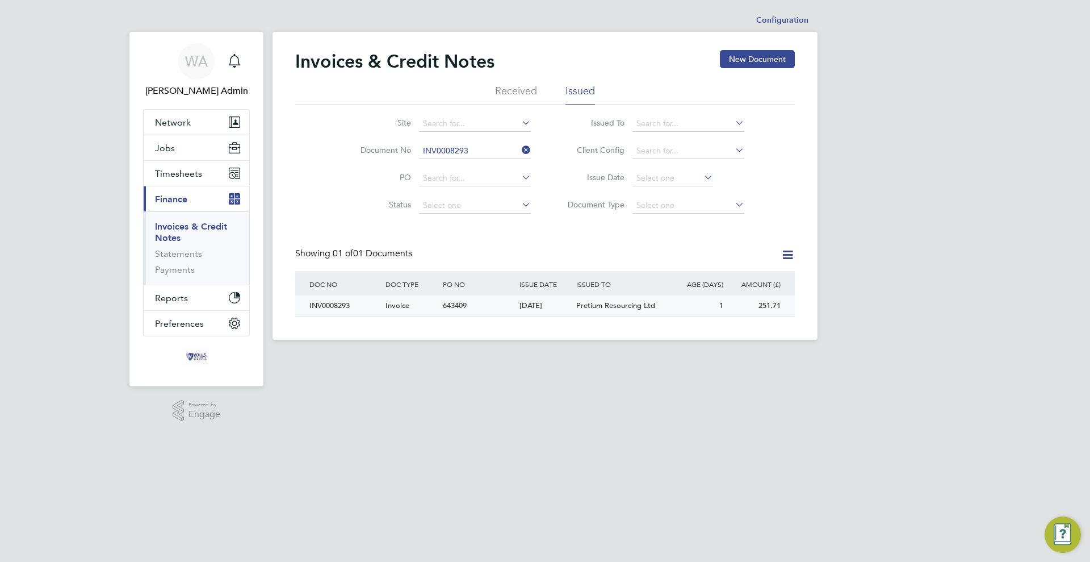
click at [483, 309] on div "643409" at bounding box center [478, 305] width 76 height 21
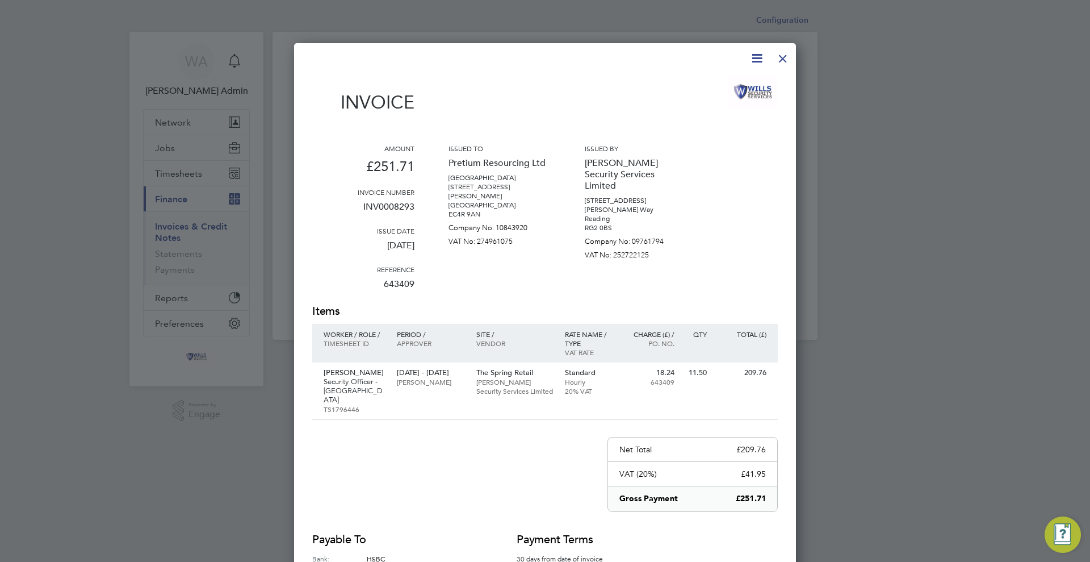
click at [782, 59] on div at bounding box center [783, 55] width 20 height 20
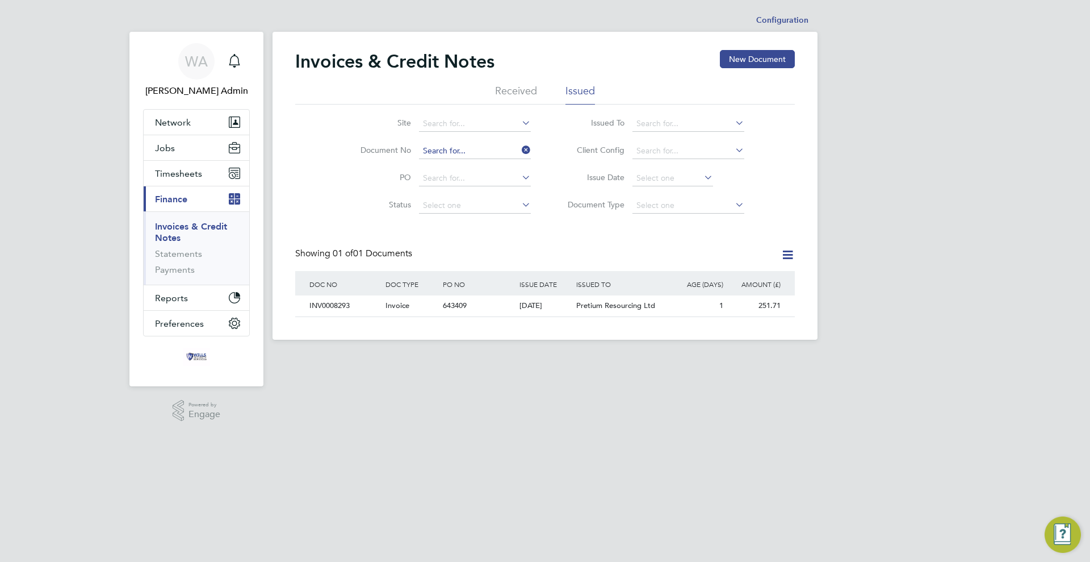
click at [468, 148] on input at bounding box center [475, 151] width 112 height 16
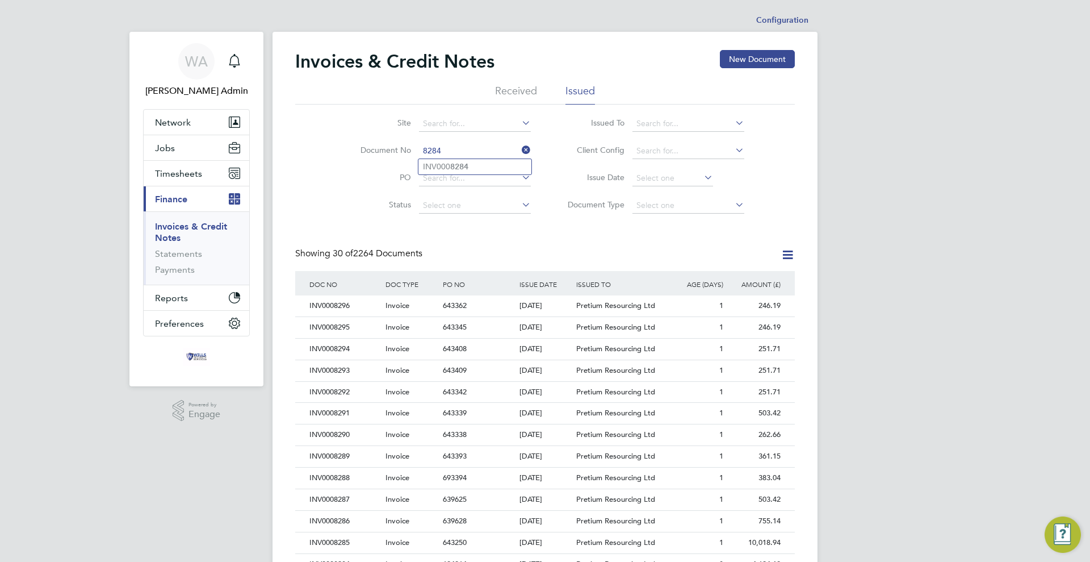
type input "INV0008284"
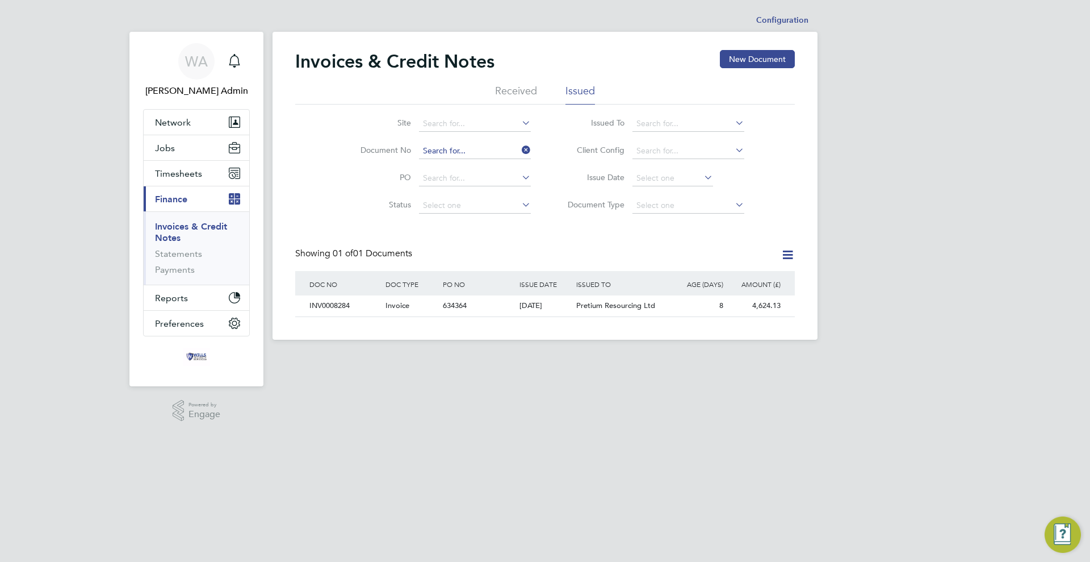
click at [468, 148] on input at bounding box center [475, 151] width 112 height 16
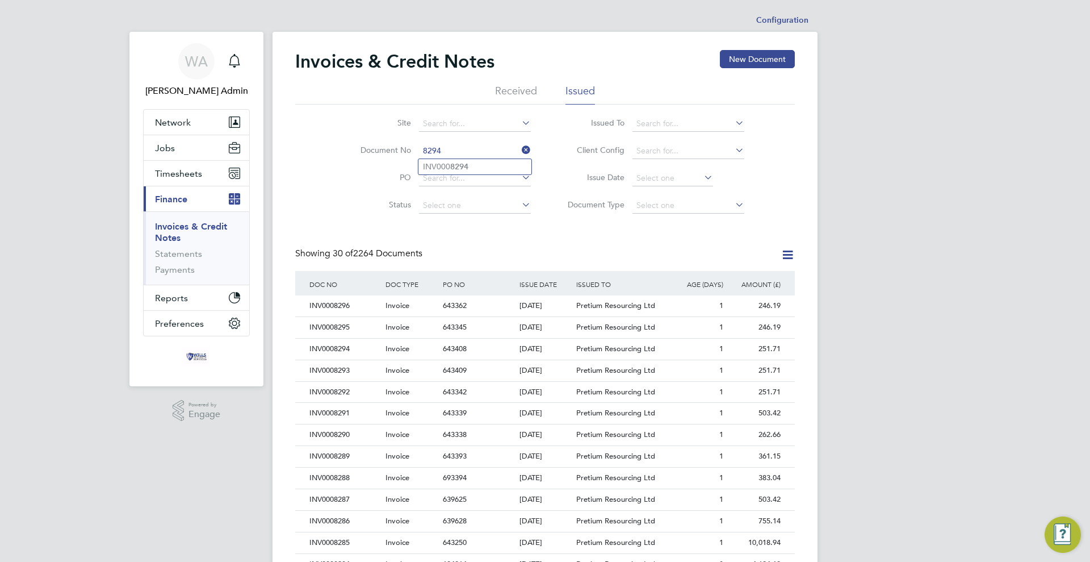
type input "INV0008294"
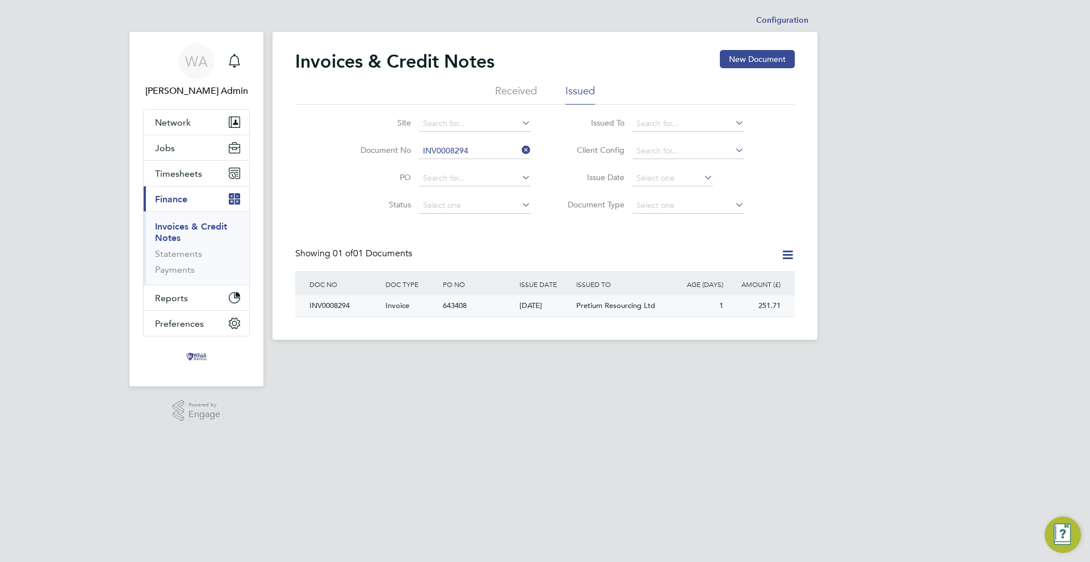
click at [550, 313] on div "[DATE]" at bounding box center [545, 305] width 57 height 21
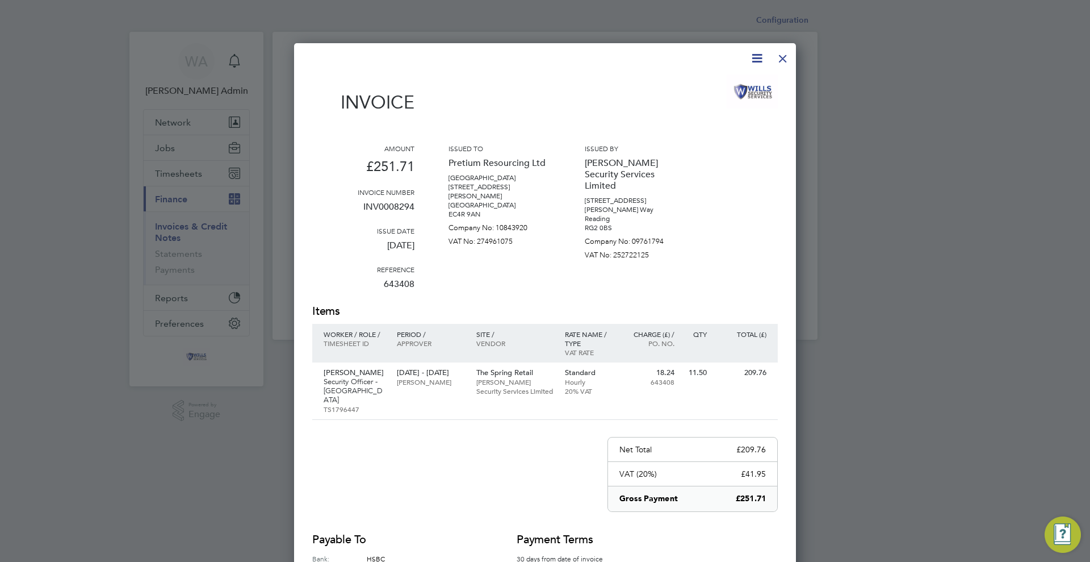
click at [788, 57] on div at bounding box center [783, 55] width 20 height 20
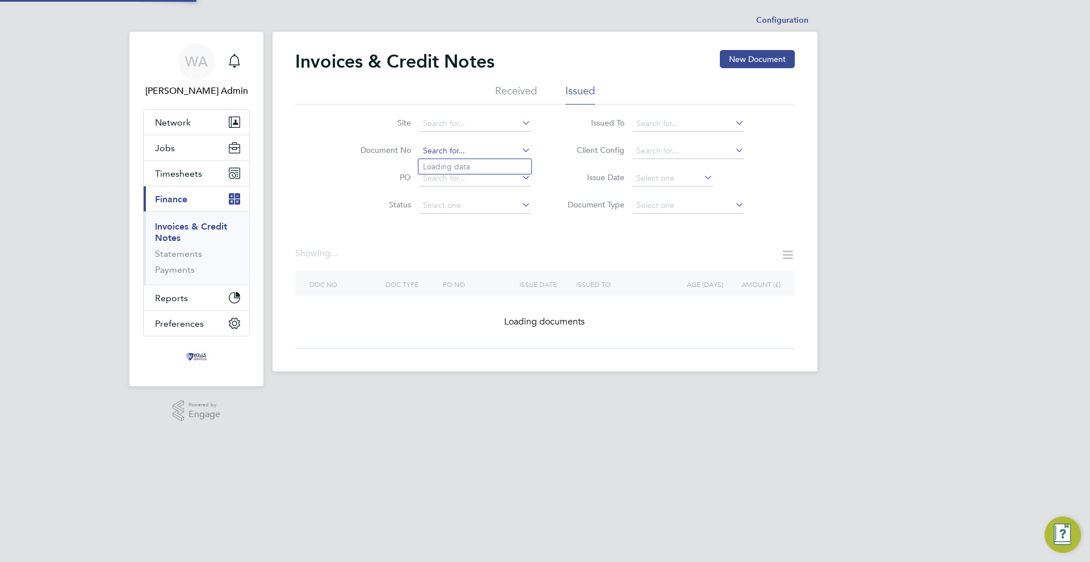
click at [478, 154] on input at bounding box center [475, 151] width 112 height 16
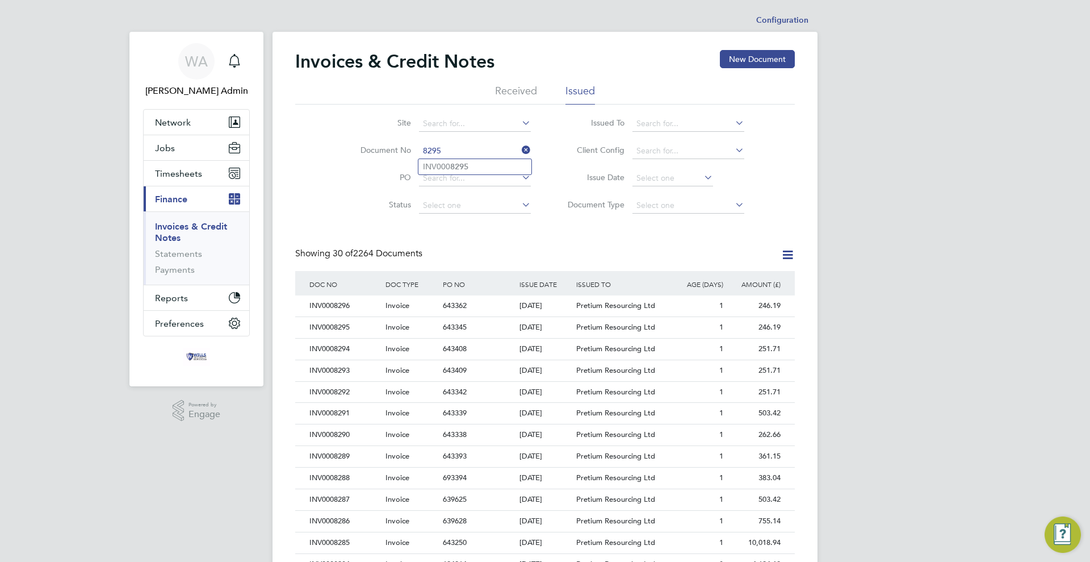
type input "INV0008295"
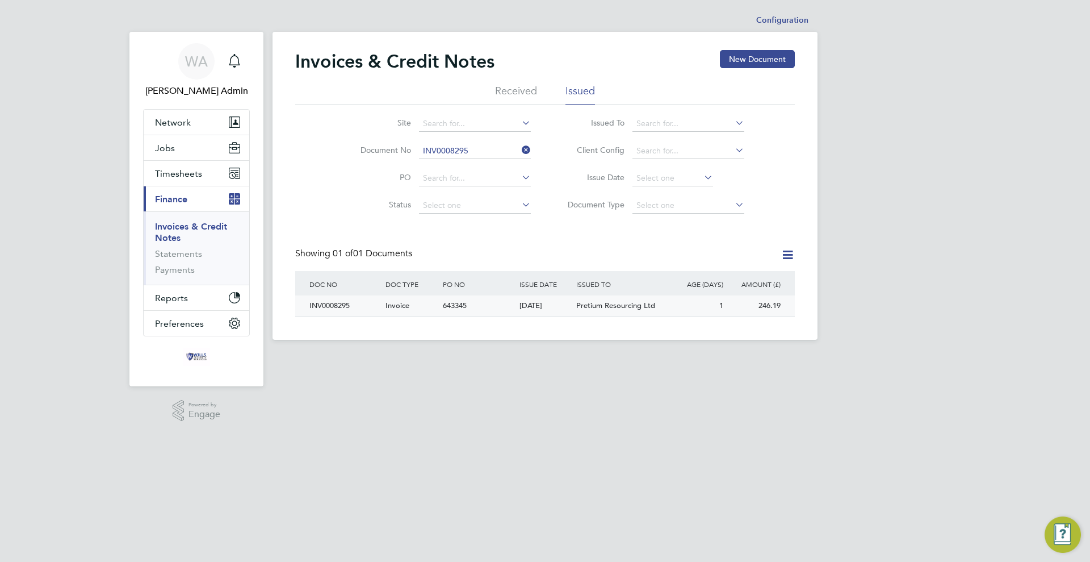
click at [555, 315] on div "[DATE]" at bounding box center [545, 305] width 57 height 21
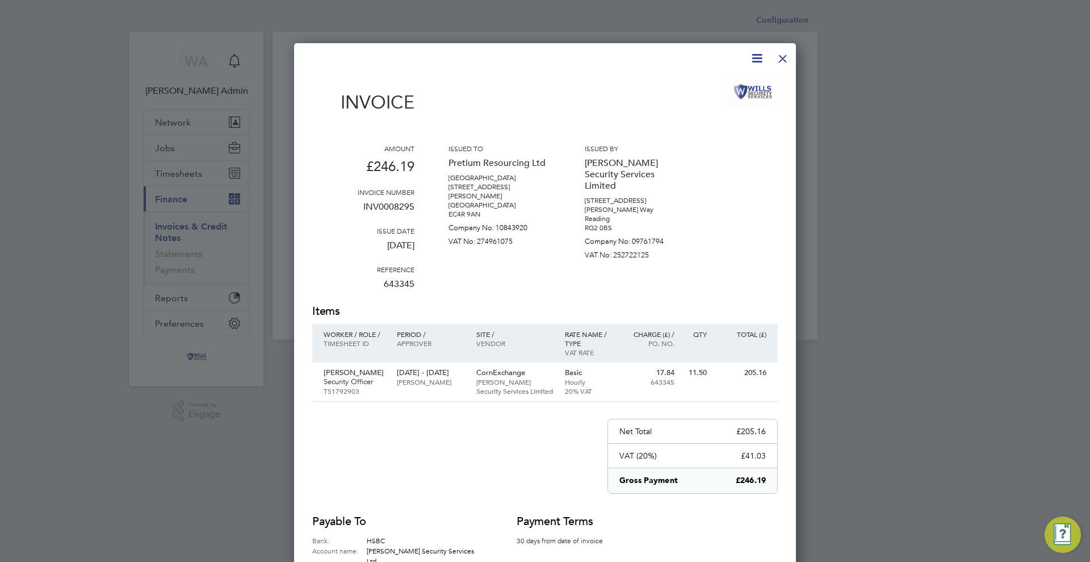
click at [782, 59] on div at bounding box center [783, 55] width 20 height 20
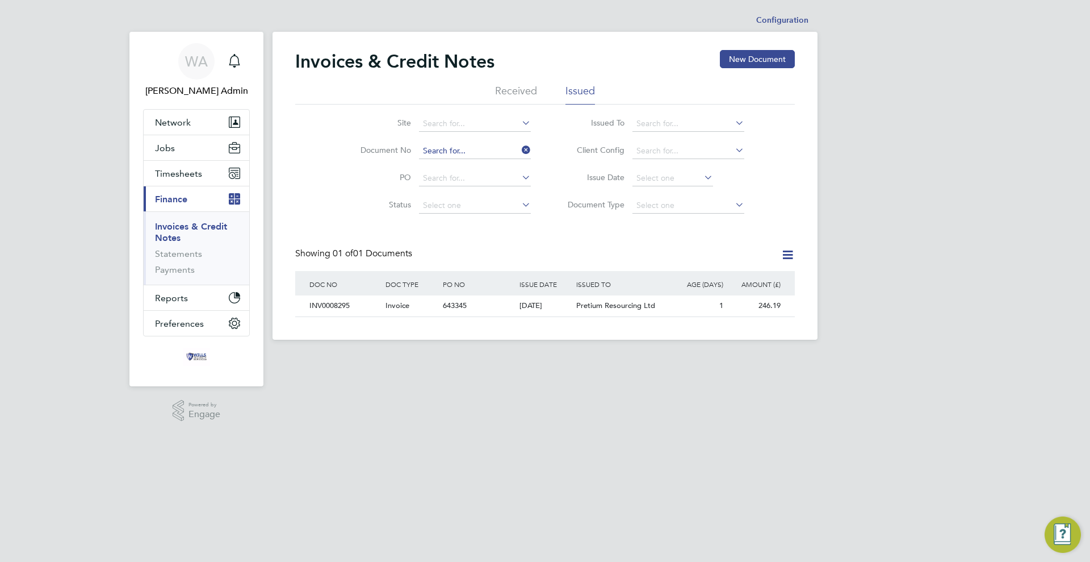
click at [468, 154] on input at bounding box center [475, 151] width 112 height 16
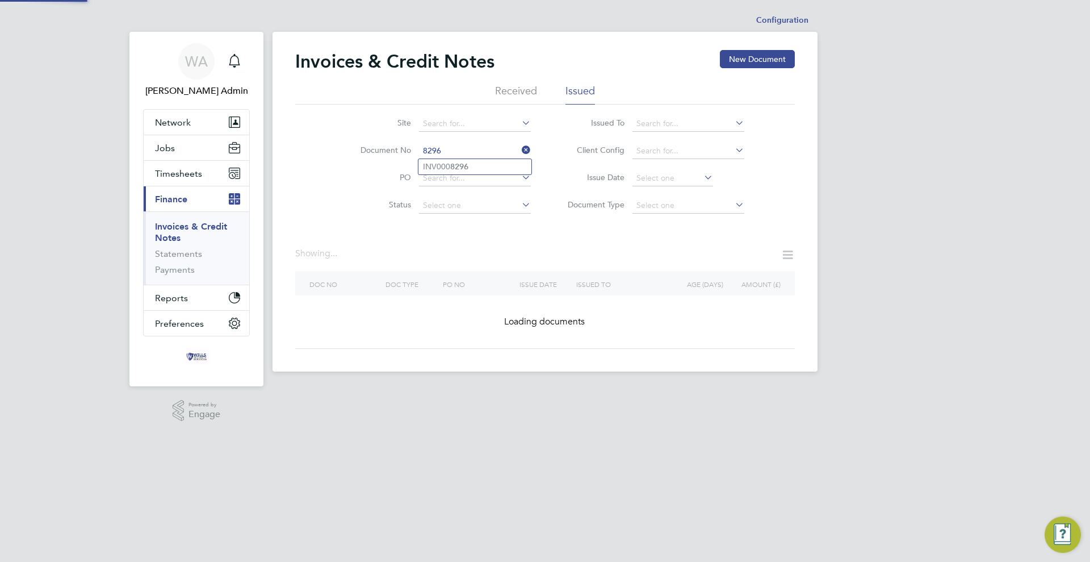
type input "INV0008296"
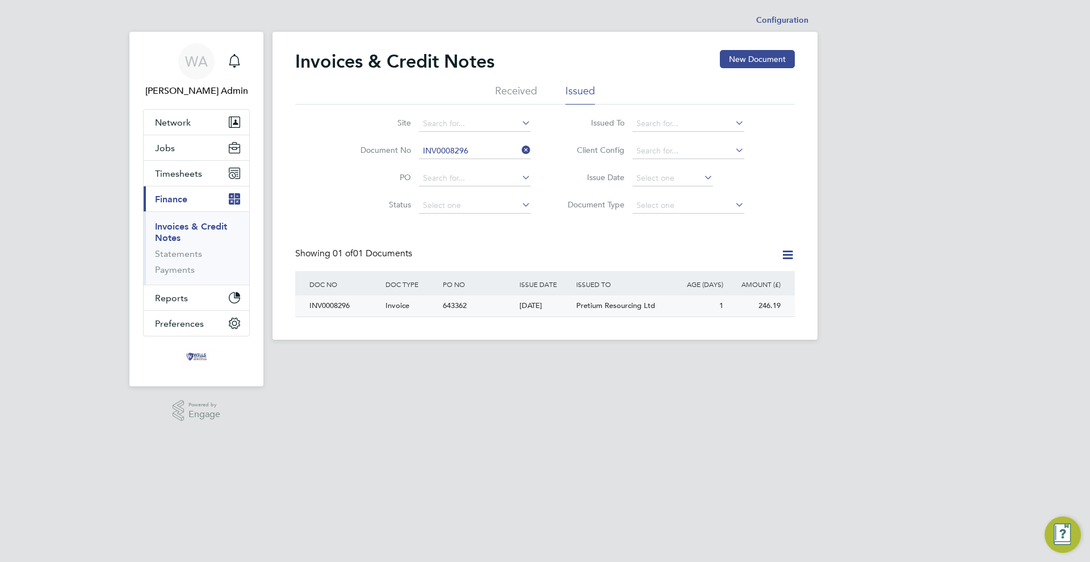
click at [454, 315] on div "643362" at bounding box center [478, 305] width 76 height 21
click at [455, 307] on span "643362" at bounding box center [455, 305] width 24 height 10
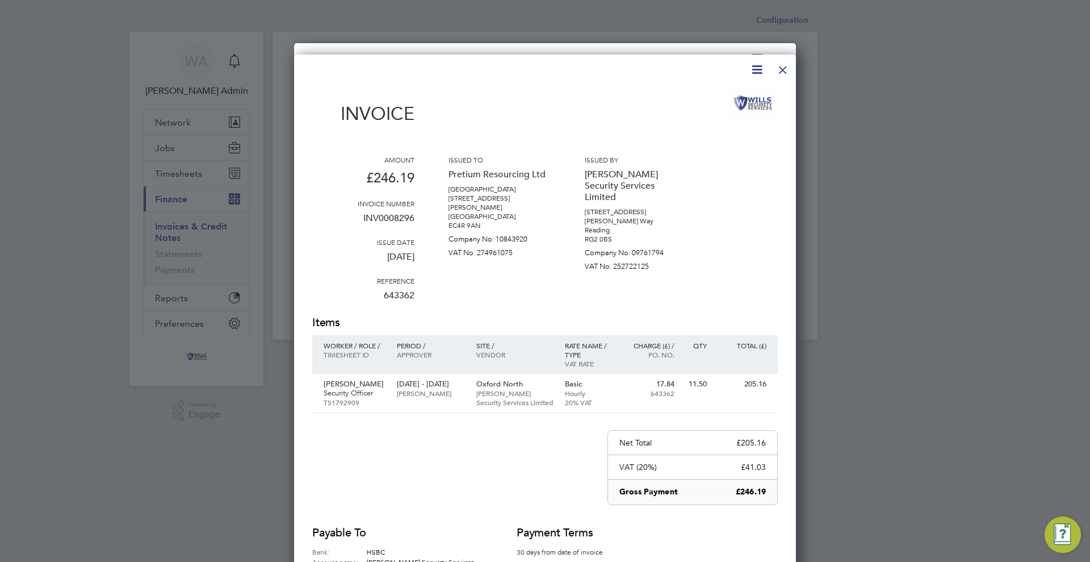
click at [775, 73] on div at bounding box center [783, 67] width 20 height 20
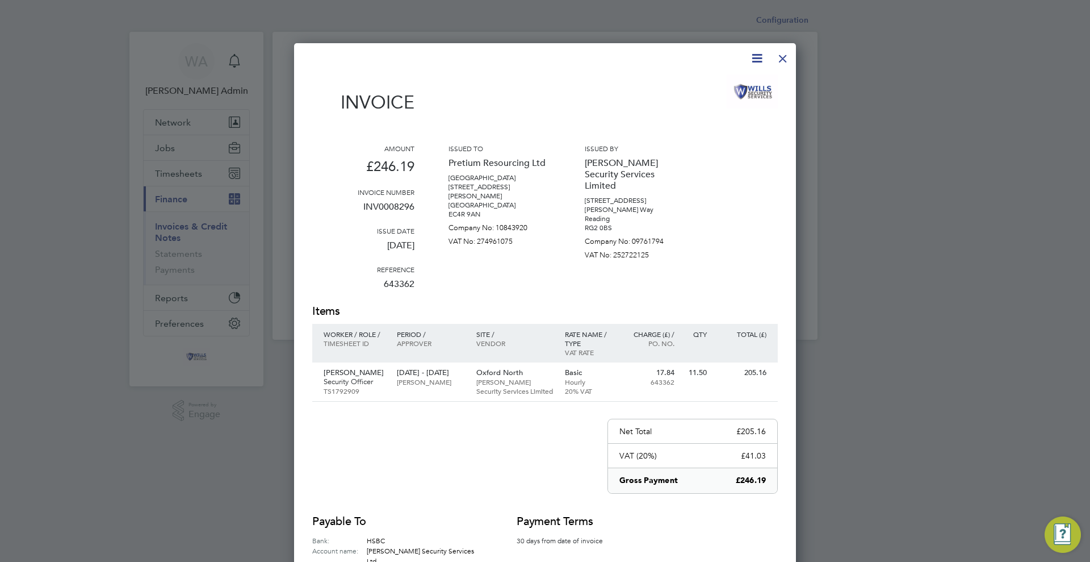
click at [783, 64] on div at bounding box center [783, 55] width 20 height 20
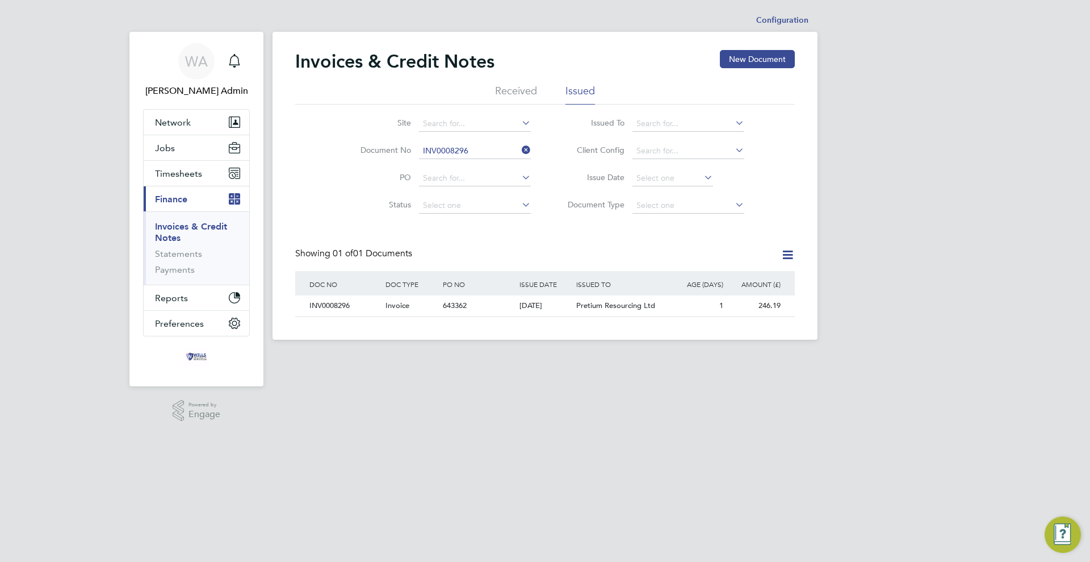
click at [509, 140] on li "Document No INV0008296" at bounding box center [438, 150] width 213 height 27
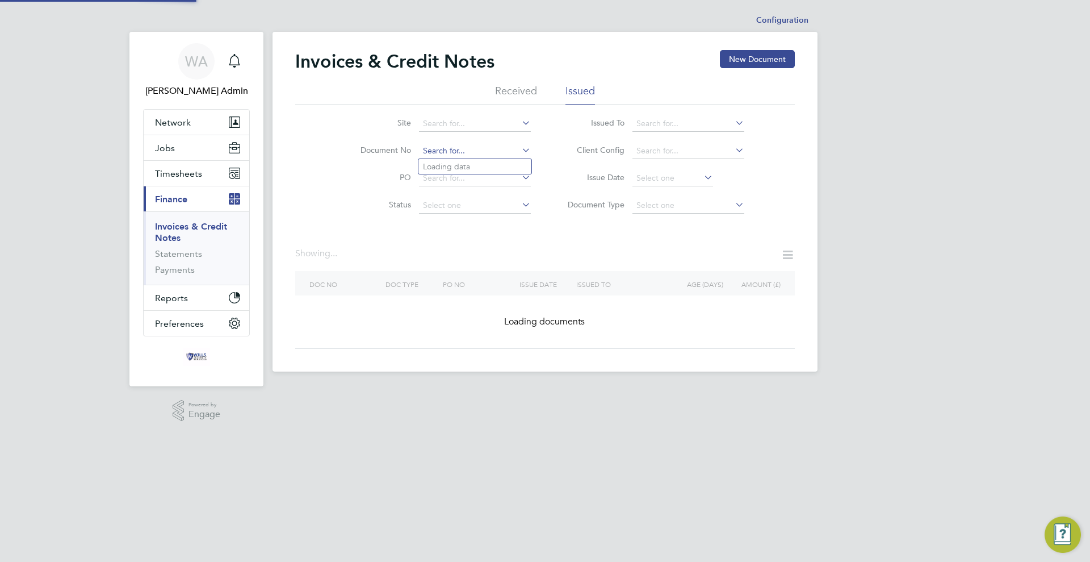
click at [489, 146] on input at bounding box center [475, 151] width 112 height 16
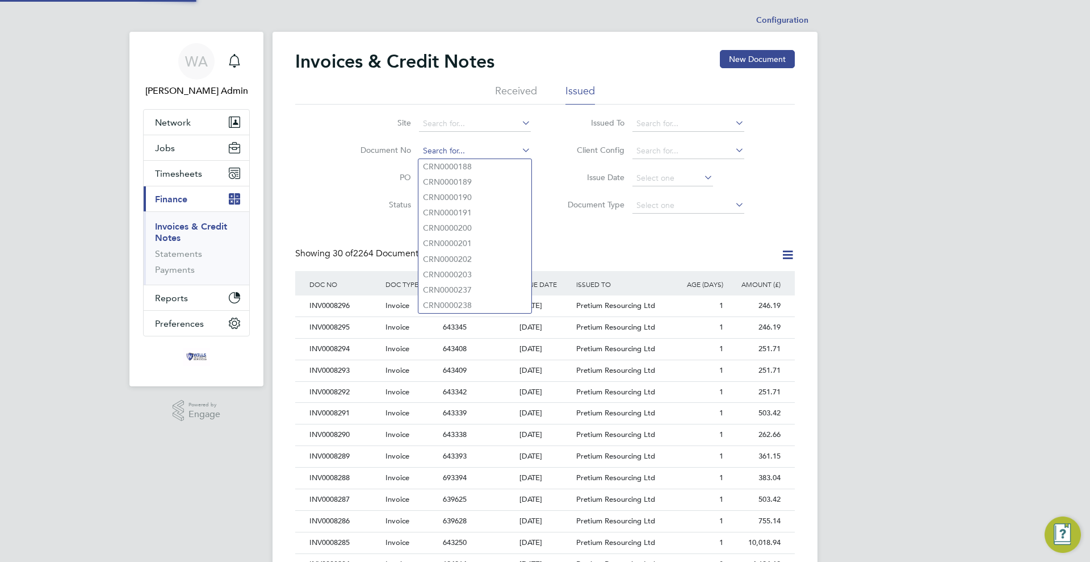
scroll to position [22, 77]
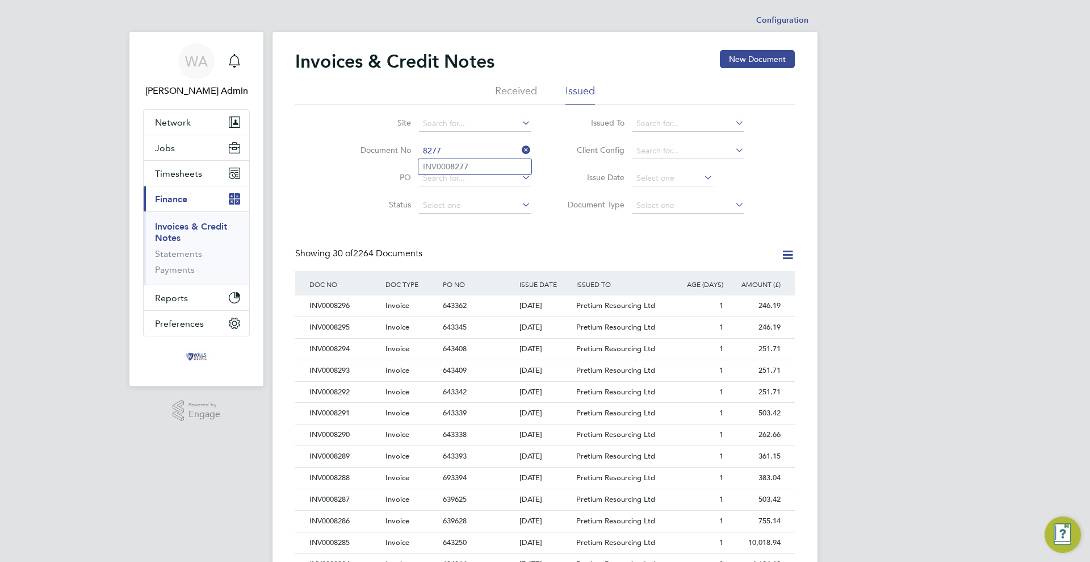
type input "INV0008277"
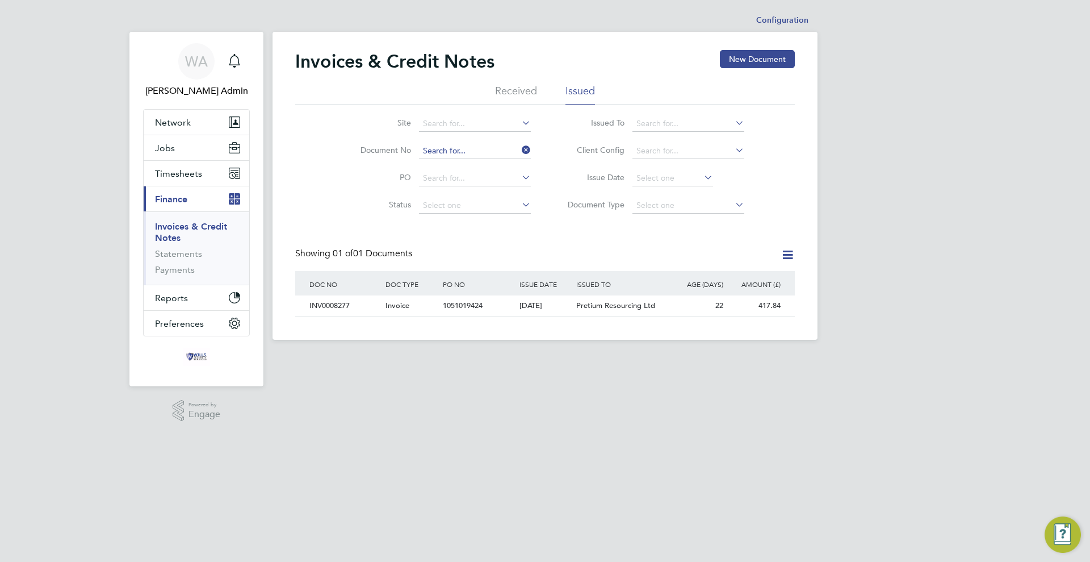
click at [489, 146] on input at bounding box center [475, 151] width 112 height 16
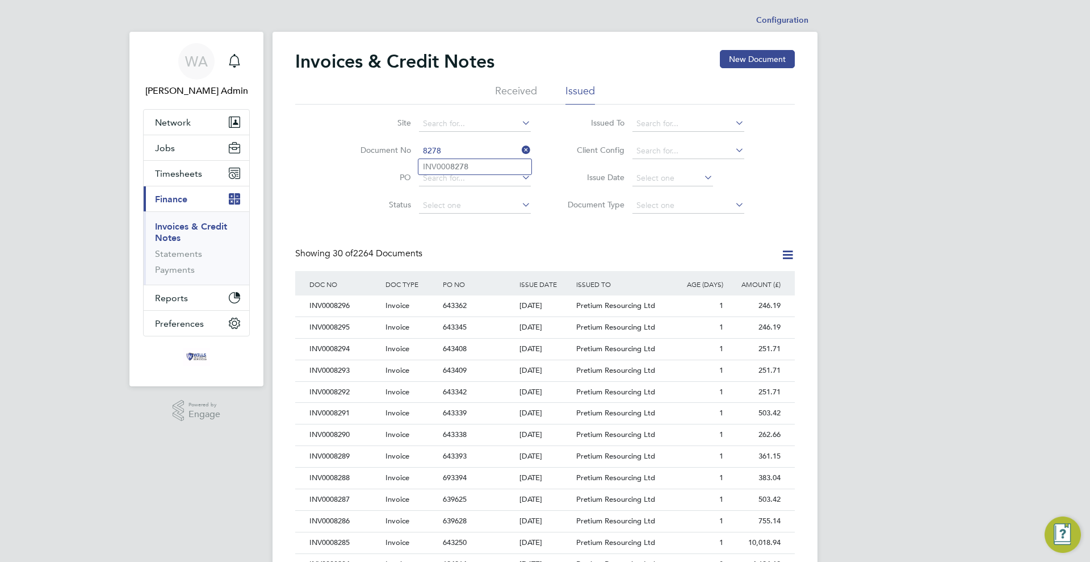
type input "INV0008278"
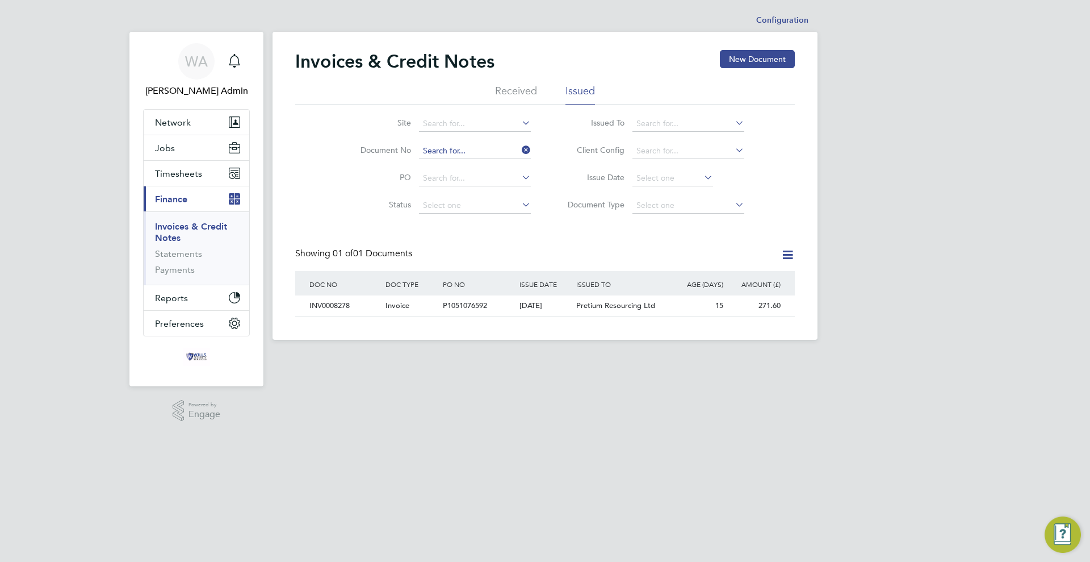
click at [462, 151] on input at bounding box center [475, 151] width 112 height 16
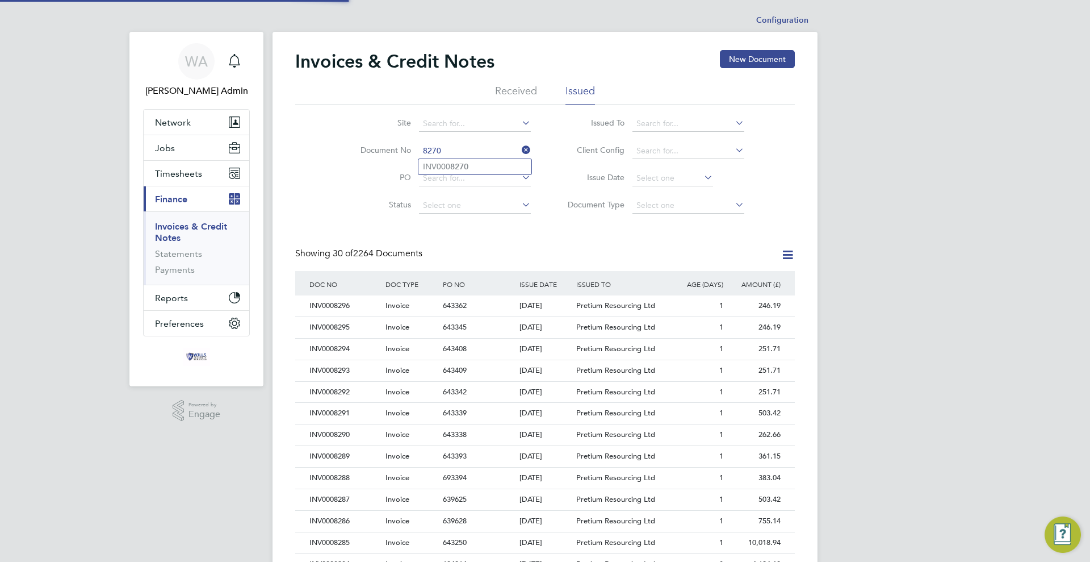
type input "INV0008270"
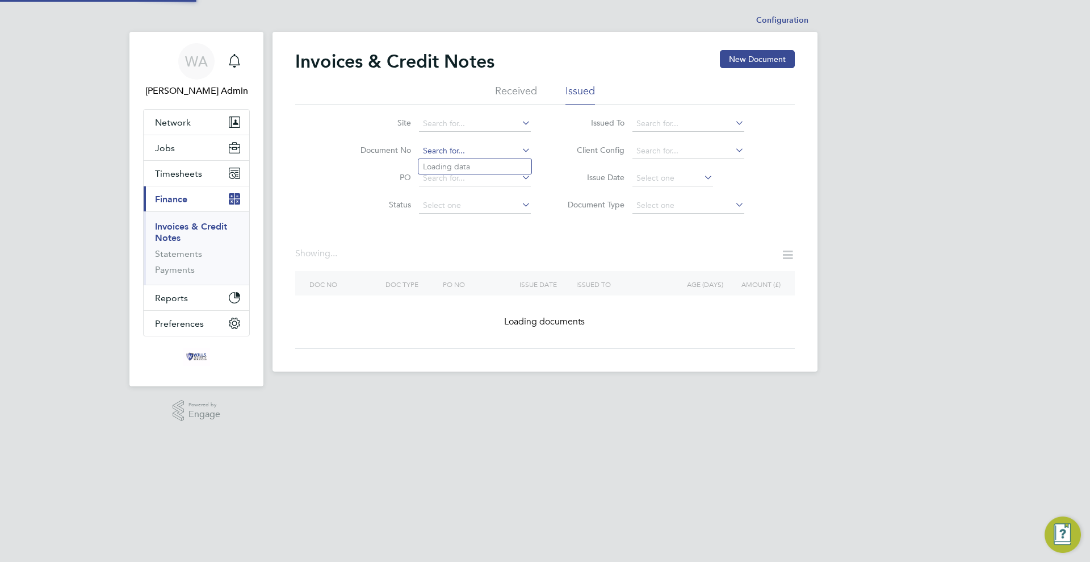
click at [462, 151] on input at bounding box center [475, 151] width 112 height 16
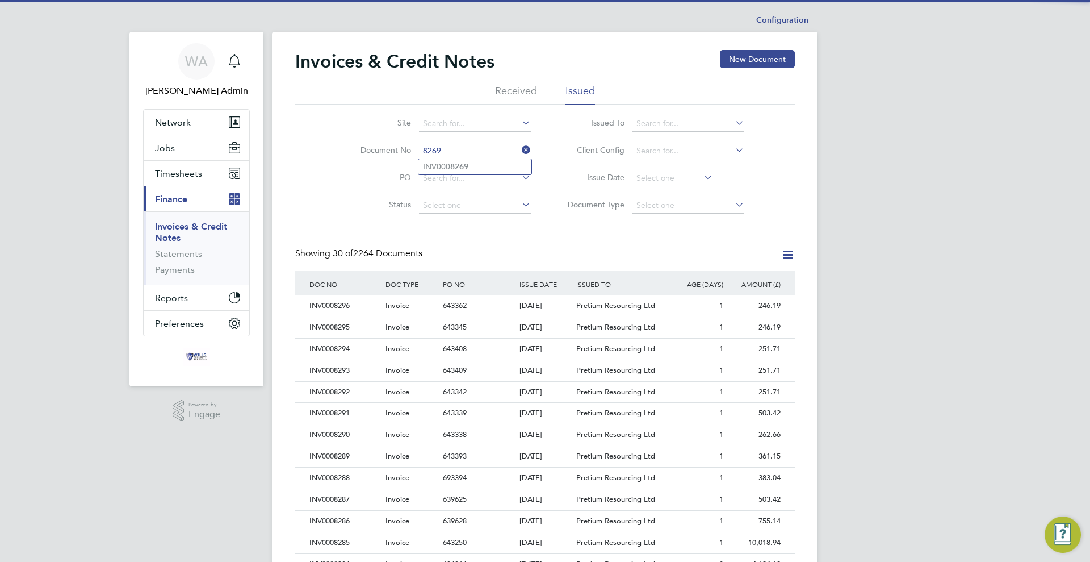
type input "INV0008269"
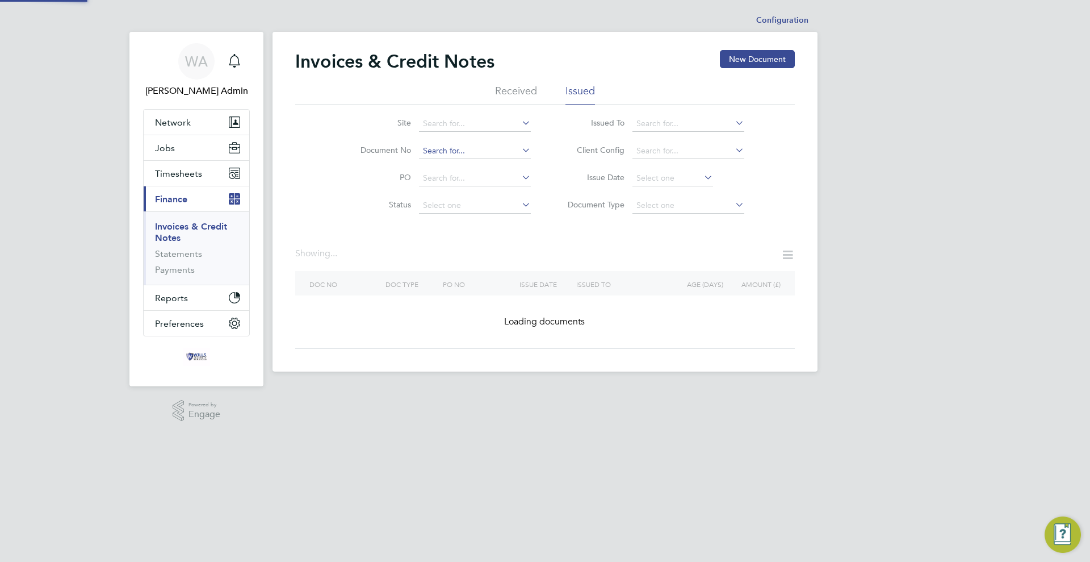
click at [464, 150] on input at bounding box center [475, 151] width 112 height 16
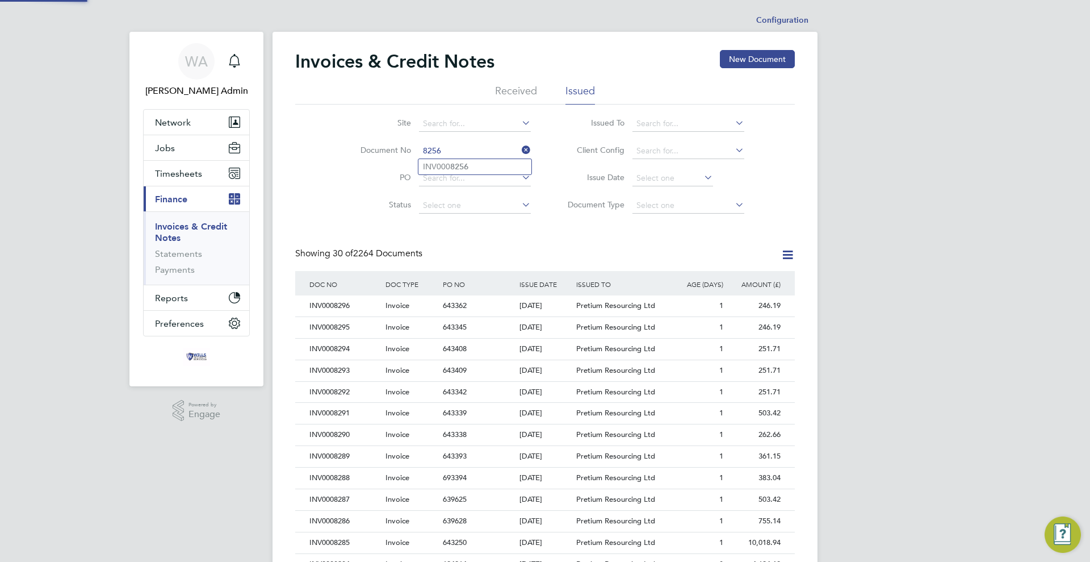
type input "INV0008256"
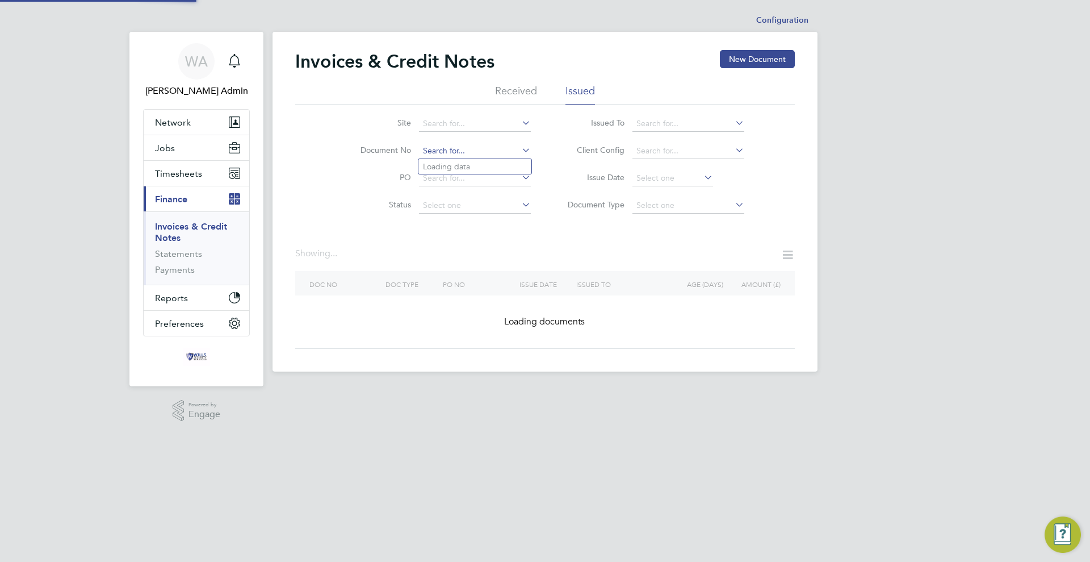
click at [464, 150] on input at bounding box center [475, 151] width 112 height 16
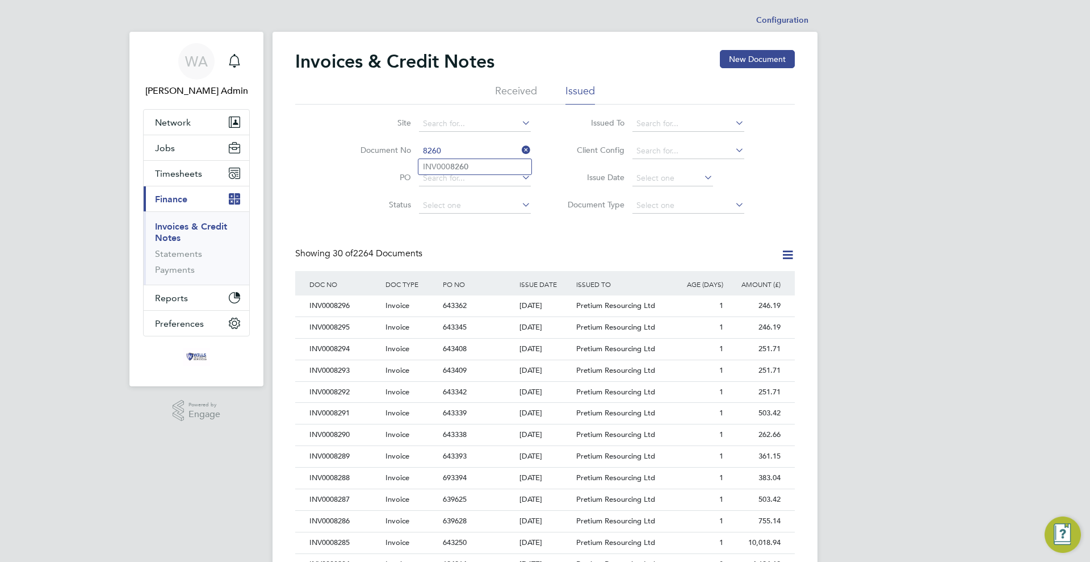
type input "INV0008260"
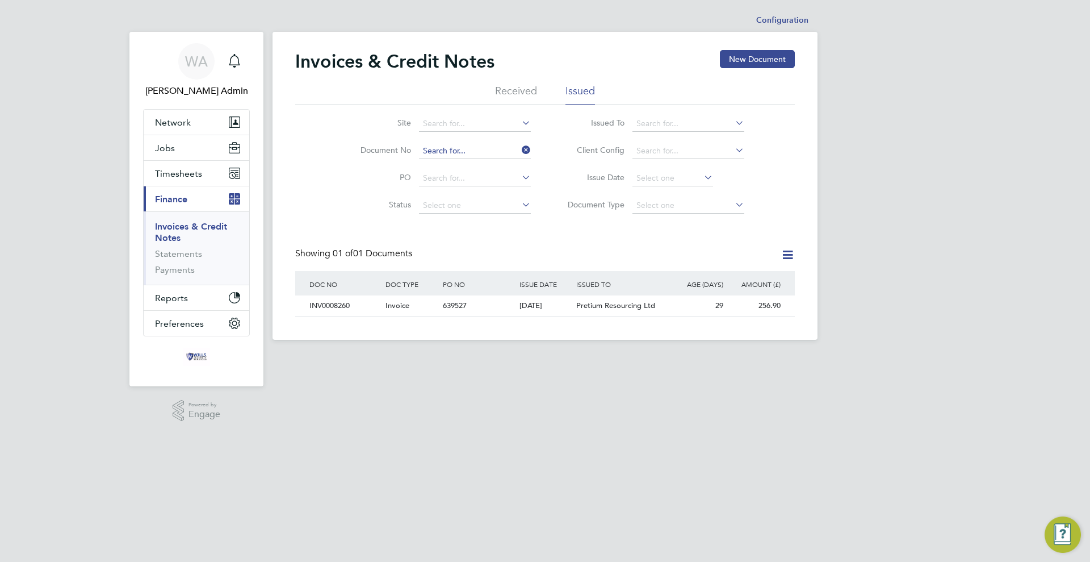
click at [482, 150] on input at bounding box center [475, 151] width 112 height 16
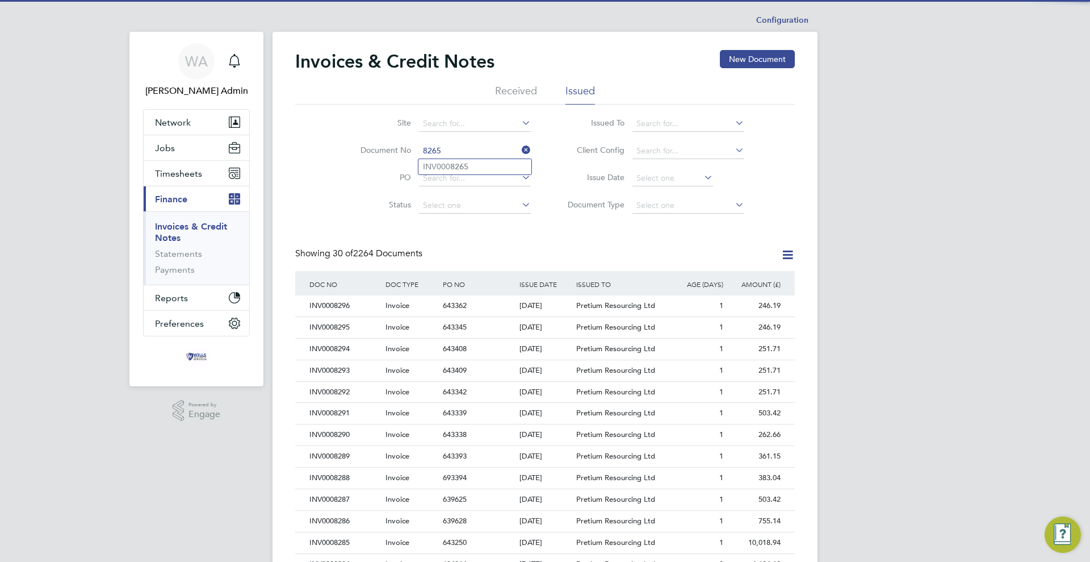
type input "INV0008265"
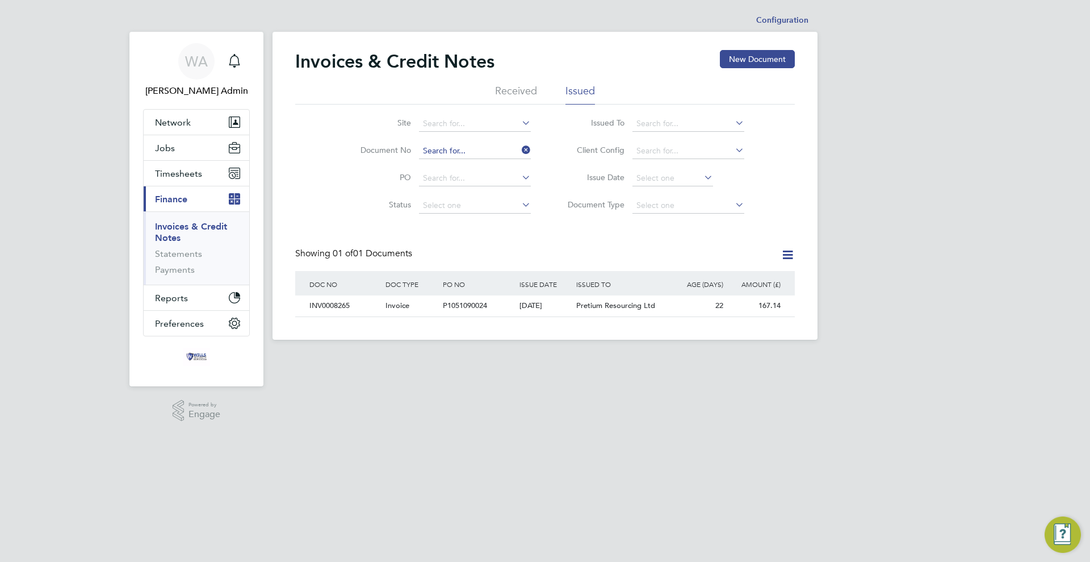
click at [488, 152] on input at bounding box center [475, 151] width 112 height 16
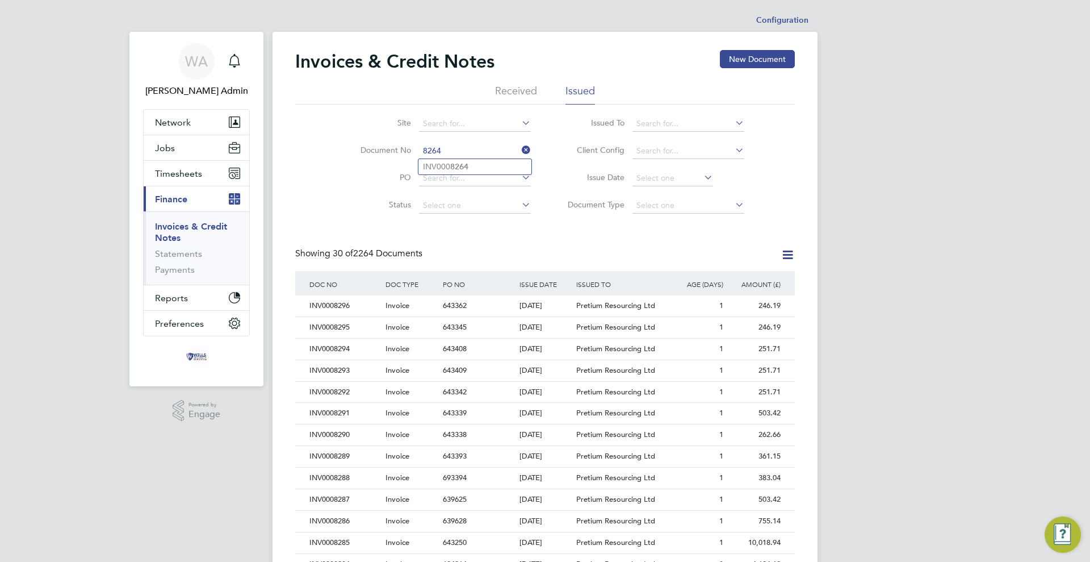
type input "INV0008264"
